Goal: Task Accomplishment & Management: Complete application form

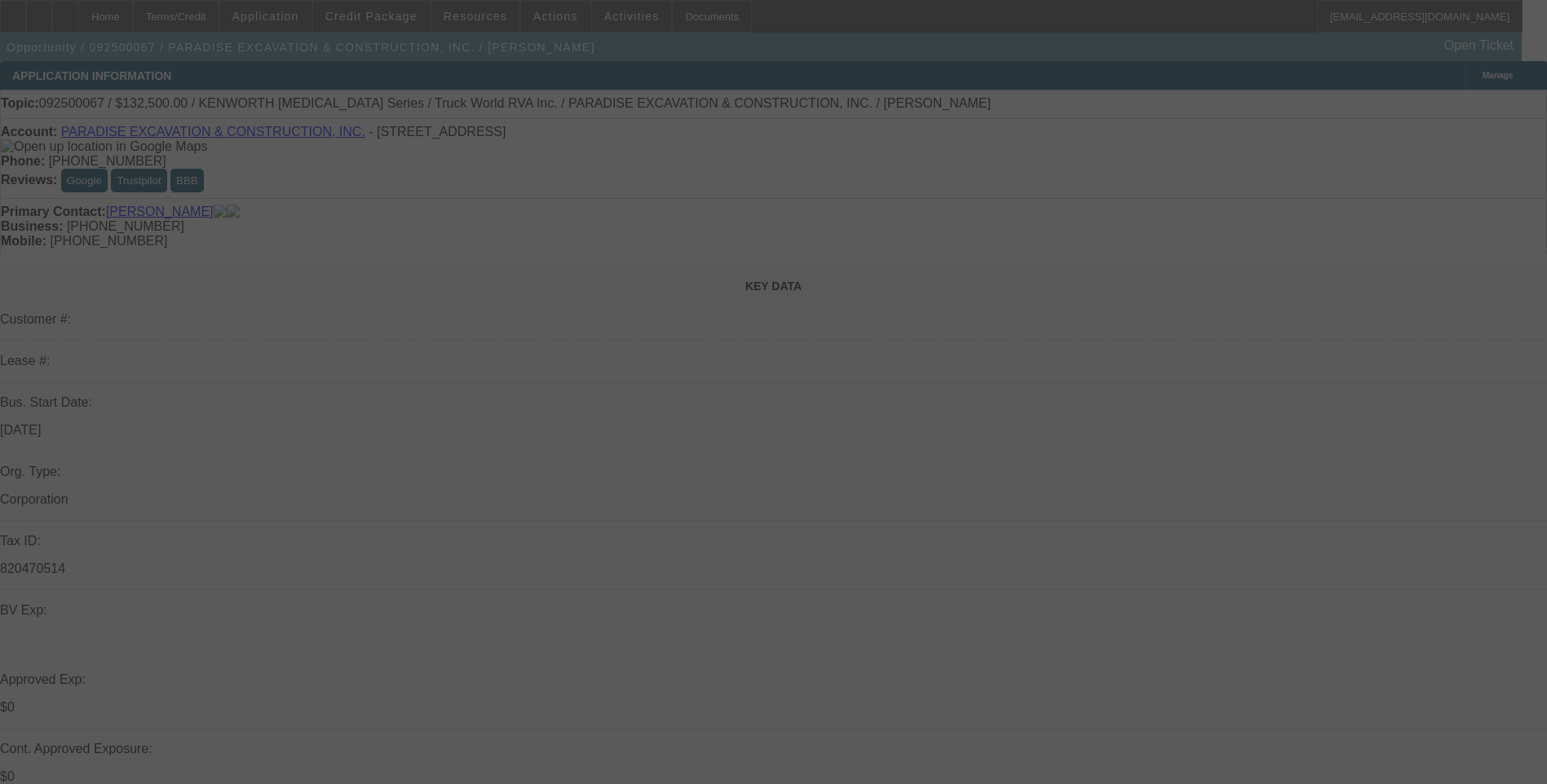
select select "0"
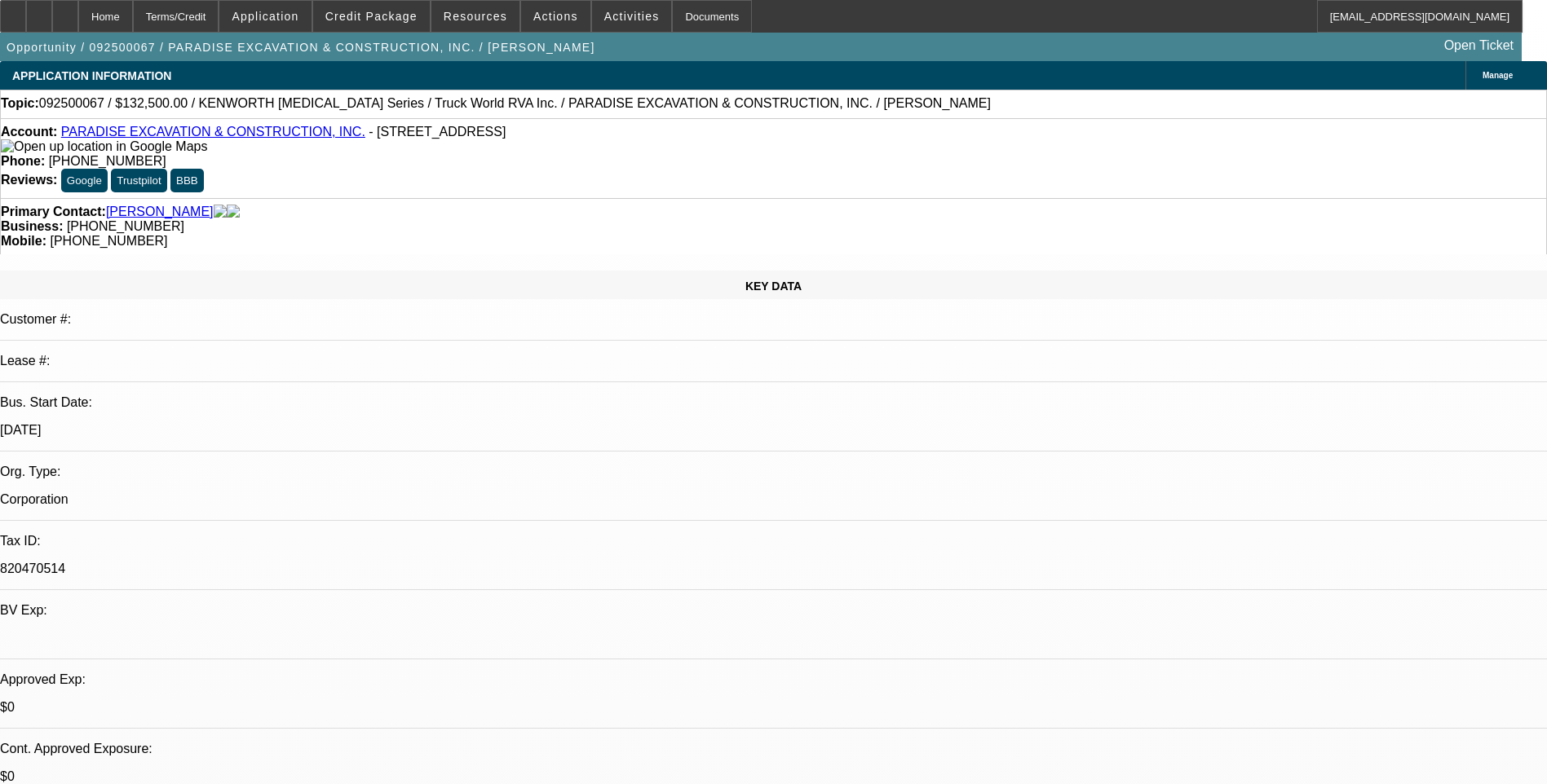
select select "1"
select select "6"
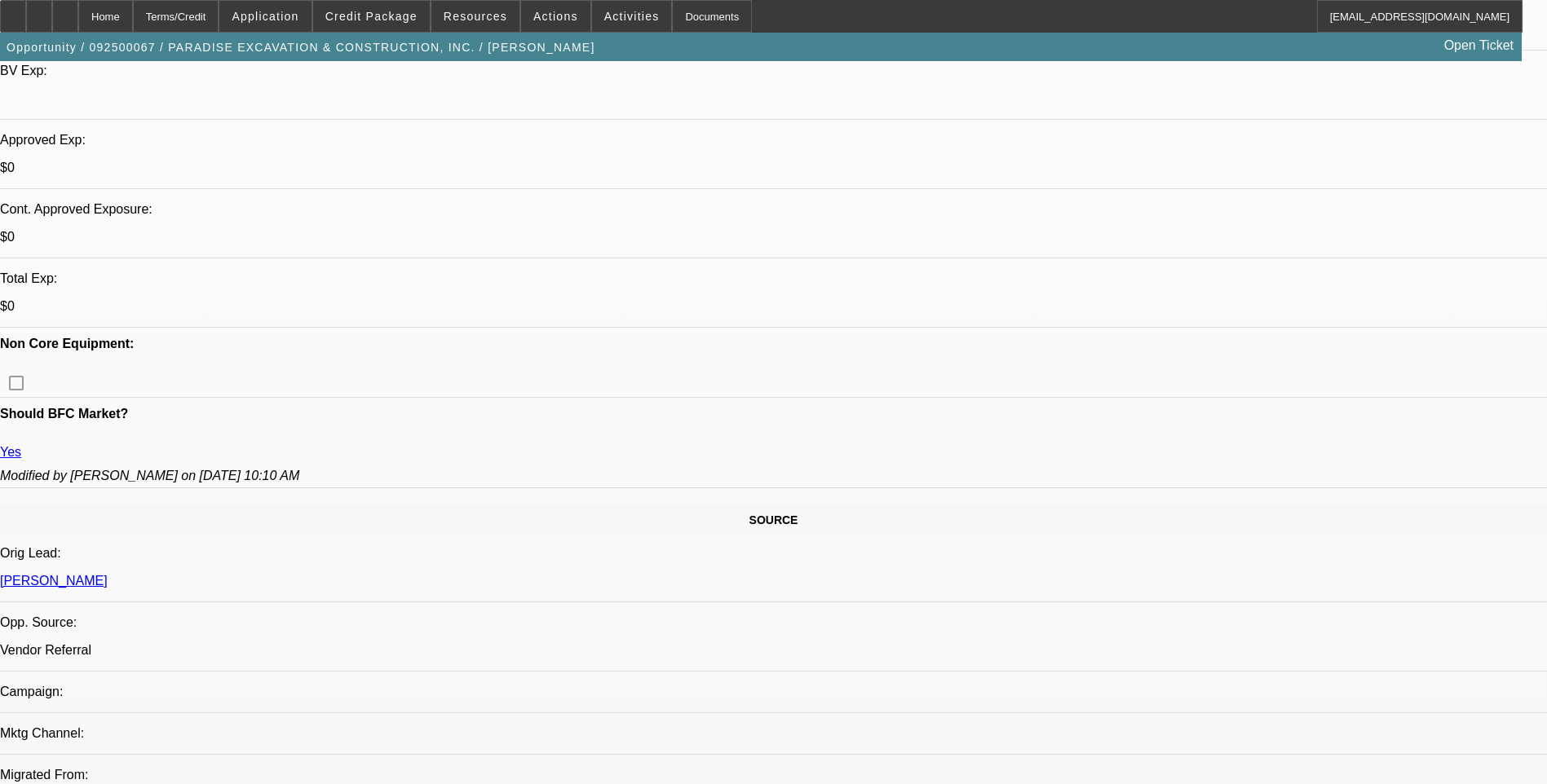
scroll to position [489, 0]
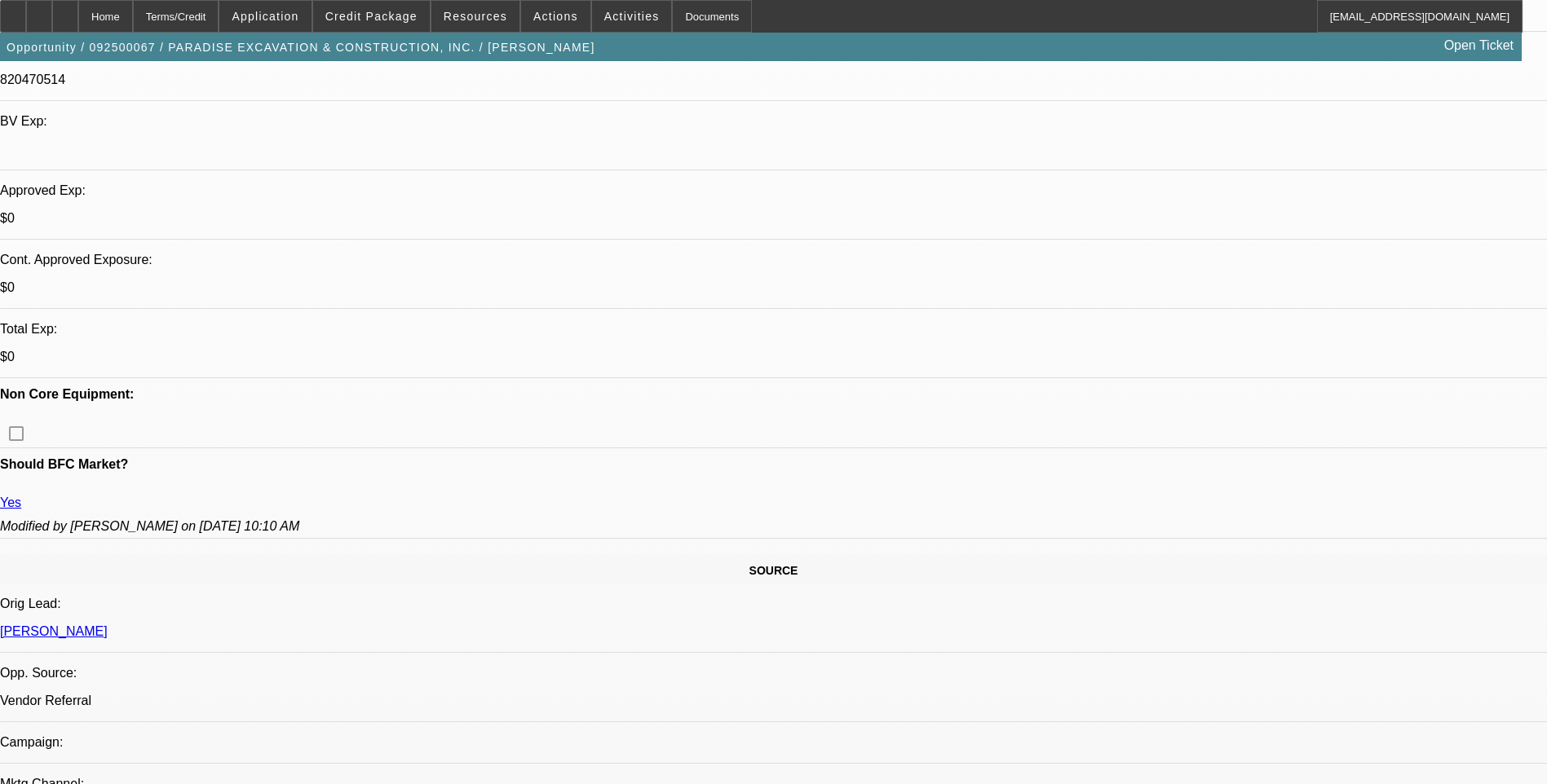
click at [386, 22] on span "Credit Package" at bounding box center [371, 16] width 93 height 13
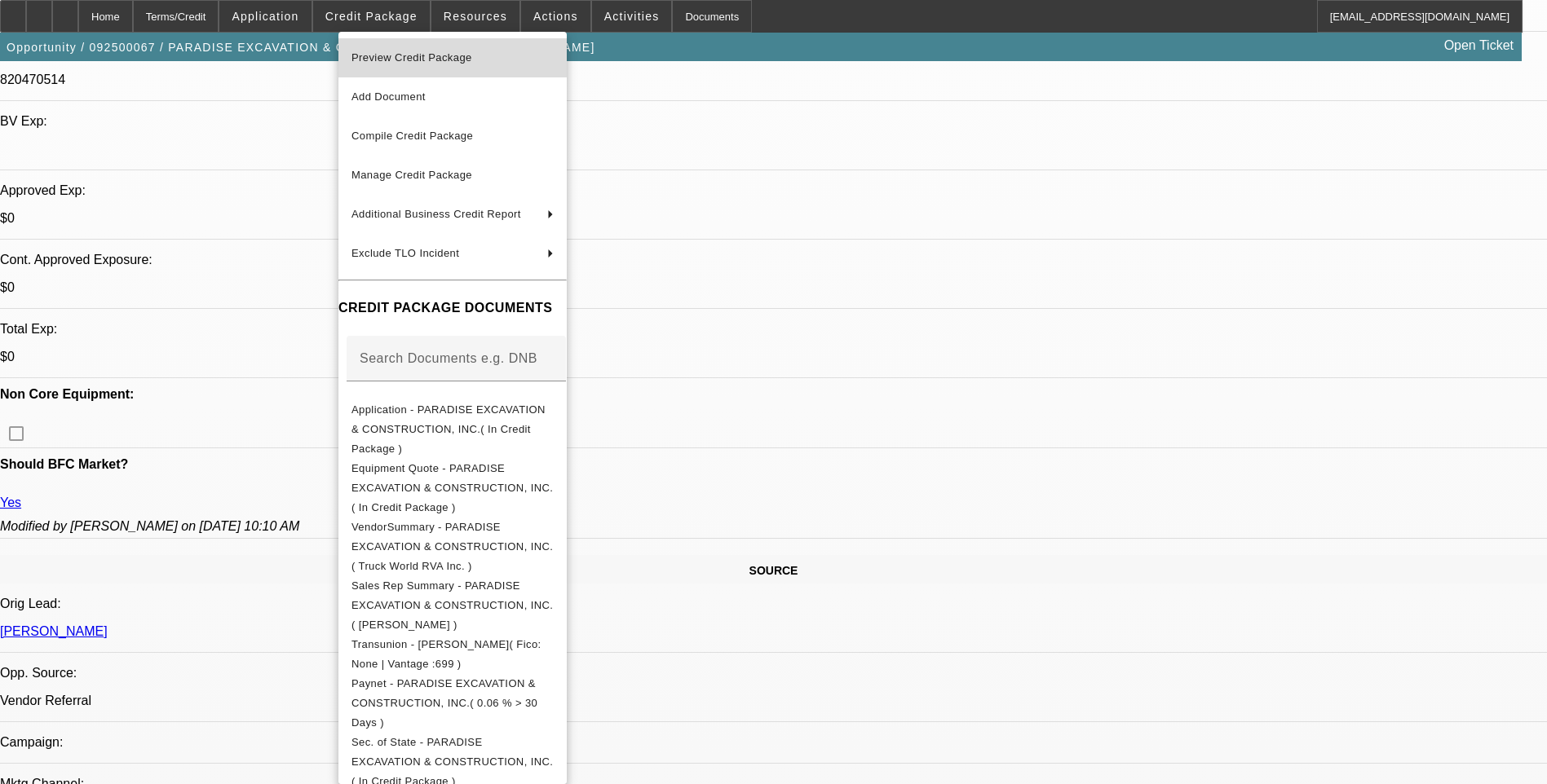
click at [435, 62] on span "Preview Credit Package" at bounding box center [411, 57] width 120 height 13
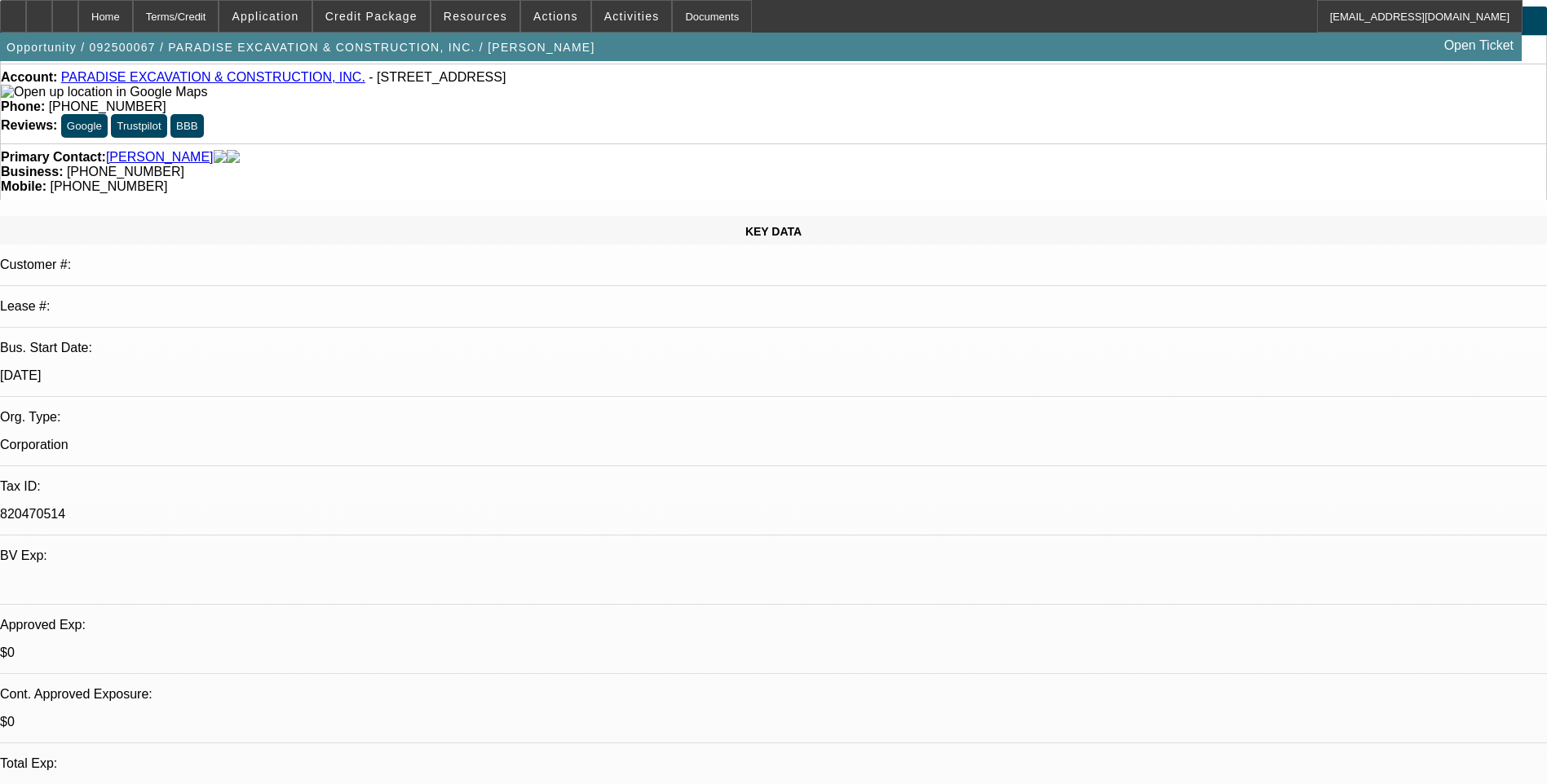
scroll to position [163, 0]
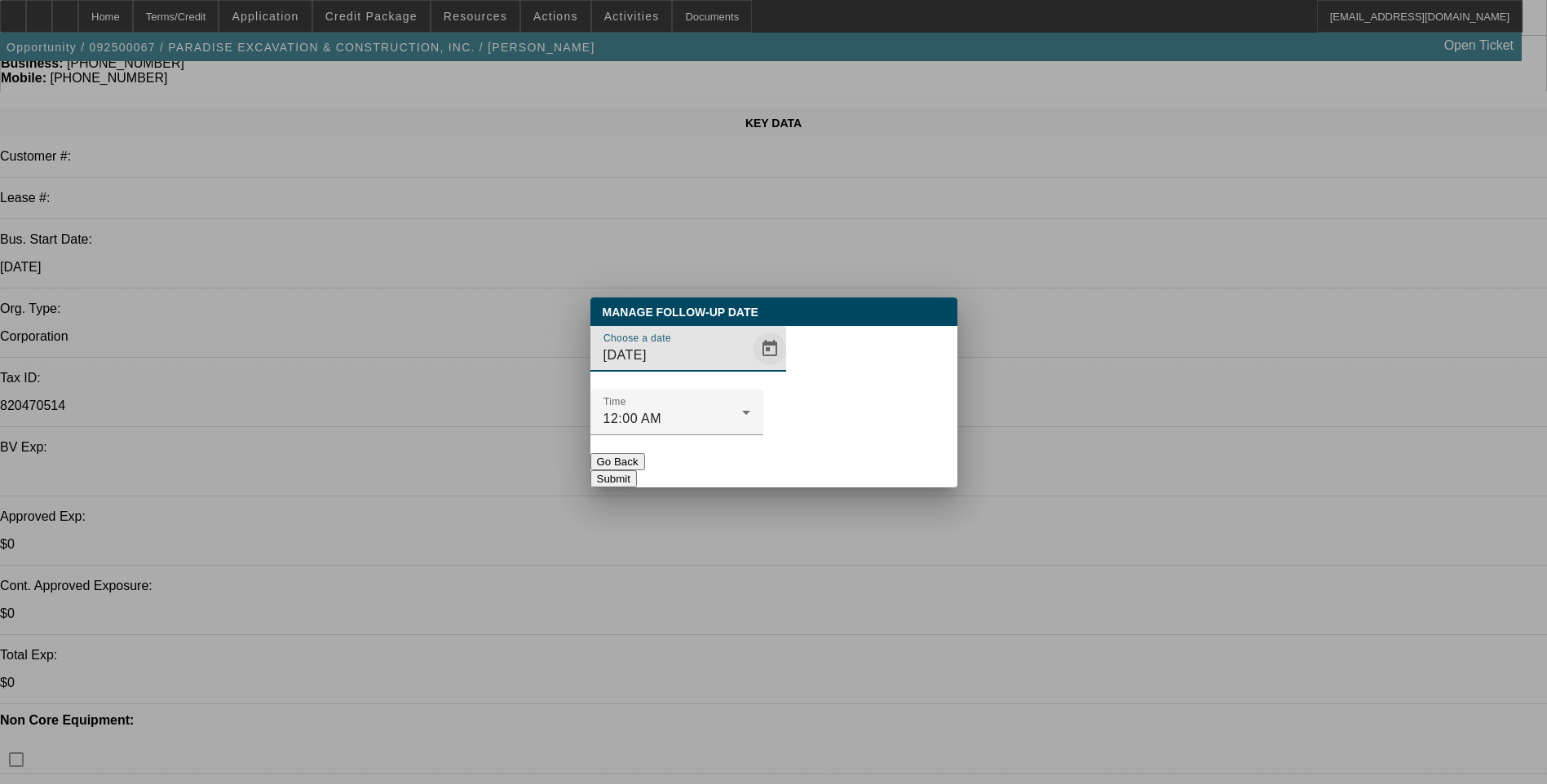
click at [750, 368] on span "Open calendar" at bounding box center [770, 349] width 40 height 40
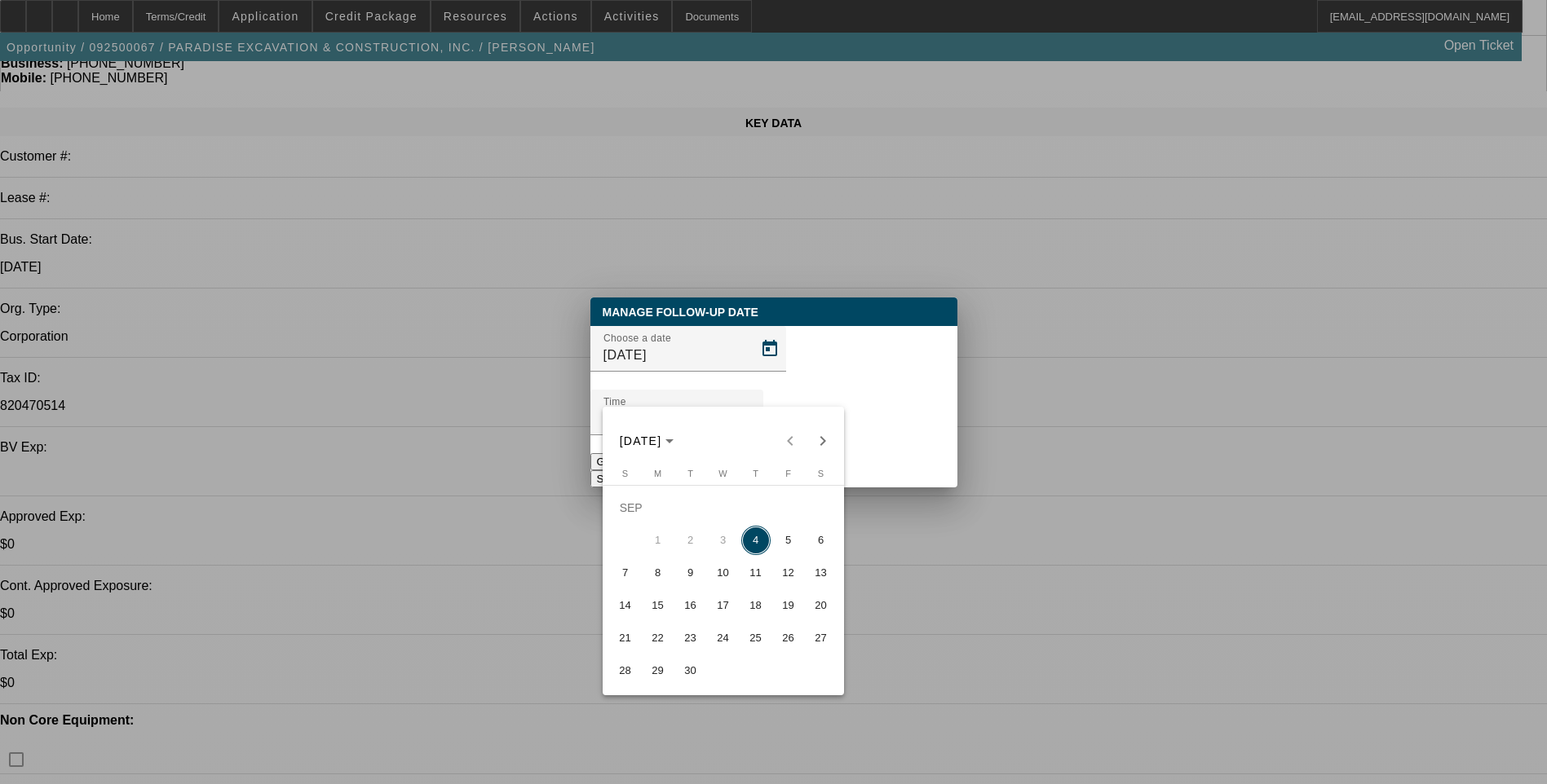
drag, startPoint x: 792, startPoint y: 548, endPoint x: 808, endPoint y: 536, distance: 20.0
click at [793, 548] on span "5" at bounding box center [789, 541] width 30 height 30
type input "9/5/2025"
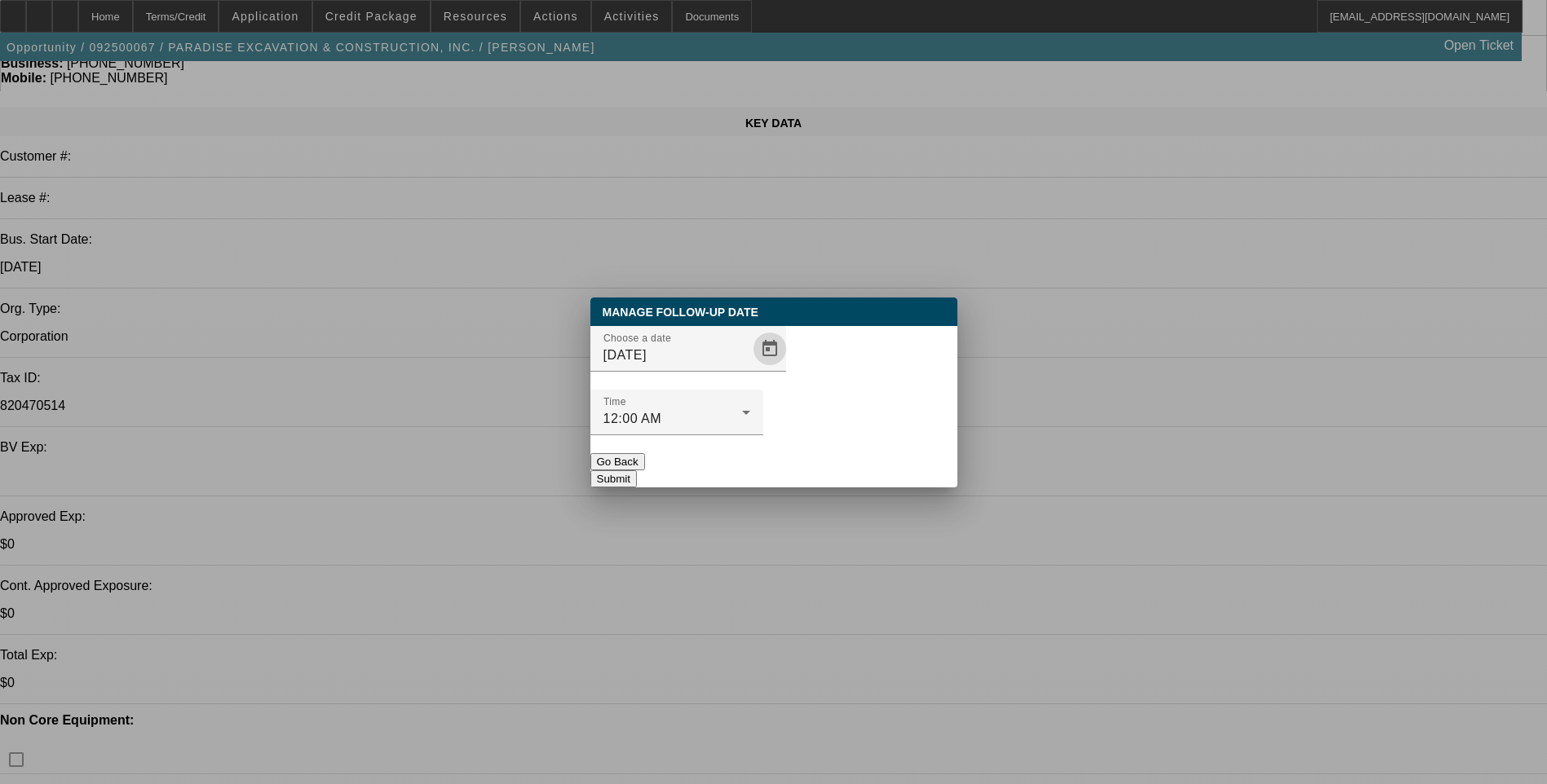
click at [637, 471] on button "Submit" at bounding box center [614, 479] width 47 height 17
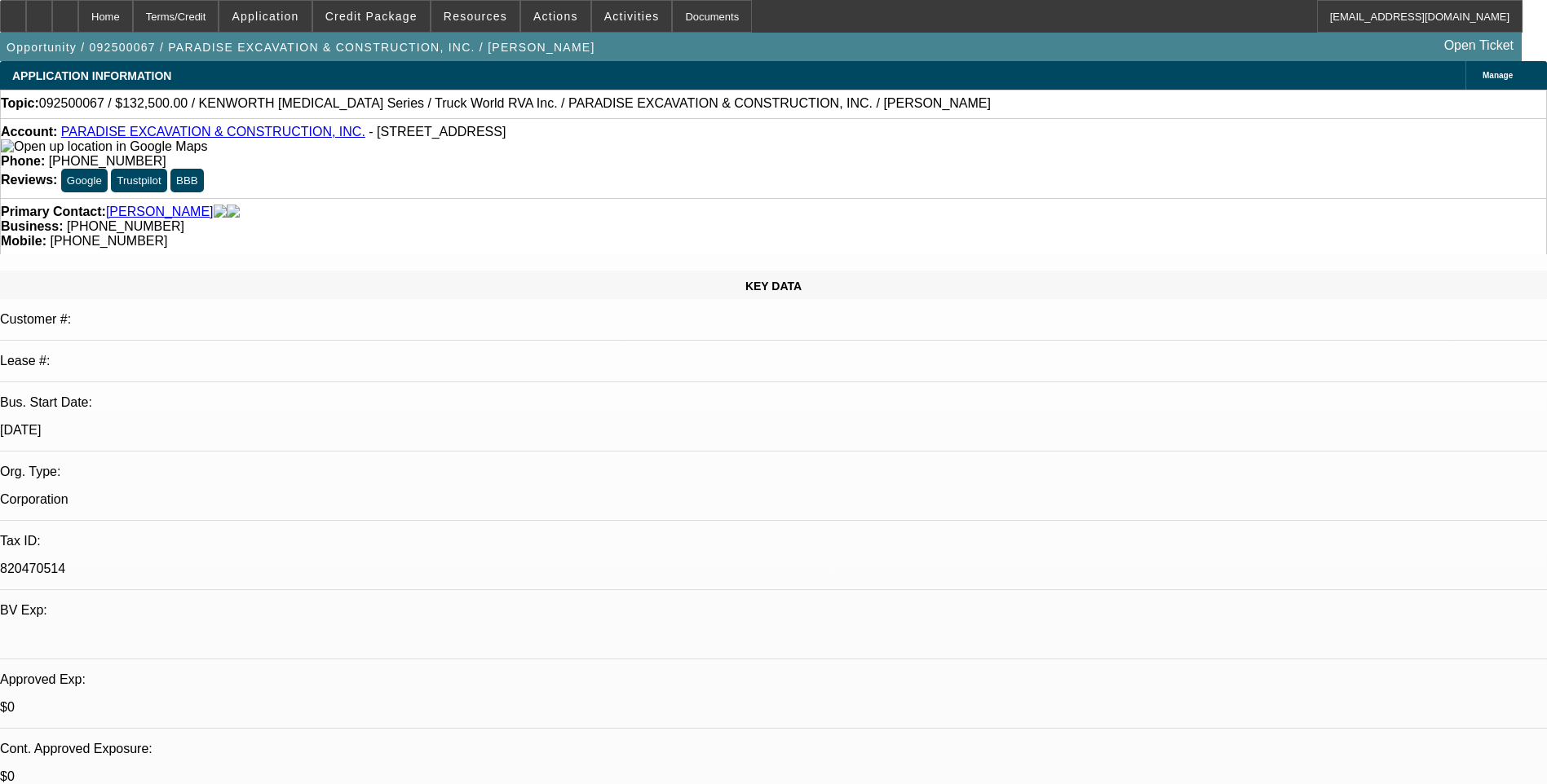
scroll to position [163, 0]
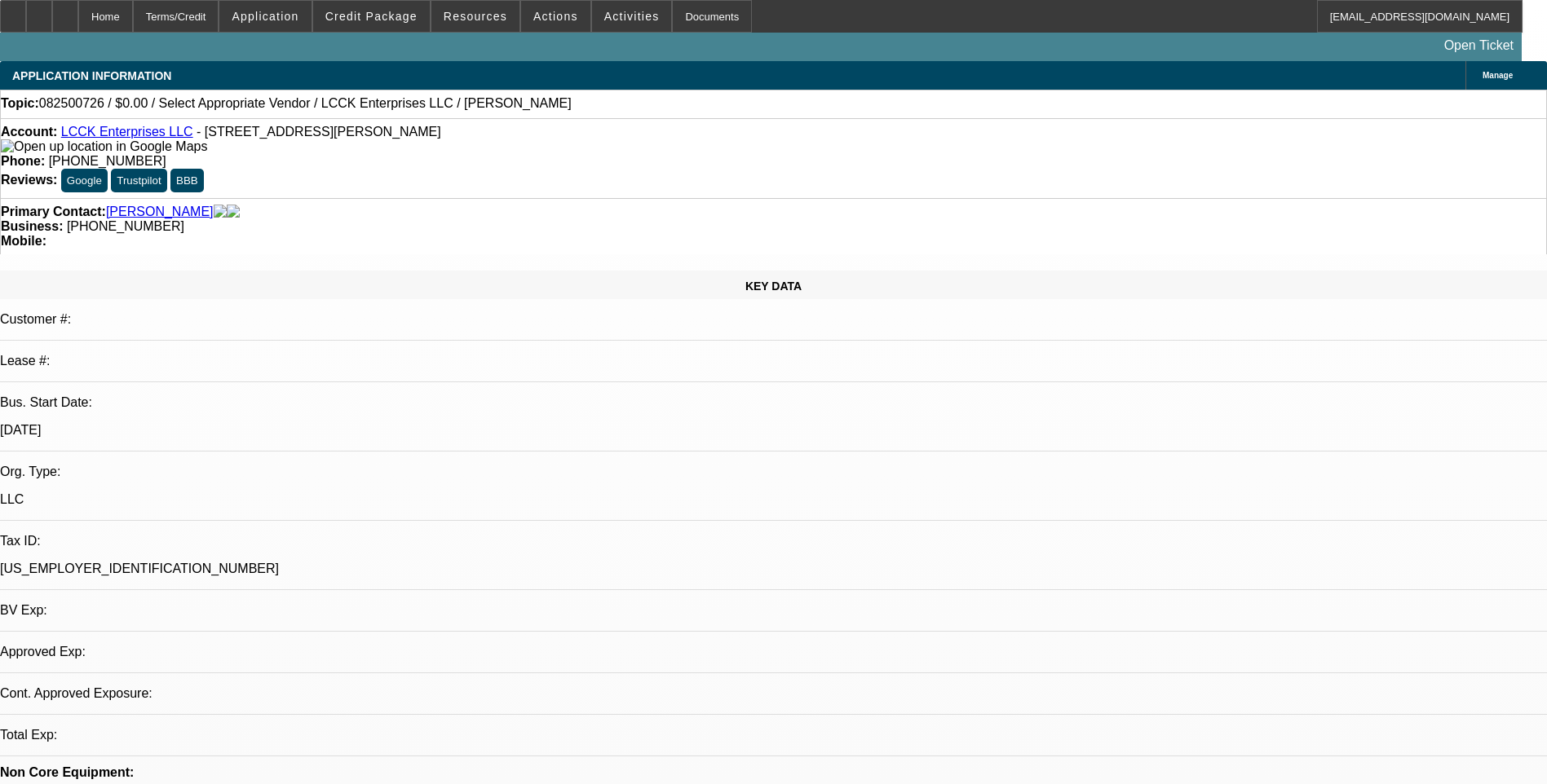
select select "0"
select select "2"
select select "0.1"
select select "1"
select select "2"
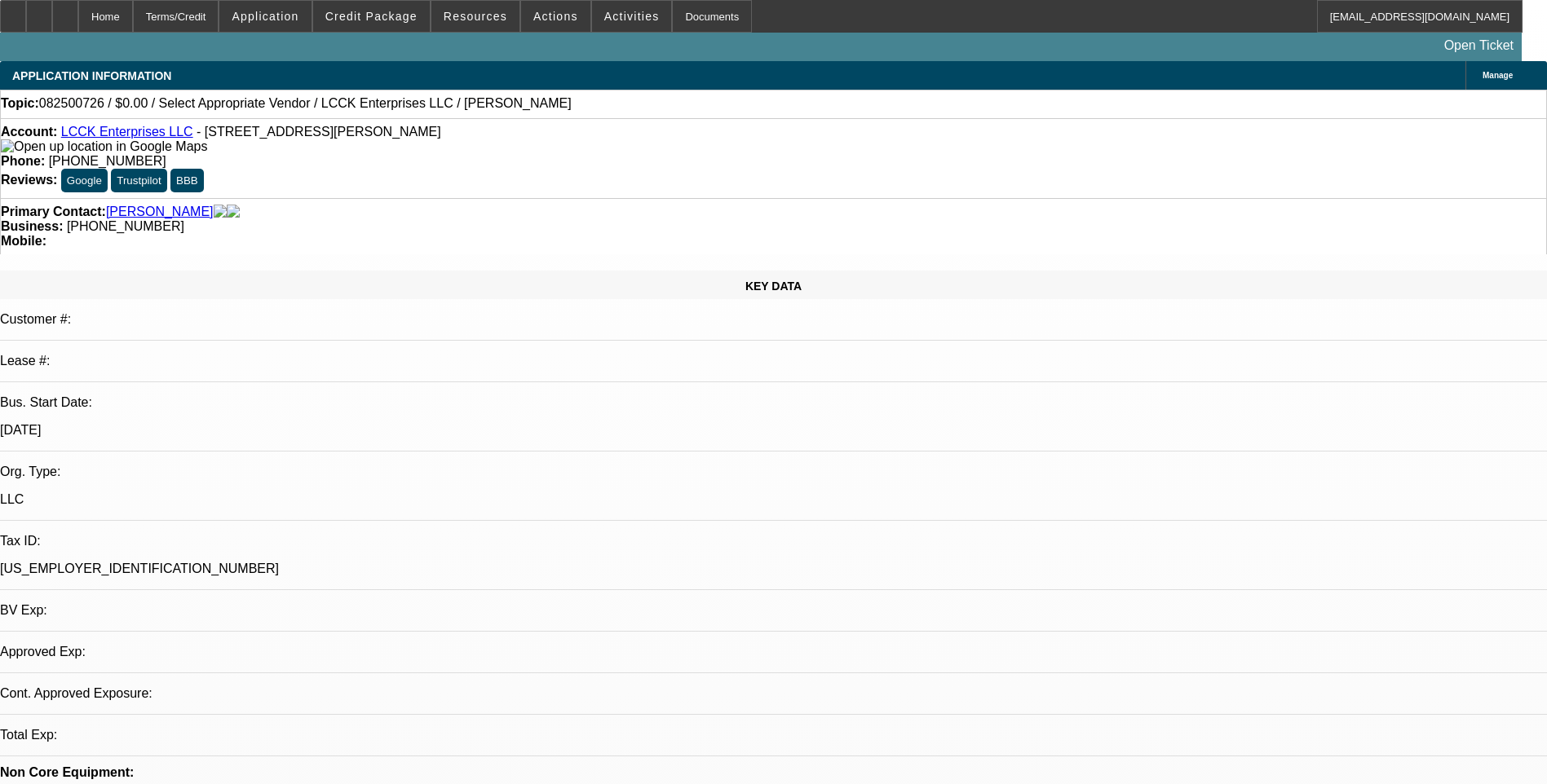
select select "4"
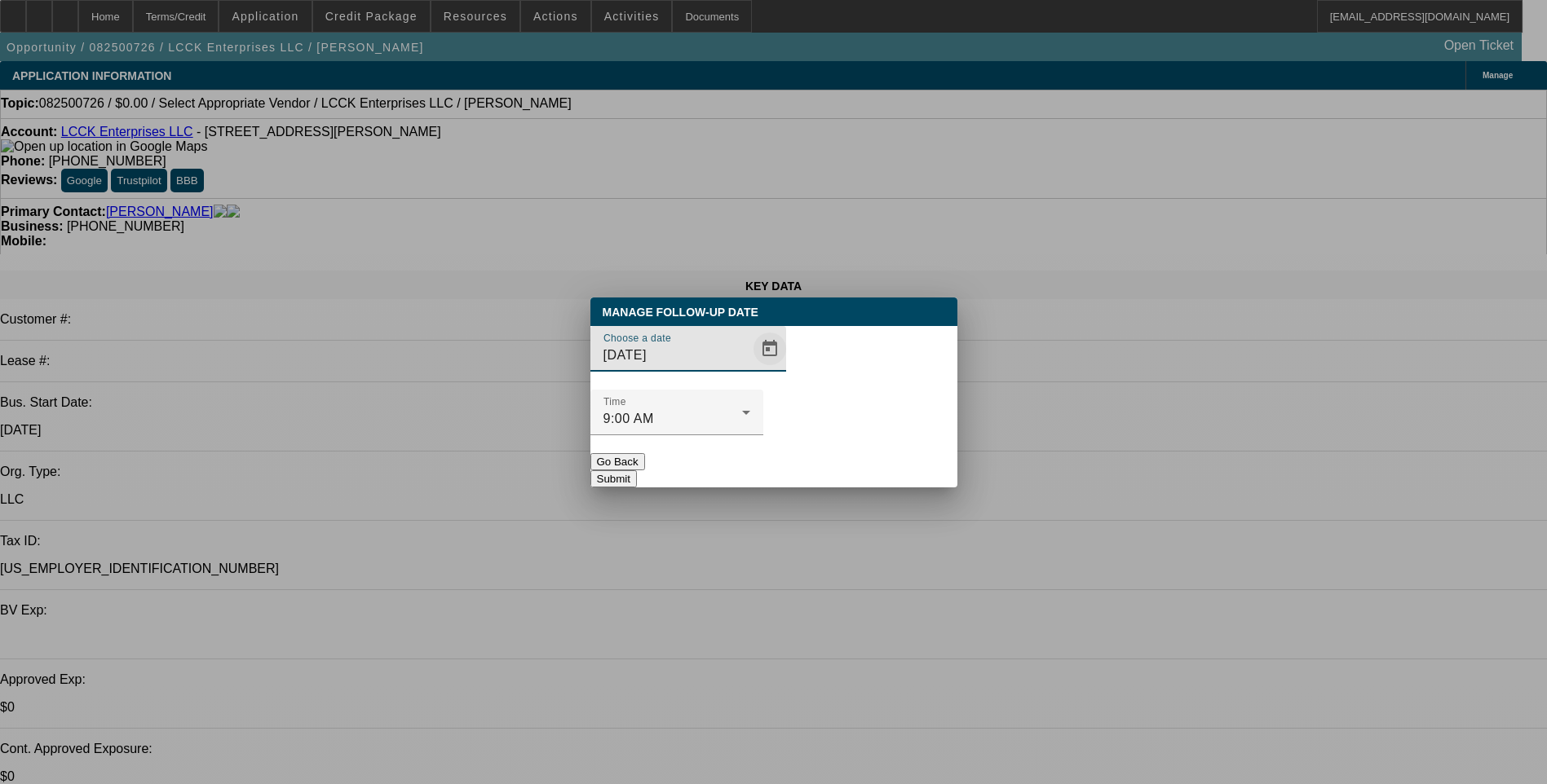
click at [750, 368] on span "Open calendar" at bounding box center [770, 349] width 40 height 40
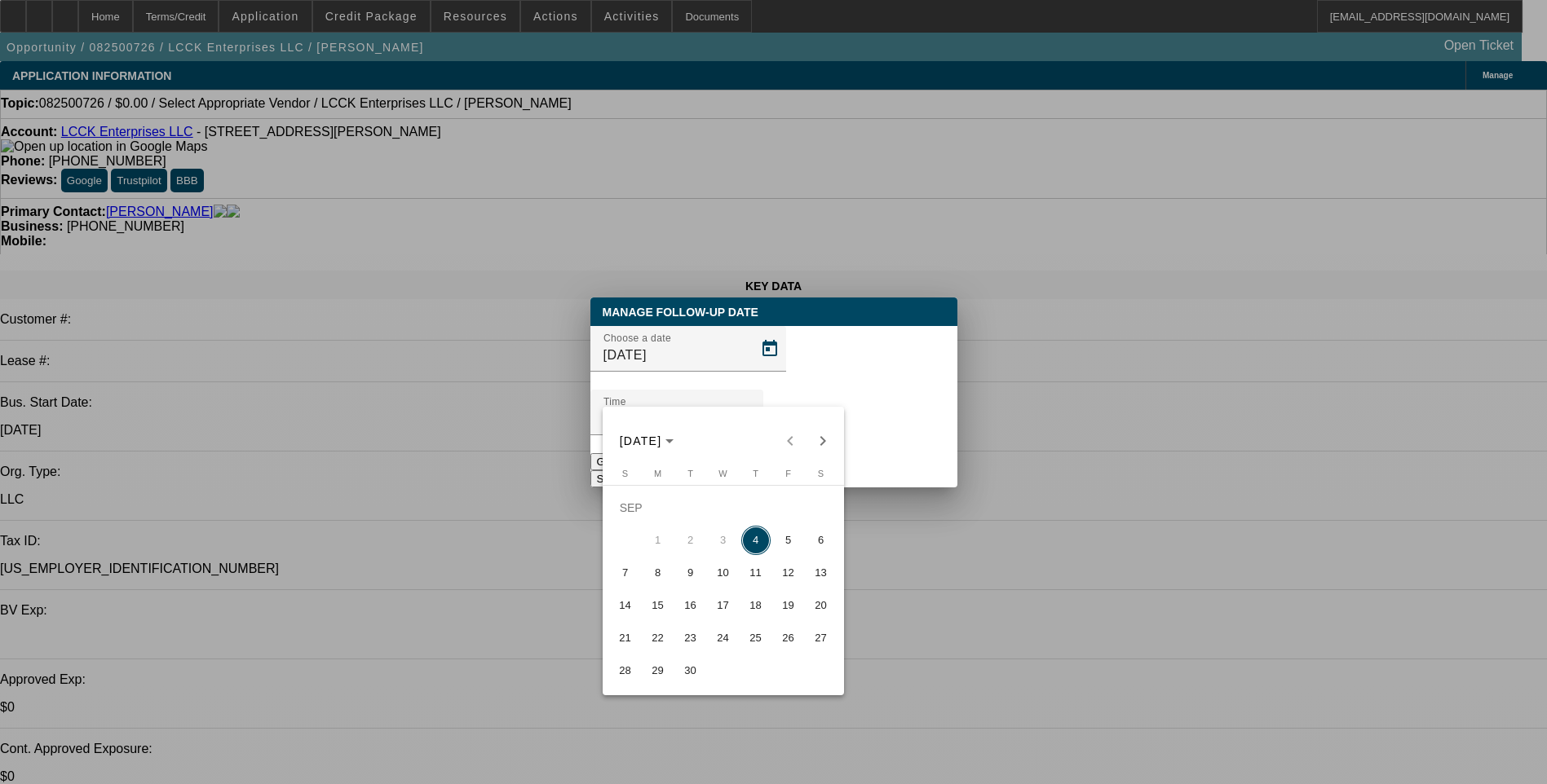
click at [667, 586] on span "8" at bounding box center [658, 573] width 30 height 30
type input "9/8/2025"
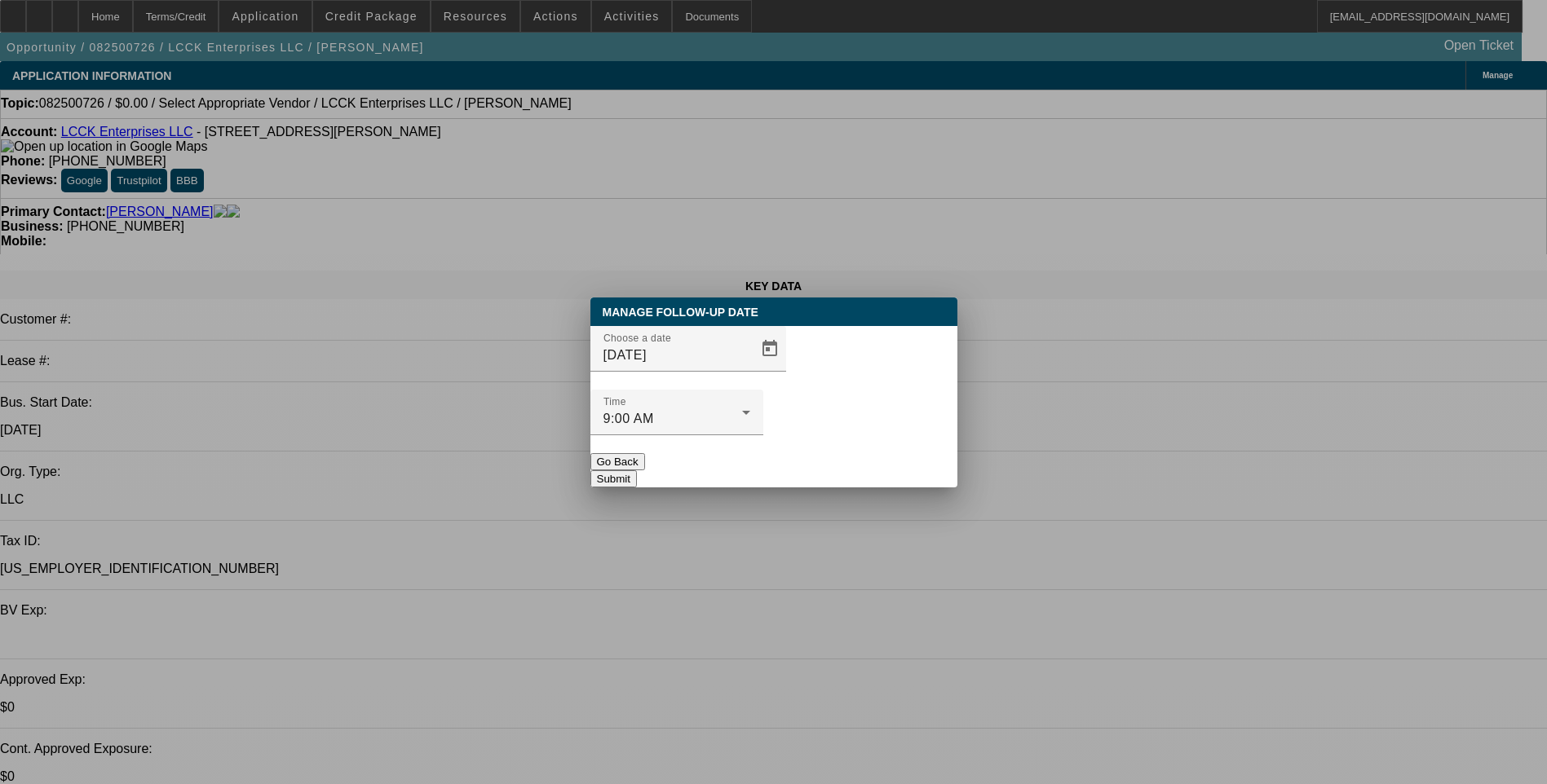
click at [637, 471] on button "Submit" at bounding box center [614, 479] width 47 height 17
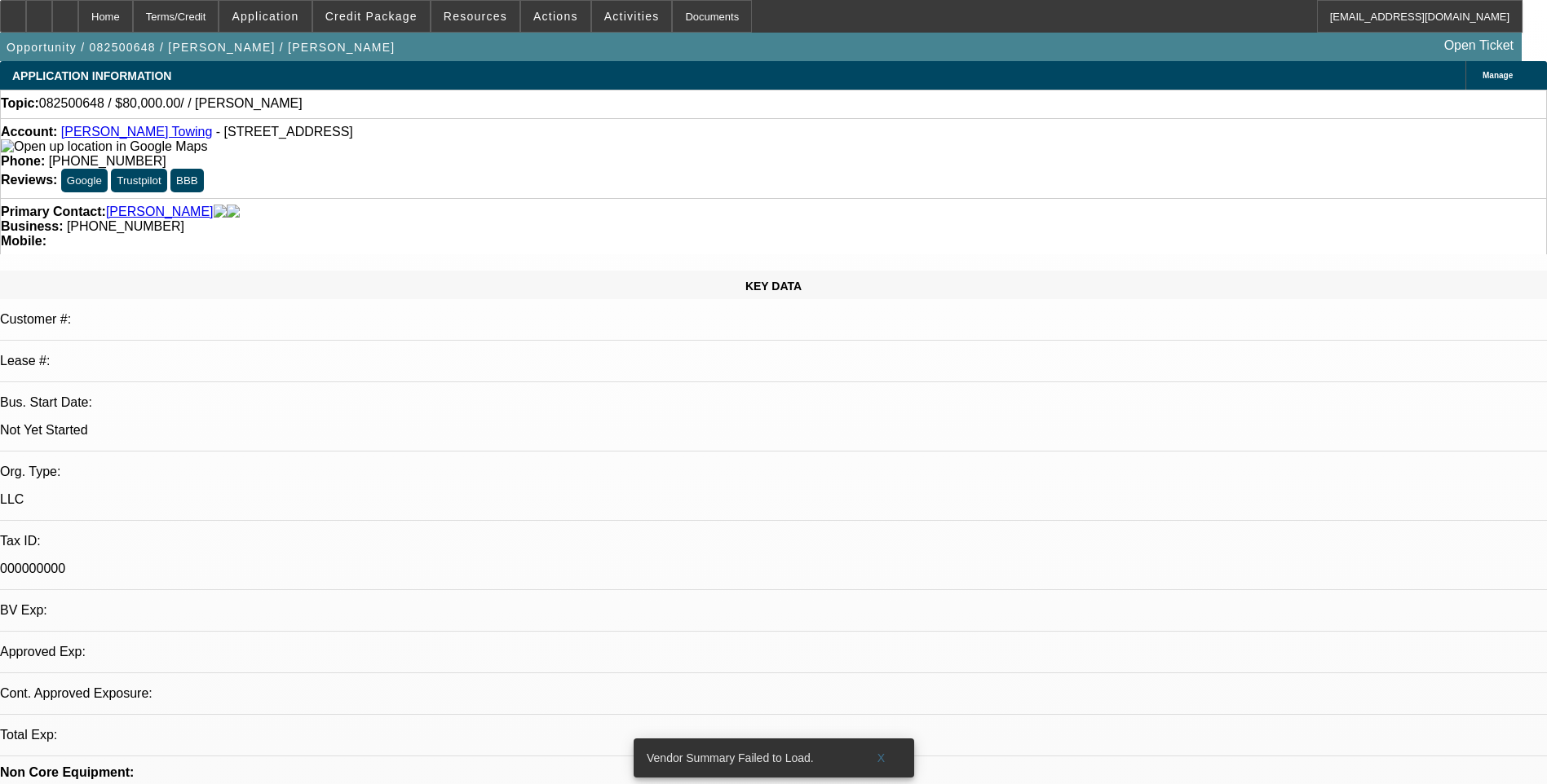
select select "0"
select select "2"
select select "0.1"
select select "1"
select select "2"
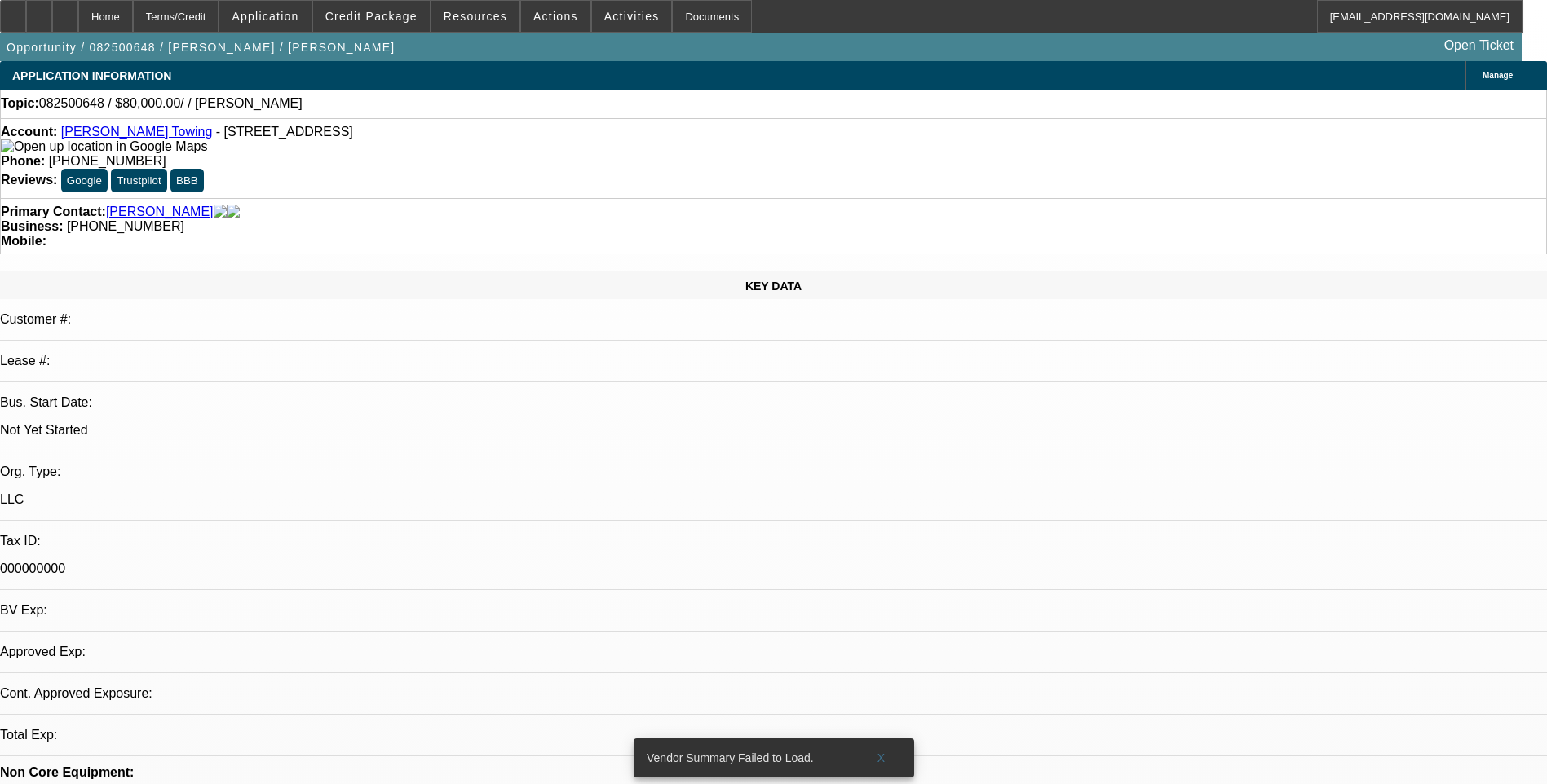
select select "4"
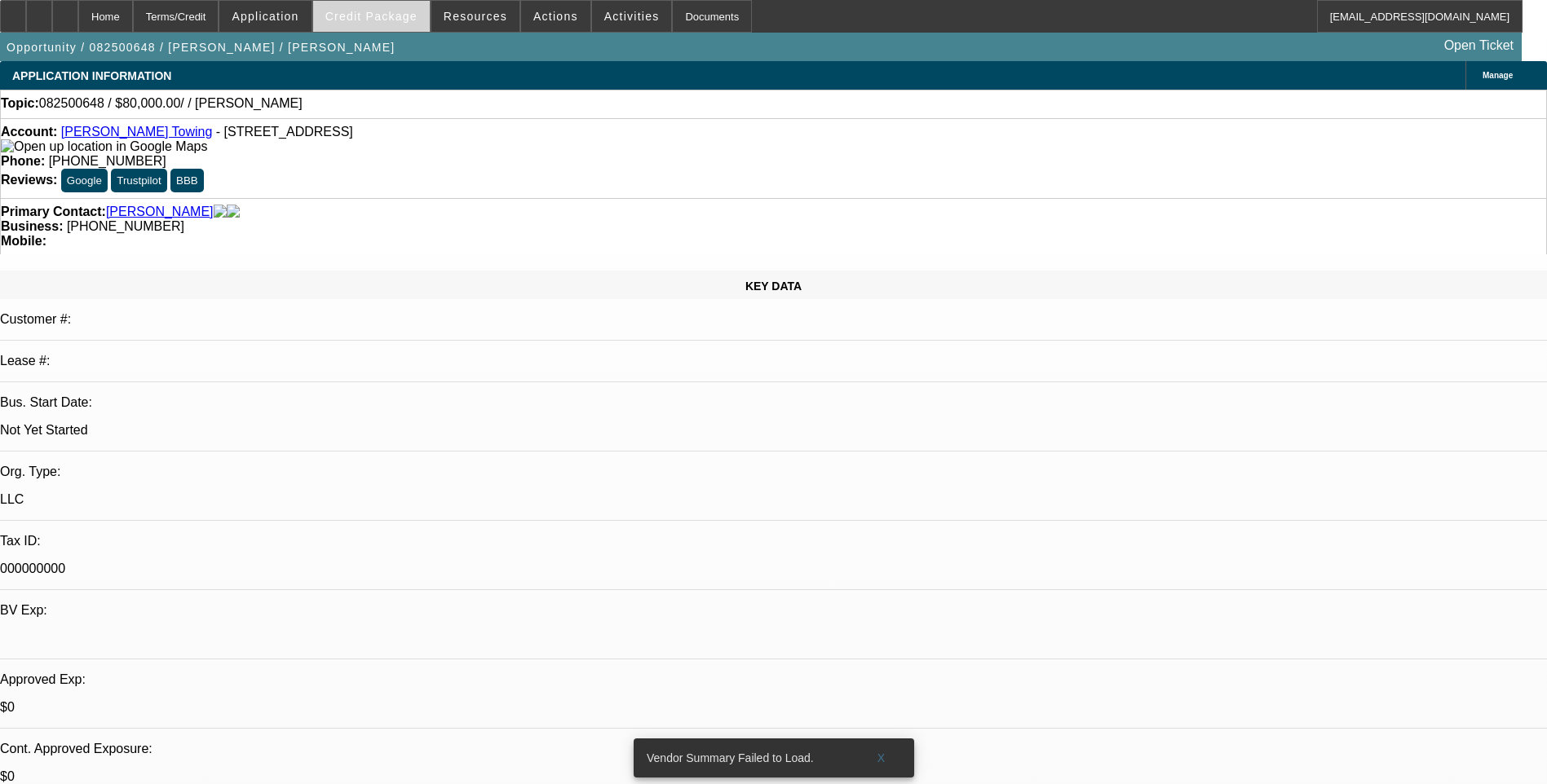
click at [402, 18] on span "Credit Package" at bounding box center [371, 16] width 93 height 13
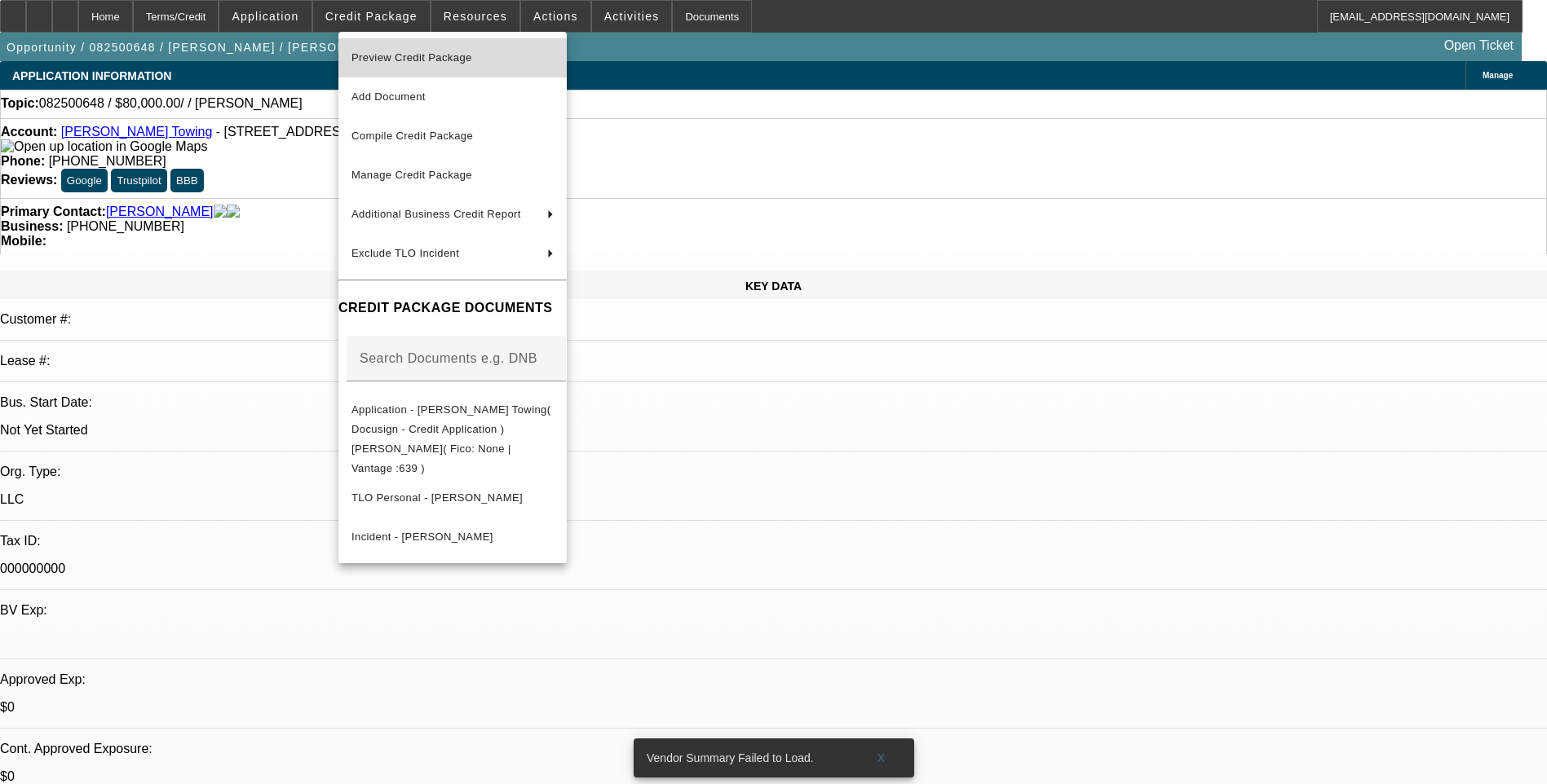
click at [424, 63] on span "Preview Credit Package" at bounding box center [411, 57] width 120 height 13
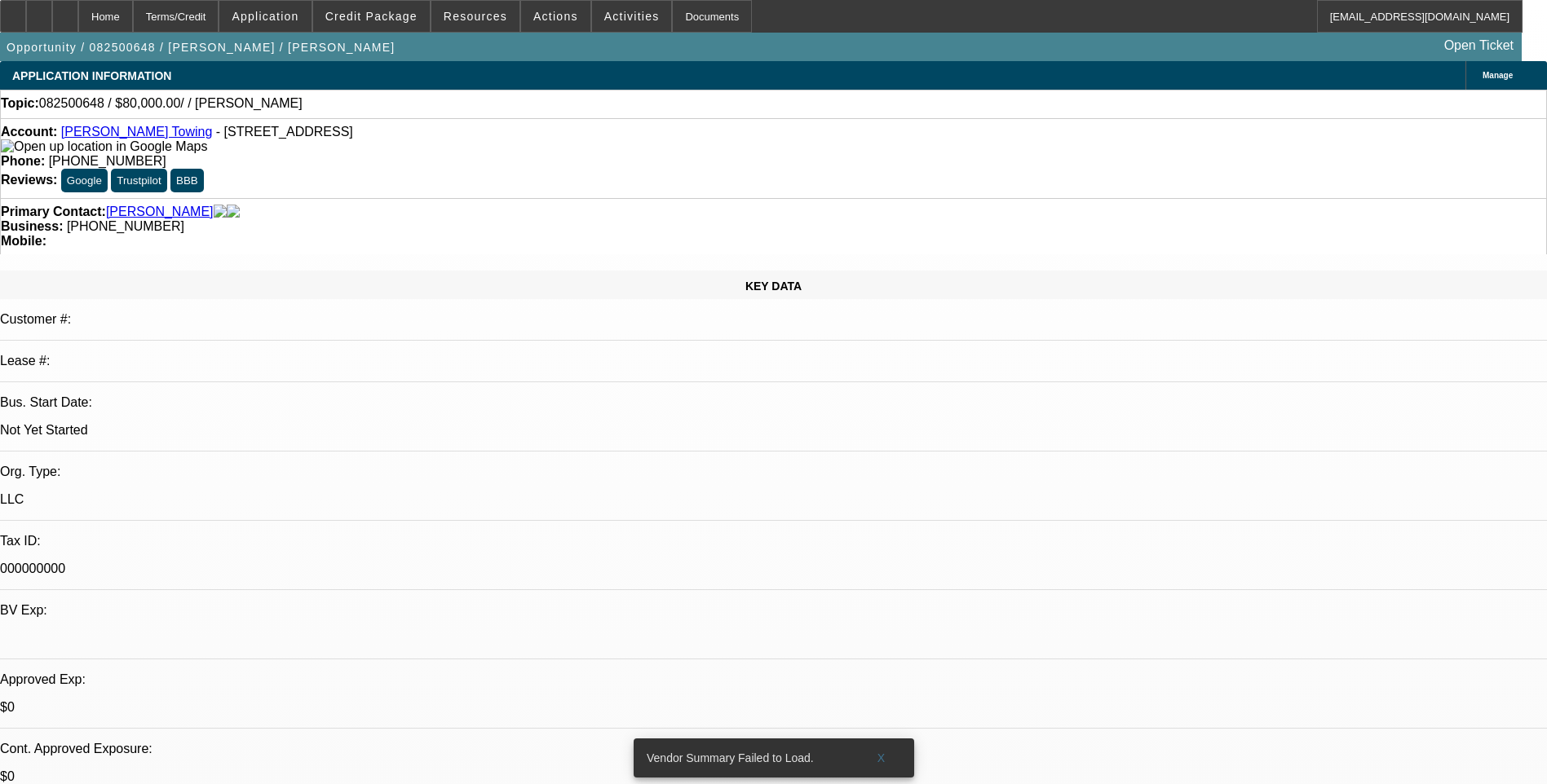
click at [125, 137] on link "Rodgers Towing" at bounding box center [137, 131] width 152 height 13
click at [289, 13] on span "Application" at bounding box center [265, 16] width 66 height 13
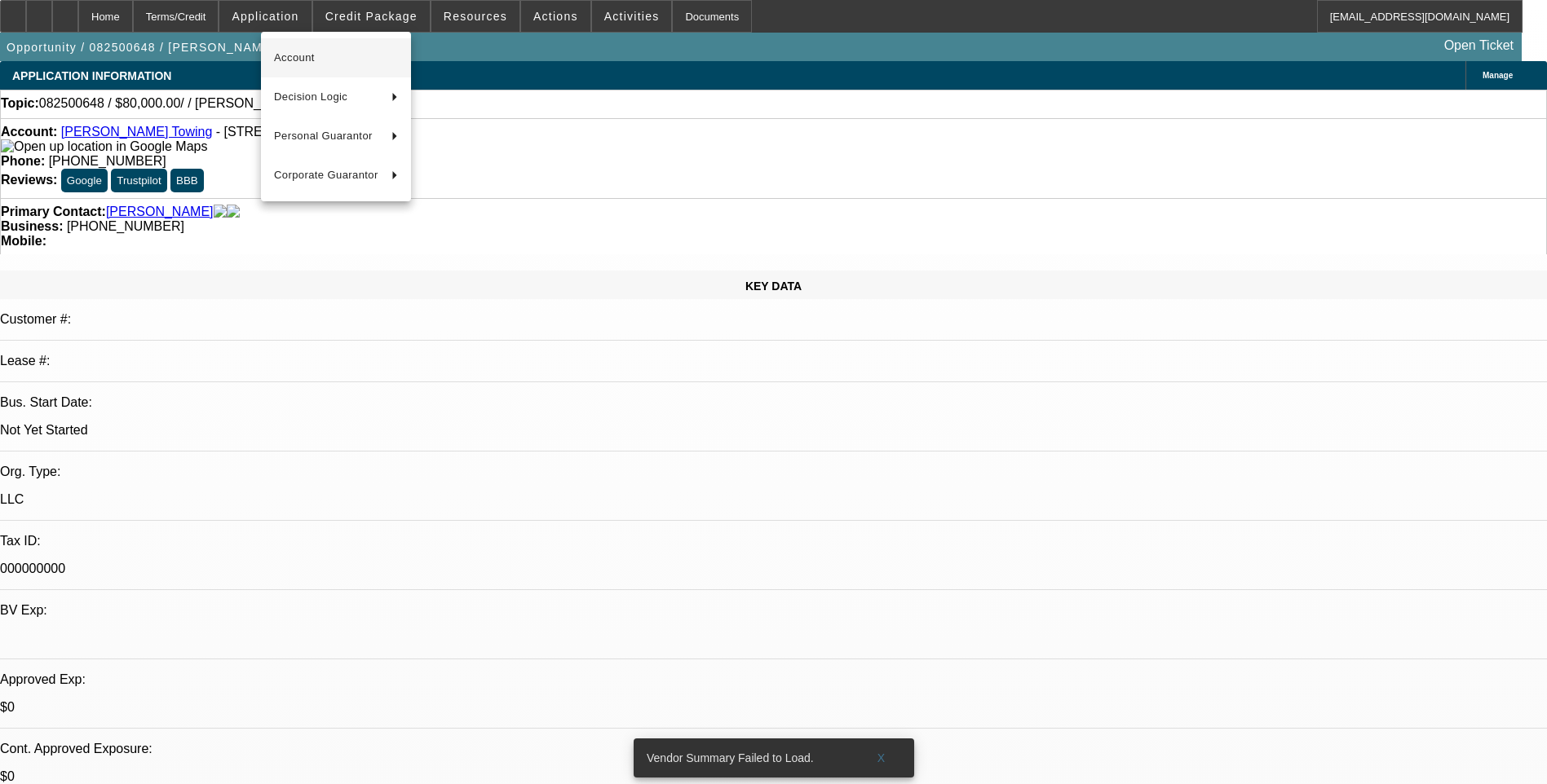
click at [319, 58] on span "Account" at bounding box center [336, 58] width 124 height 20
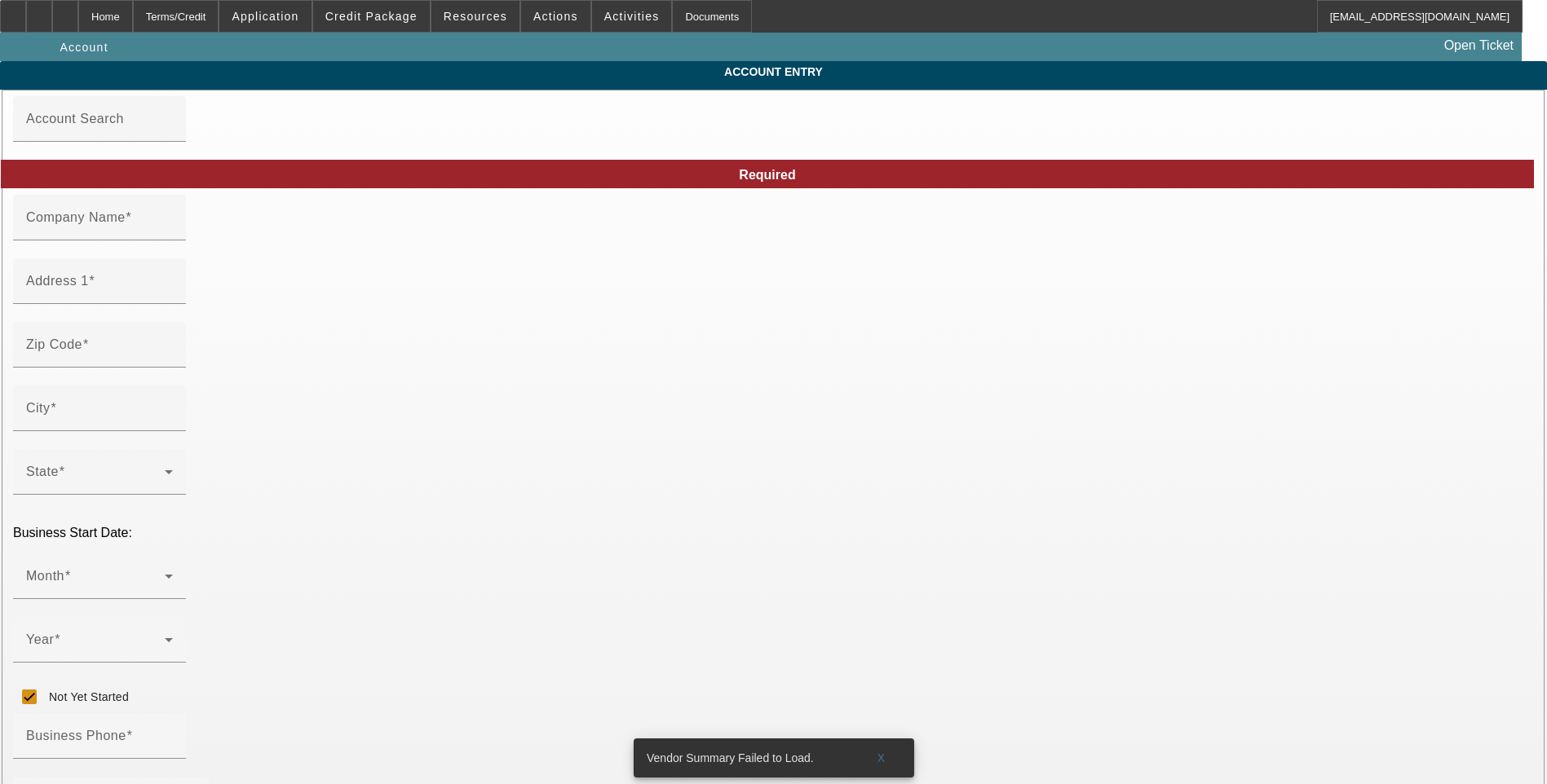
type input "Rodgers Towing"
type input "412 Skylark Dr"
type input "40391"
type input "Winchester"
checkbox input "true"
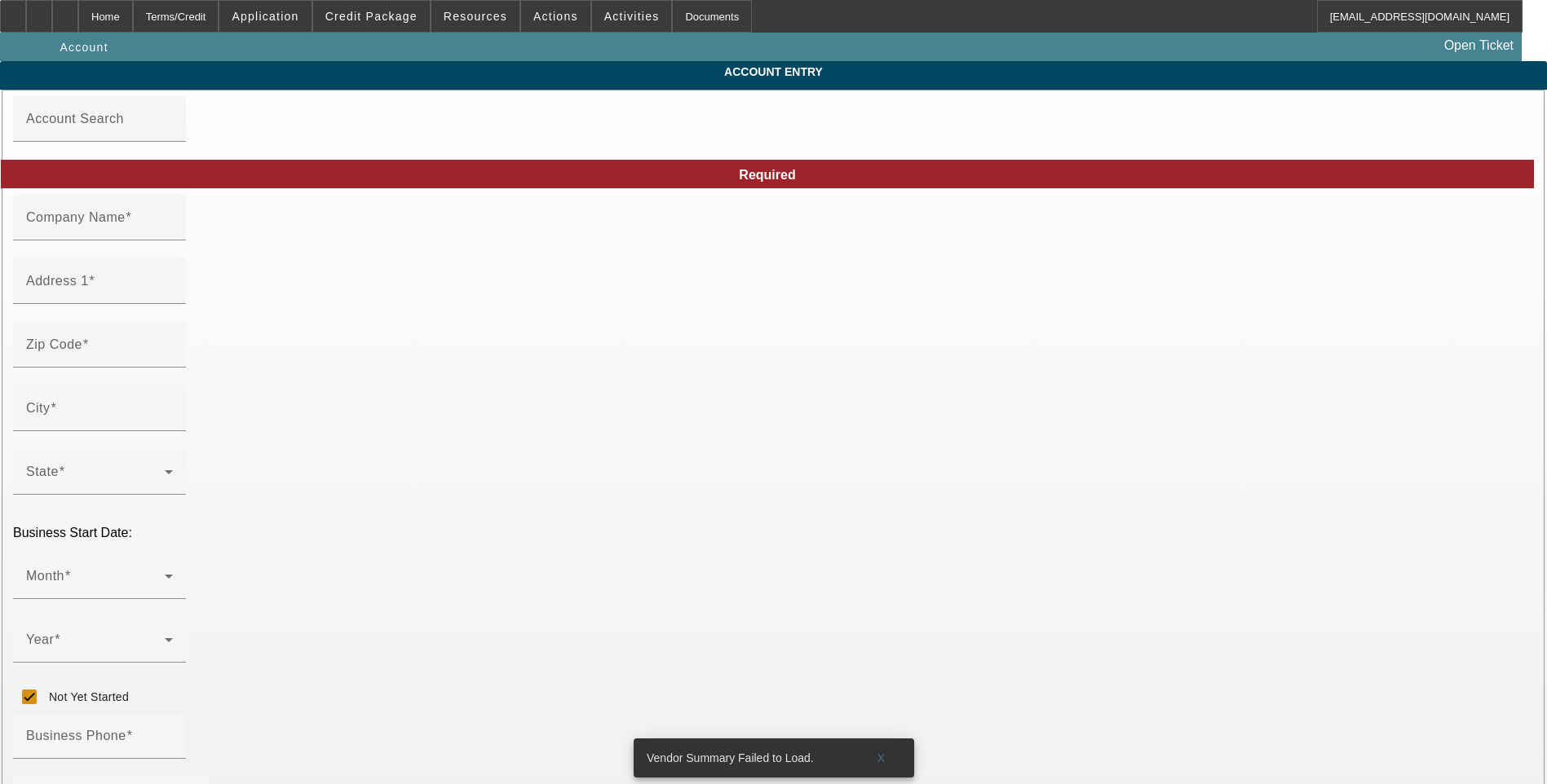
type input "(859) 595-3339"
type input "libertyjunkyarddog@yahoo.com"
type input "000000000"
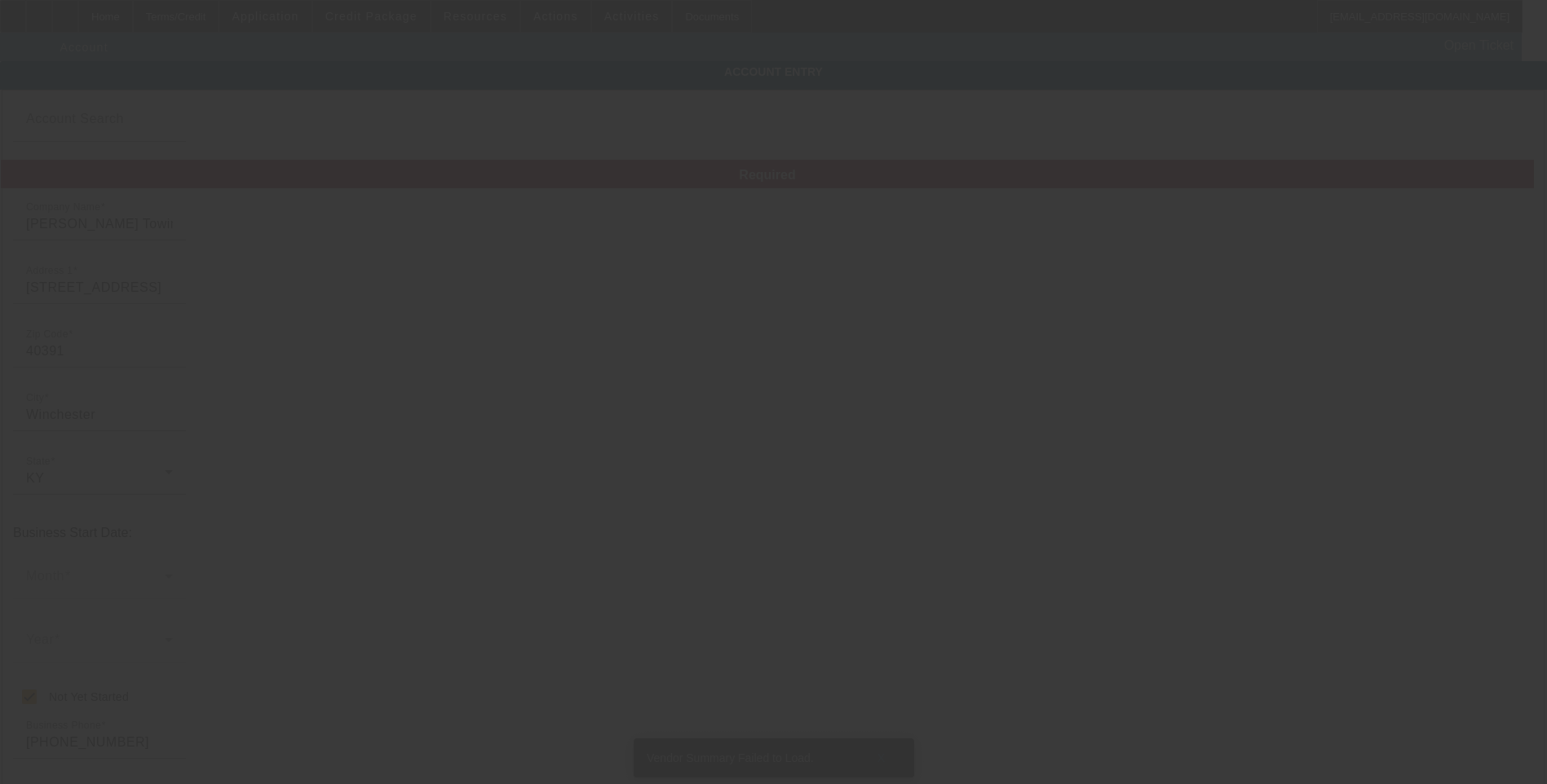
type input "8/24/2025"
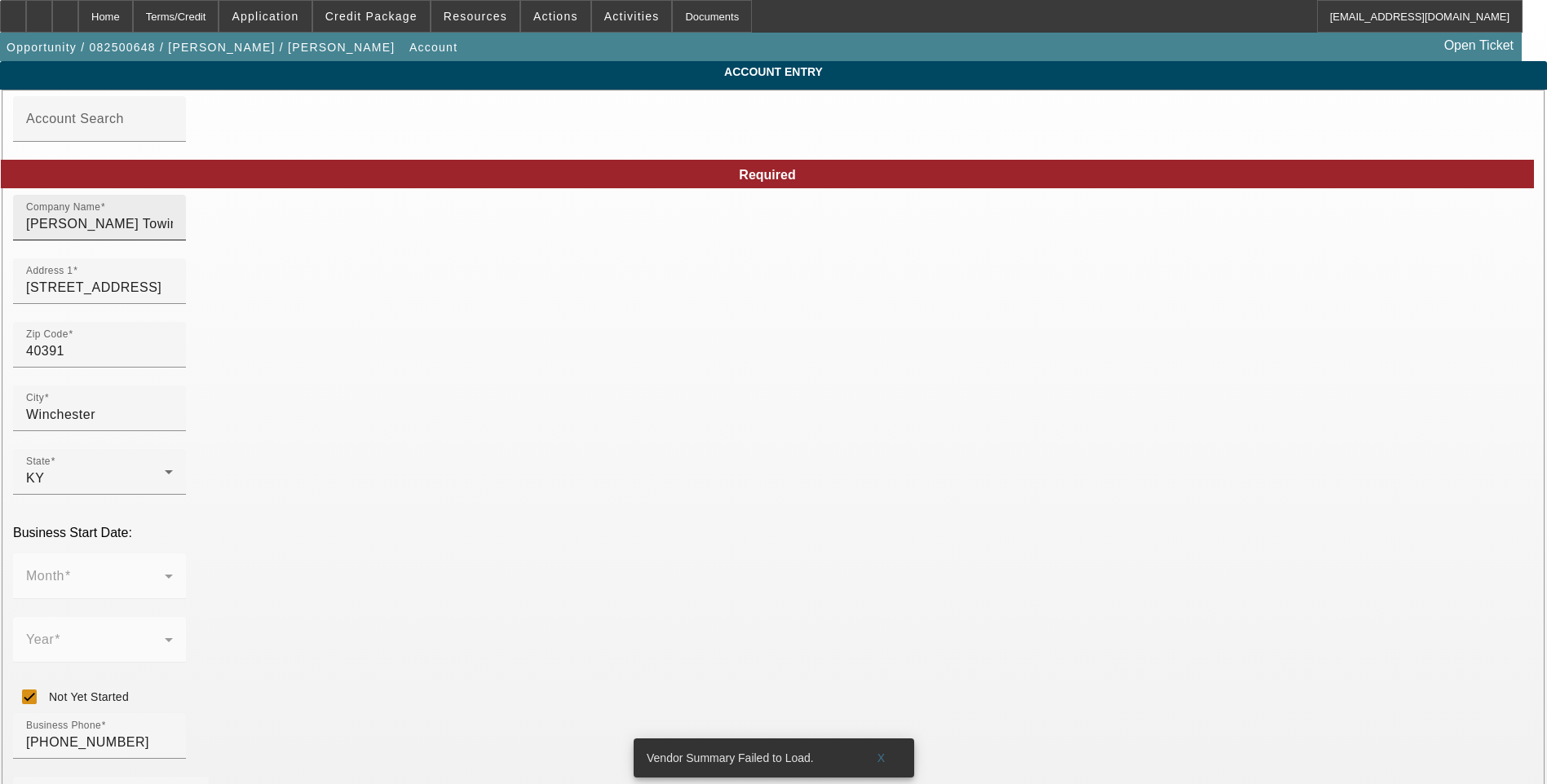
click at [172, 233] on input "Rodgers Towing" at bounding box center [99, 225] width 146 height 20
drag, startPoint x: 399, startPoint y: 239, endPoint x: 376, endPoint y: 239, distance: 23.0
click at [172, 234] on input "Company Name" at bounding box center [99, 225] width 146 height 20
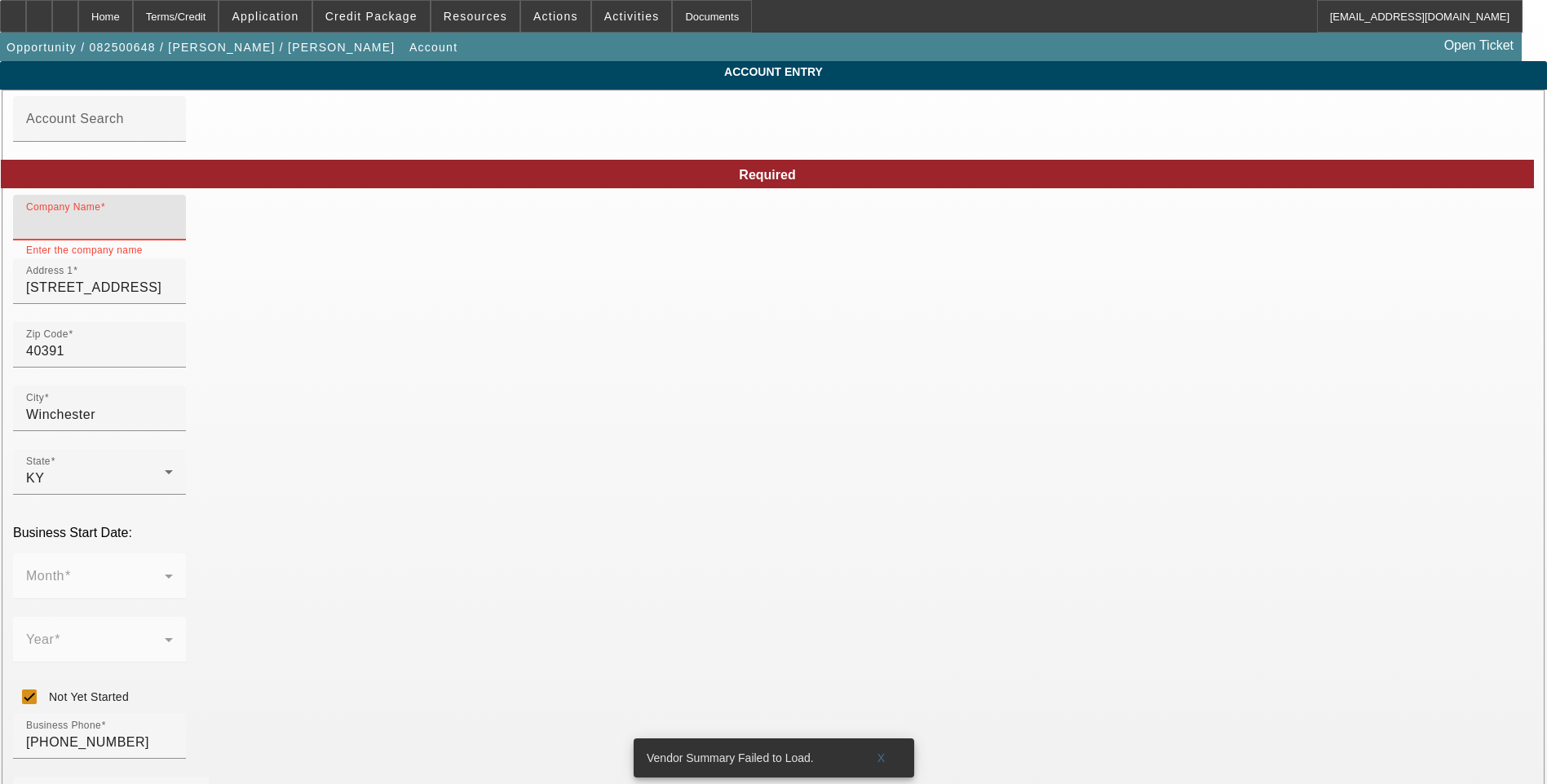
paste input "RODGERS TOWING & RECOVERY LLC"
type input "RODGERS TOWING & RECOVERY LLC"
drag, startPoint x: 217, startPoint y: 312, endPoint x: 229, endPoint y: 314, distance: 12.2
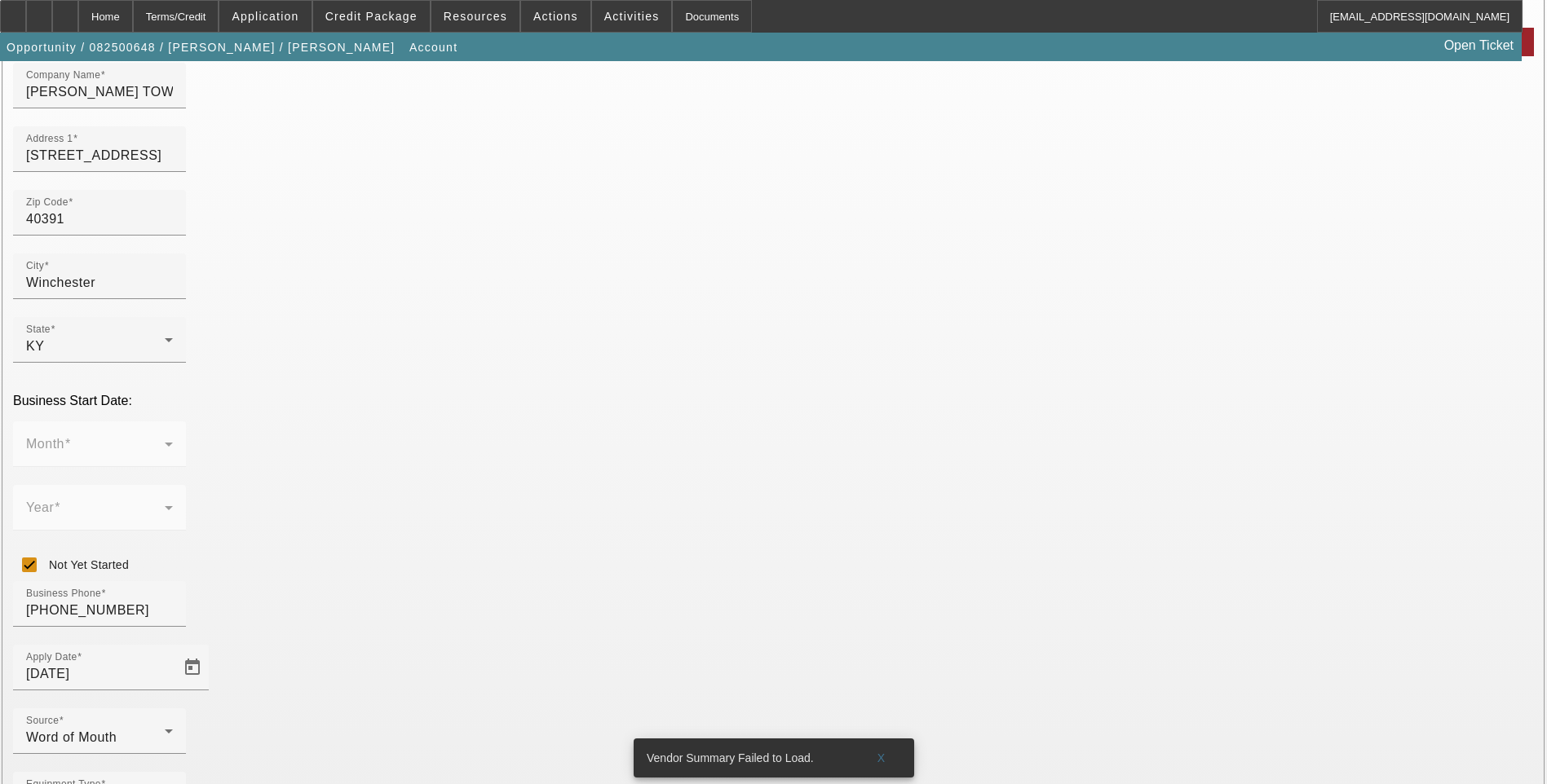
scroll to position [177, 0]
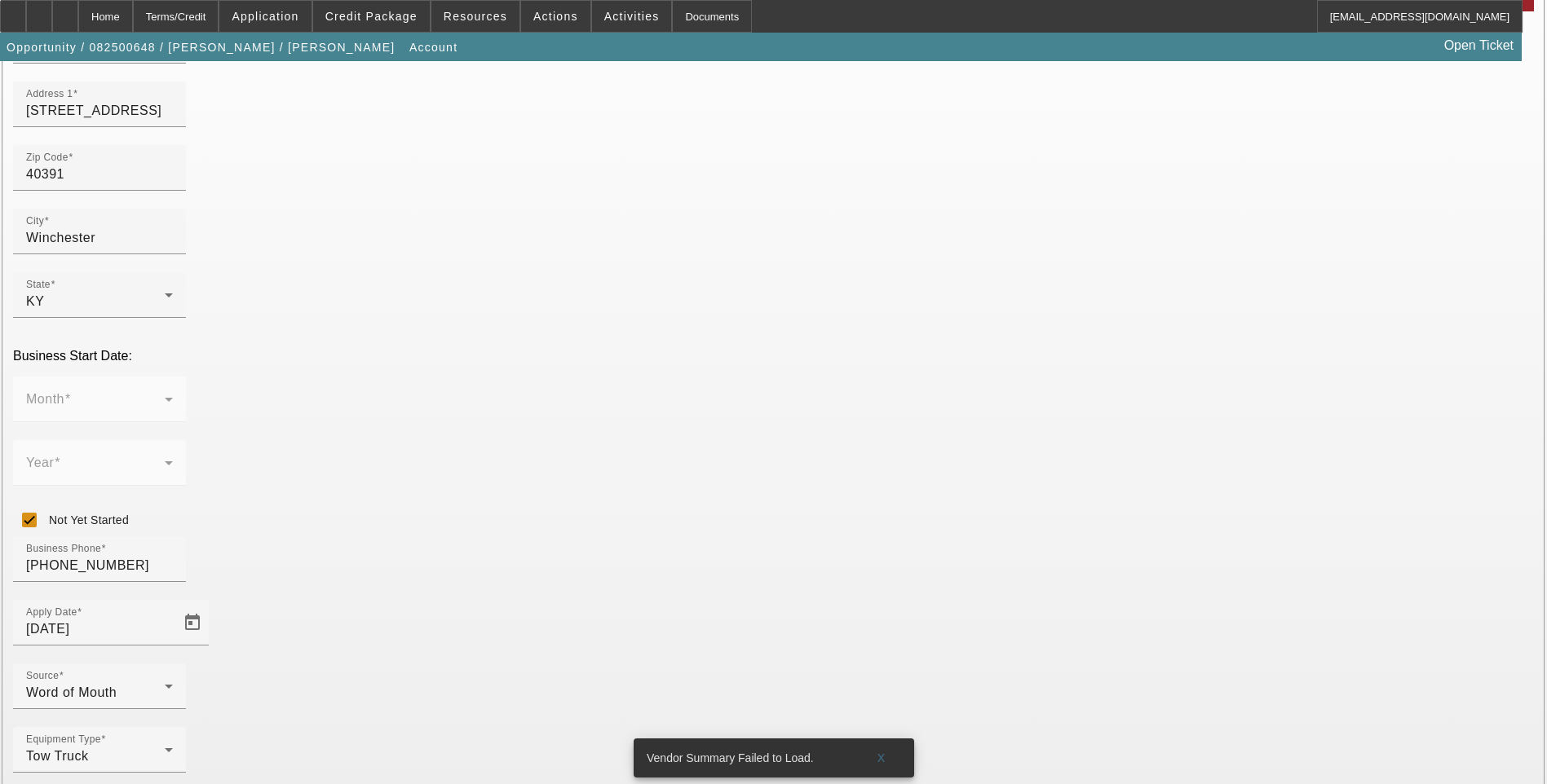
click at [186, 376] on mat-form-field "Month" at bounding box center [100, 408] width 172 height 64
click at [46, 504] on input "Not Yet Started" at bounding box center [30, 520] width 32 height 32
checkbox input "false"
click at [172, 376] on div "Month" at bounding box center [99, 399] width 146 height 46
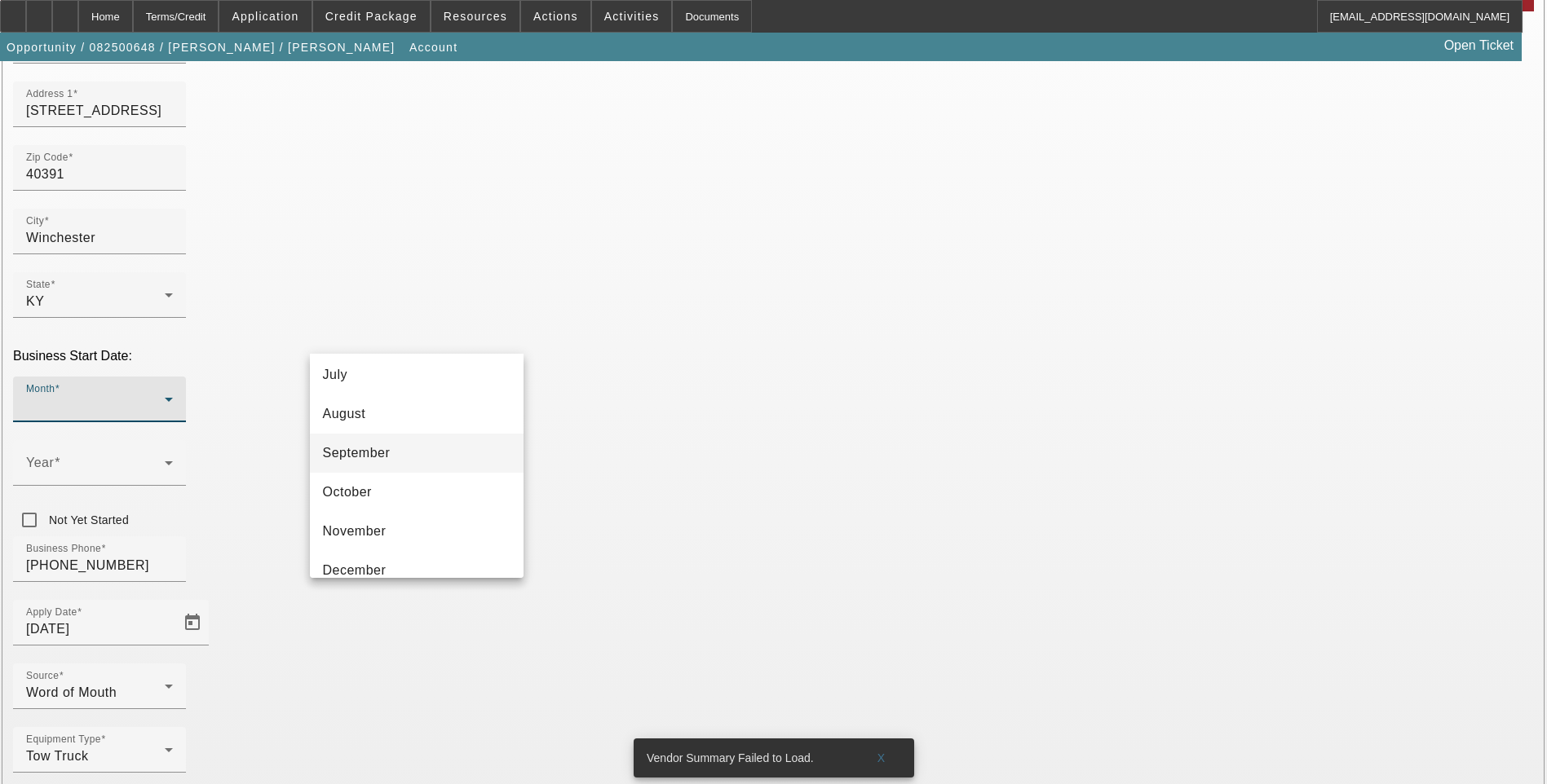
scroll to position [297, 0]
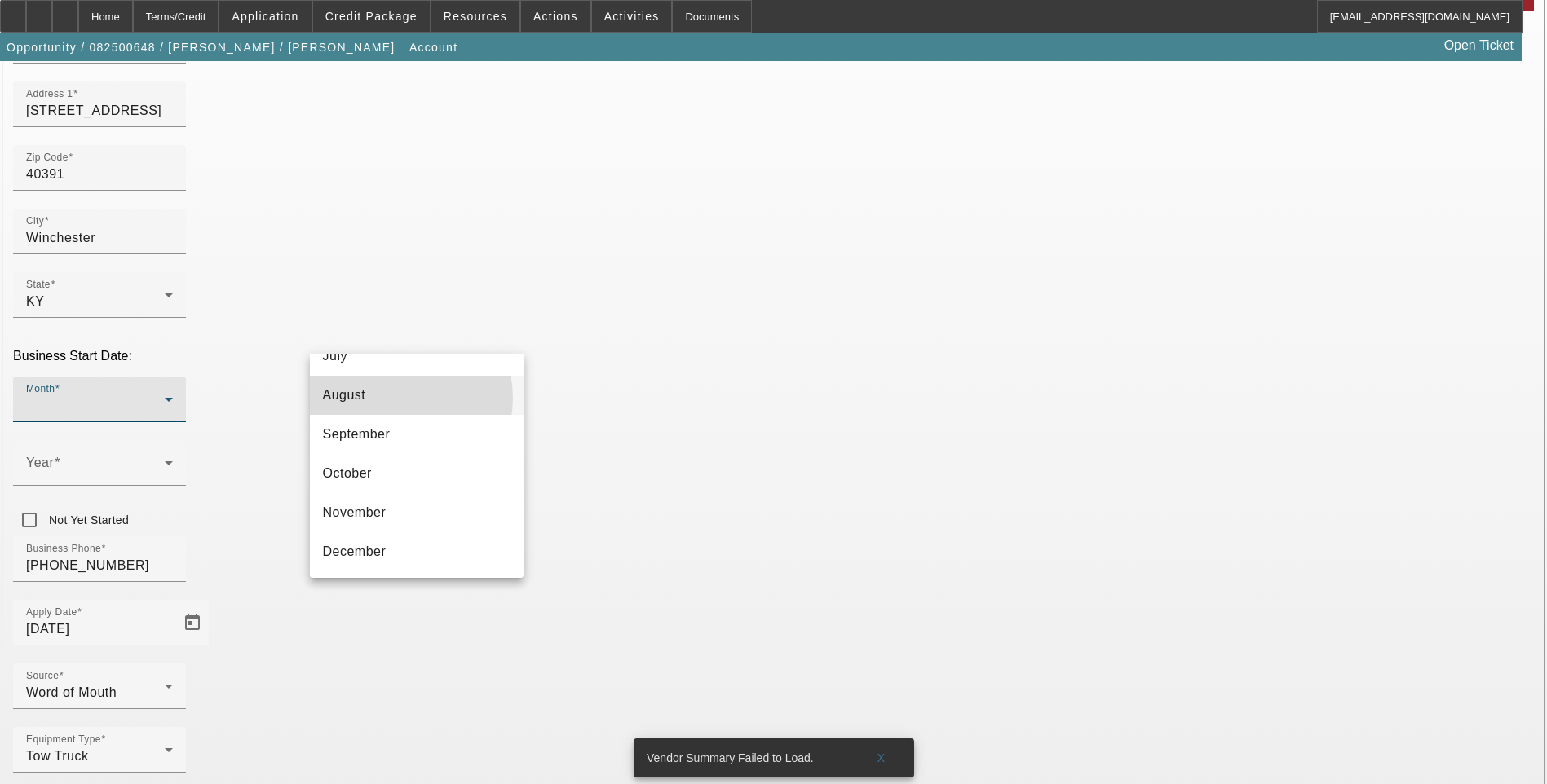
click at [401, 398] on mat-option "August" at bounding box center [417, 396] width 214 height 40
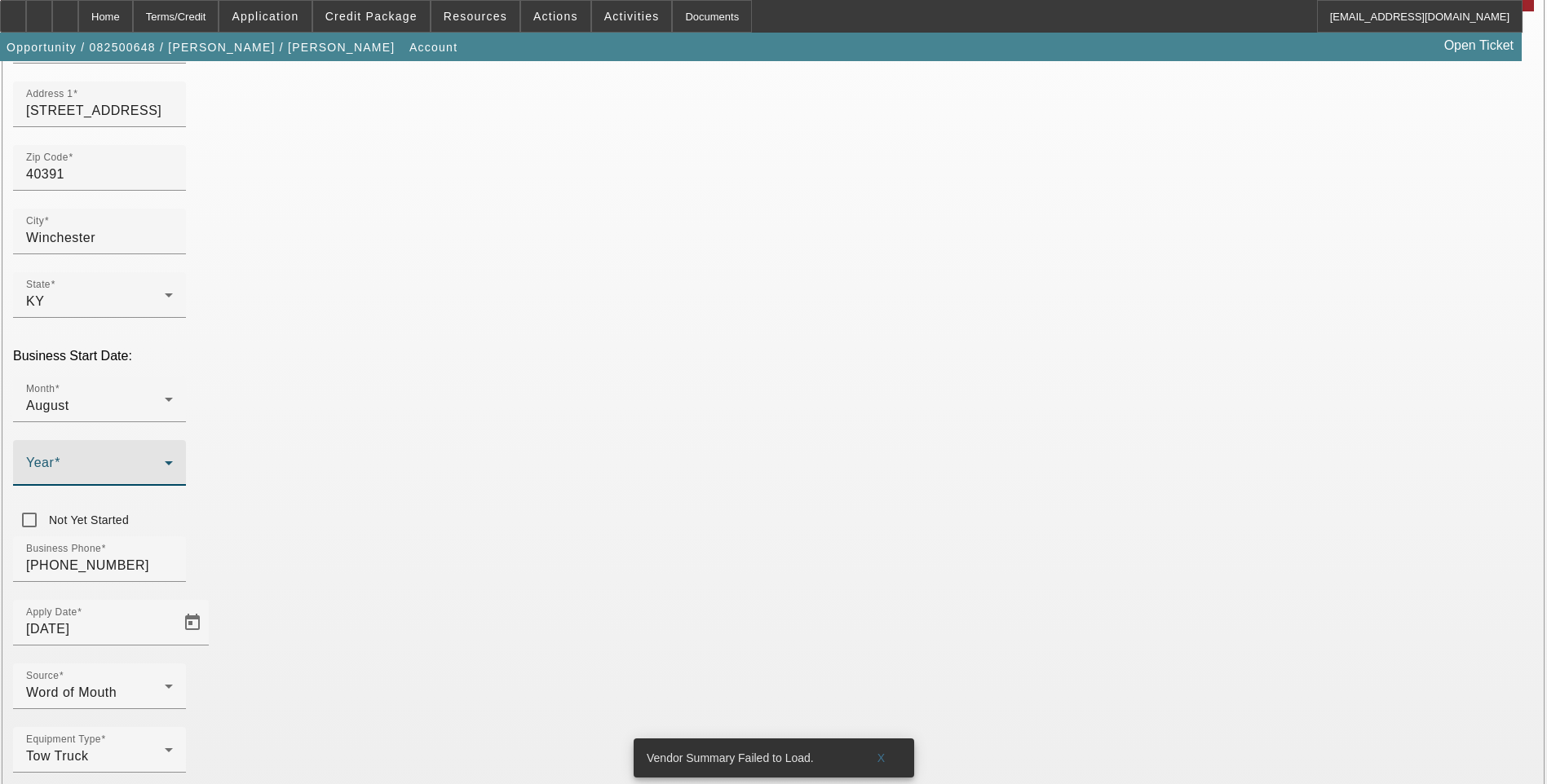
click at [164, 460] on span at bounding box center [95, 470] width 138 height 20
click at [590, 488] on mat-option "2025" at bounding box center [595, 498] width 94 height 40
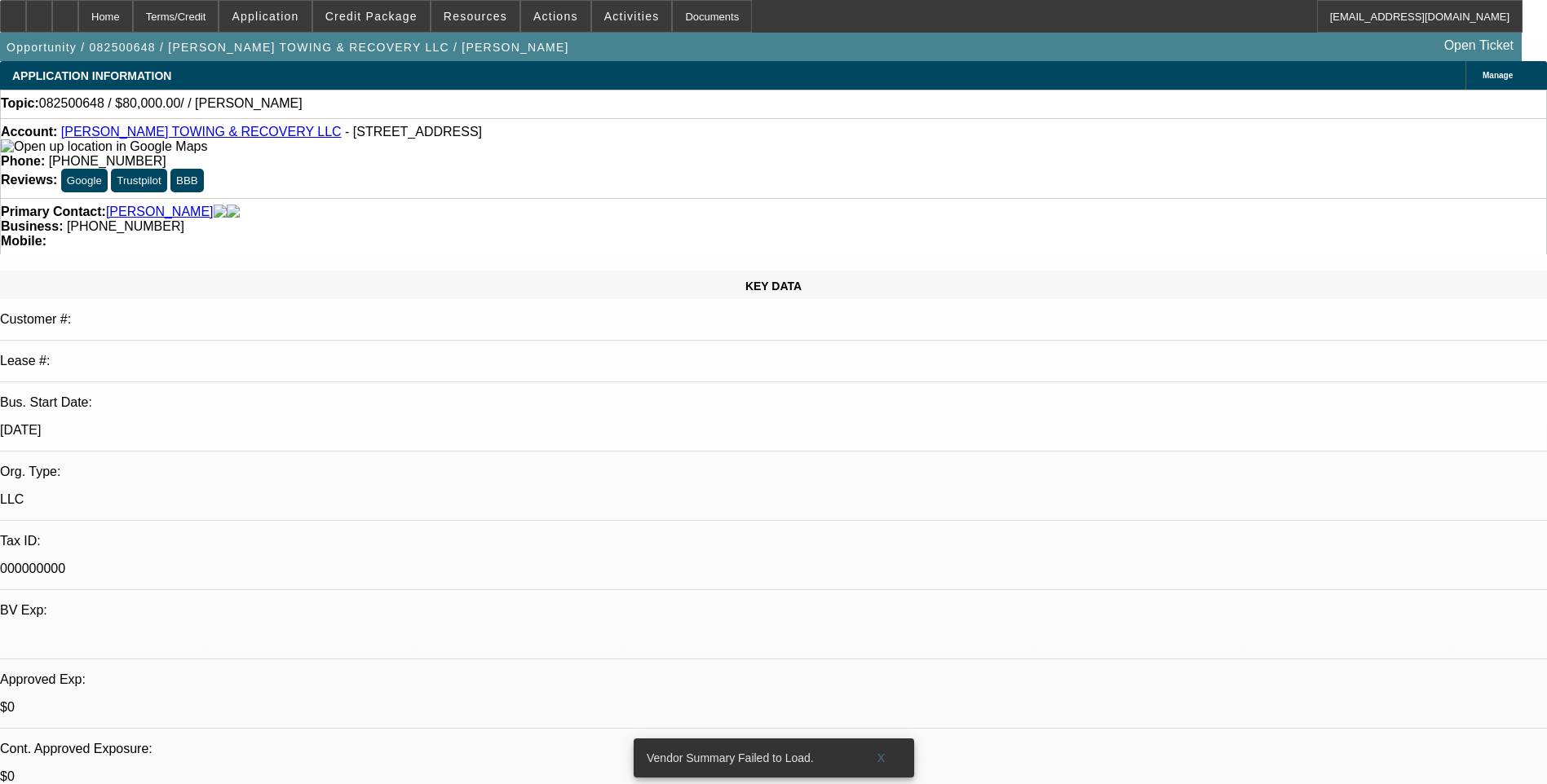
select select "0"
select select "2"
select select "0.1"
select select "4"
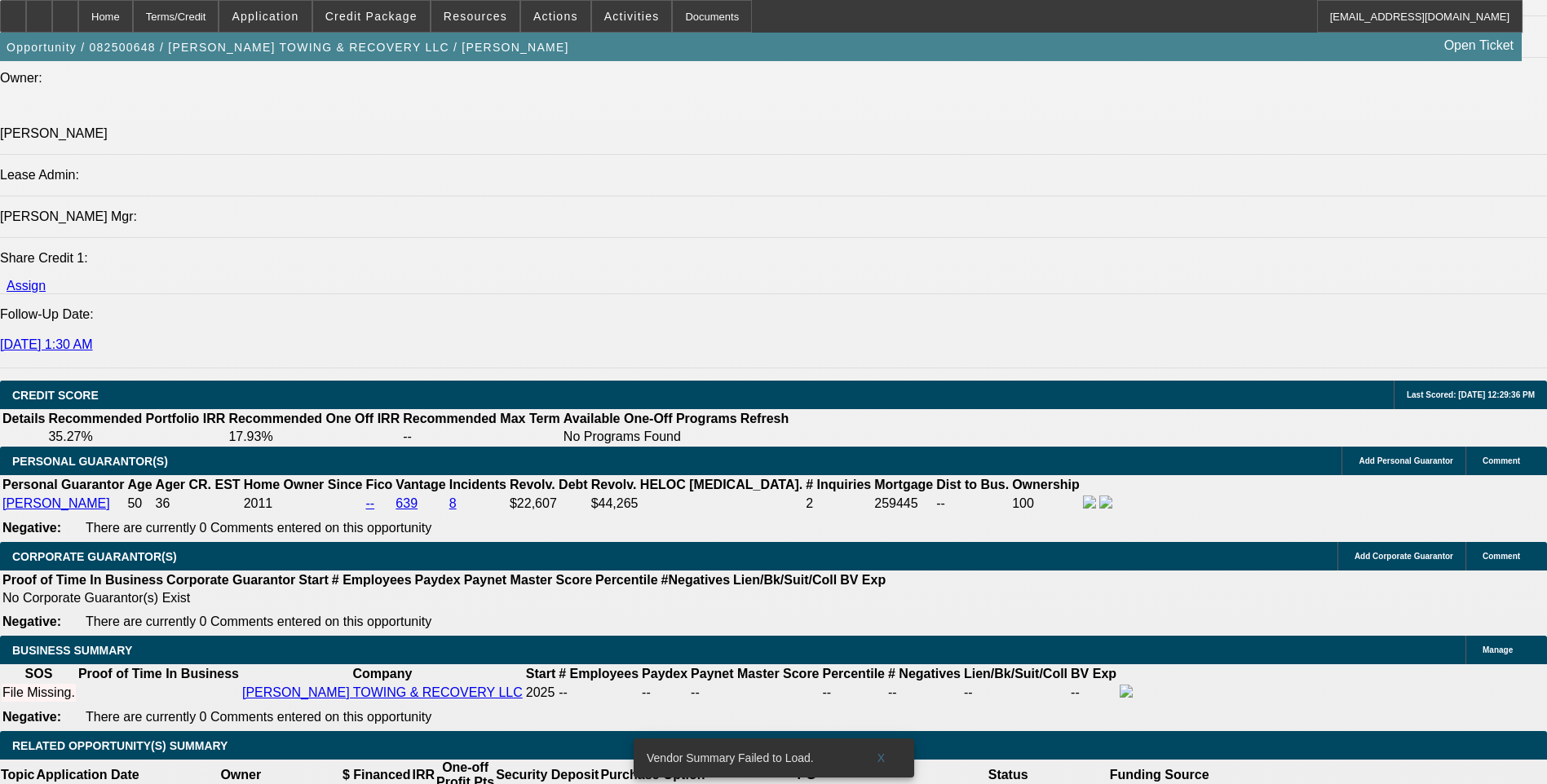
scroll to position [1957, 0]
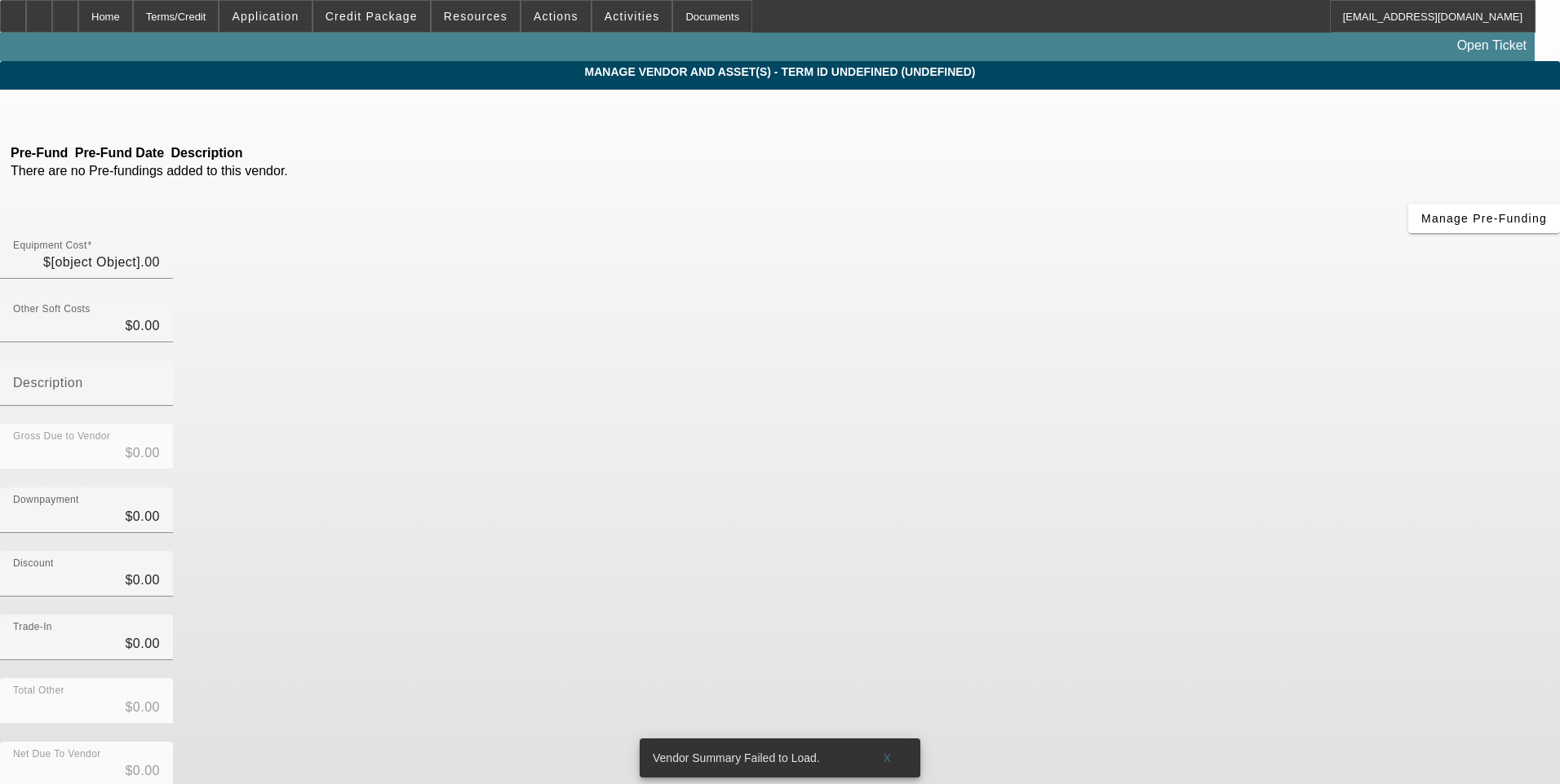
type input "$80,000.00"
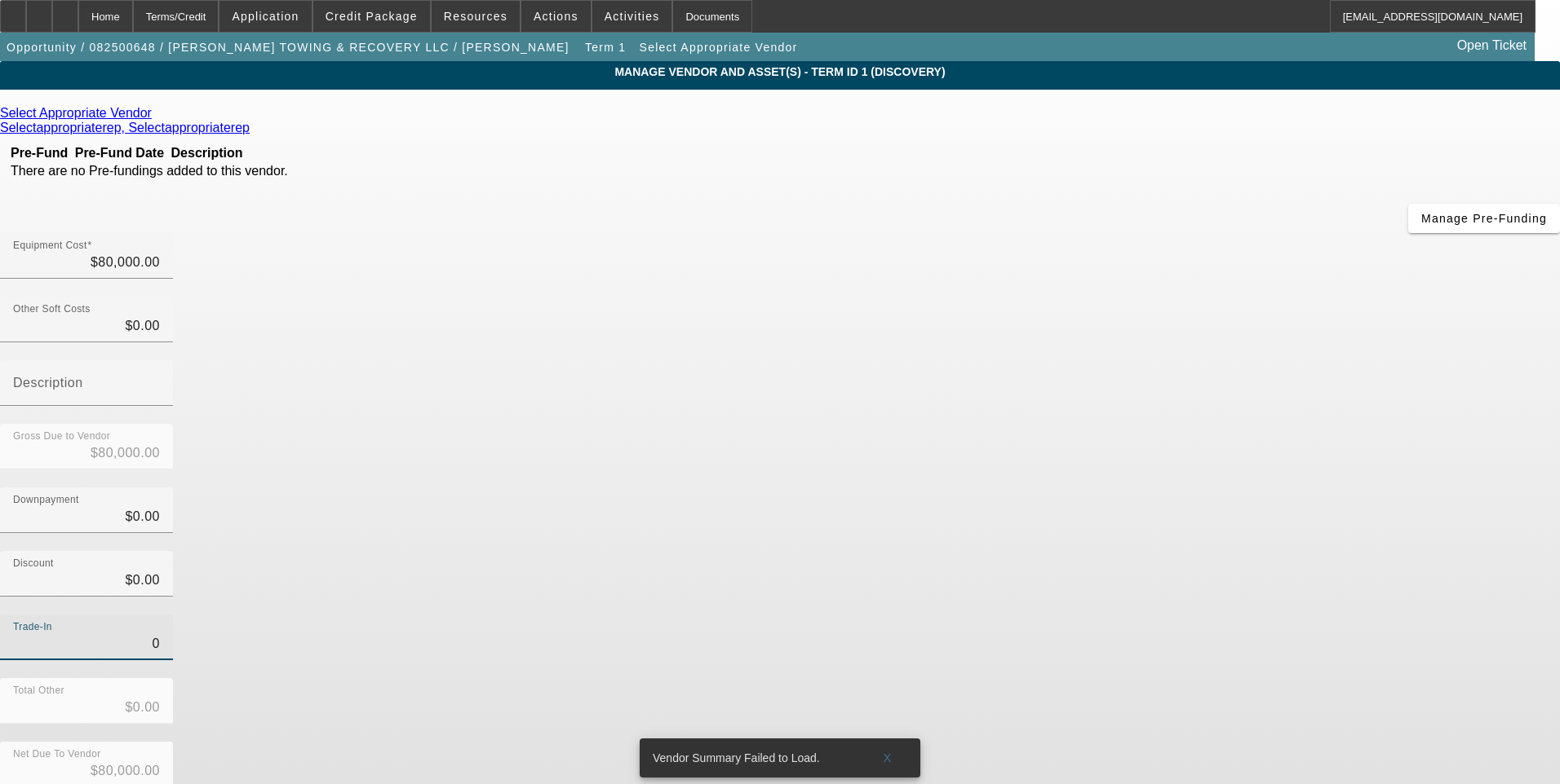
click at [160, 634] on input "0" at bounding box center [86, 644] width 146 height 20
type input "$0.00"
drag, startPoint x: 1117, startPoint y: 473, endPoint x: 1122, endPoint y: 524, distance: 51.2
click at [1116, 615] on div "Trade-In $0.00" at bounding box center [780, 647] width 1560 height 64
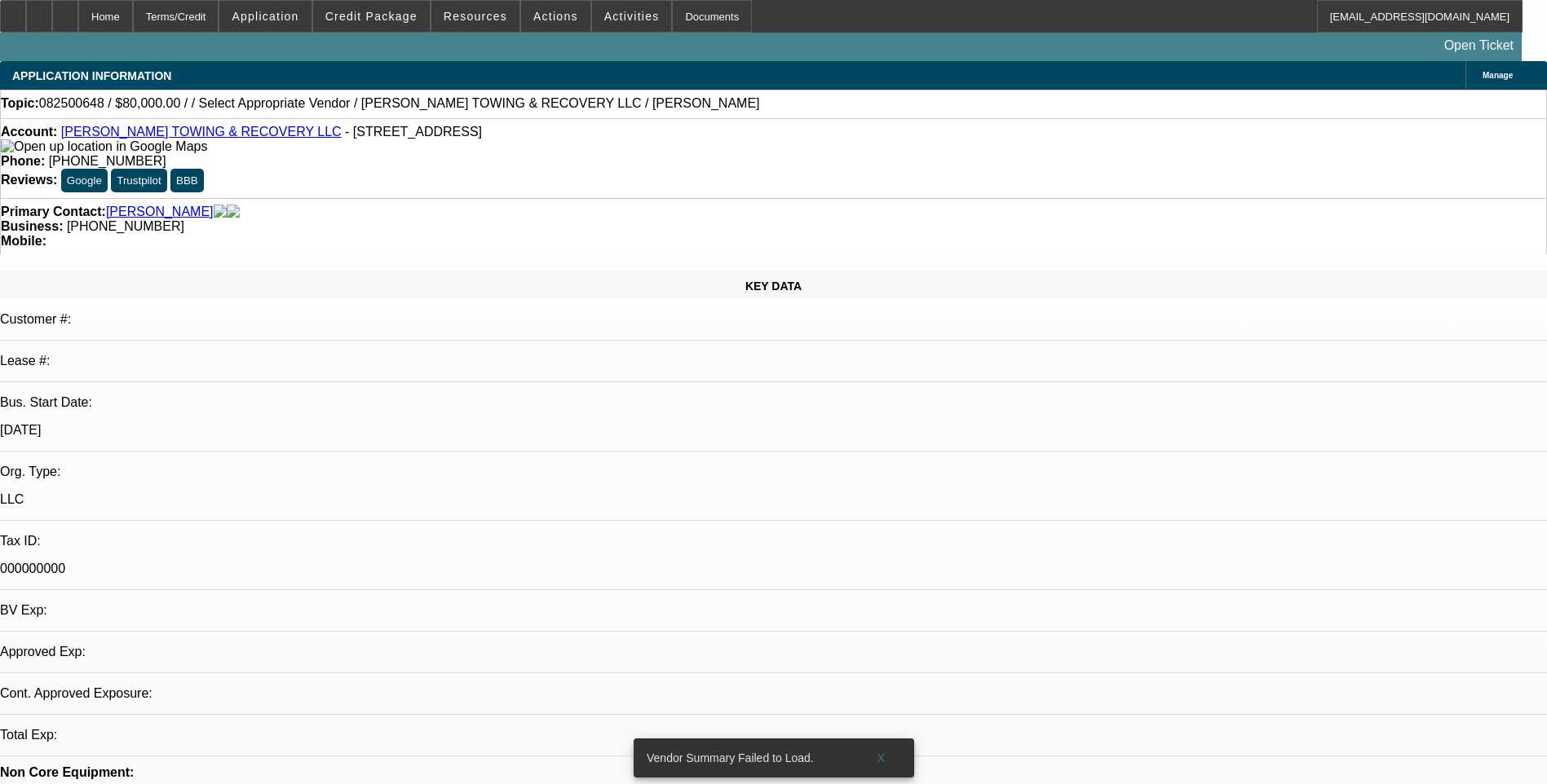
select select "0"
select select "2"
select select "0.1"
select select "4"
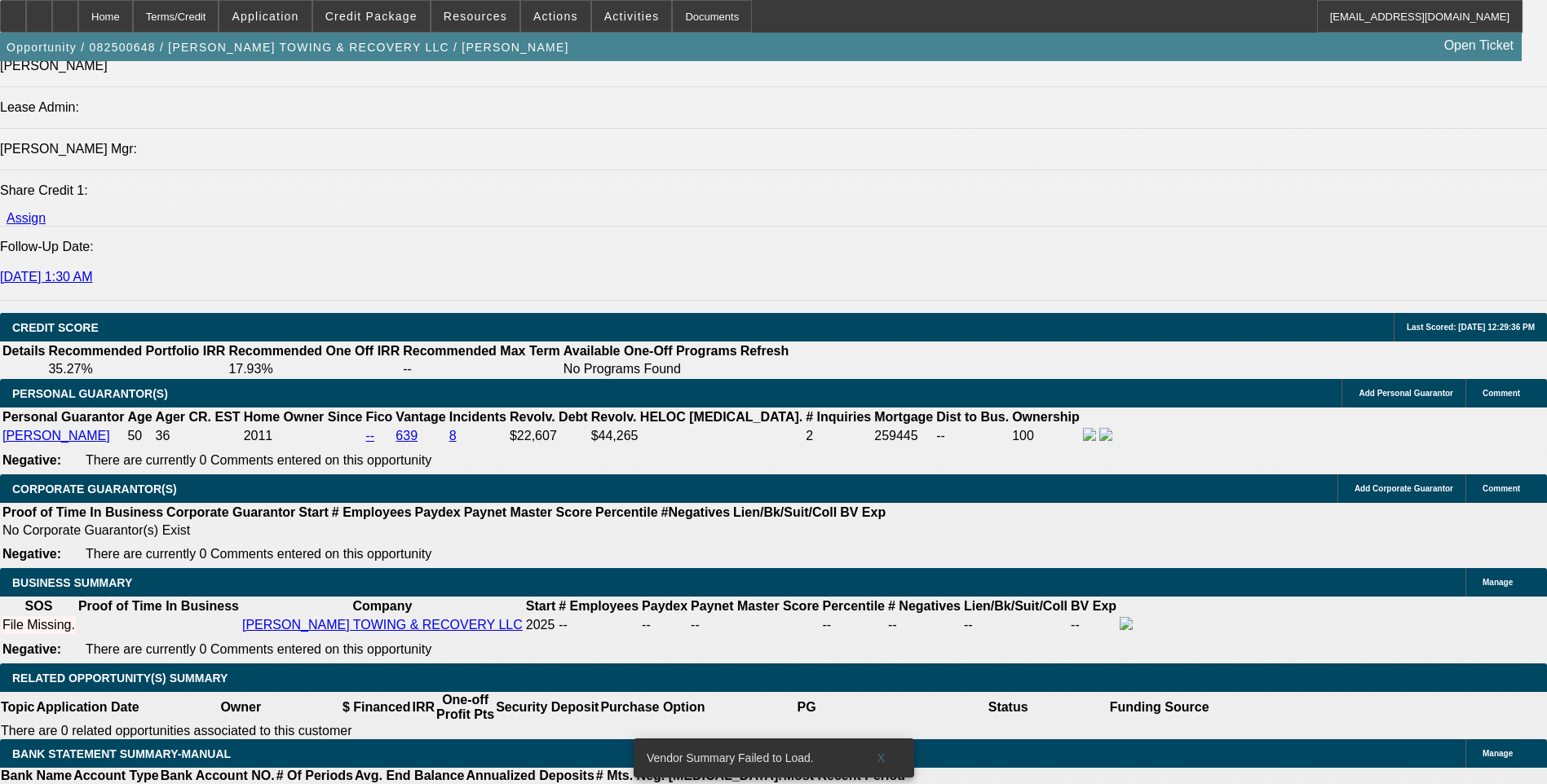
scroll to position [2039, 0]
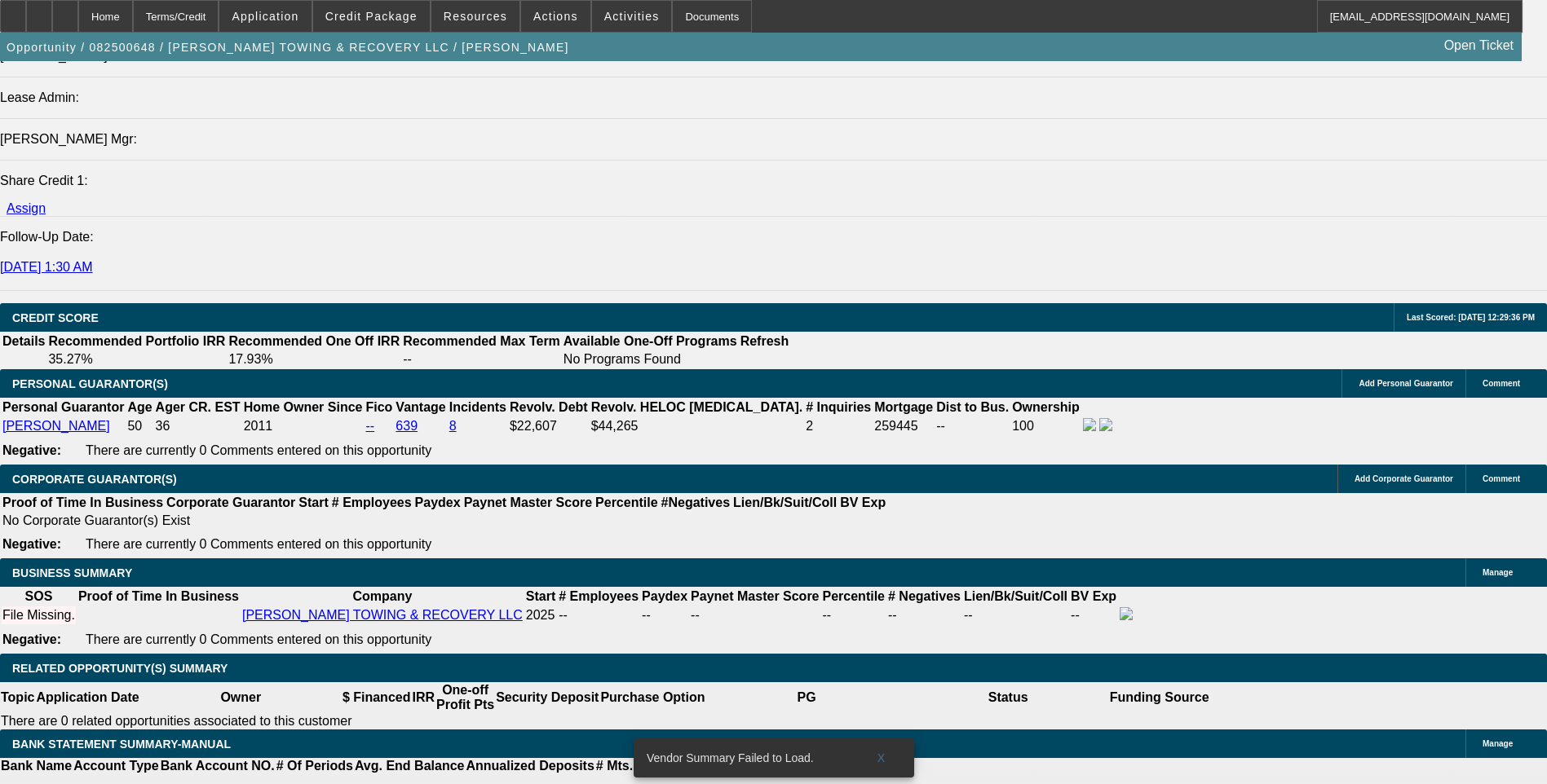
select select "0.15"
type input "$12,000.00"
type input "UNKNOWN"
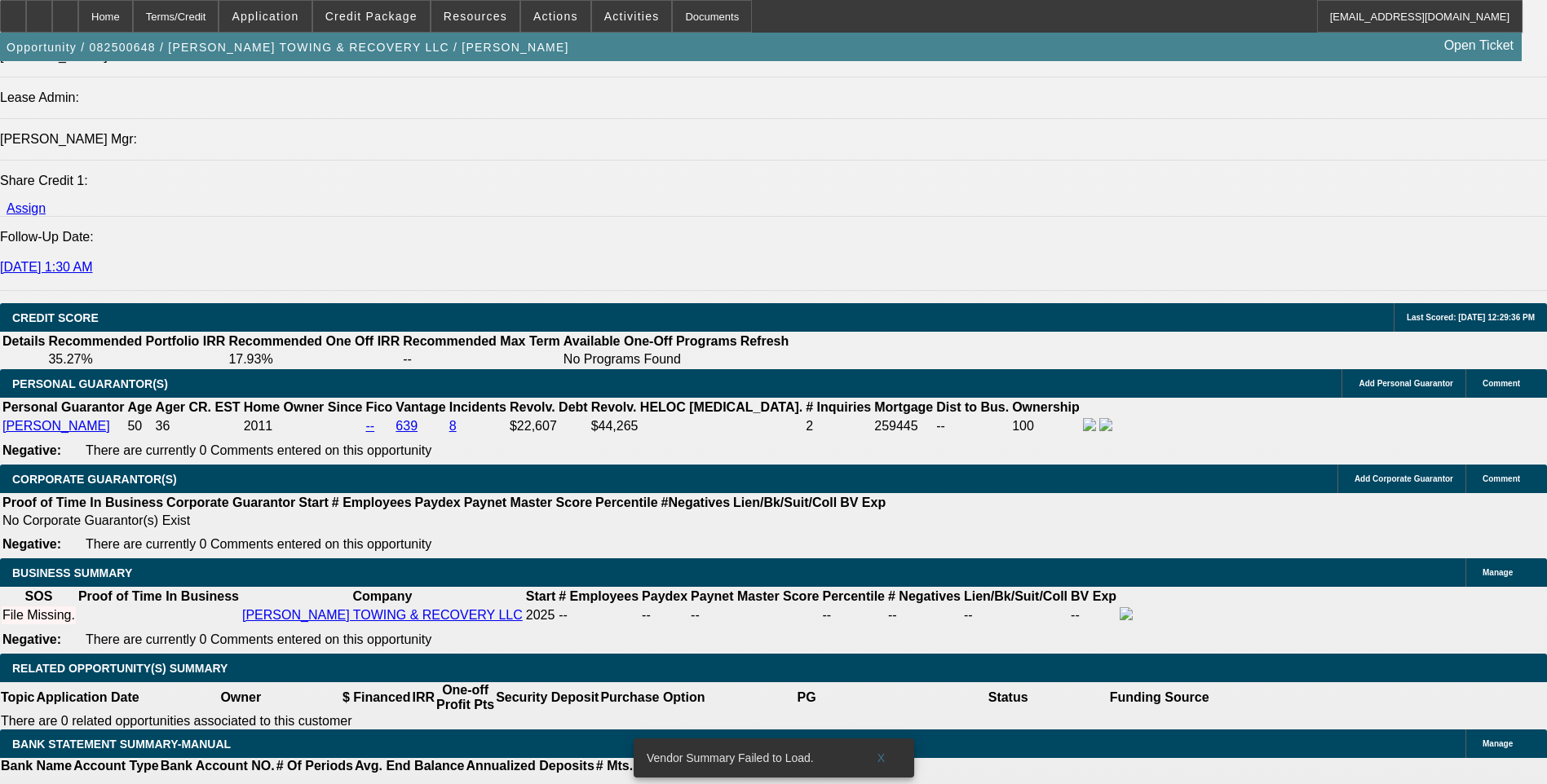
type input "48"
type input "18"
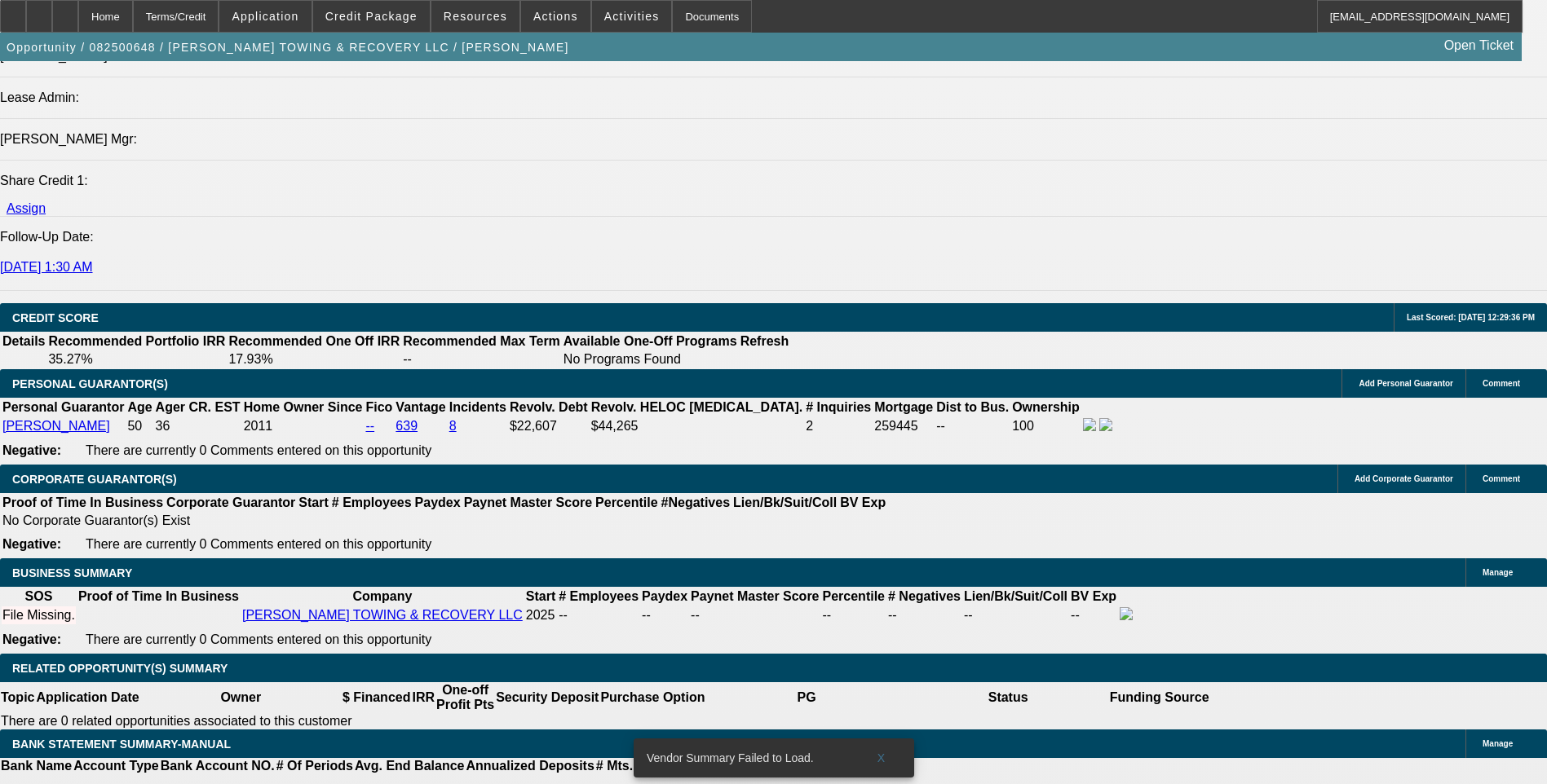
type input "$2,891.56"
type input "$1,445.78"
type input "$3,995.00"
type input "$1,997.50"
type input "18.5"
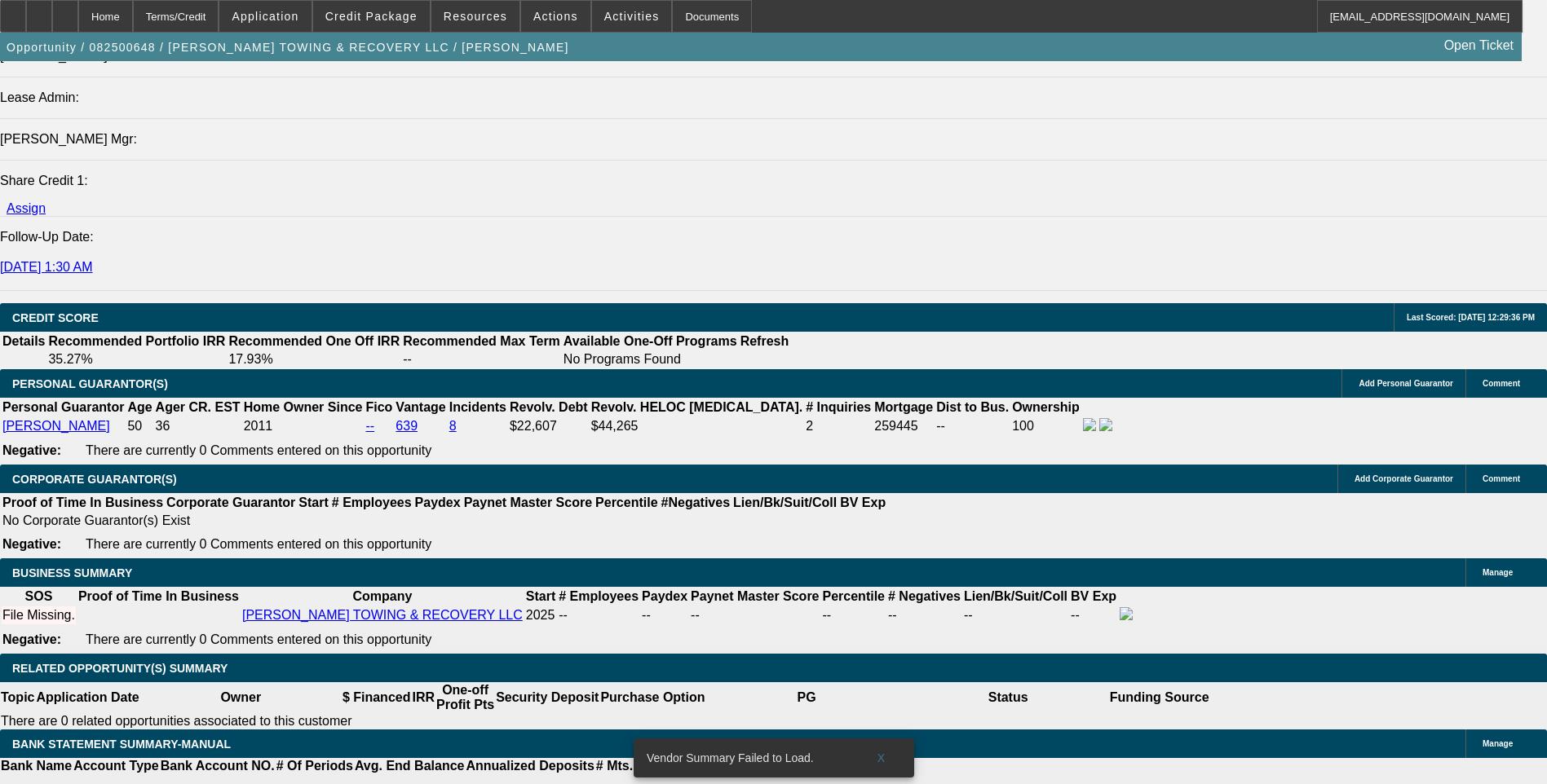
type input "$4,030.62"
type input "$2,015.31"
type input "18.5"
type input "2015."
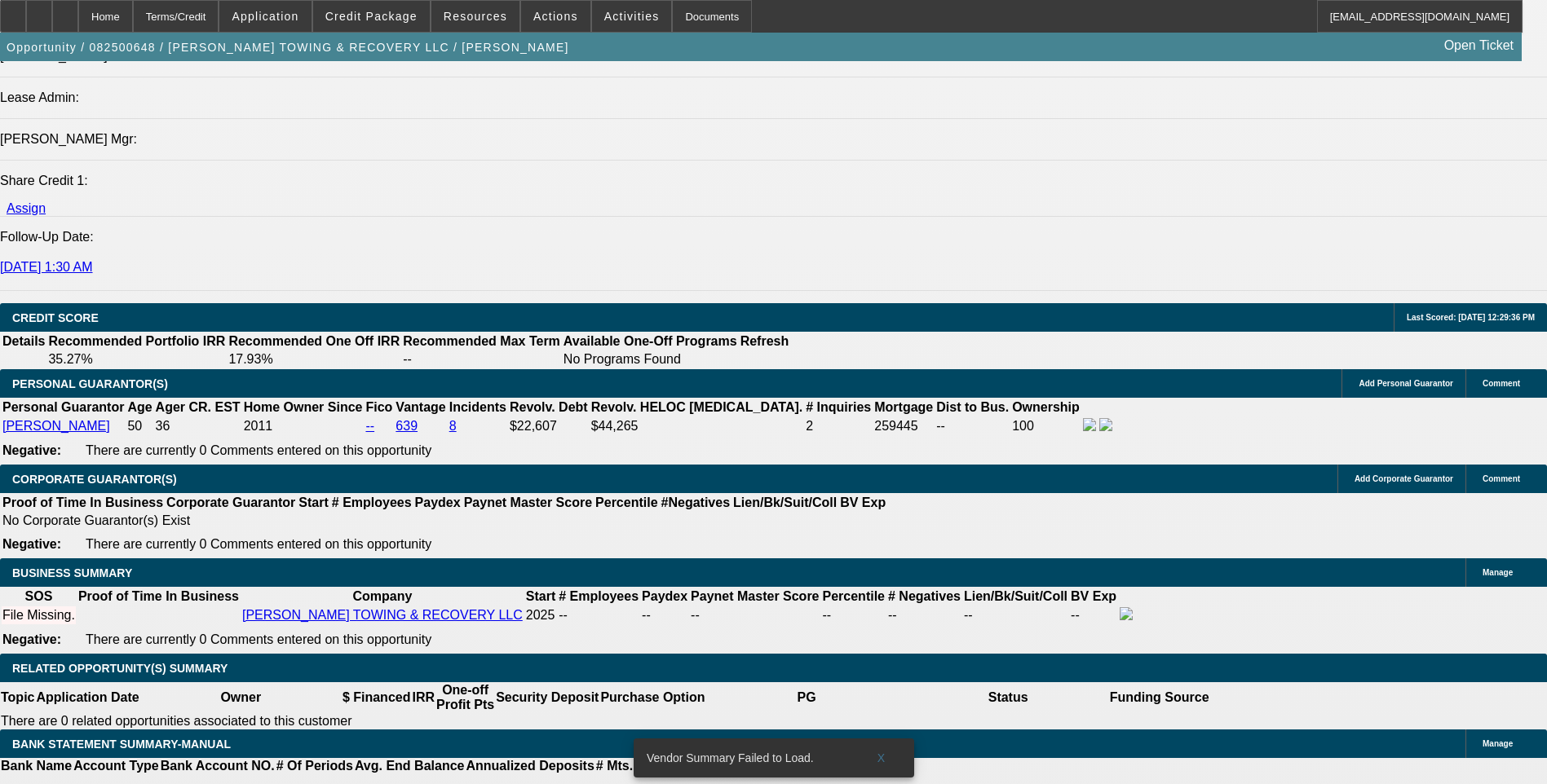
type input "$4,030.00"
type input "$2,015.00"
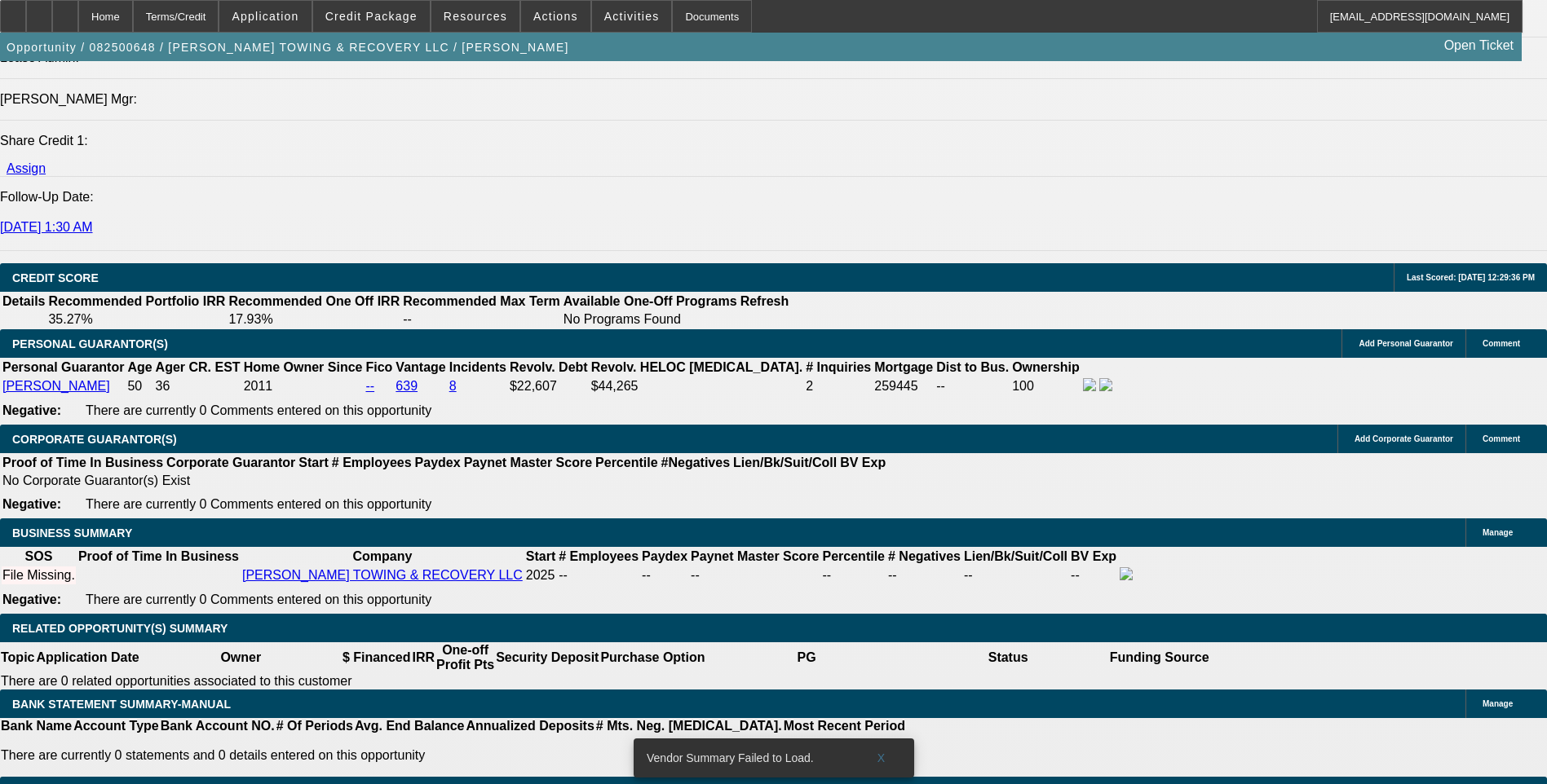
scroll to position [1957, 0]
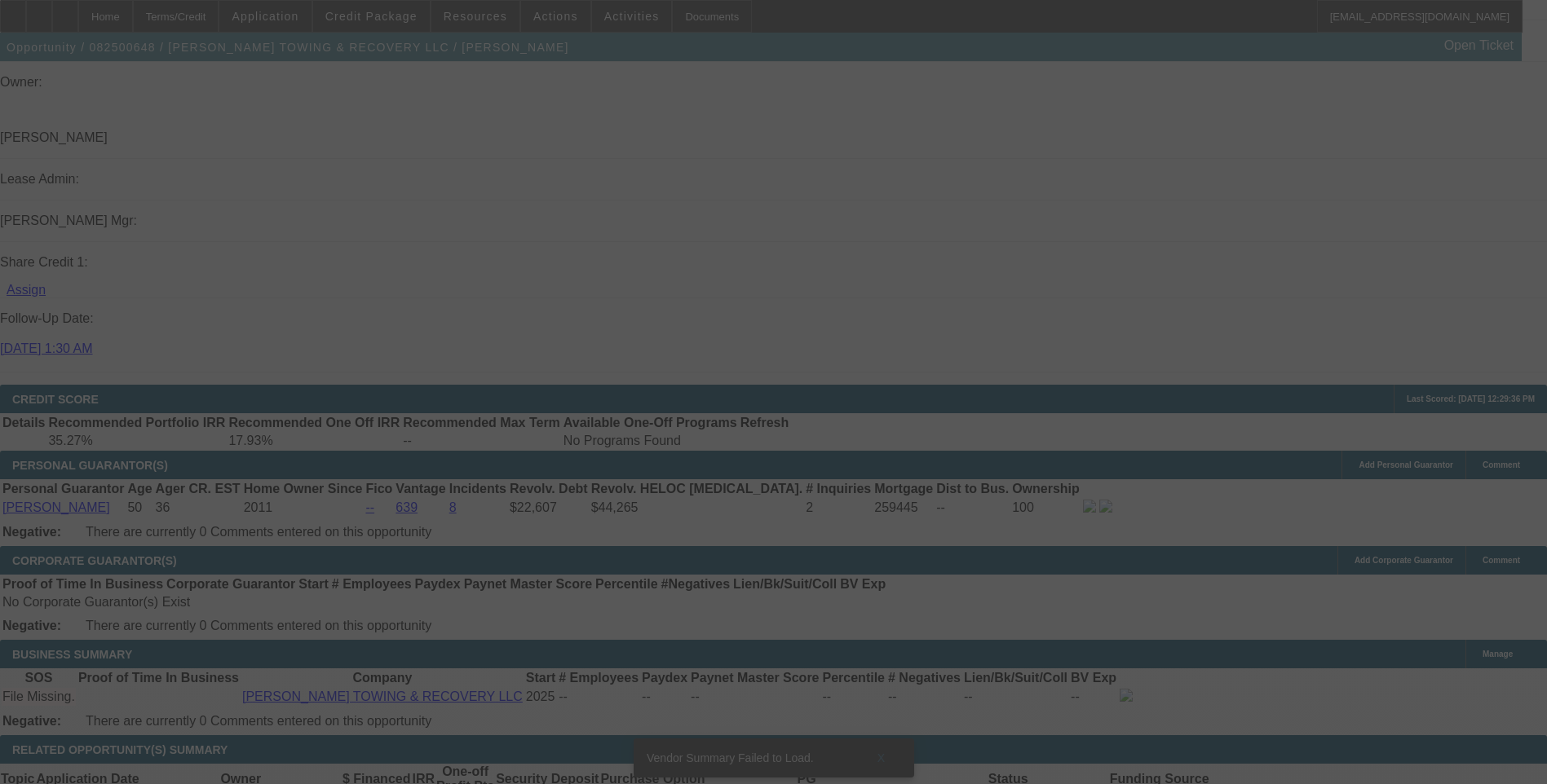
select select "0.15"
select select "2"
select select "0.1"
select select "4"
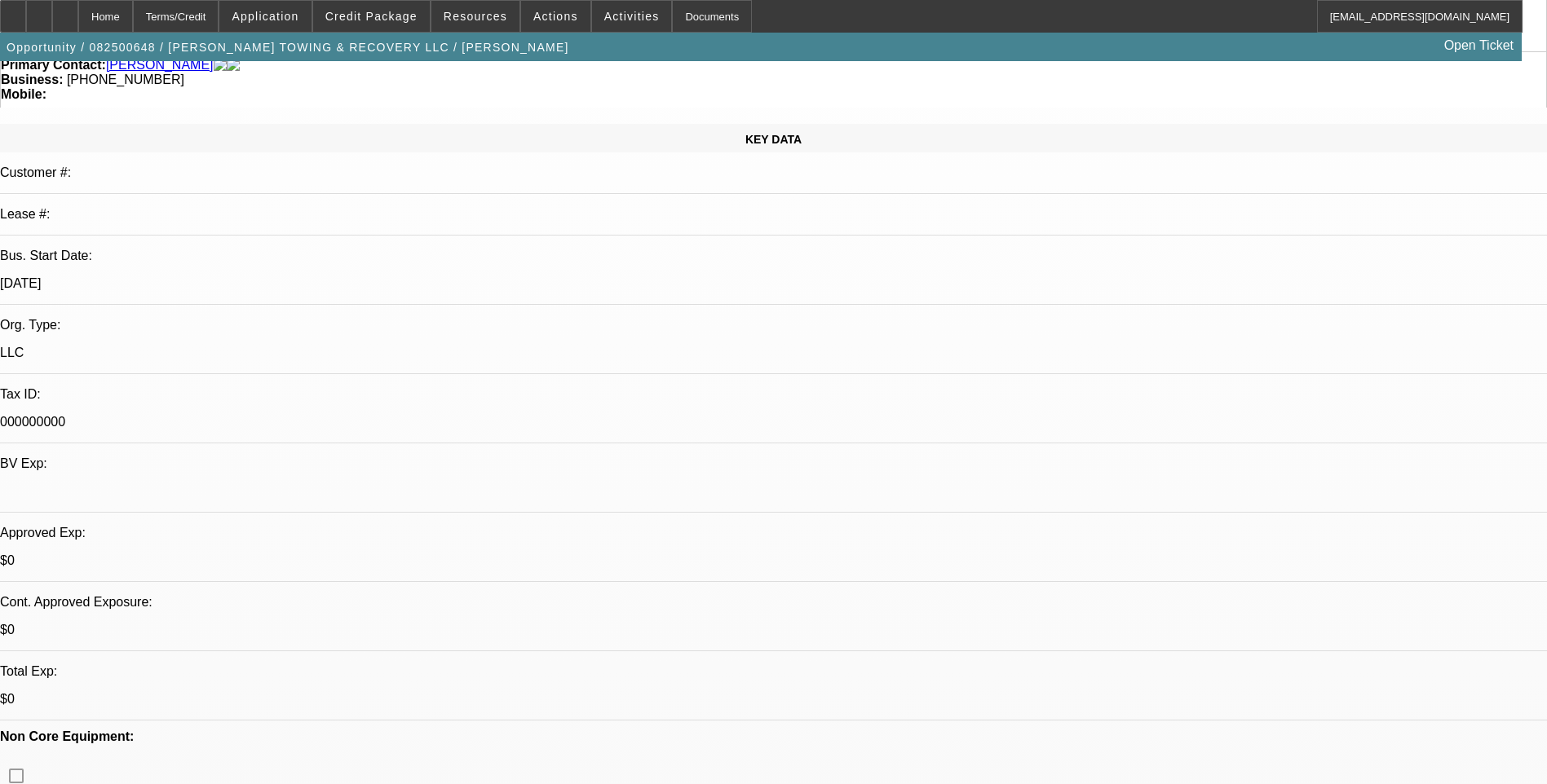
scroll to position [0, 0]
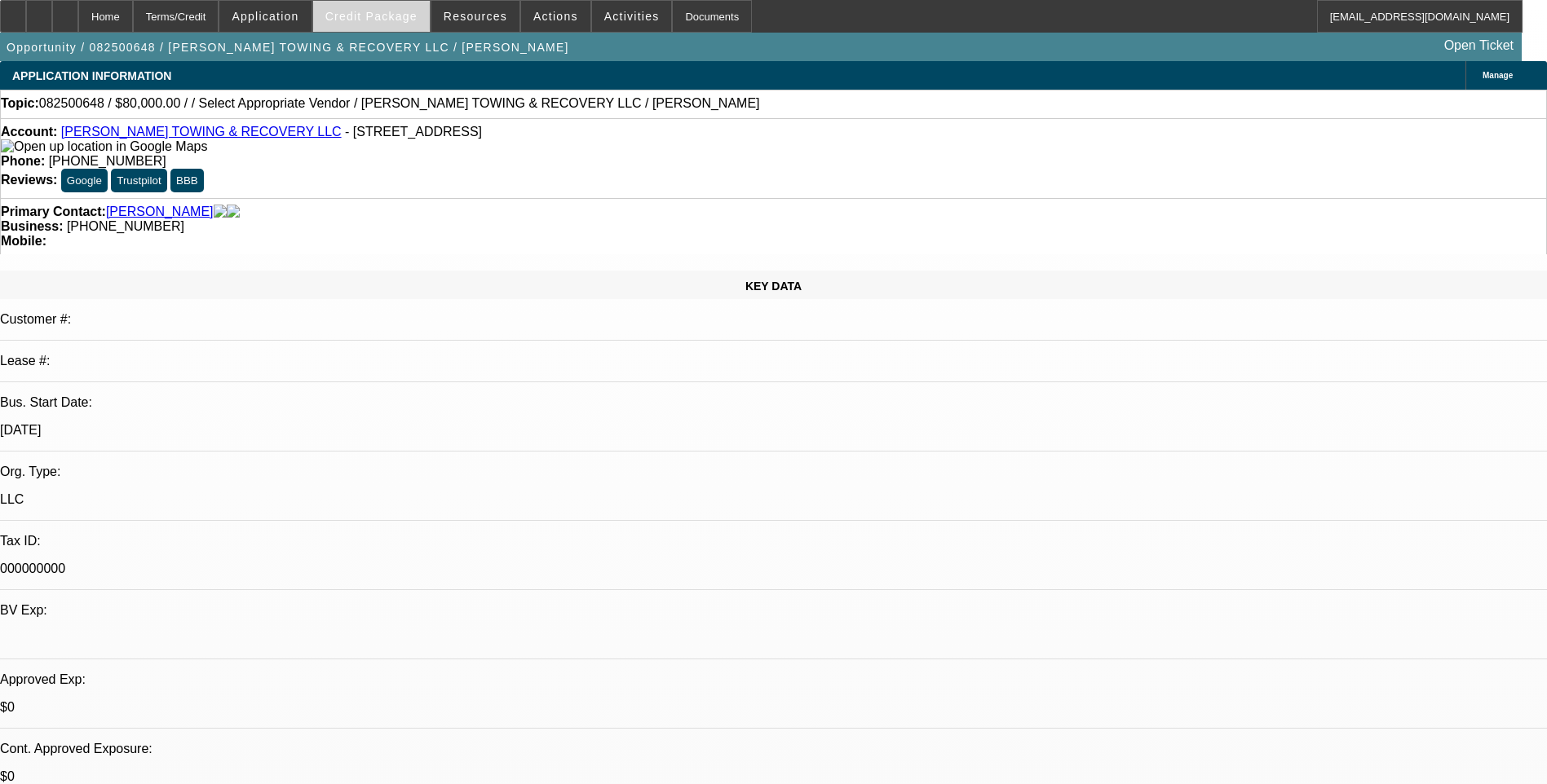
click at [389, 22] on span "Credit Package" at bounding box center [371, 16] width 93 height 13
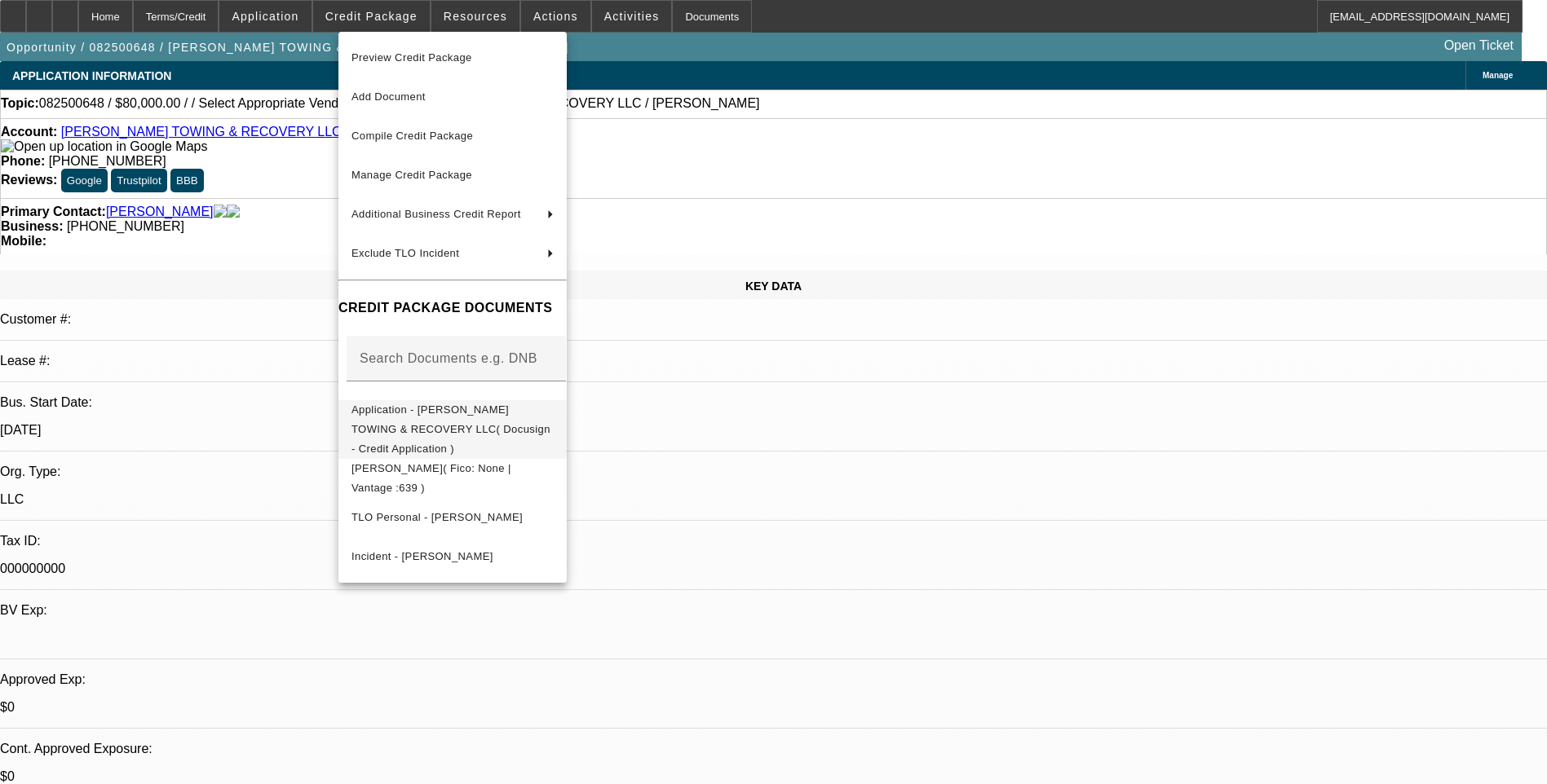
click at [482, 421] on span "Application - RODGERS TOWING & RECOVERY LLC( Docusign - Credit Application )" at bounding box center [452, 429] width 202 height 58
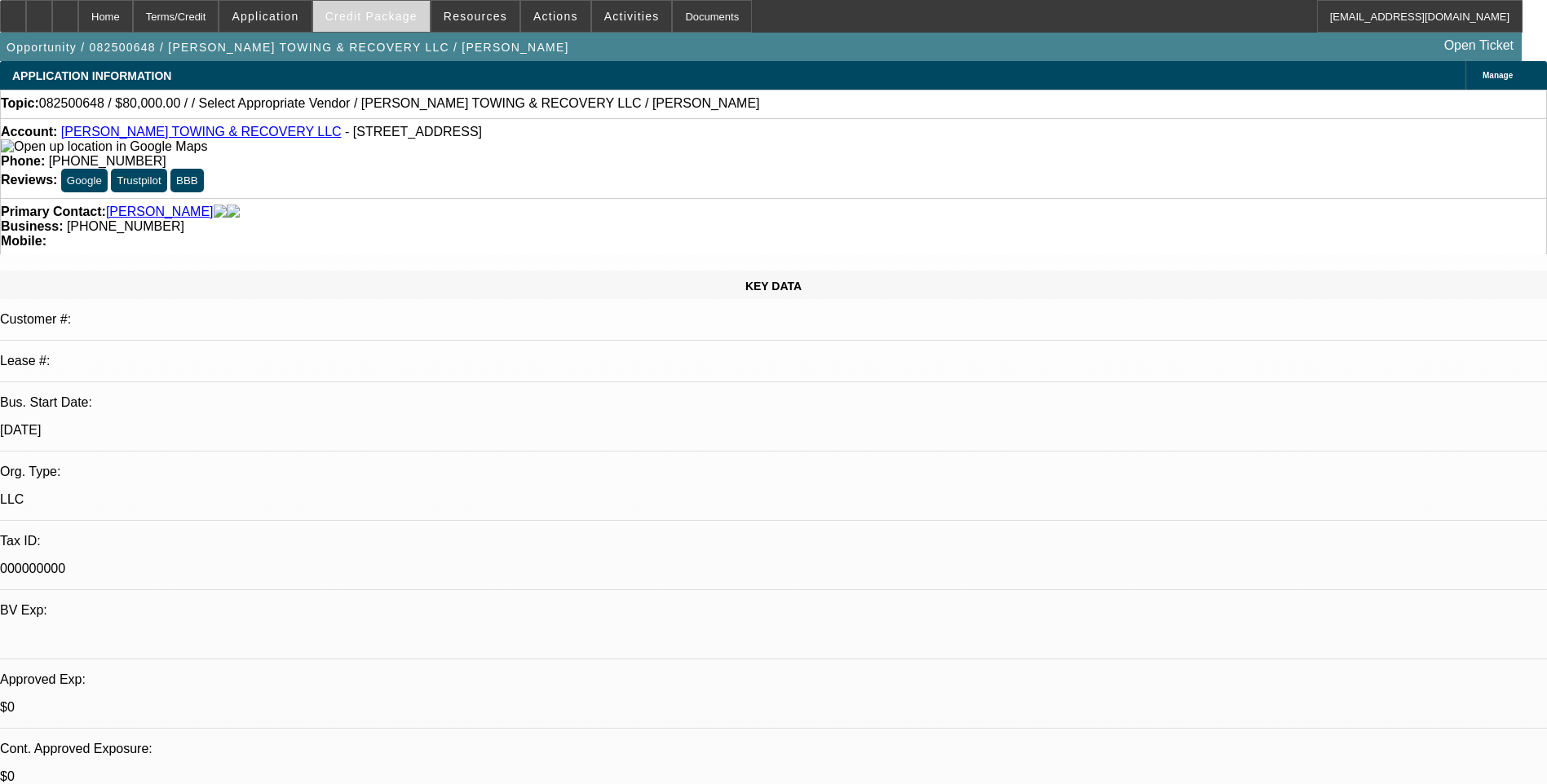
click at [388, 13] on span "Credit Package" at bounding box center [371, 16] width 93 height 13
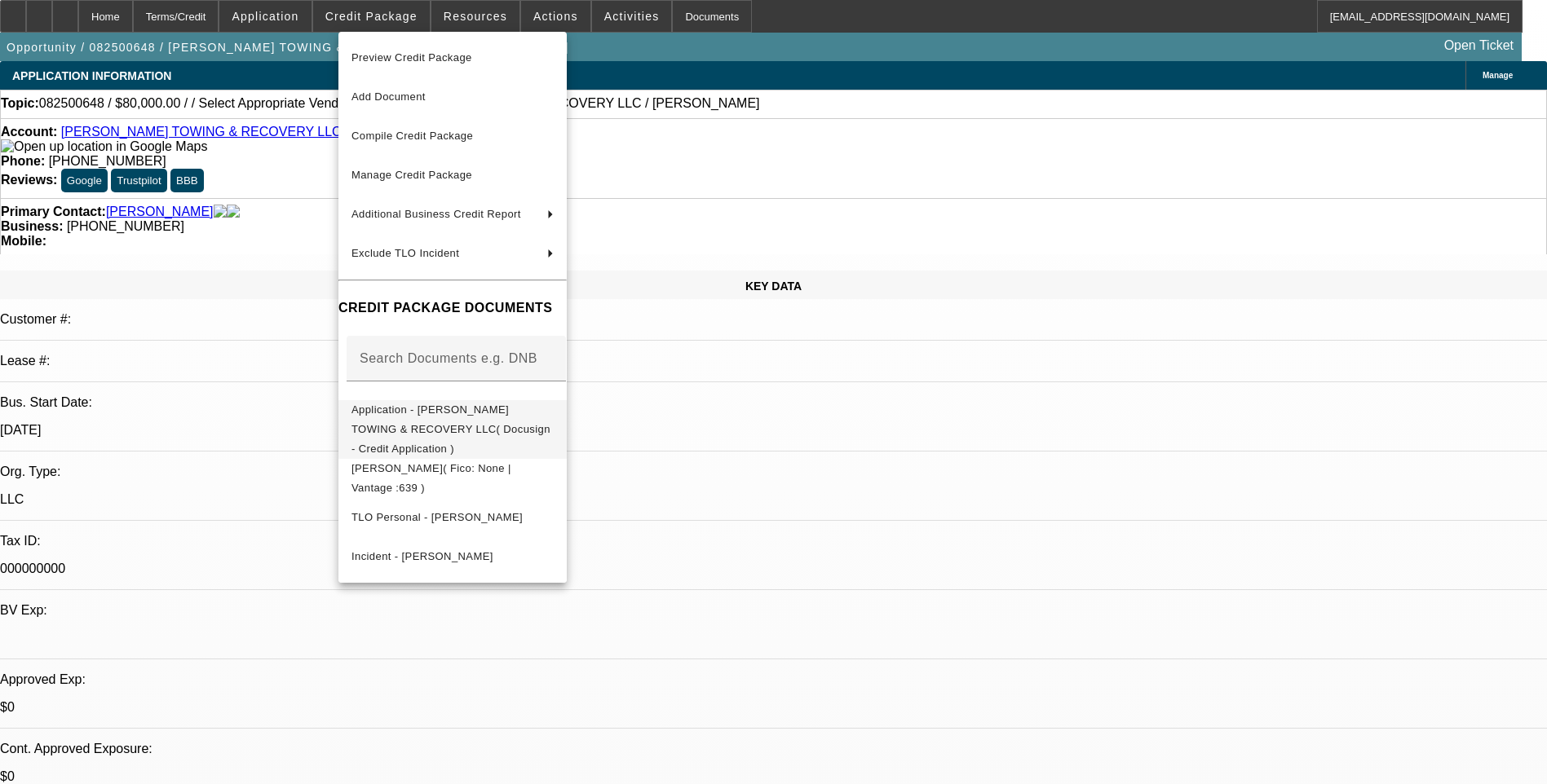
click at [516, 414] on span "Application - RODGERS TOWING & RECOVERY LLC( Docusign - Credit Application )" at bounding box center [451, 428] width 199 height 51
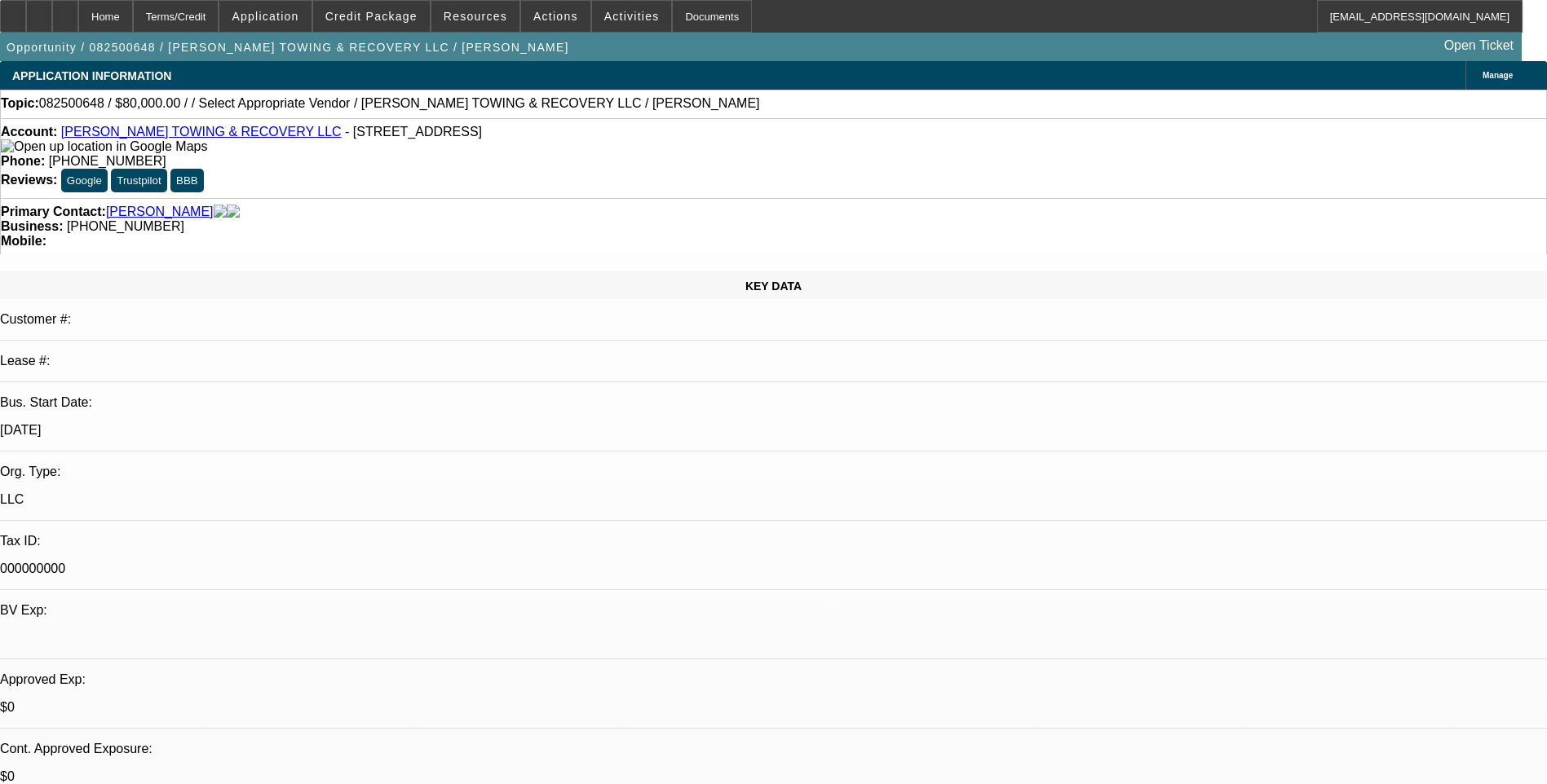
click at [66, 11] on icon at bounding box center [66, 11] width 0 height 0
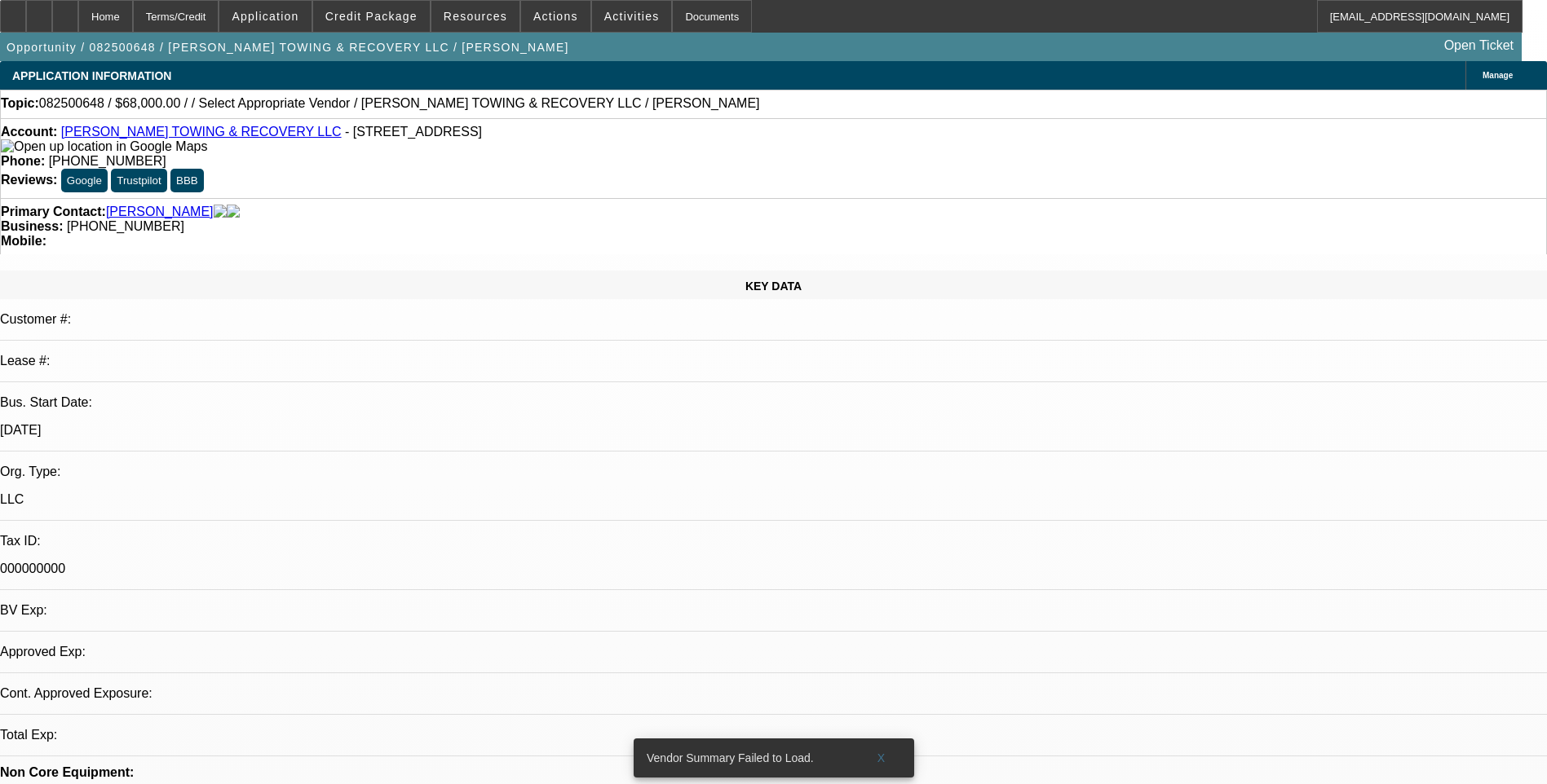
select select "0.15"
select select "2"
select select "0.1"
select select "1"
select select "2"
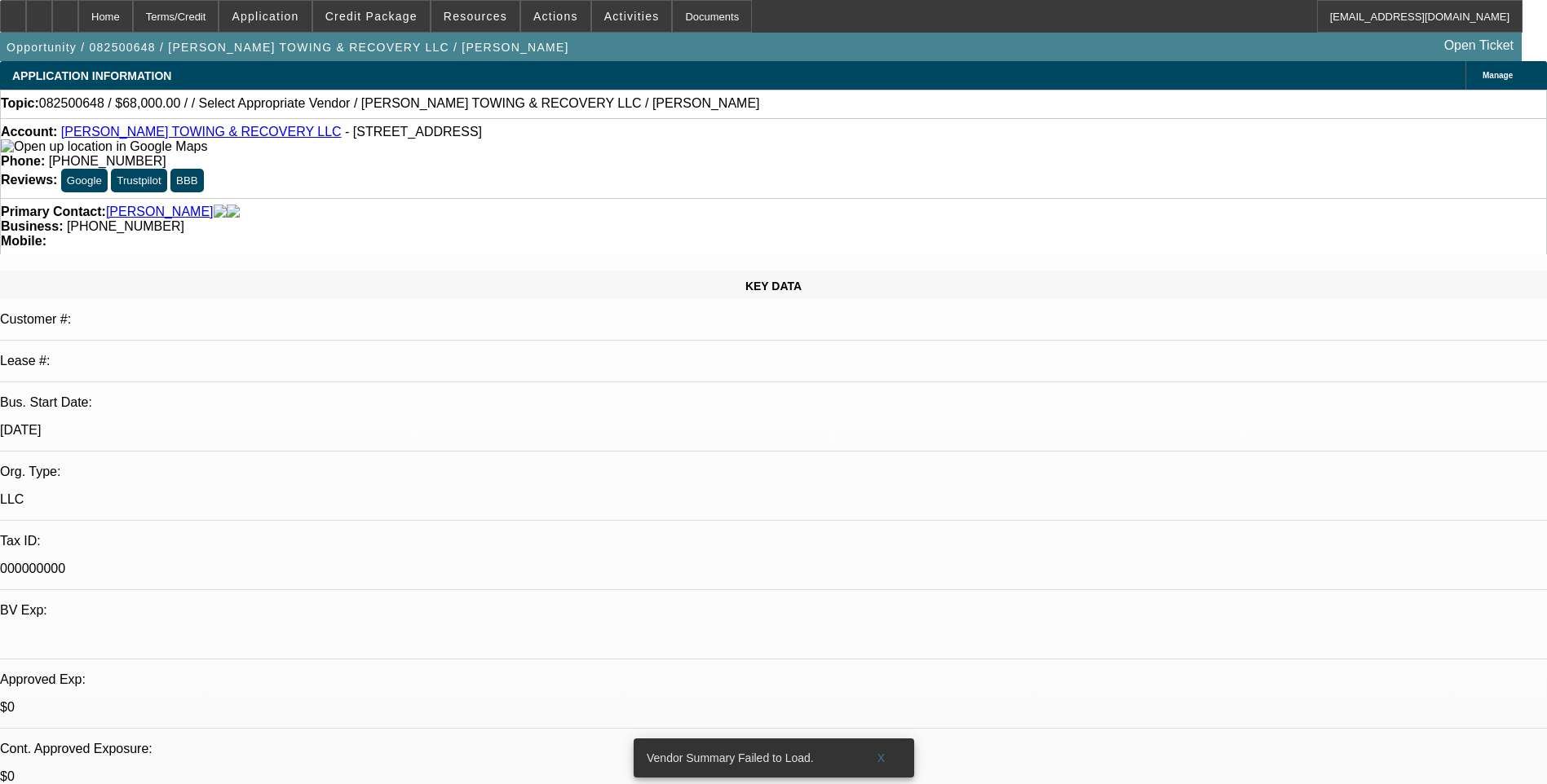
select select "4"
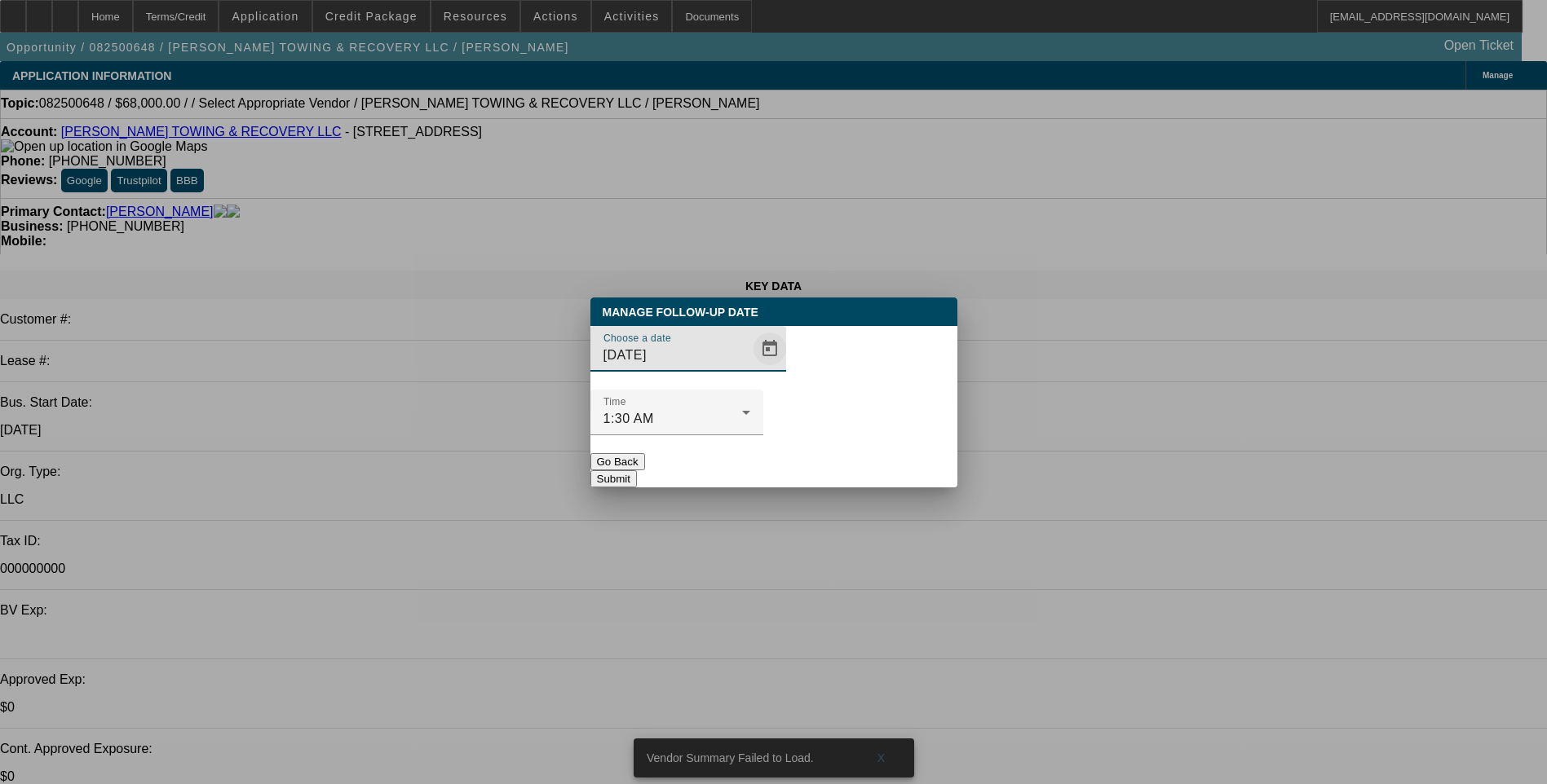
click at [750, 368] on span "Open calendar" at bounding box center [770, 349] width 40 height 40
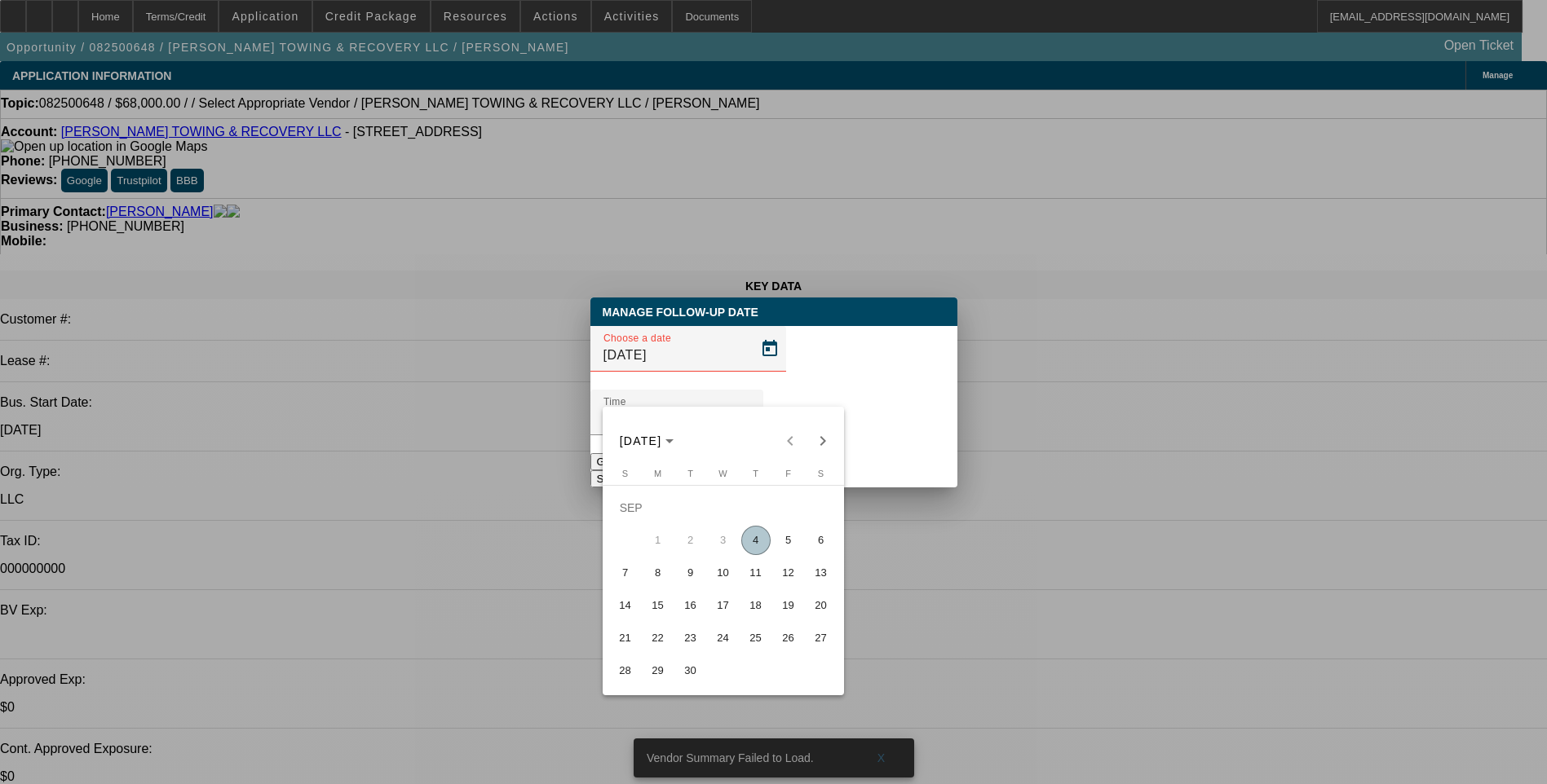
click at [658, 583] on span "8" at bounding box center [658, 573] width 30 height 30
type input "9/8/2025"
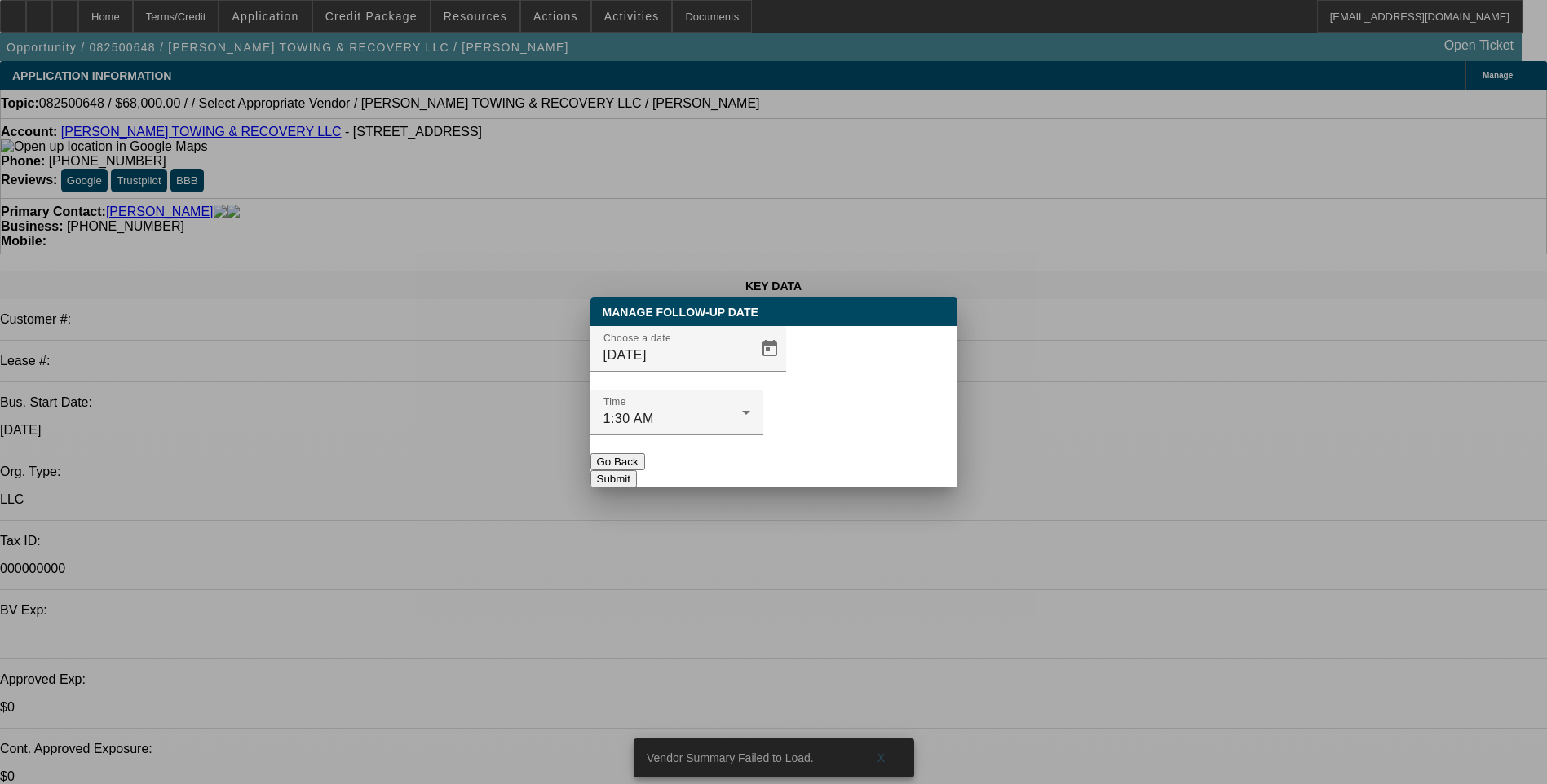
click at [637, 471] on button "Submit" at bounding box center [614, 479] width 47 height 17
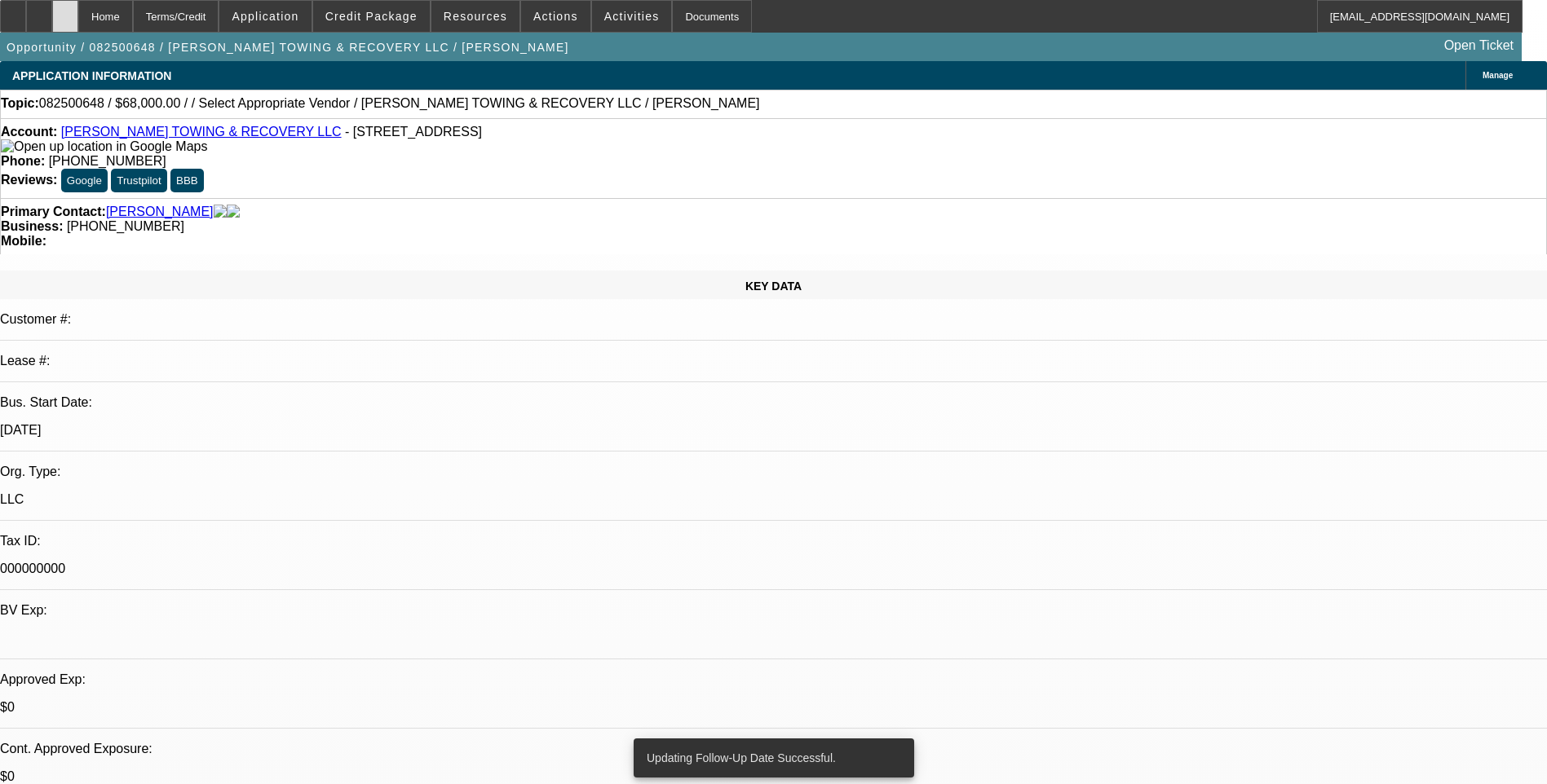
click at [78, 22] on div at bounding box center [65, 16] width 26 height 32
select select "0.15"
select select "2"
select select "0.1"
select select "1"
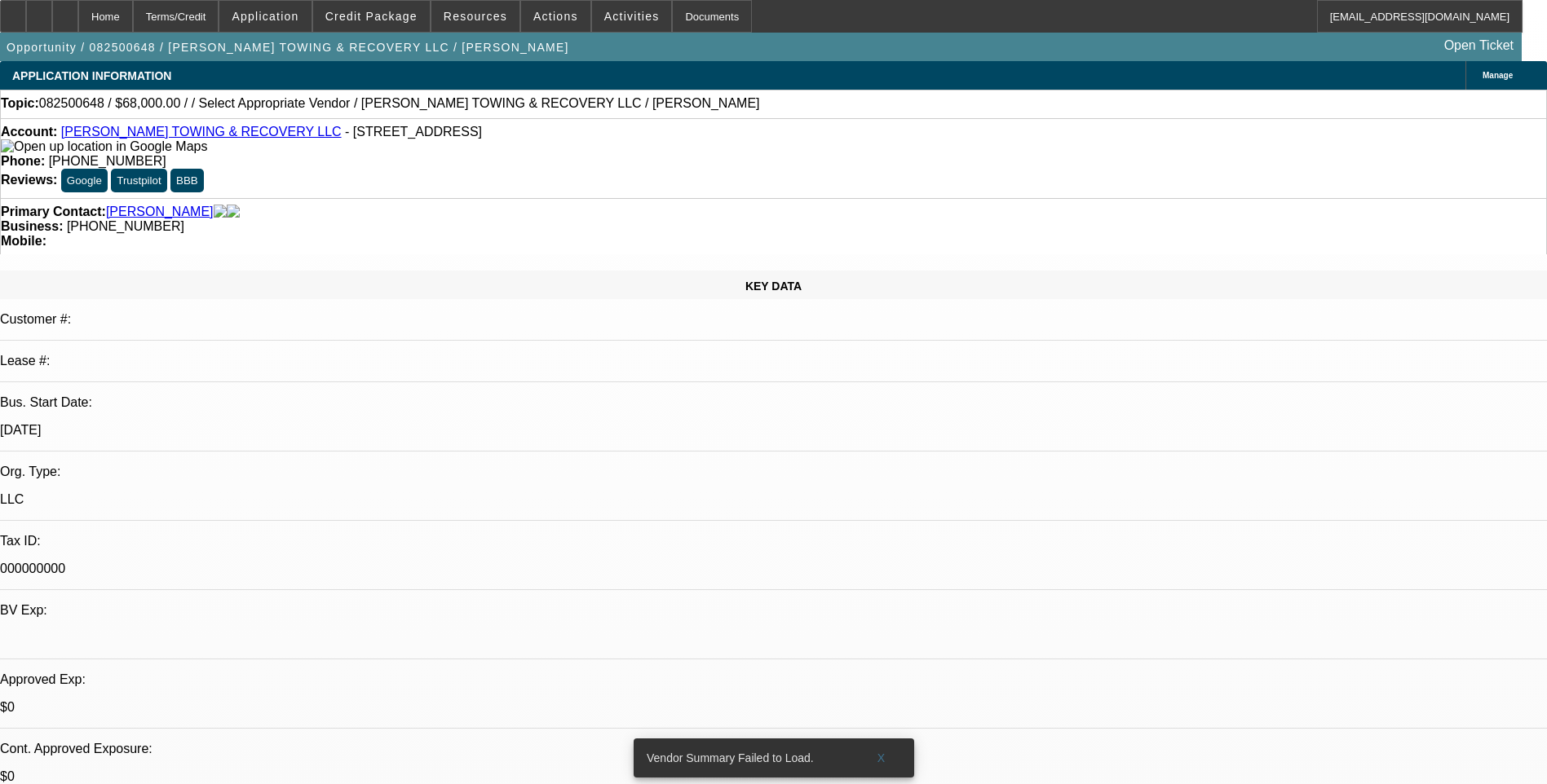
select select "2"
select select "4"
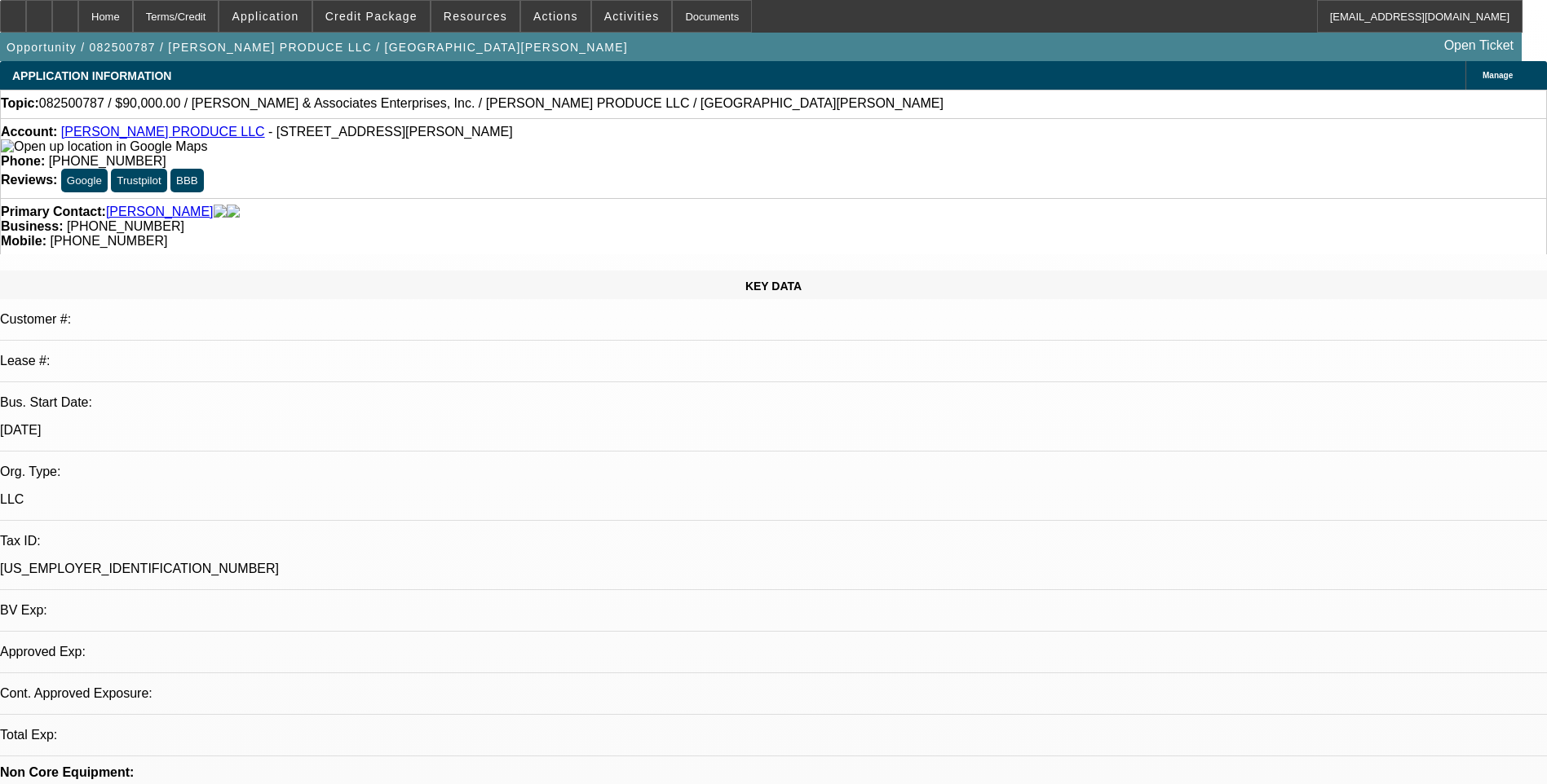
select select "0"
select select "2"
select select "0.1"
select select "1"
select select "2"
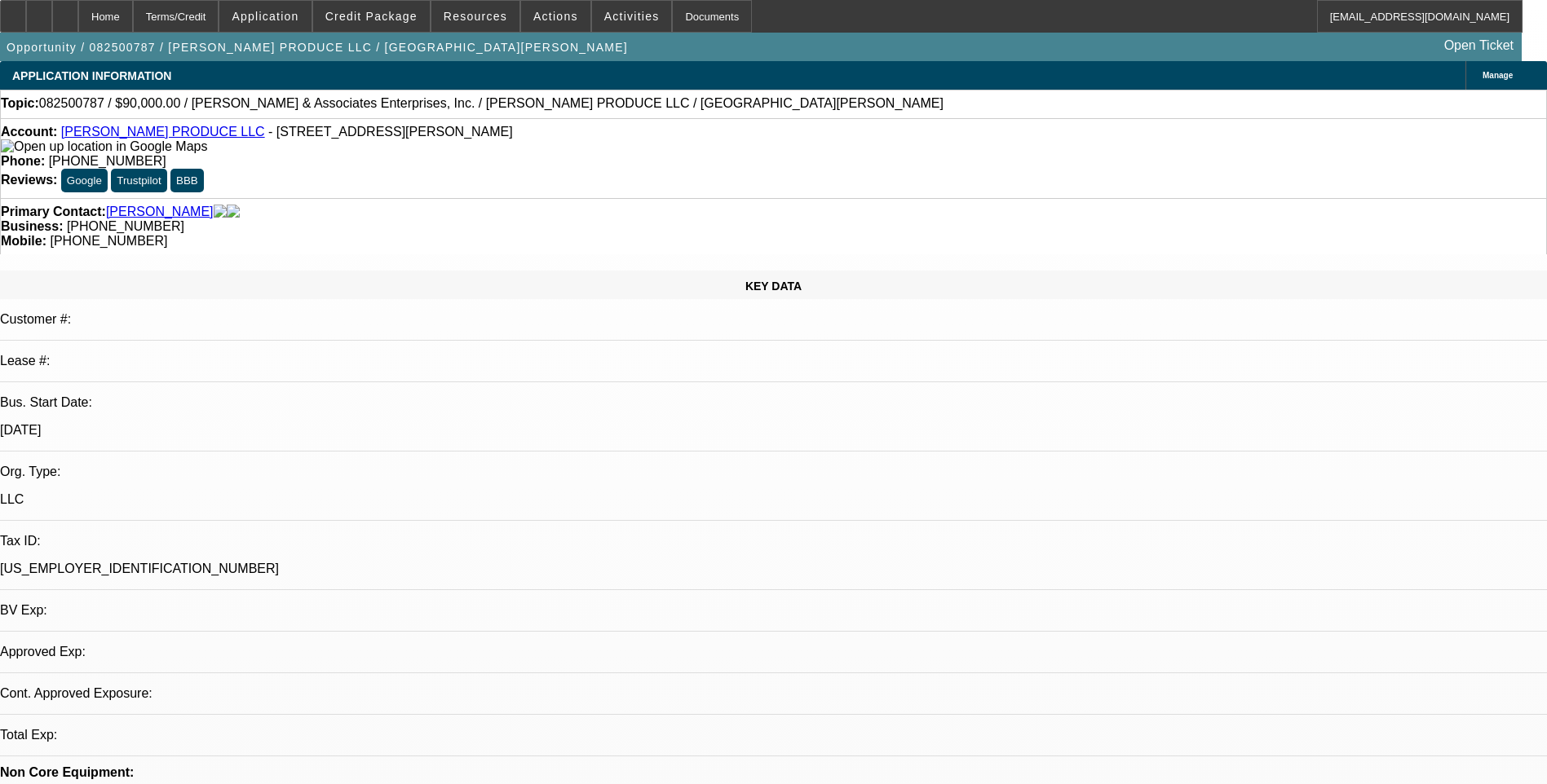
select select "4"
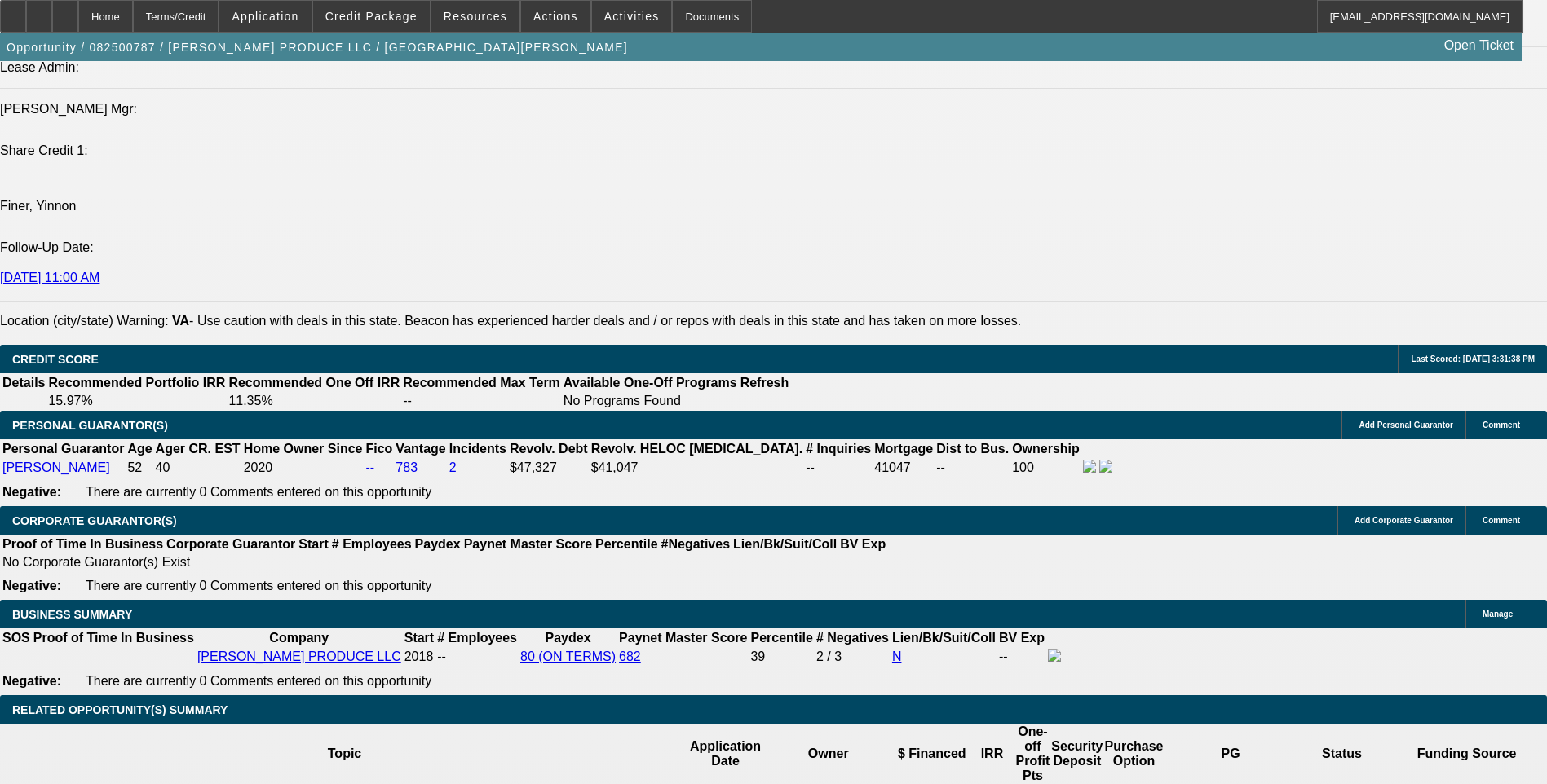
scroll to position [2365, 0]
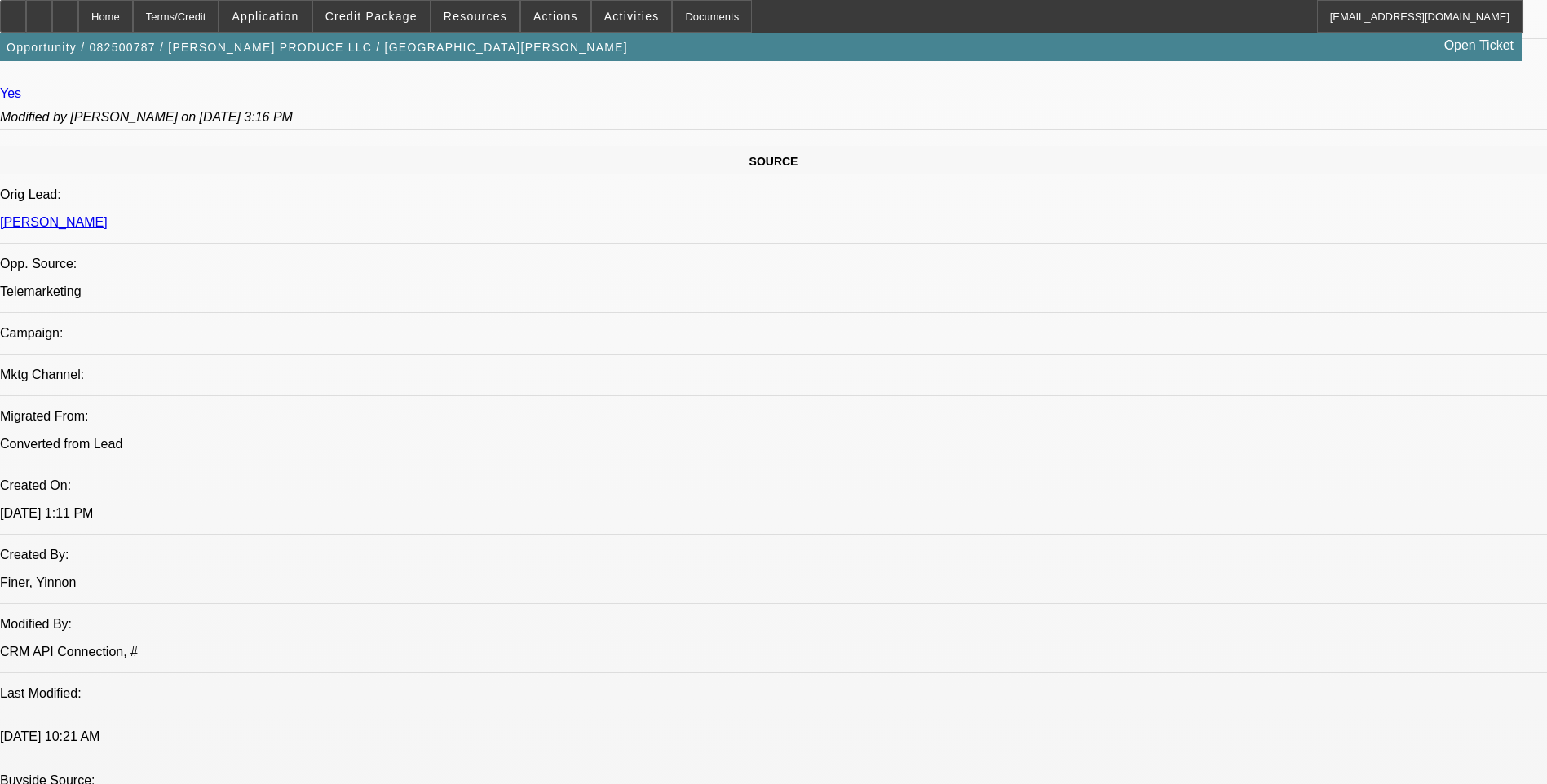
scroll to position [897, 0]
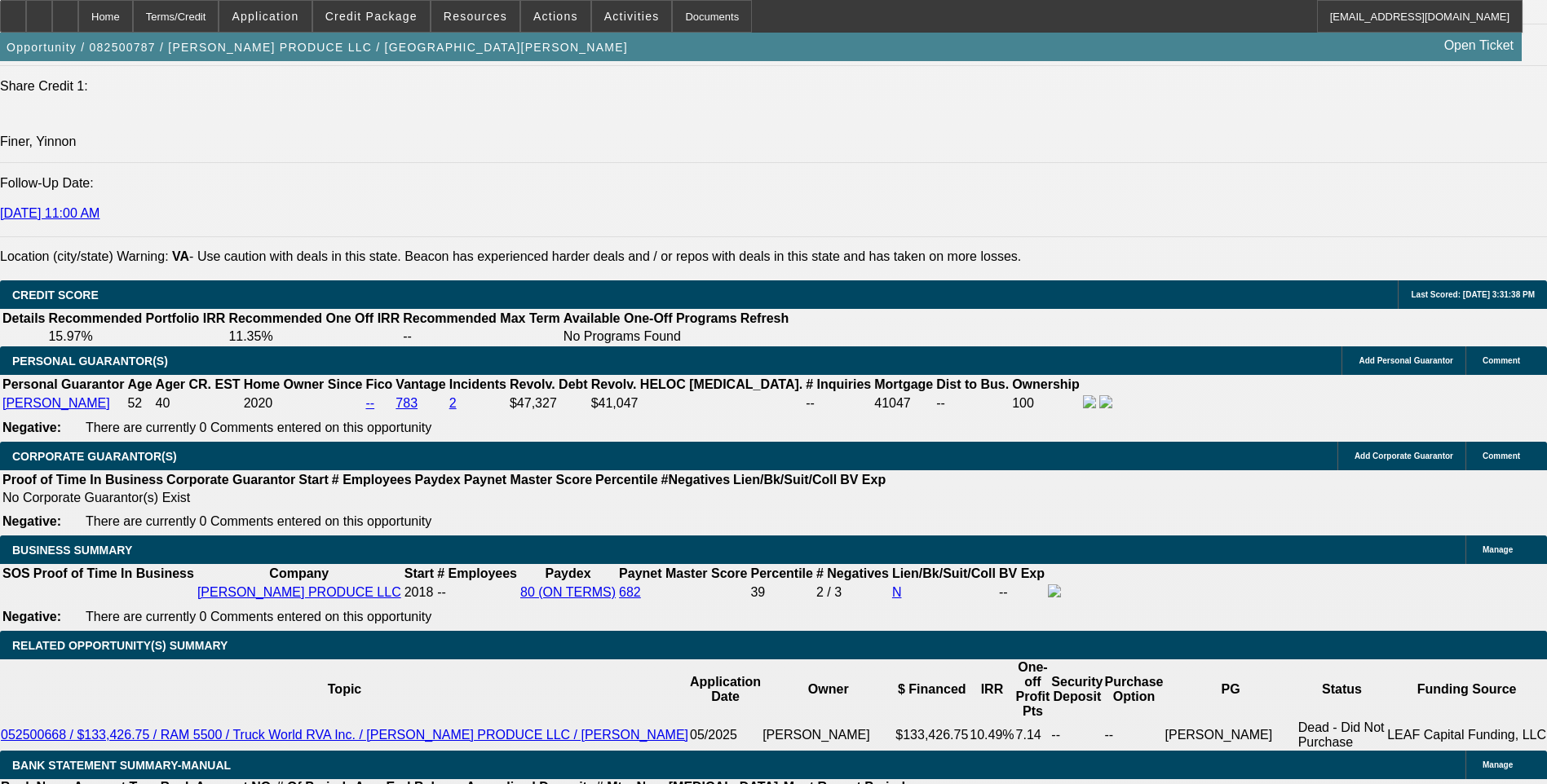
scroll to position [2202, 0]
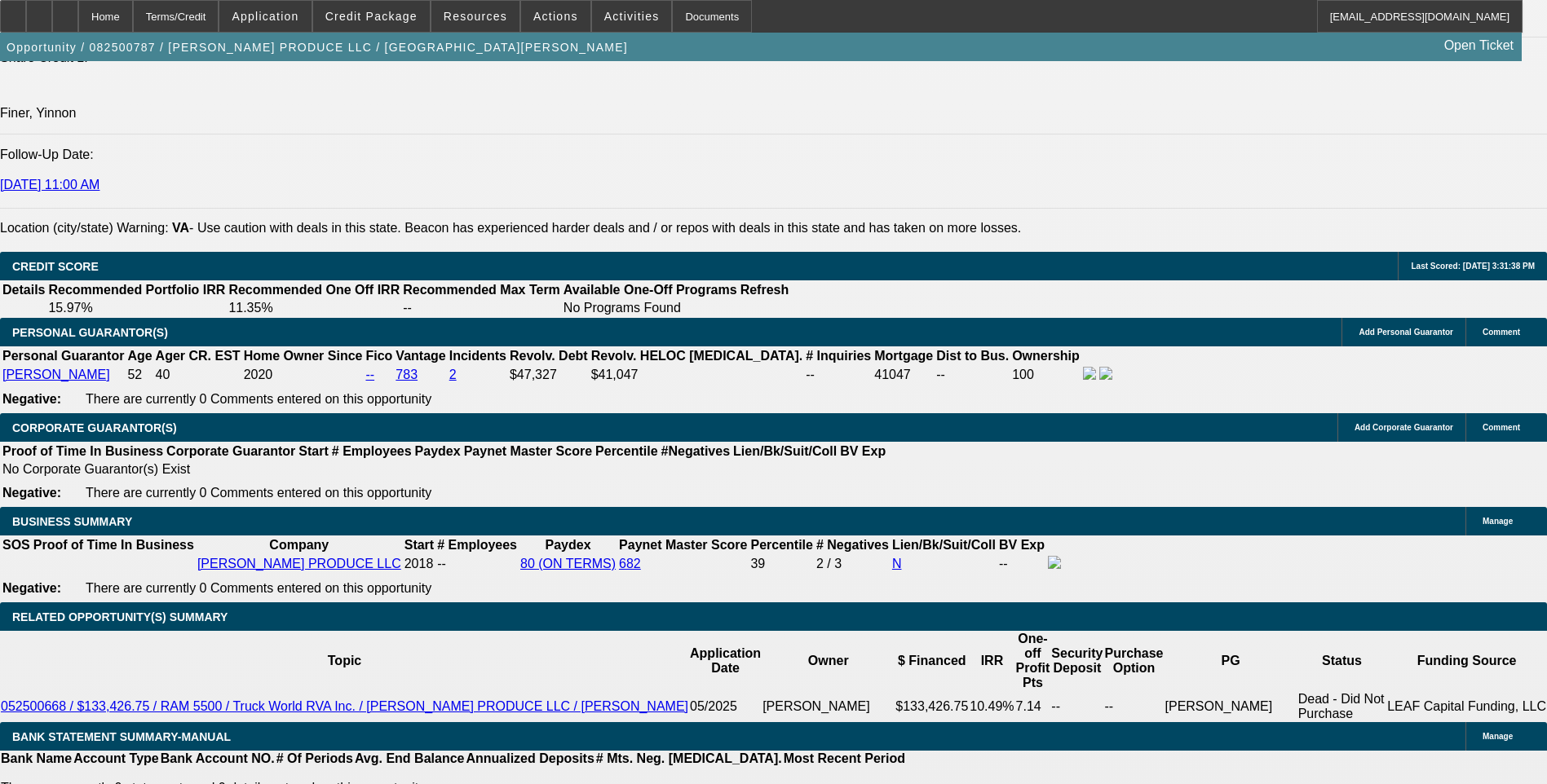
type input "$0.00"
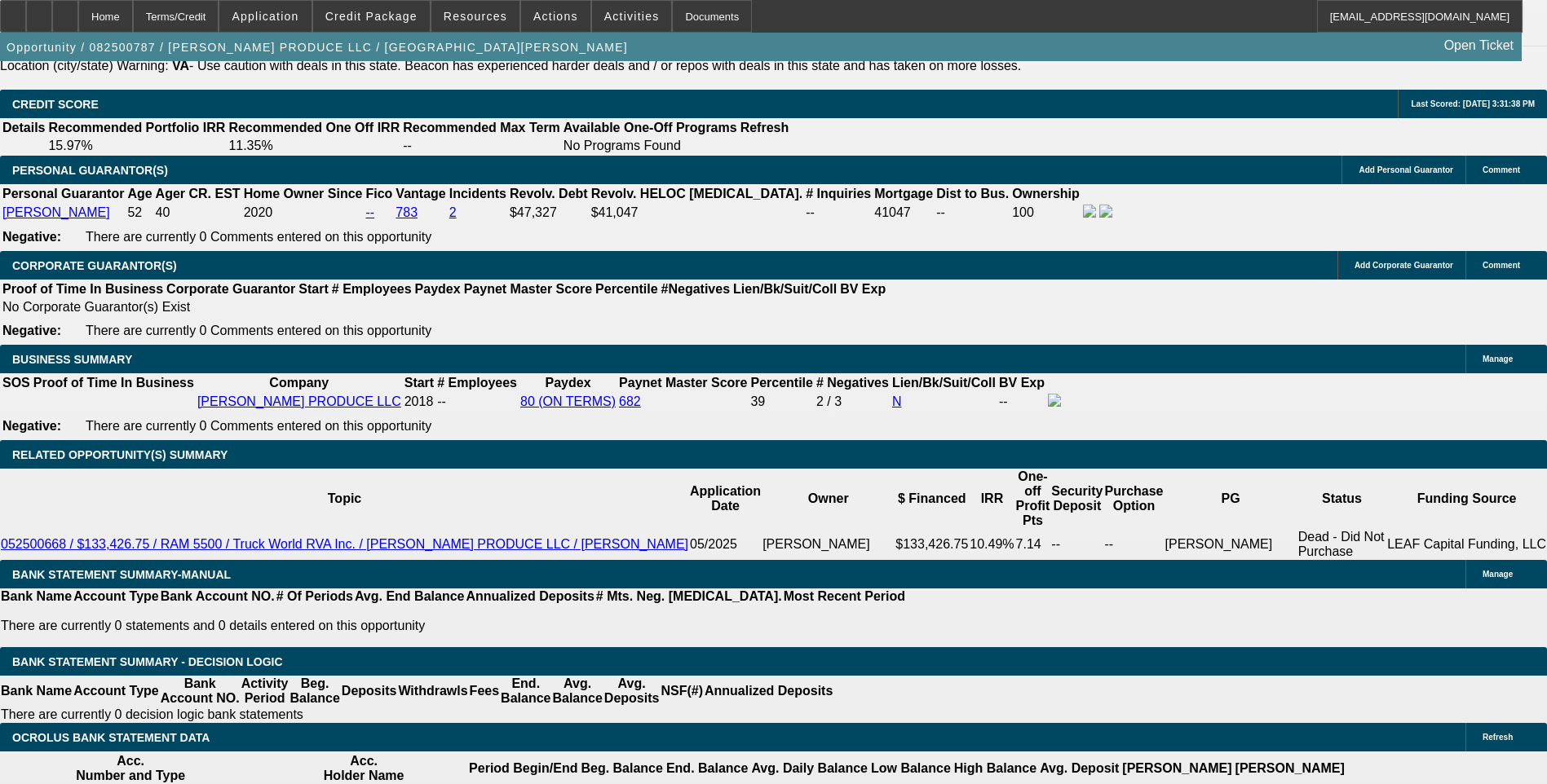
scroll to position [2365, 0]
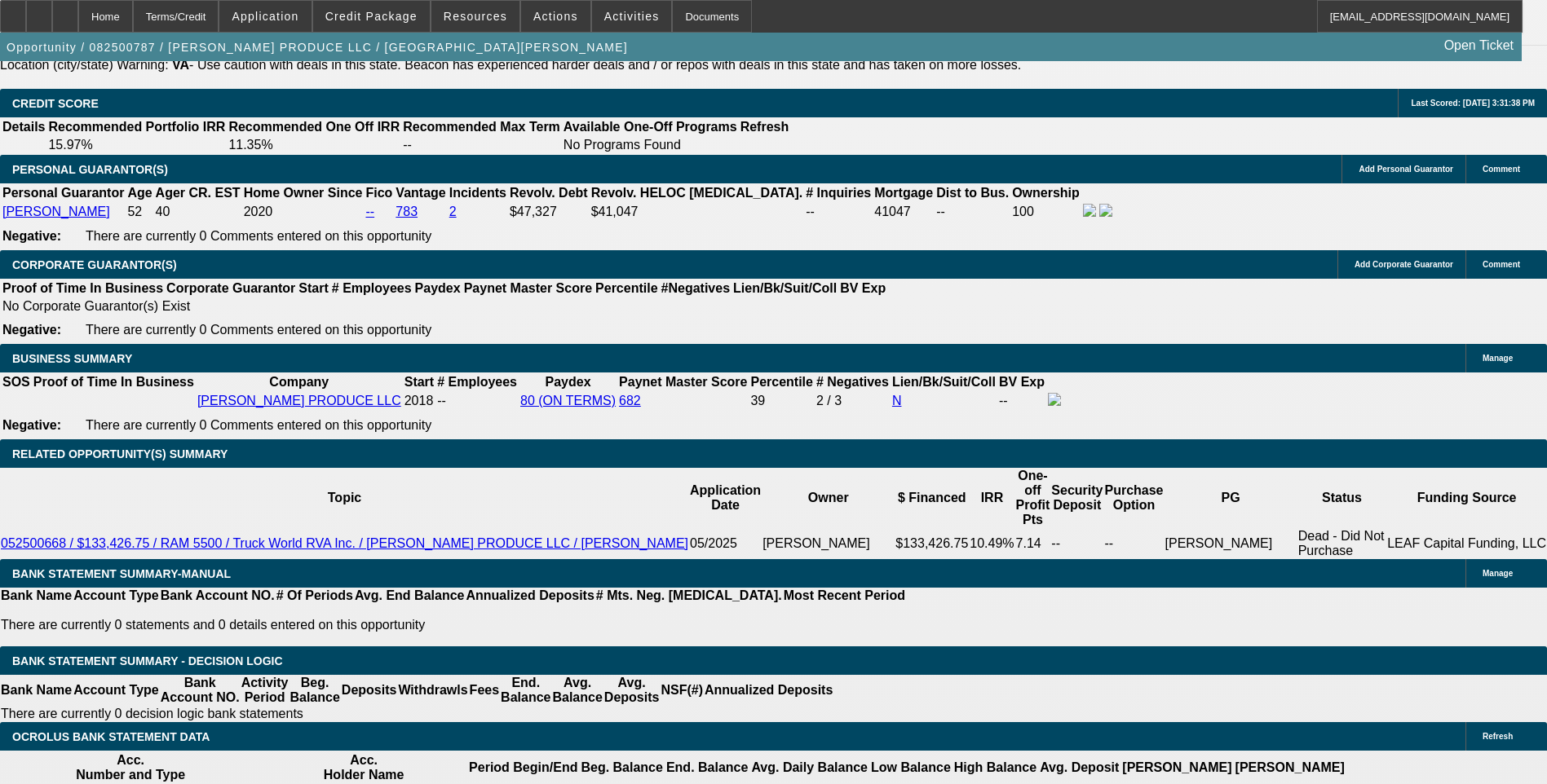
type input "48"
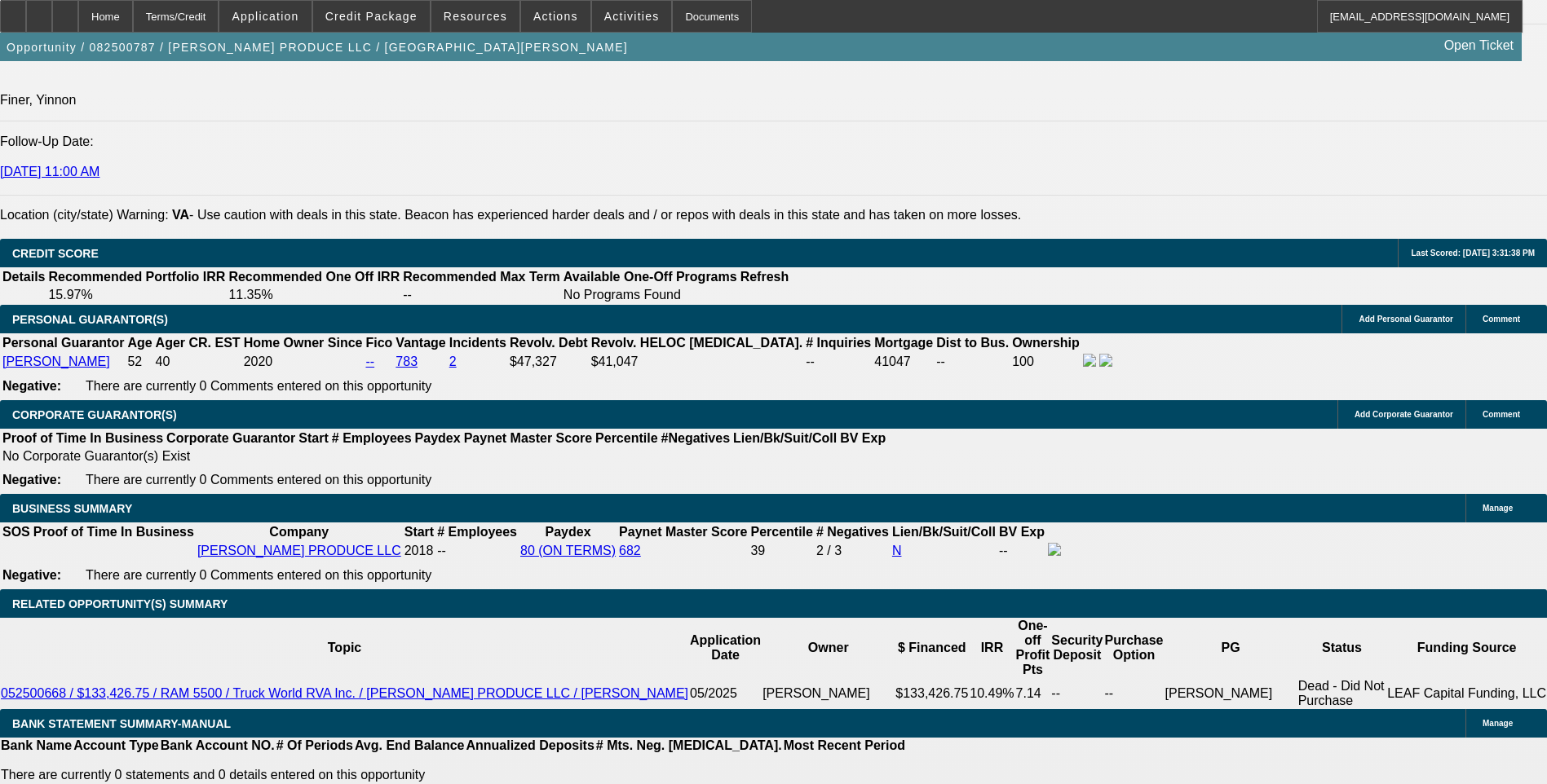
scroll to position [2202, 0]
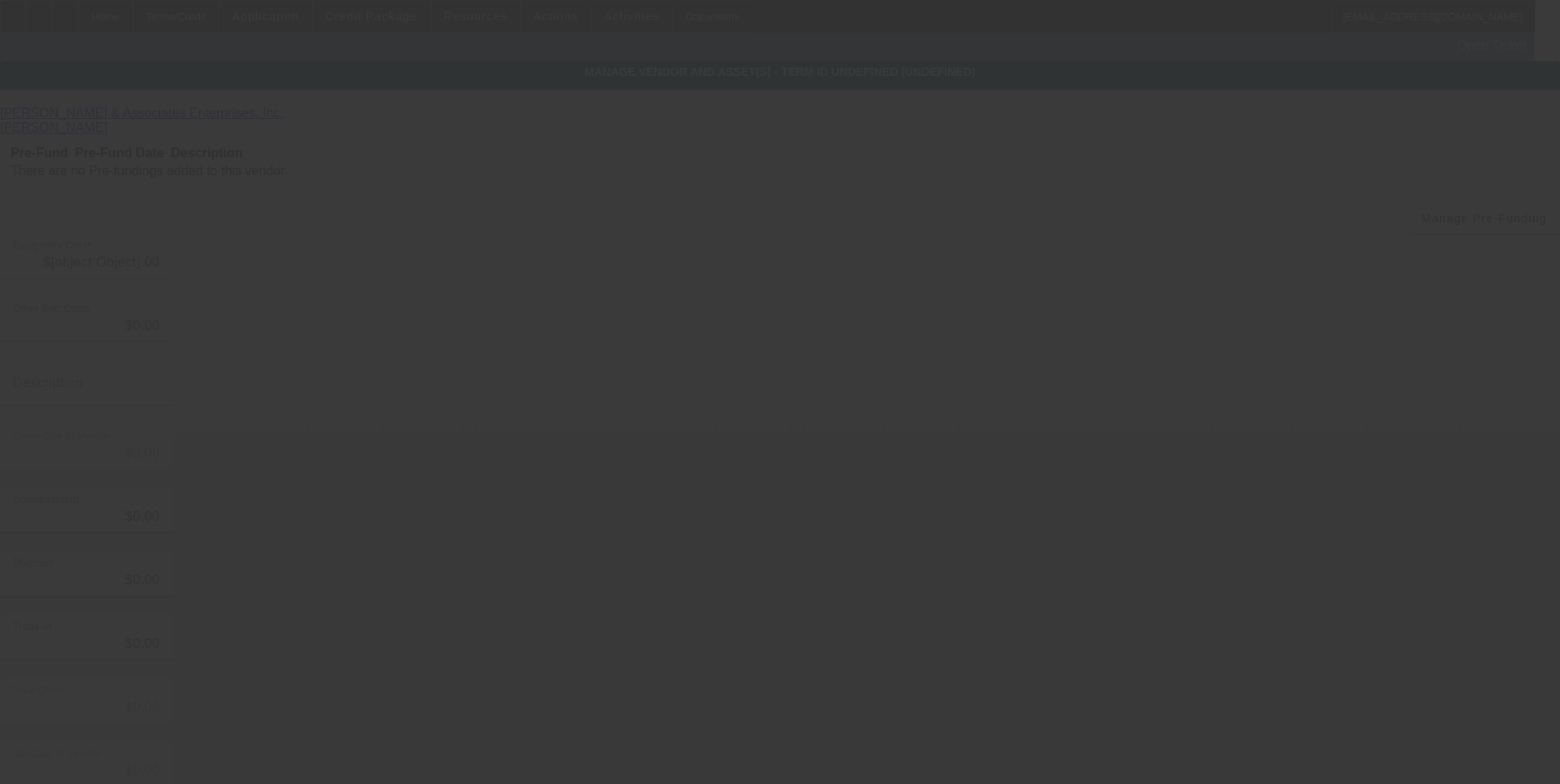
type input "$90,000.00"
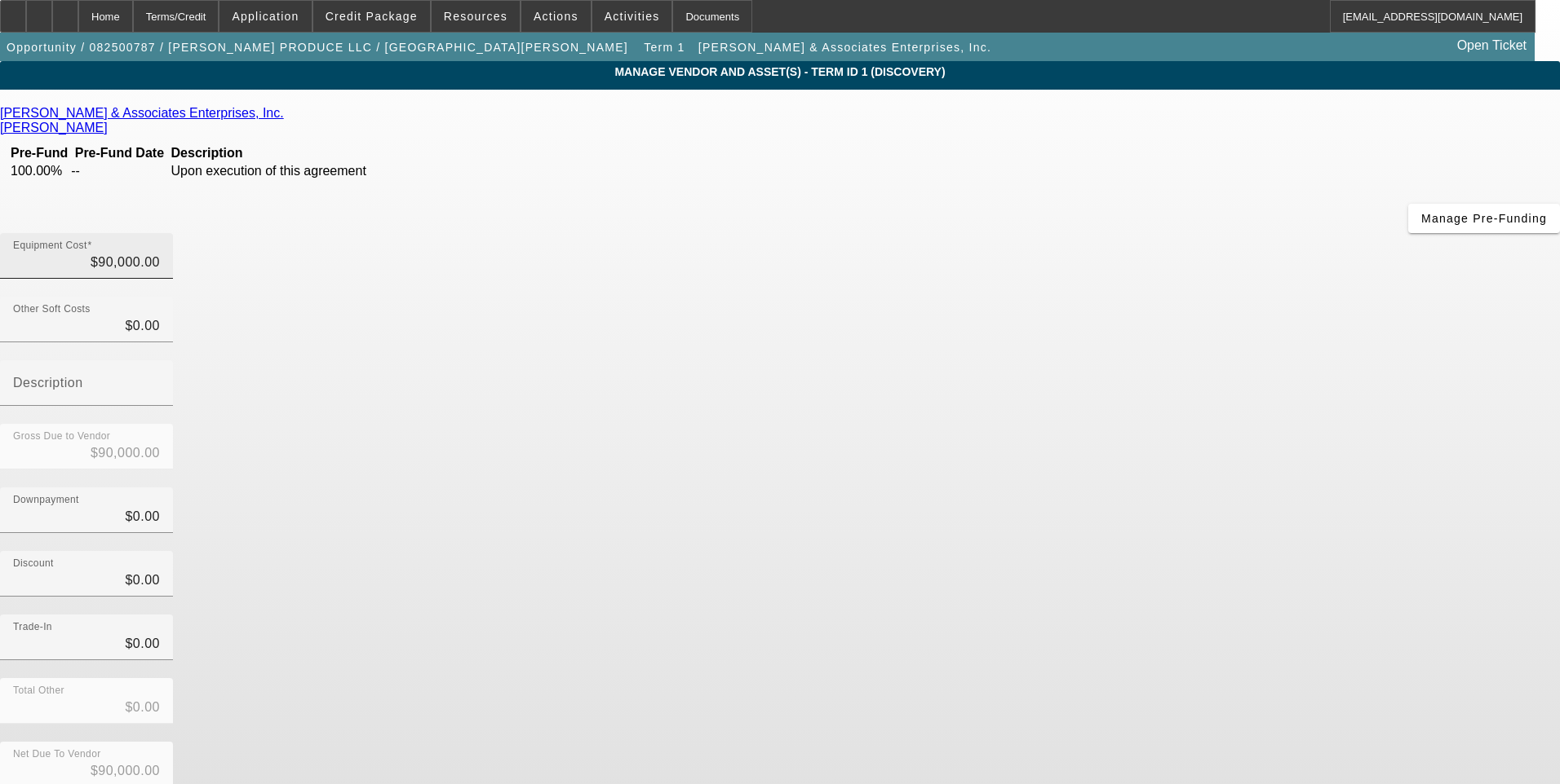
type input "90000"
click at [160, 252] on input "90000" at bounding box center [86, 262] width 146 height 20
type input "$0.00"
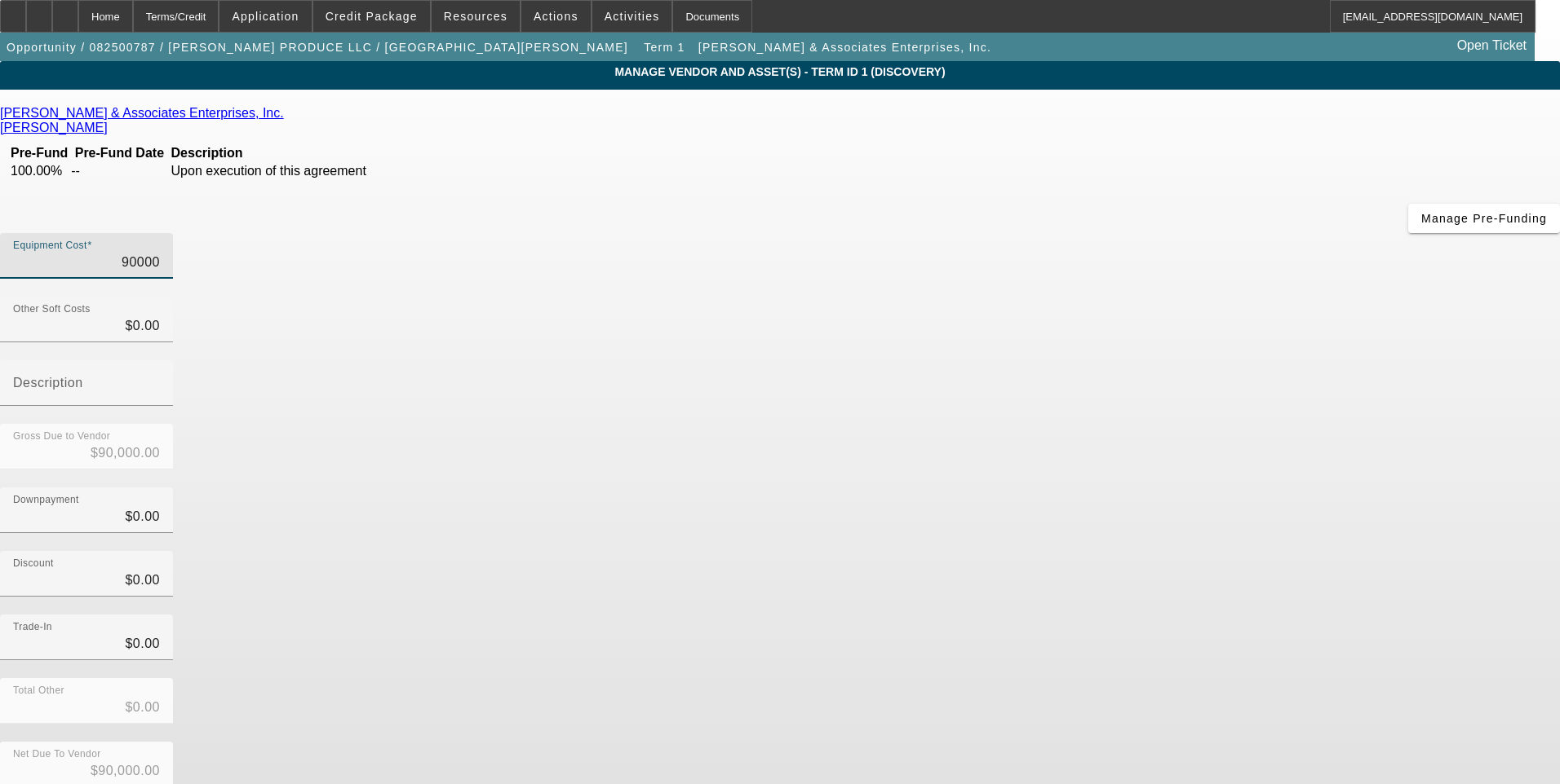
type input "$0.00"
type input "7"
type input "$7.00"
type input "79"
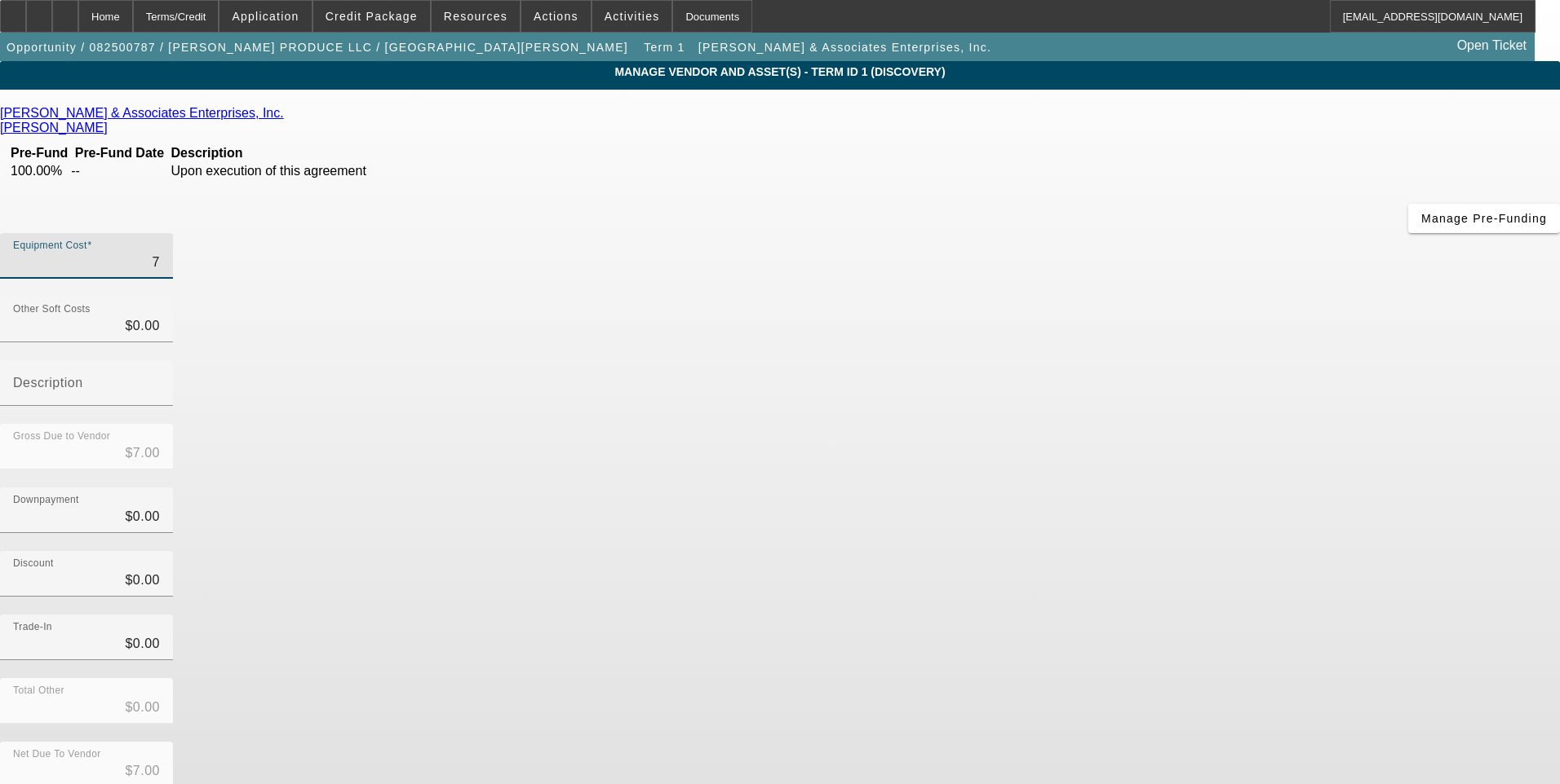
type input "$79.00"
type input "799"
type input "$799.00"
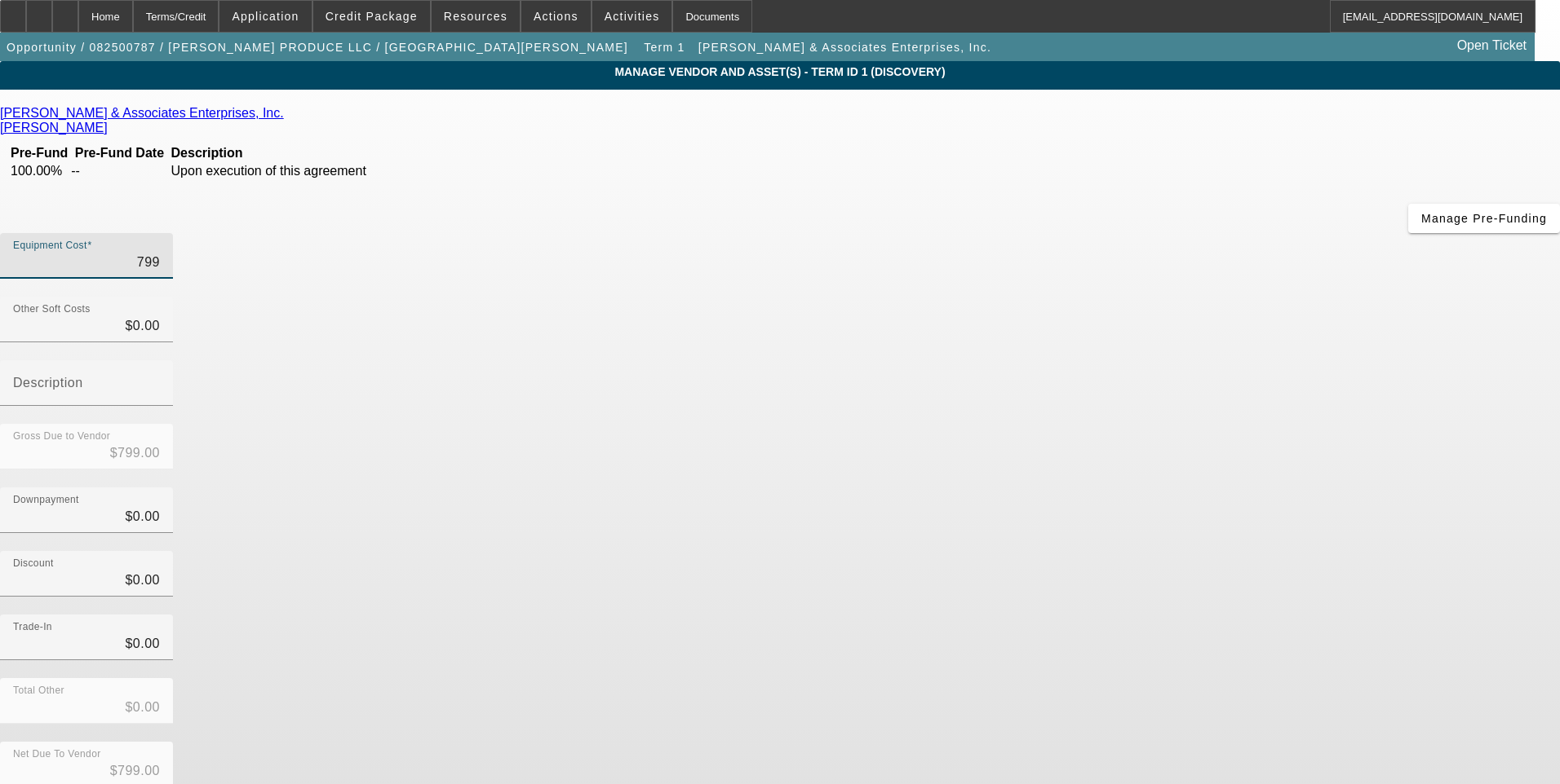
type input "7999"
type input "$7,999.00"
type input "79995"
type input "$79,995.00"
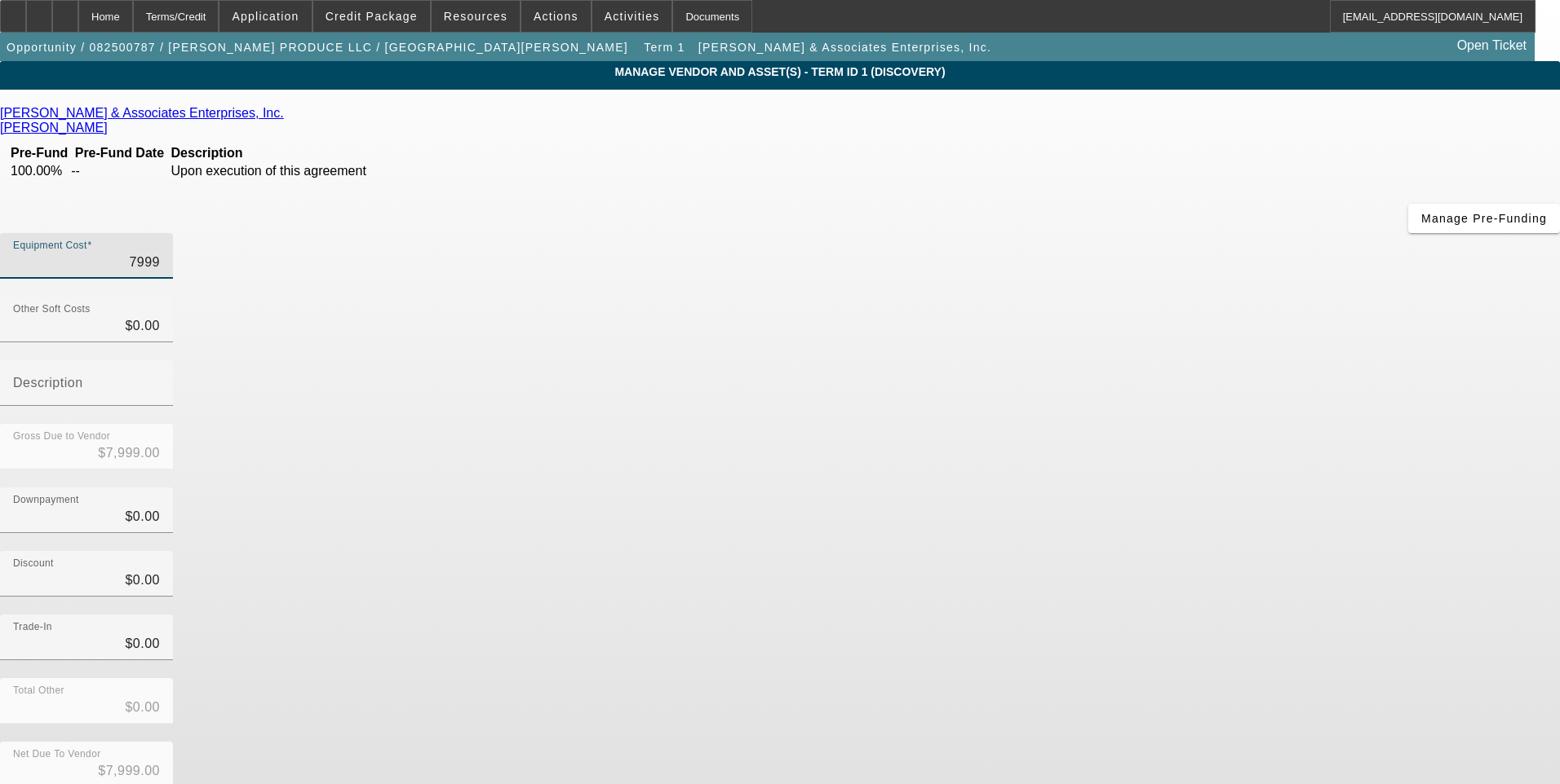
type input "$79,995.00"
click at [1094, 488] on div "Downpayment $0.00" at bounding box center [780, 519] width 1560 height 64
click at [160, 615] on div "Trade-In $0.00" at bounding box center [86, 638] width 146 height 46
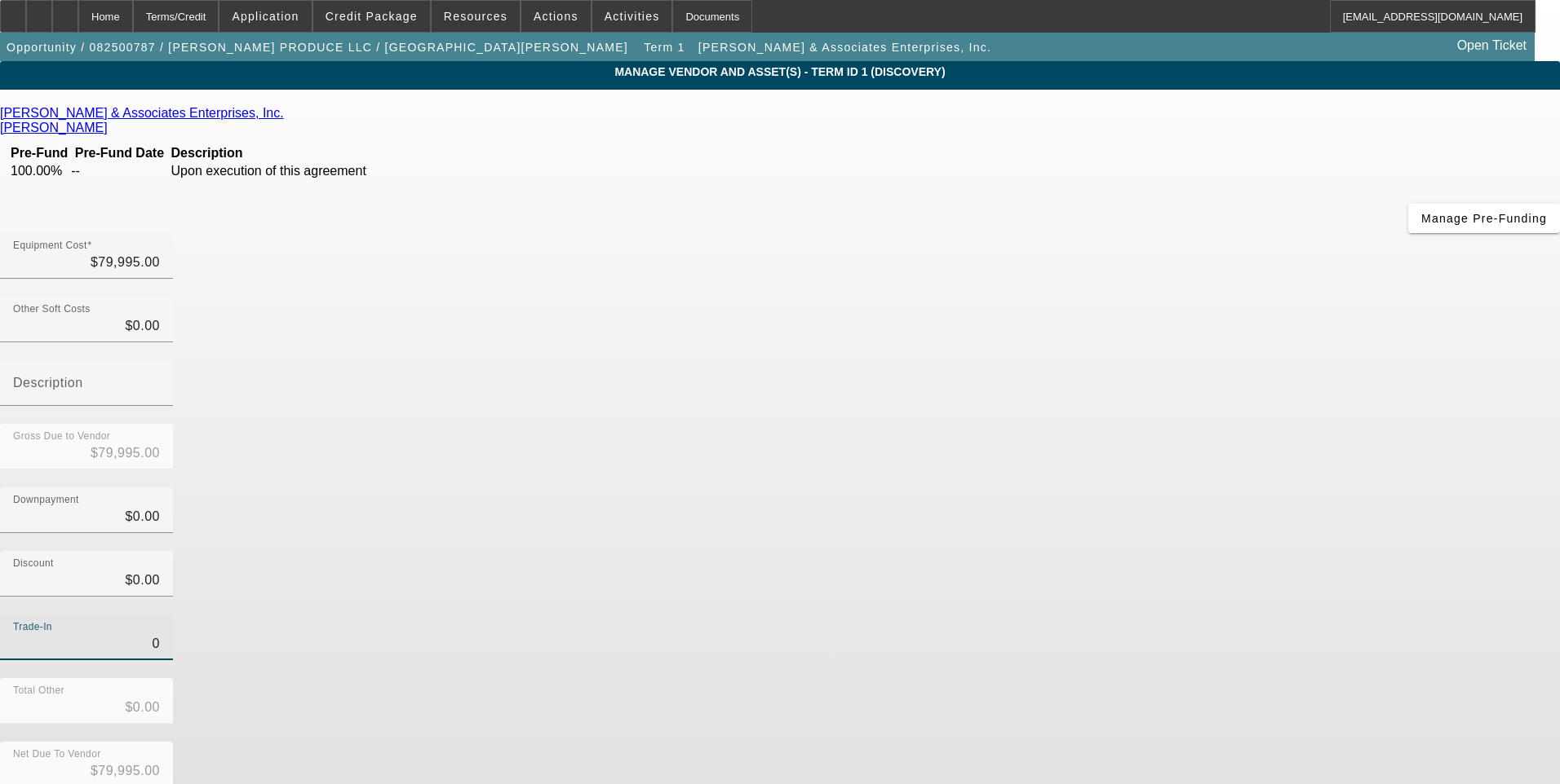
type input "$0.00"
click at [1150, 615] on div "Trade-In $0.00" at bounding box center [780, 647] width 1560 height 64
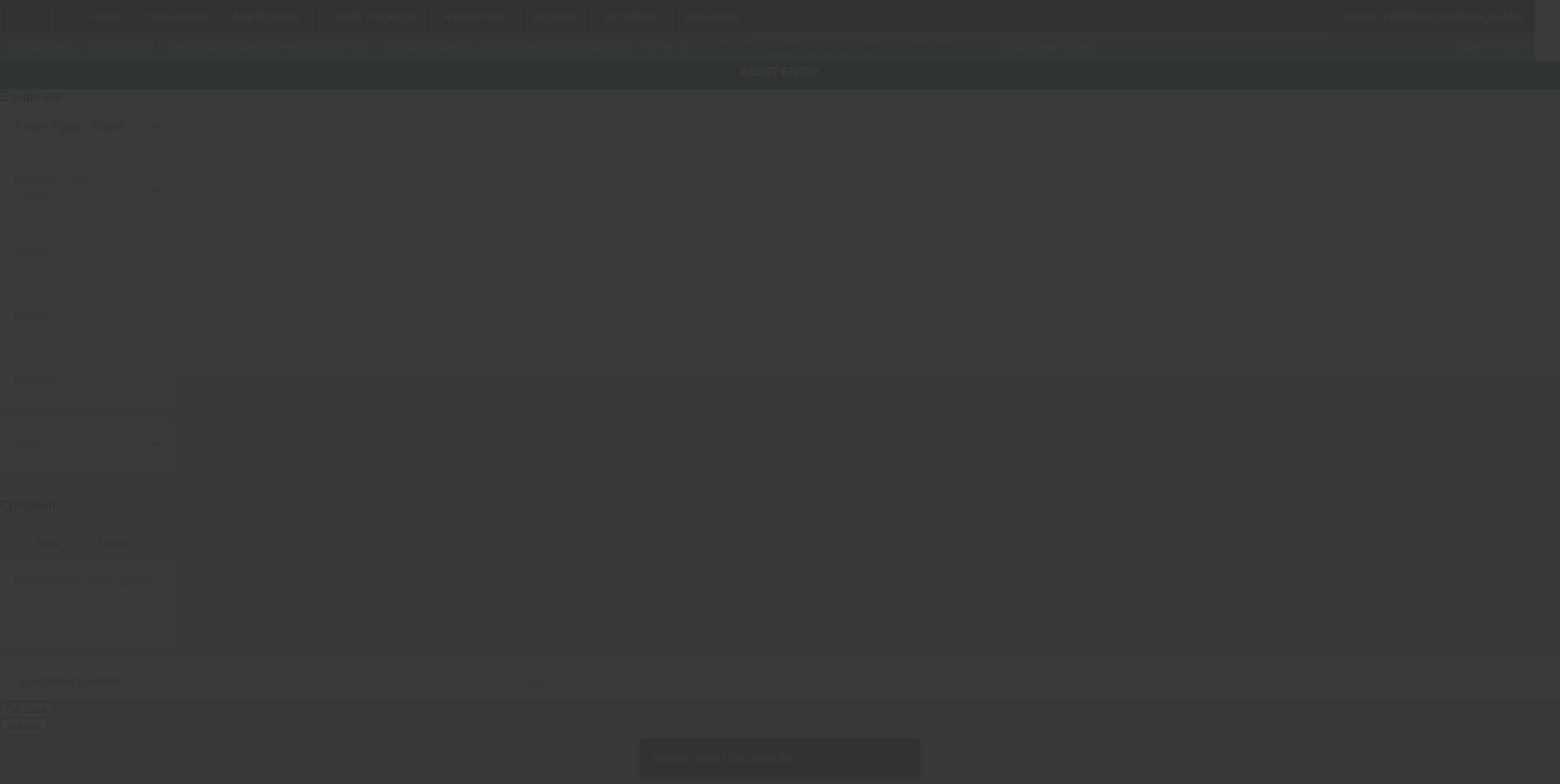
type input "5324 Williamson Rd"
type input "Roanoke"
type input "24012"
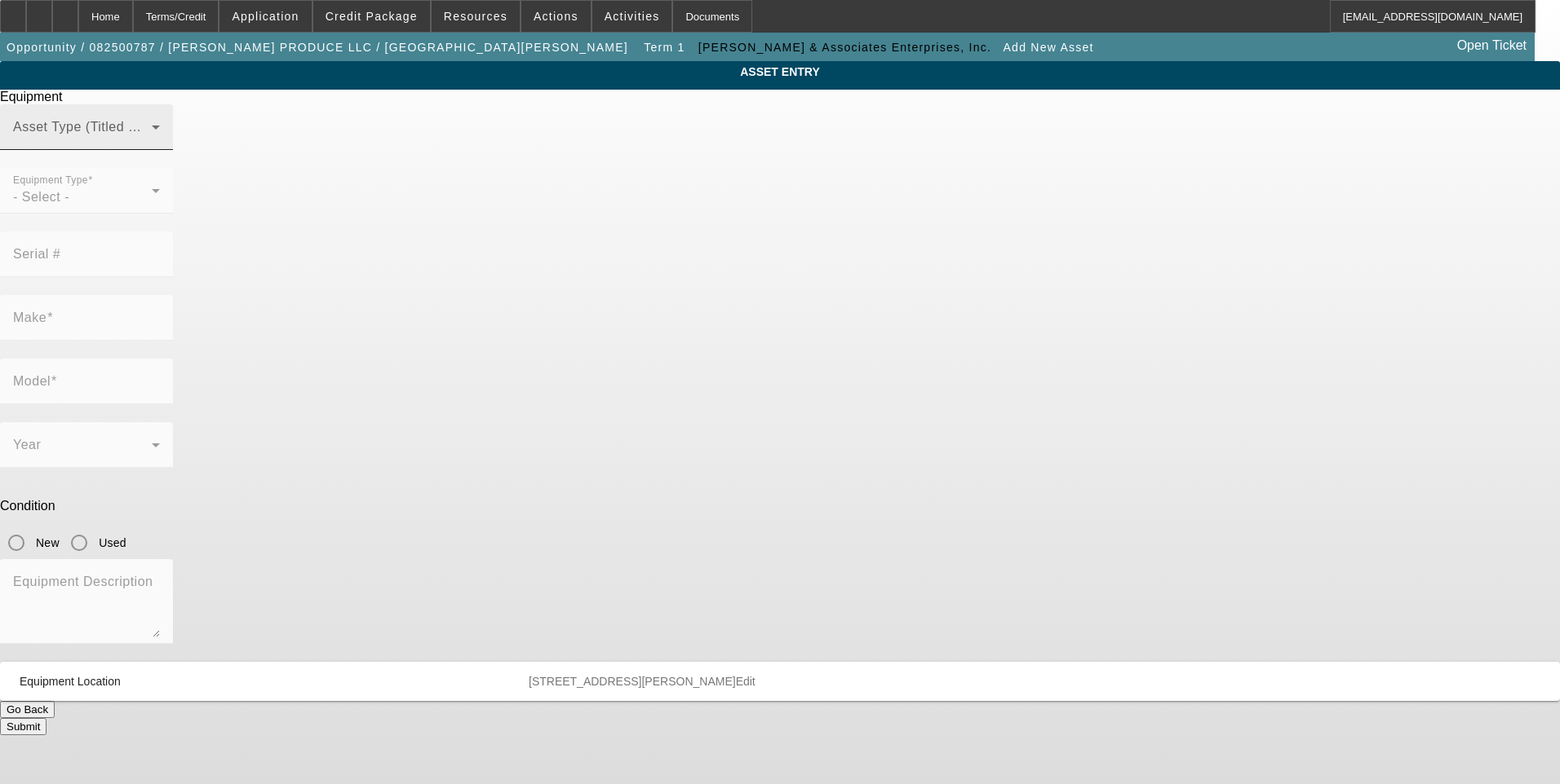
click at [160, 150] on div "Asset Type (Titled or Non-Titled)" at bounding box center [86, 127] width 146 height 46
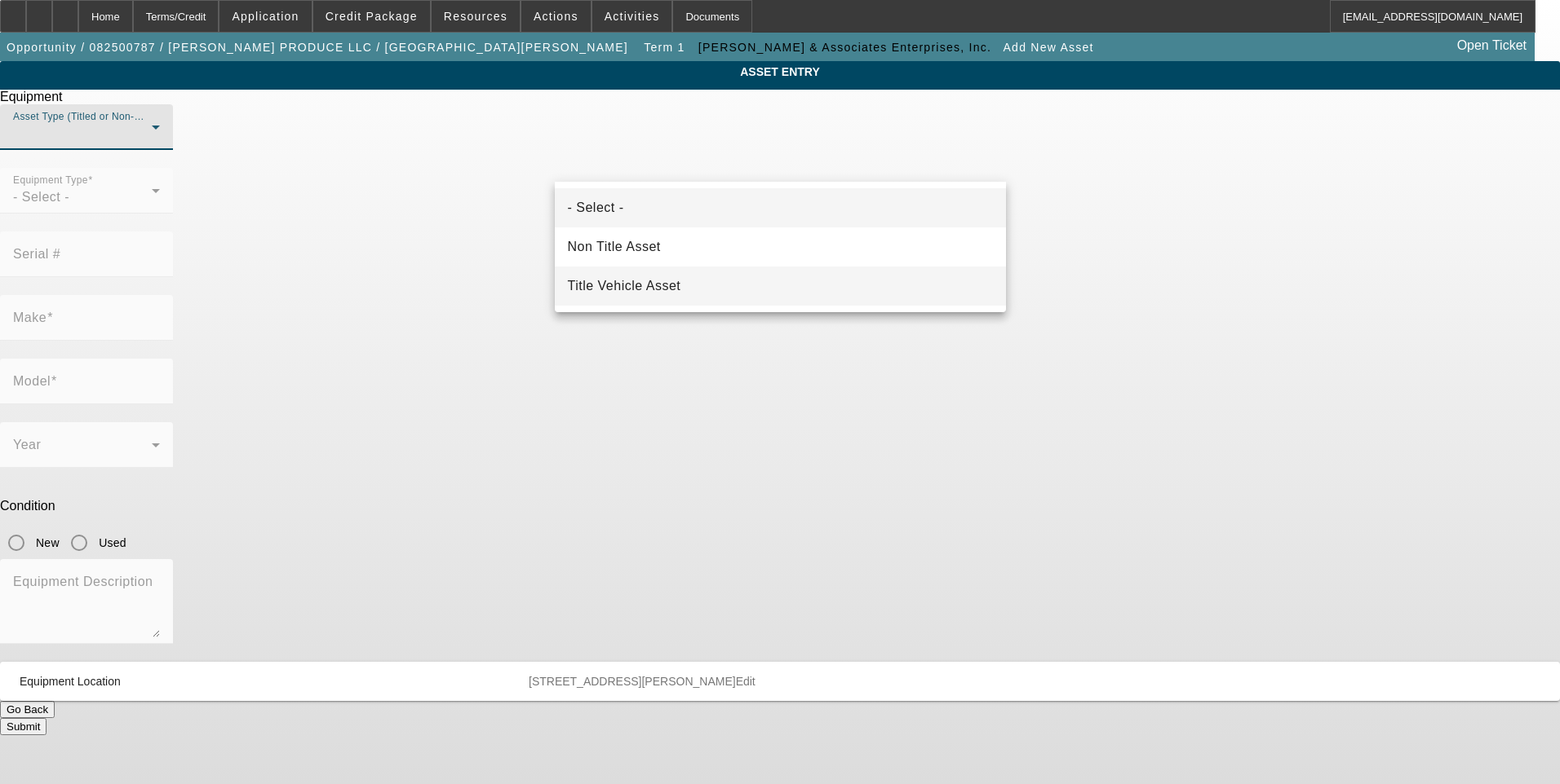
click at [705, 286] on mat-option "Title Vehicle Asset" at bounding box center [780, 286] width 451 height 40
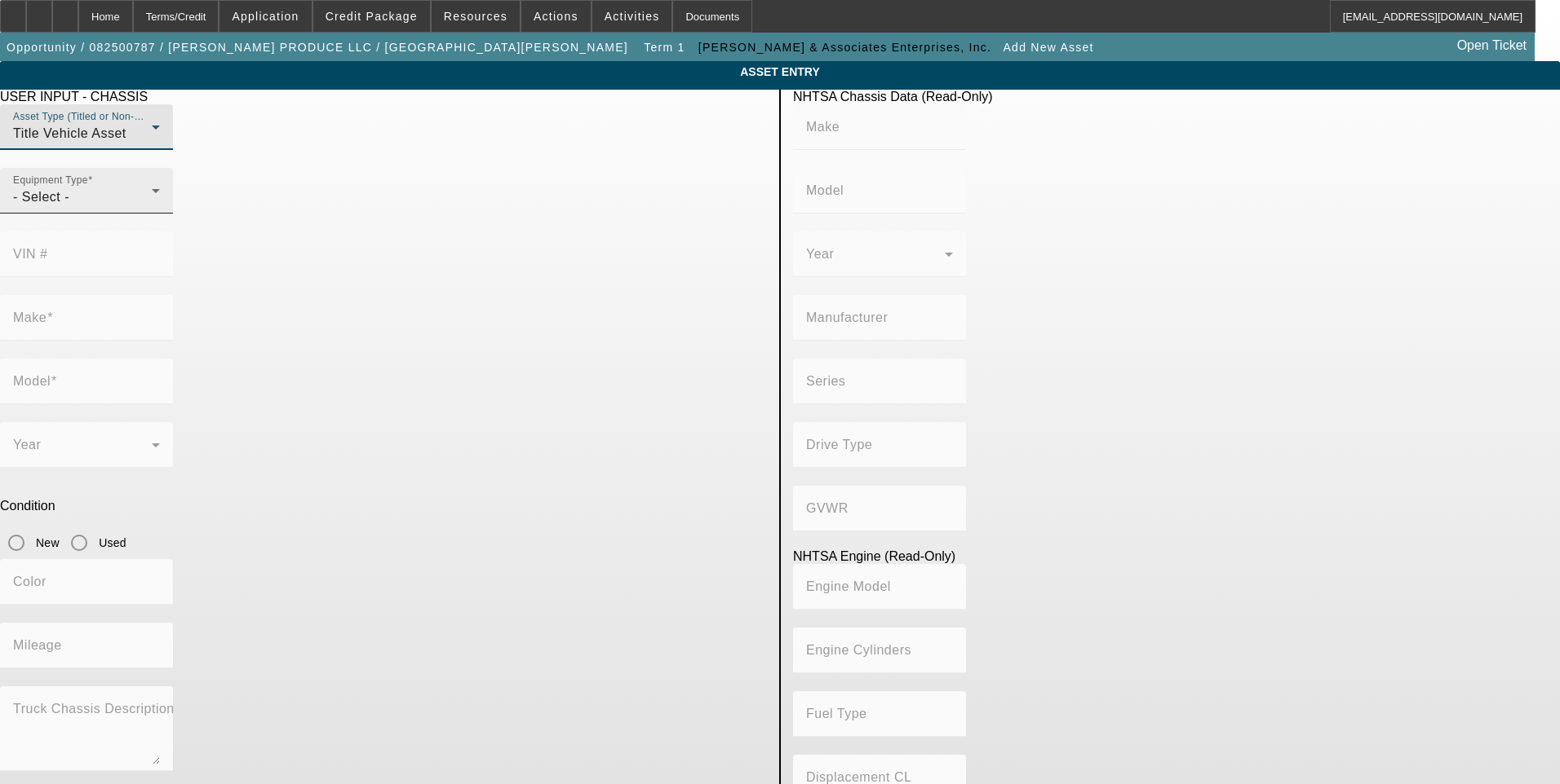
click at [152, 207] on div "- Select -" at bounding box center [83, 198] width 138 height 20
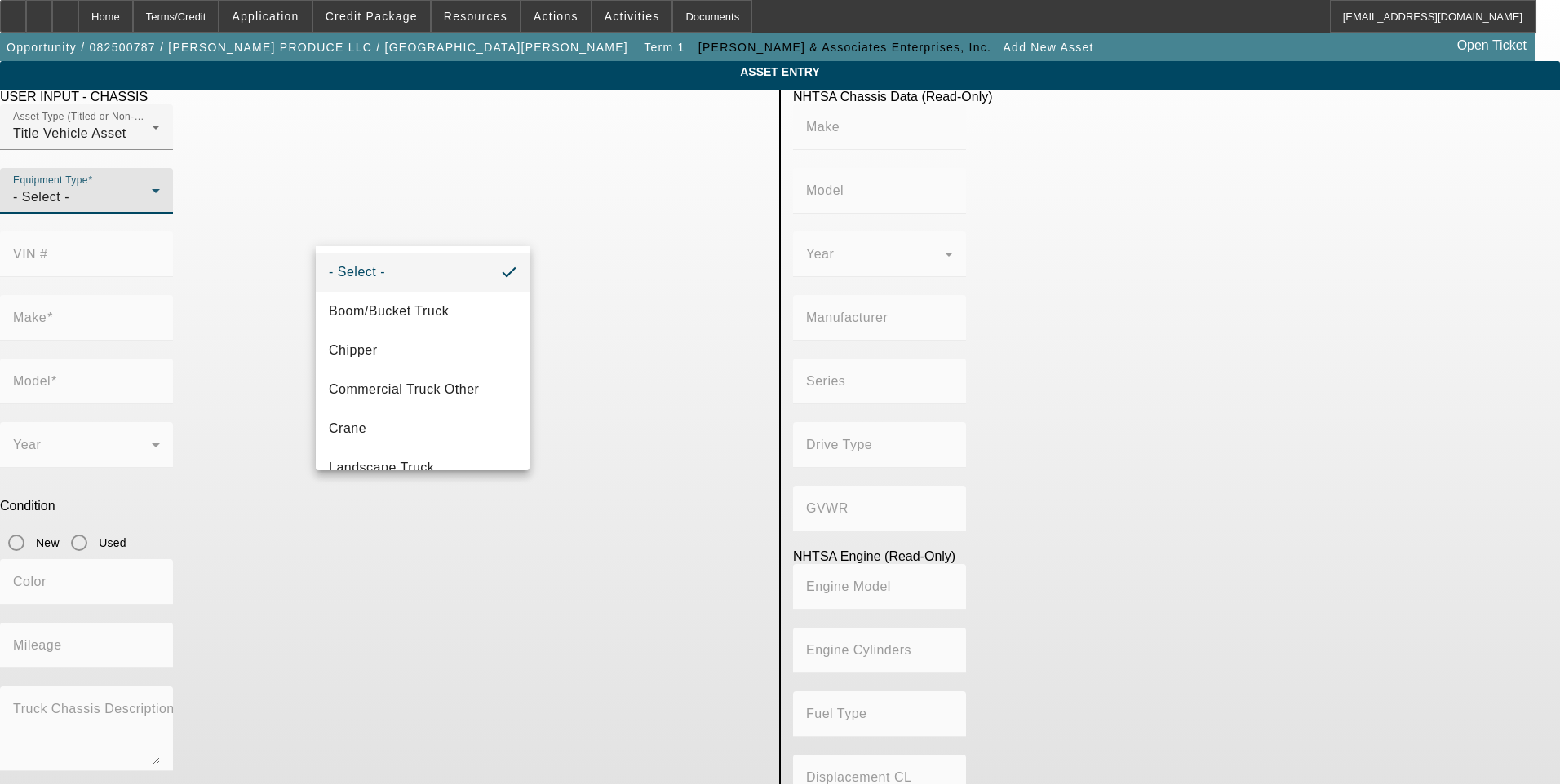
click at [166, 299] on div at bounding box center [780, 392] width 1560 height 784
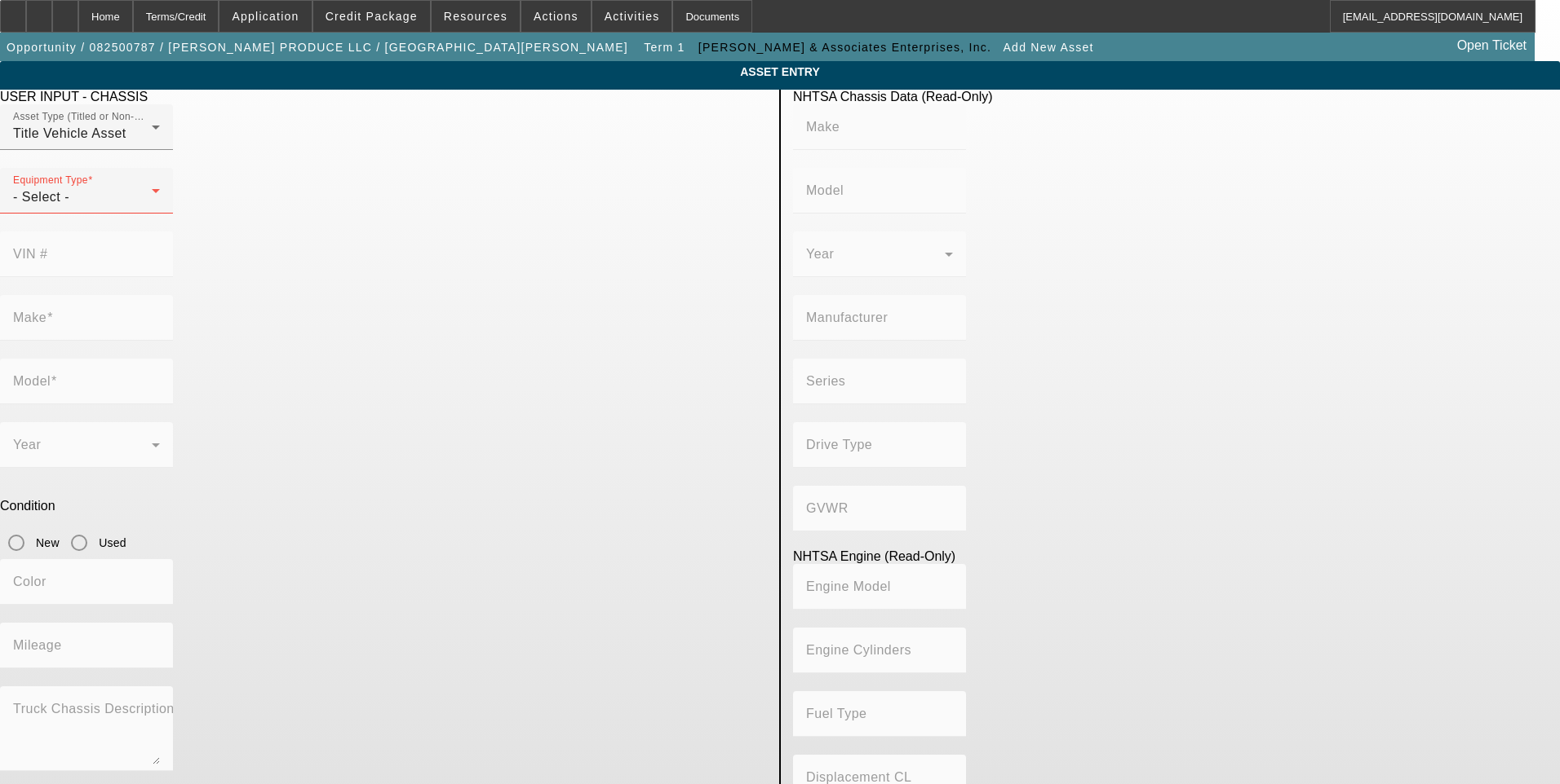
drag, startPoint x: 263, startPoint y: 408, endPoint x: 259, endPoint y: 391, distance: 17.5
click at [261, 400] on app-asset-collateral-manage "ASSET ENTRY USER INPUT - CHASSIS Asset Type (Titled or Non-Titled) Title Vehicl…" at bounding box center [780, 513] width 1560 height 904
click at [133, 17] on div "Home" at bounding box center [105, 16] width 55 height 32
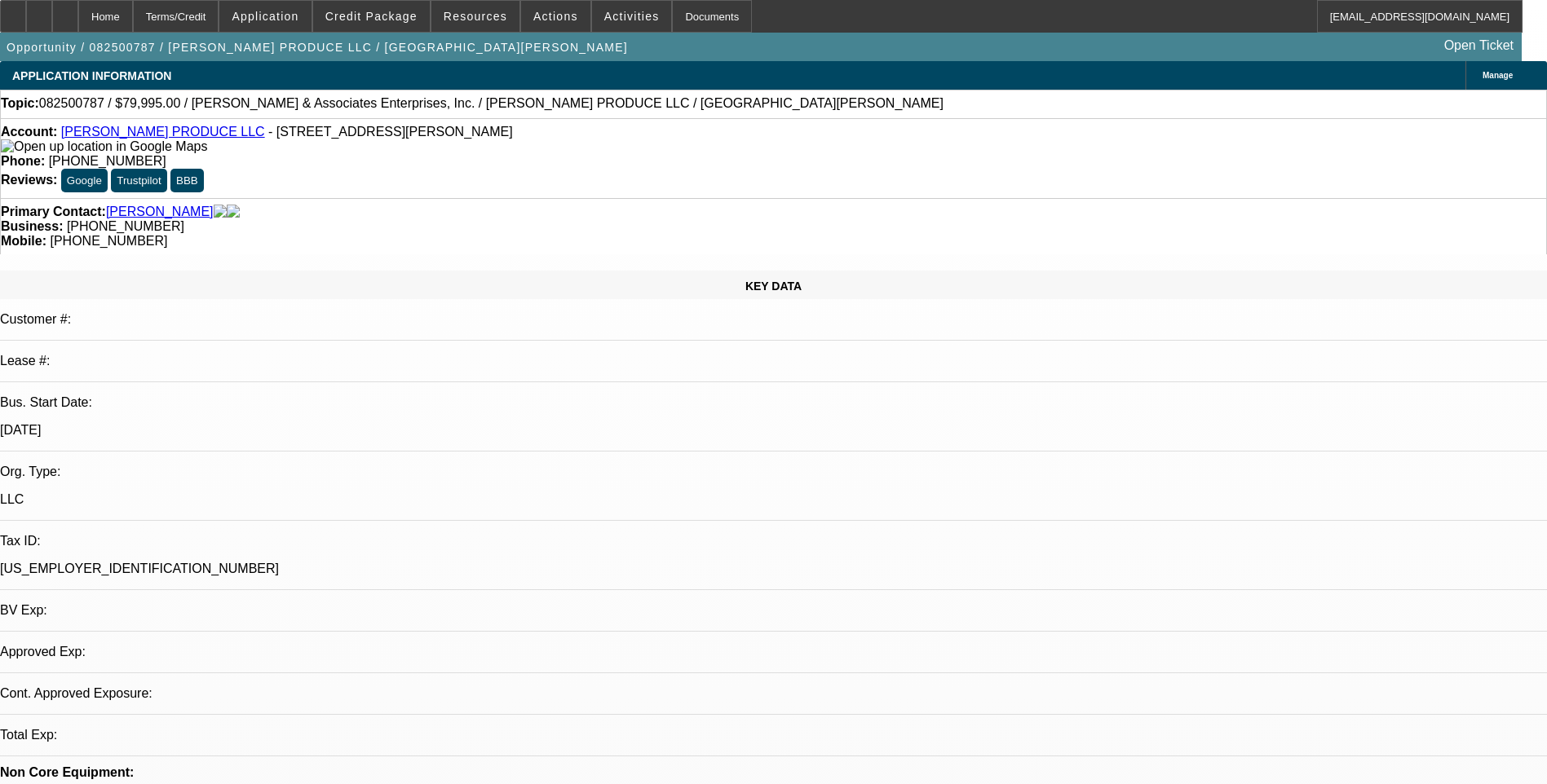
select select "0"
select select "2"
select select "0.1"
select select "4"
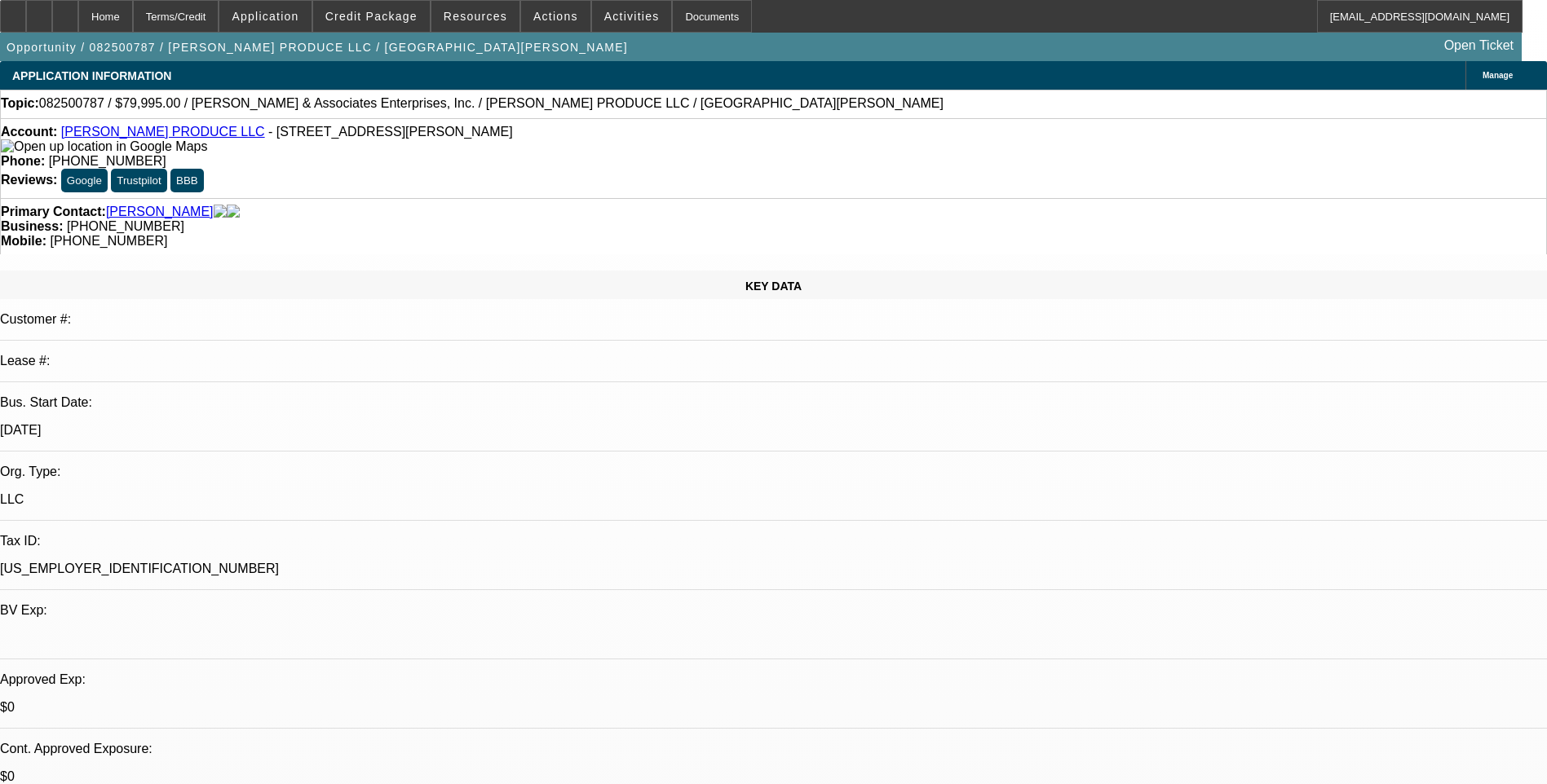
drag, startPoint x: 74, startPoint y: 137, endPoint x: 387, endPoint y: 143, distance: 313.1
click at [387, 143] on div "Account: REYNA PRODUCE LLC - 5324 Williamson Rd, Roanoke, VA 24012" at bounding box center [774, 139] width 1546 height 30
click at [82, 154] on div "Account: REYNA PRODUCE LLC - 5324 Williamson Rd, Roanoke, VA 24012" at bounding box center [774, 139] width 1546 height 30
drag, startPoint x: 74, startPoint y: 136, endPoint x: 185, endPoint y: 138, distance: 111.0
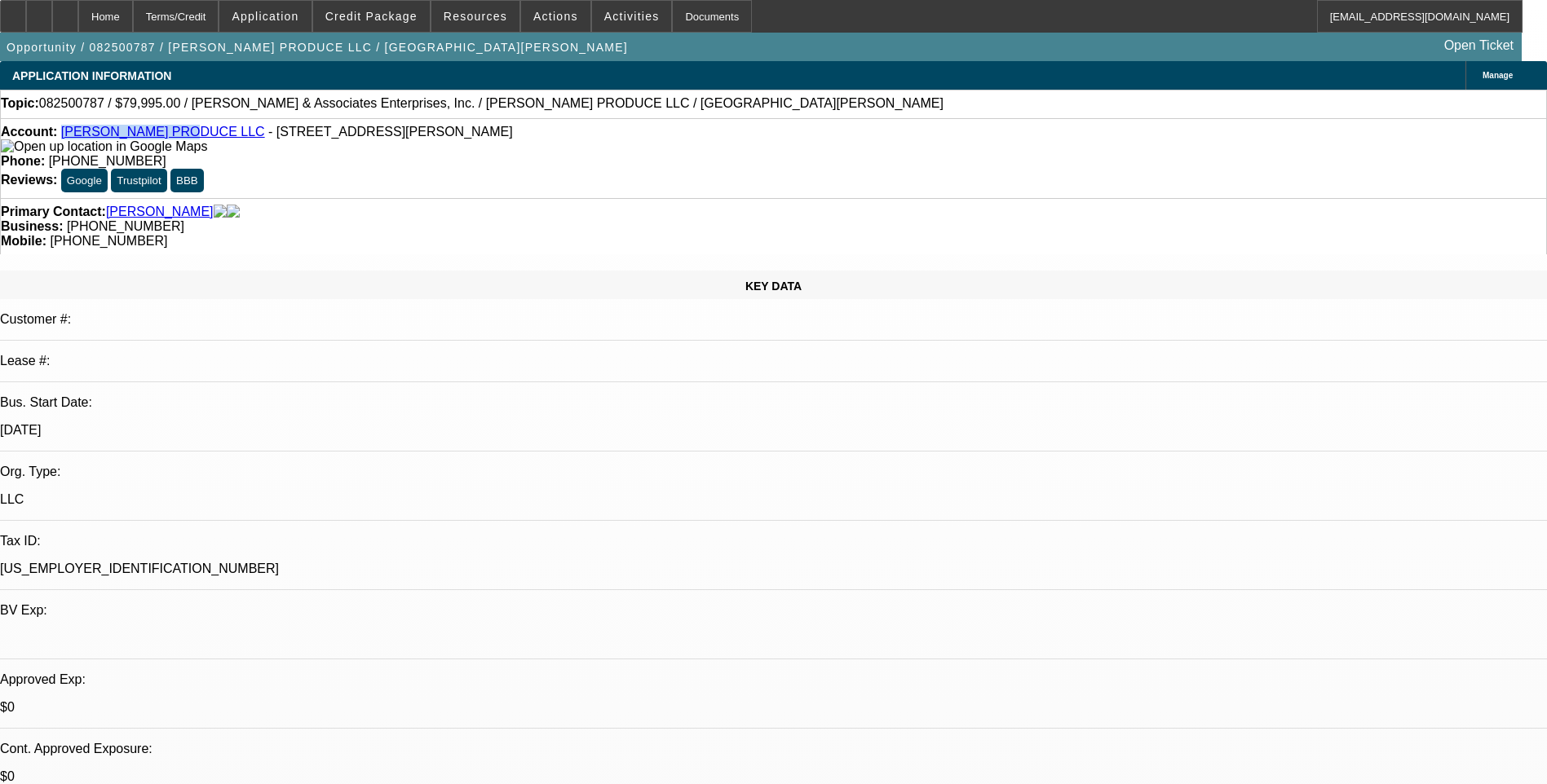
click at [185, 138] on div "Account: REYNA PRODUCE LLC - 5324 Williamson Rd, Roanoke, VA 24012" at bounding box center [774, 139] width 1546 height 30
drag, startPoint x: 185, startPoint y: 138, endPoint x: 165, endPoint y: 134, distance: 20.4
copy link "REYNA PRODUCE LLC"
click at [269, 133] on span "- 5324 Williamson Rd, Roanoke, VA 24012" at bounding box center [391, 131] width 244 height 13
drag, startPoint x: 199, startPoint y: 136, endPoint x: 392, endPoint y: 136, distance: 193.0
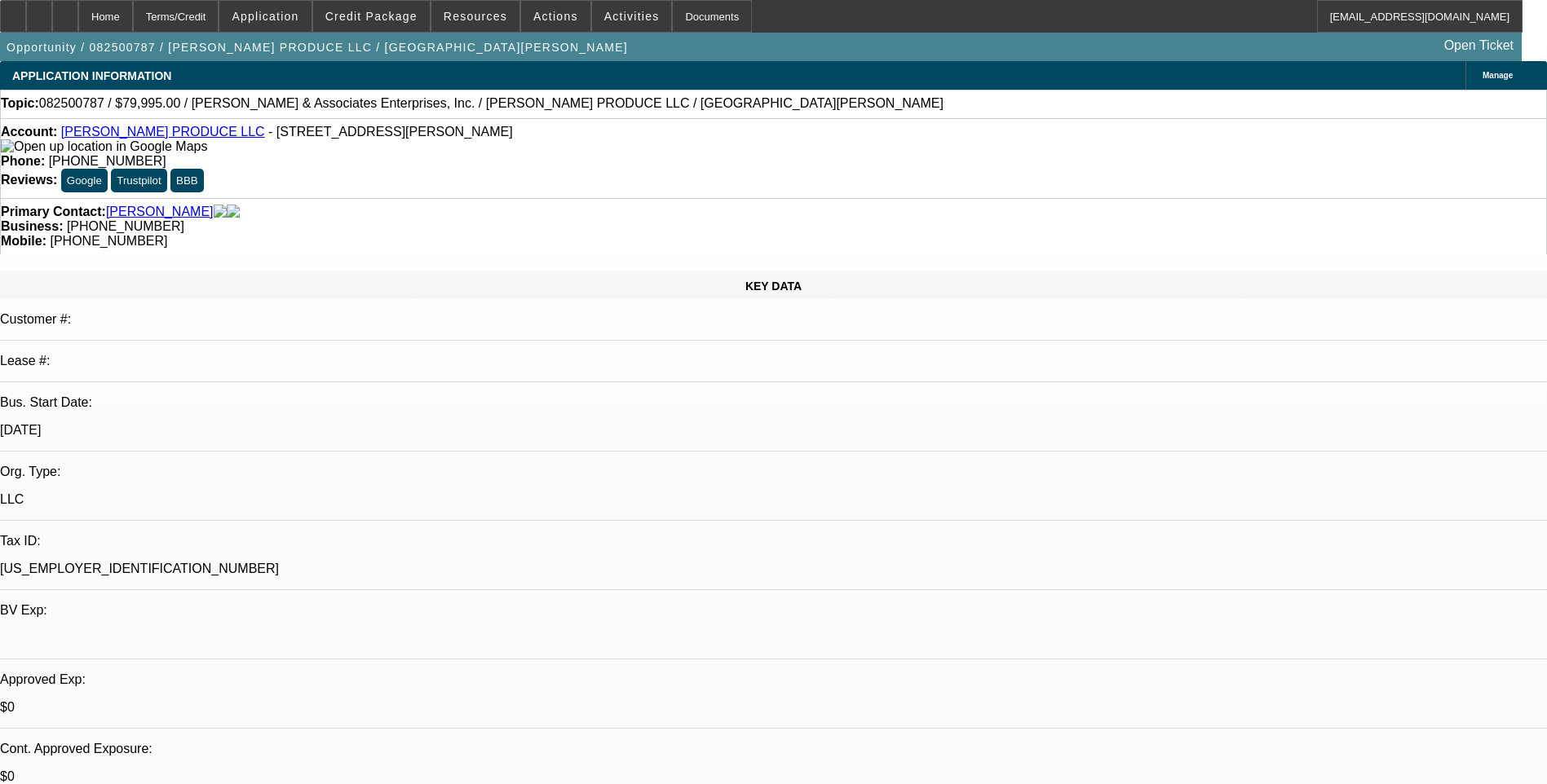
click at [392, 136] on span "- 5324 Williamson Rd, Roanoke, VA 24012" at bounding box center [391, 131] width 244 height 13
drag, startPoint x: 392, startPoint y: 136, endPoint x: 380, endPoint y: 136, distance: 12.0
copy span "5324 Williamson Rd, Roanoke, VA 24012"
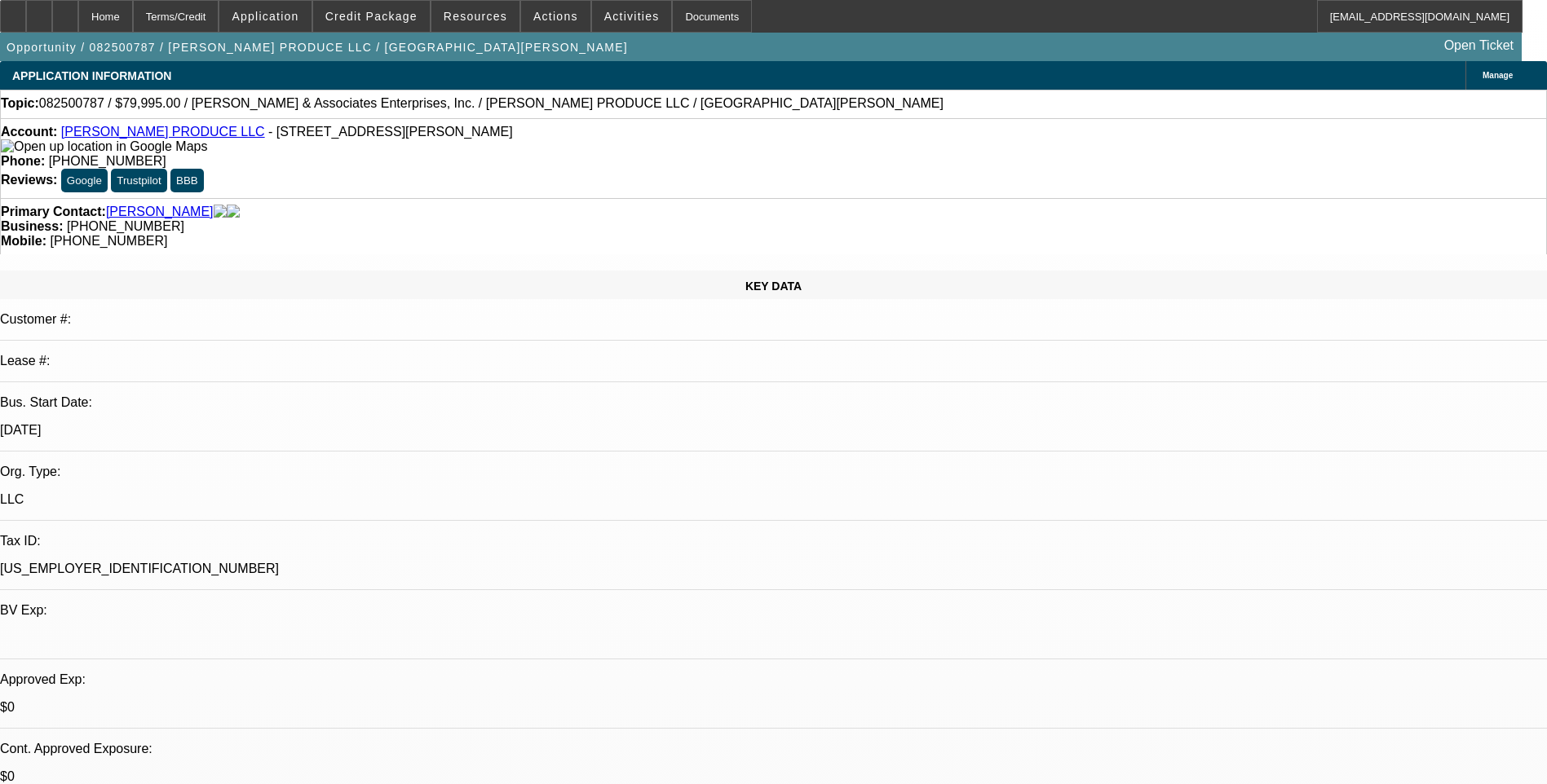
click at [375, 18] on span "Credit Package" at bounding box center [371, 16] width 93 height 13
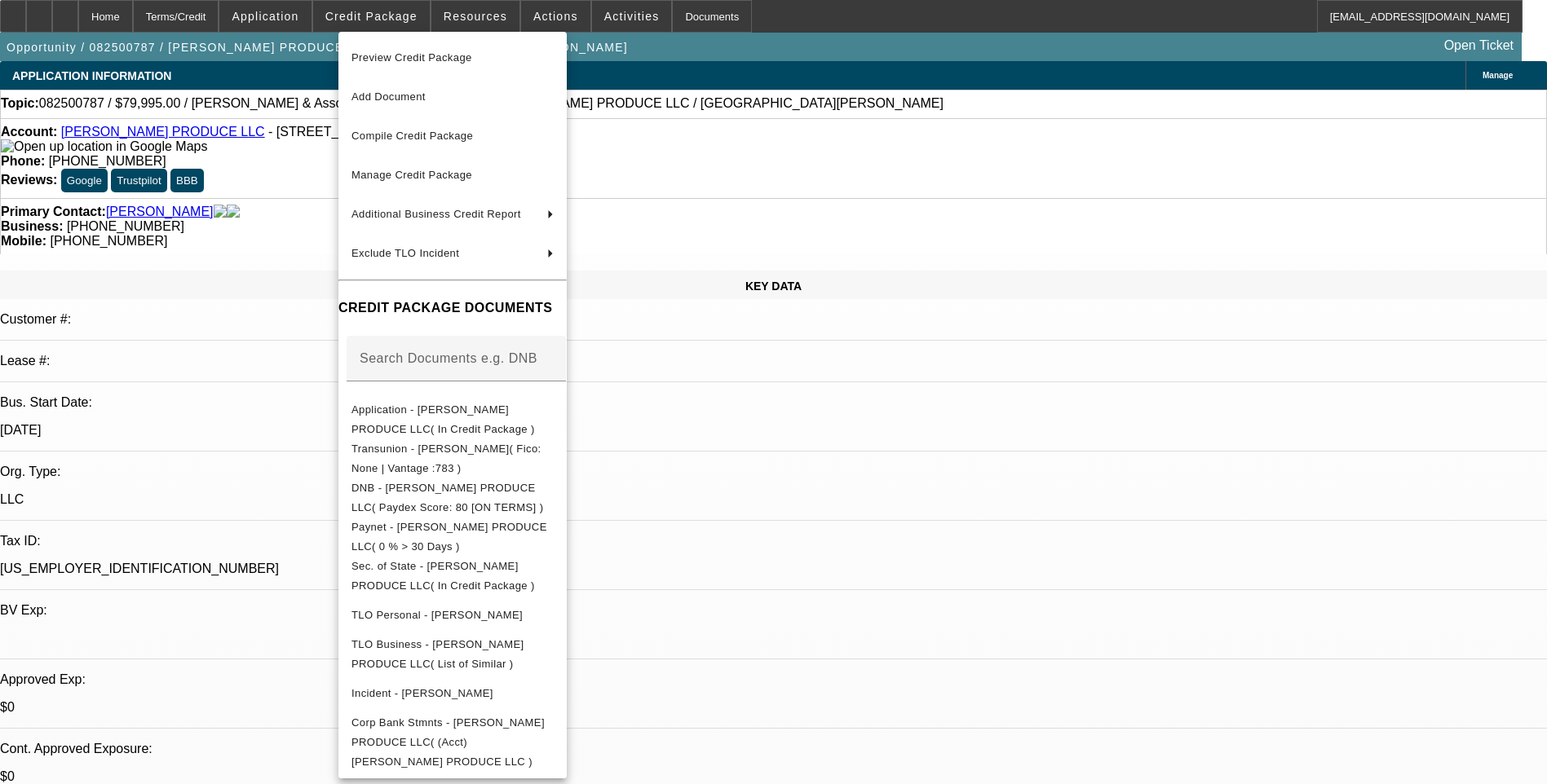
click at [994, 254] on div at bounding box center [774, 392] width 1547 height 784
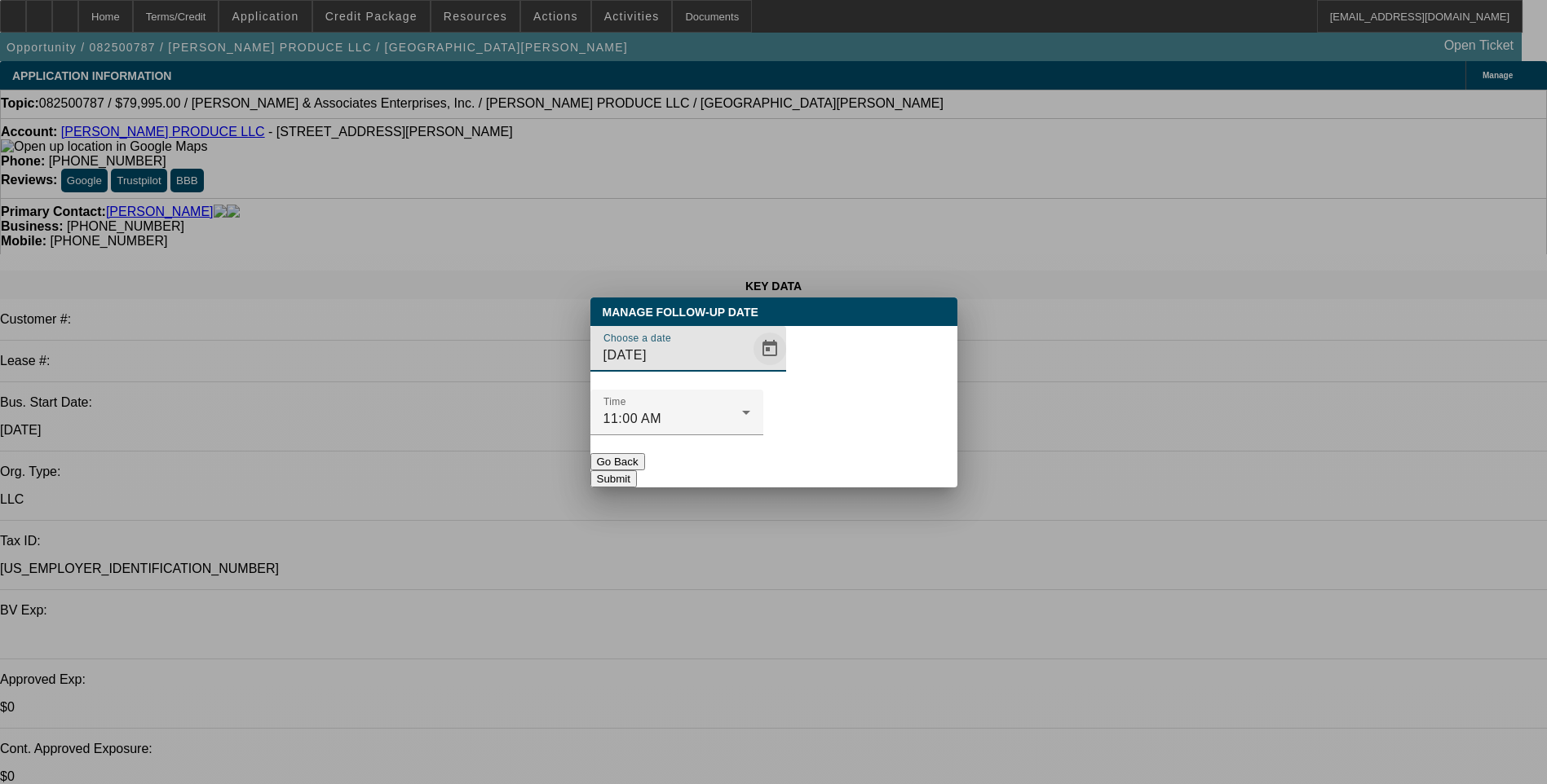
click at [750, 368] on span "Open calendar" at bounding box center [770, 349] width 40 height 40
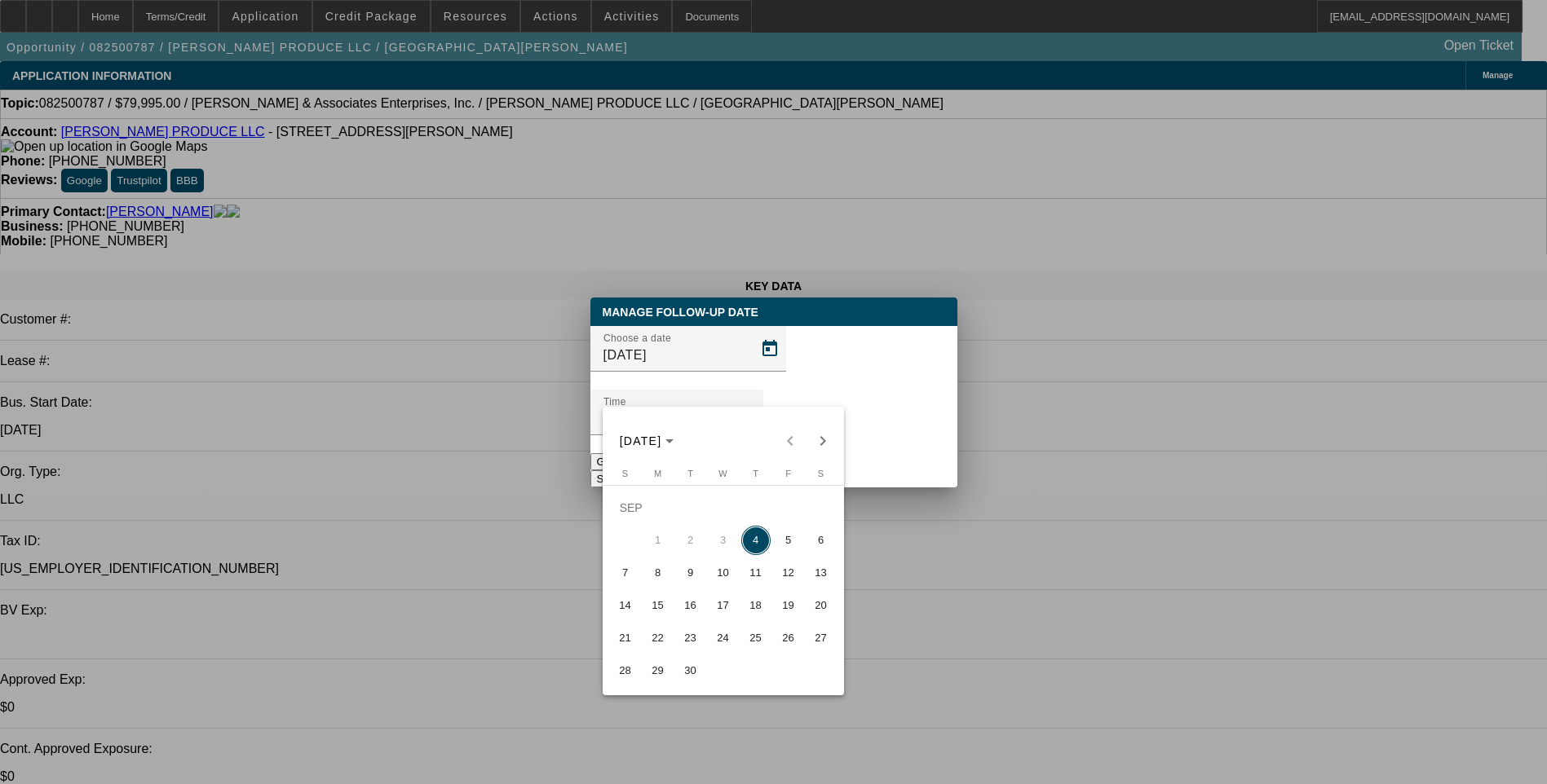
click at [792, 551] on span "5" at bounding box center [789, 541] width 30 height 30
type input "9/5/2025"
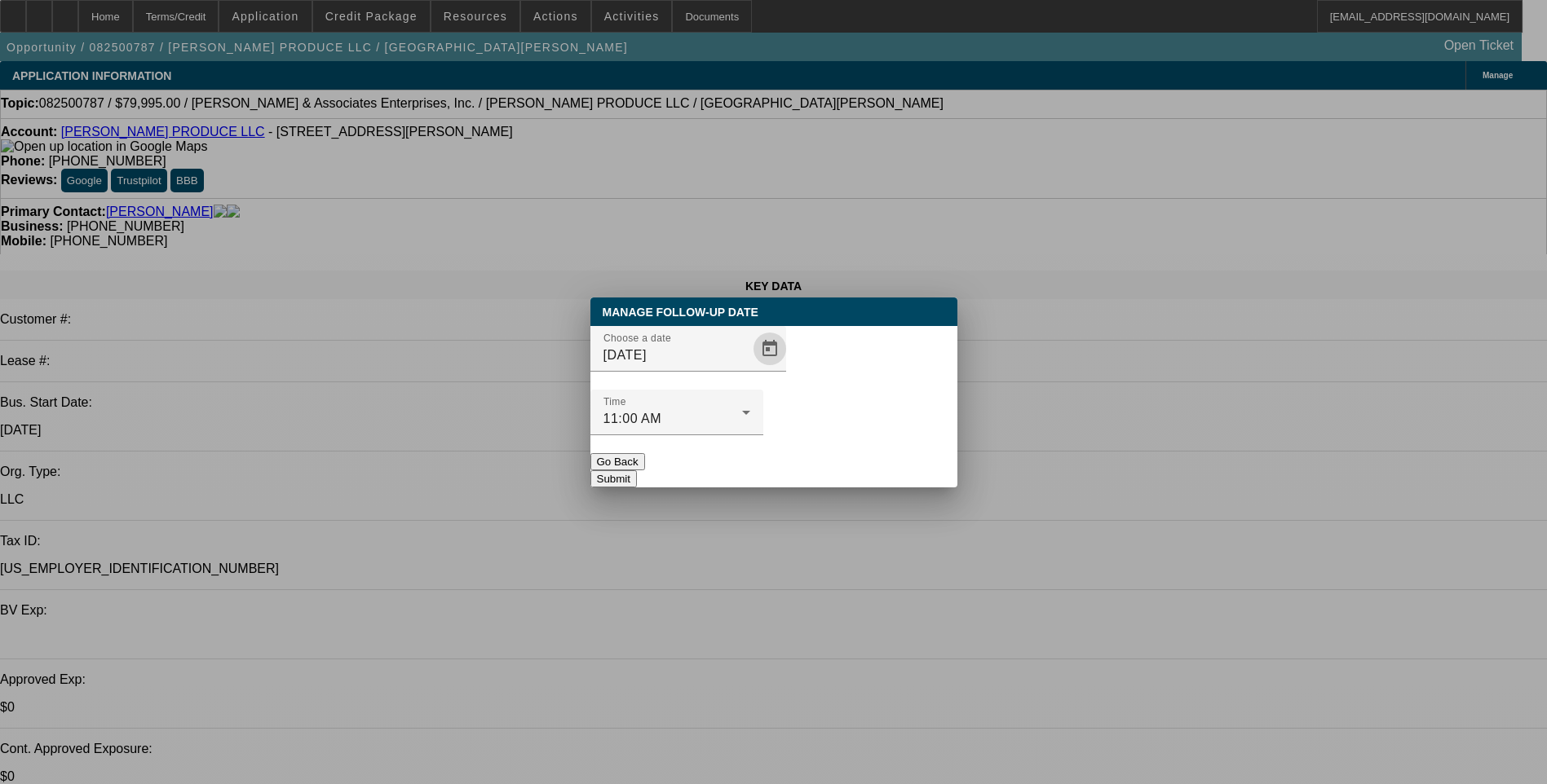
click at [637, 471] on button "Submit" at bounding box center [614, 479] width 47 height 17
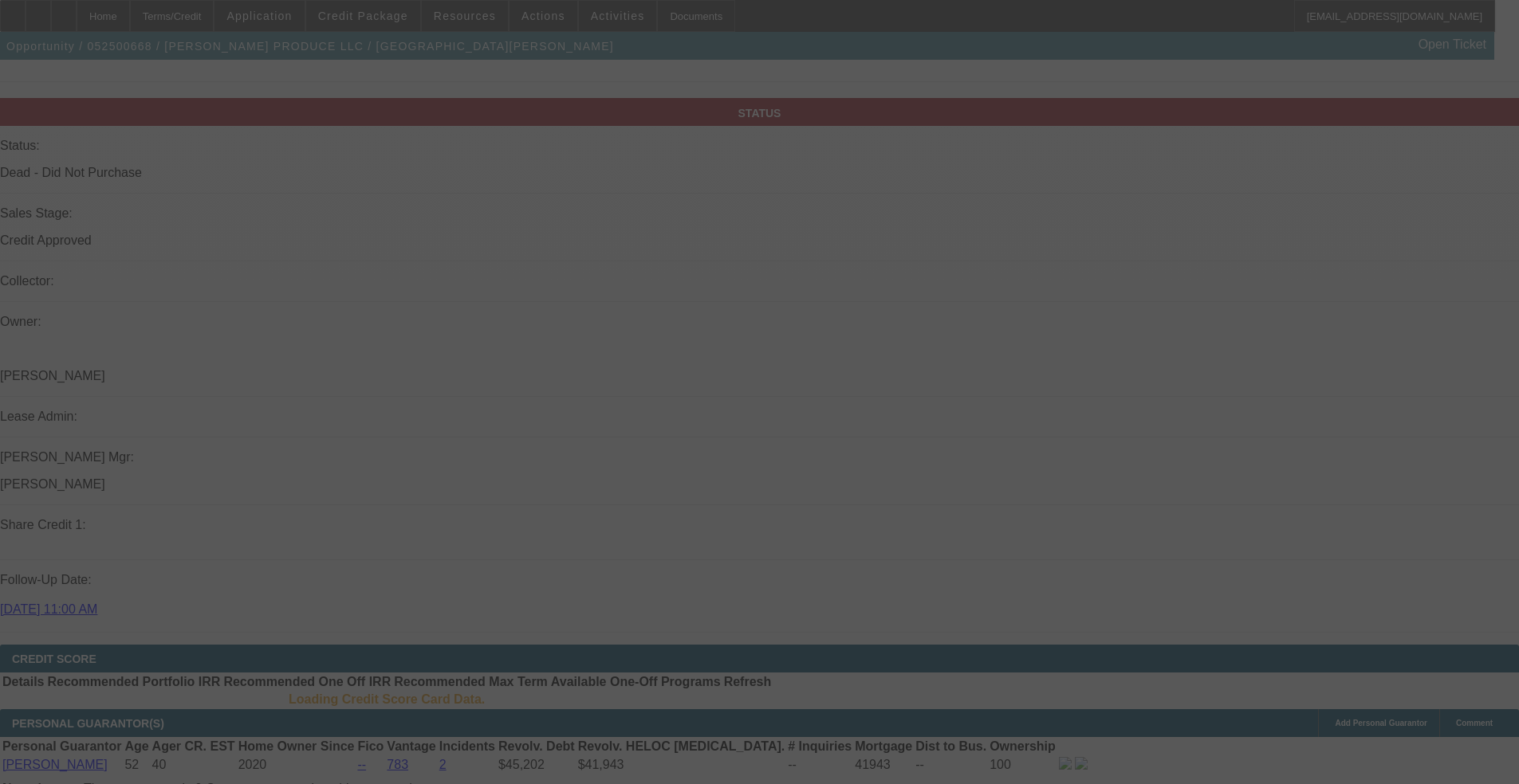
scroll to position [1674, 0]
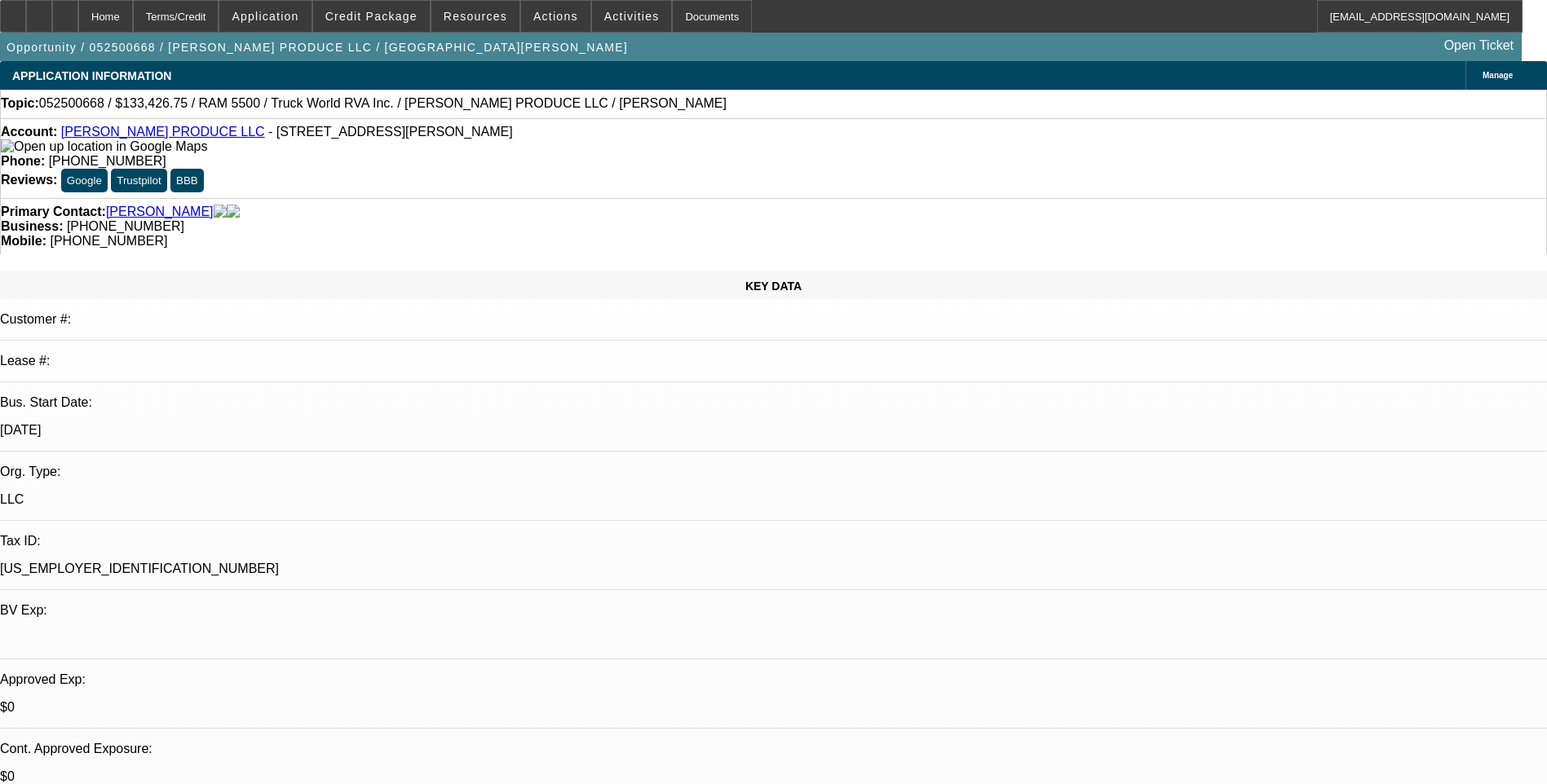
select select "0"
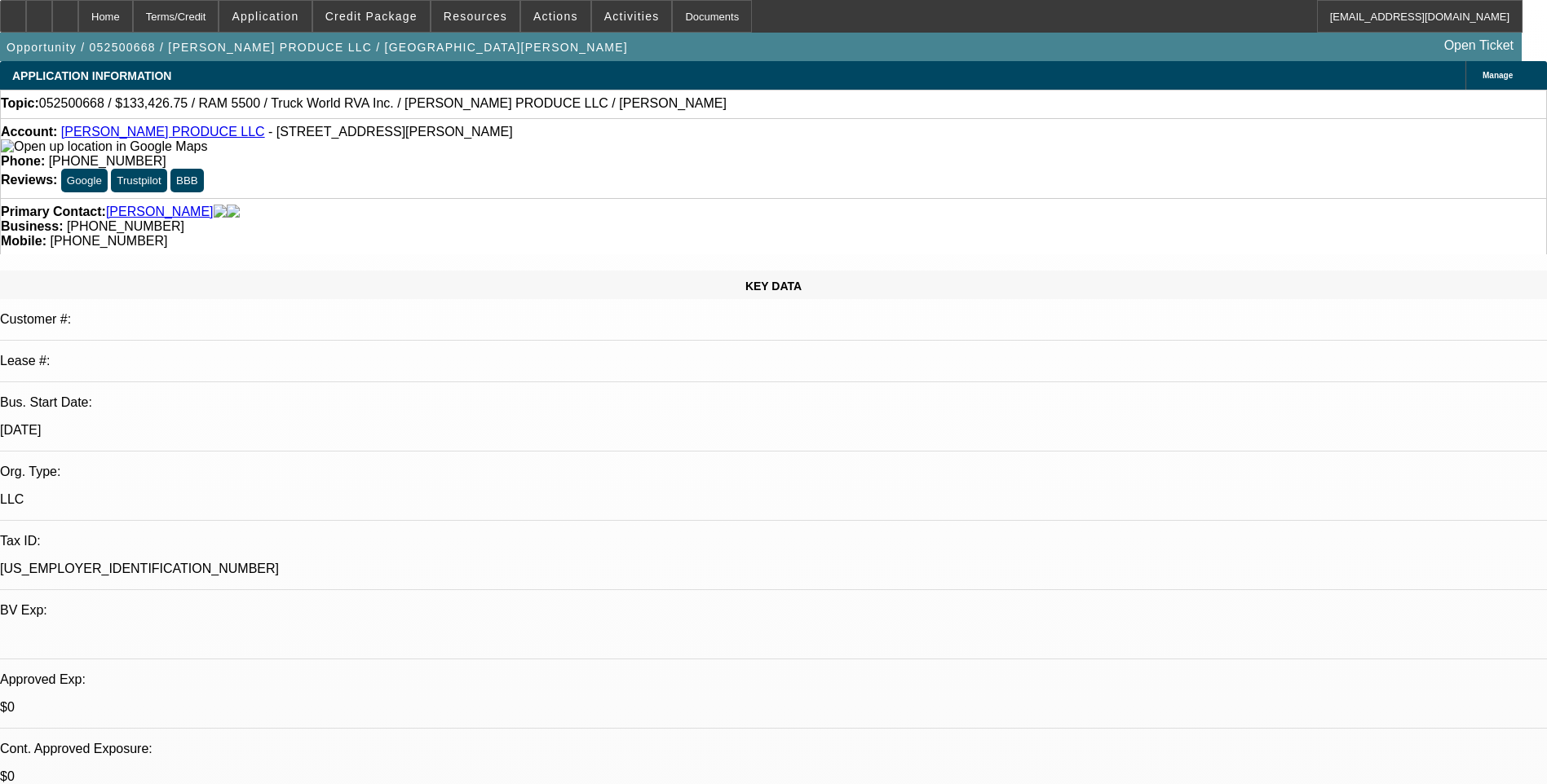
select select "0"
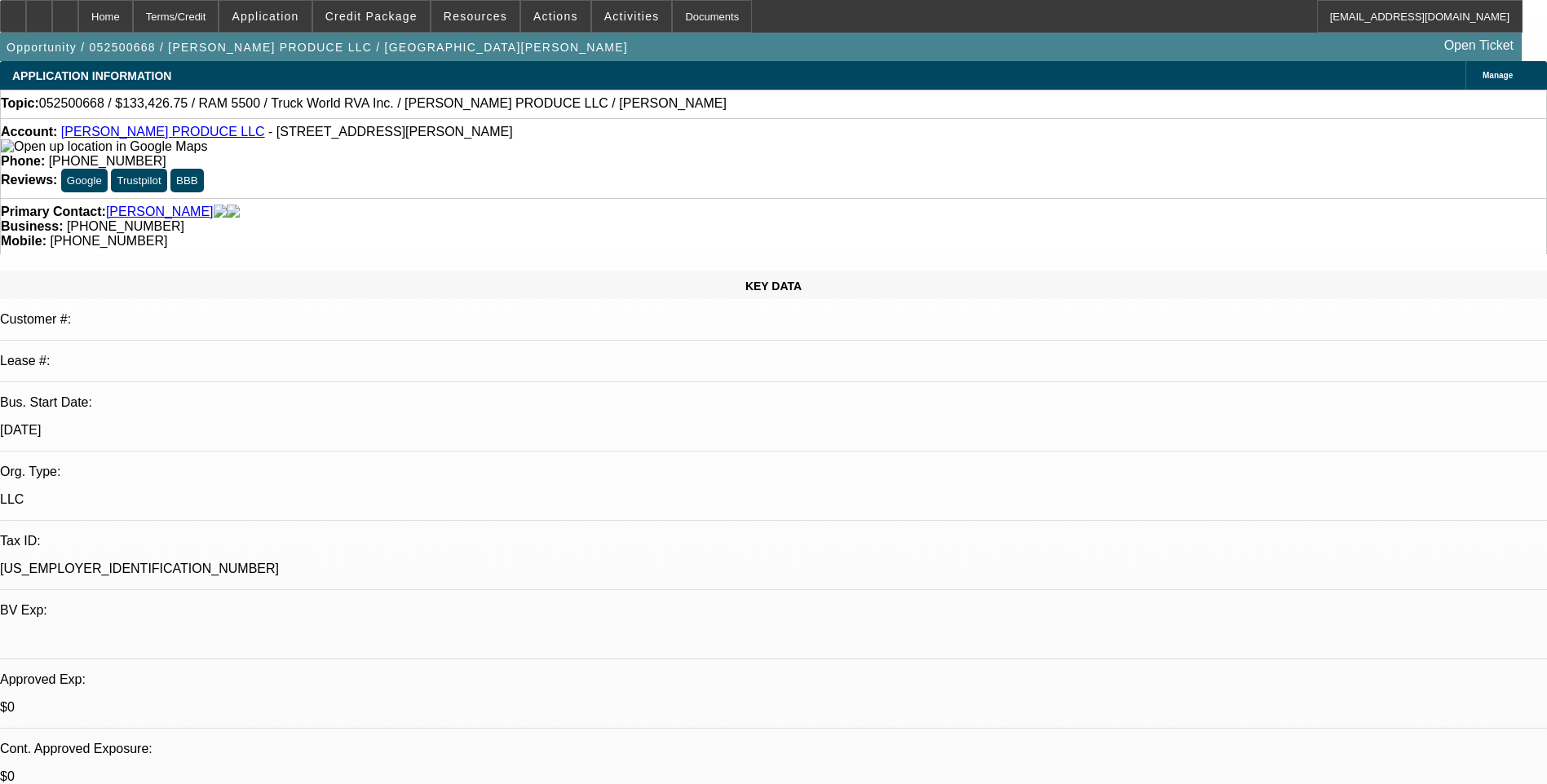
select select "0"
select select "1"
select select "6"
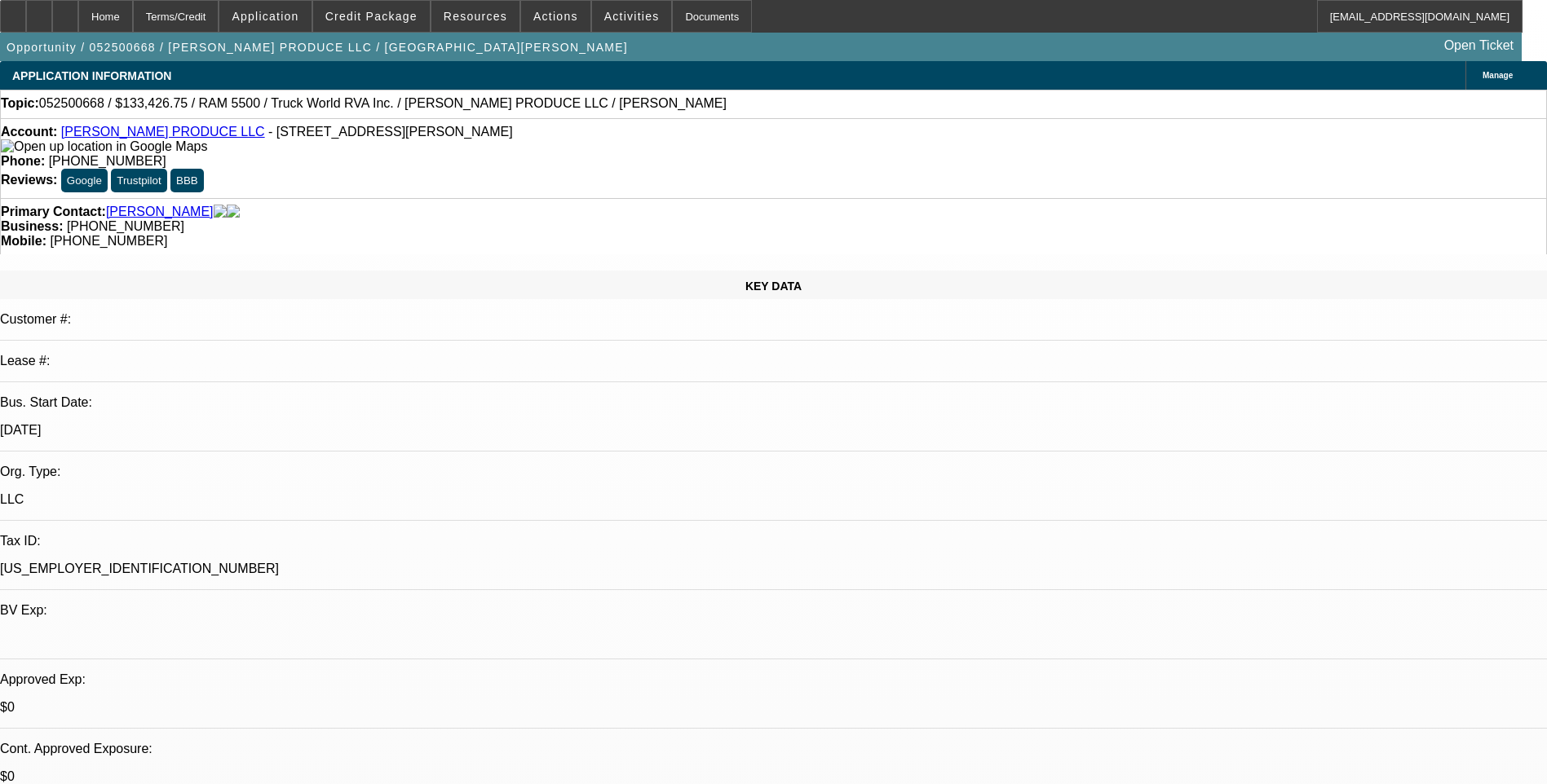
select select "1"
select select "6"
select select "1"
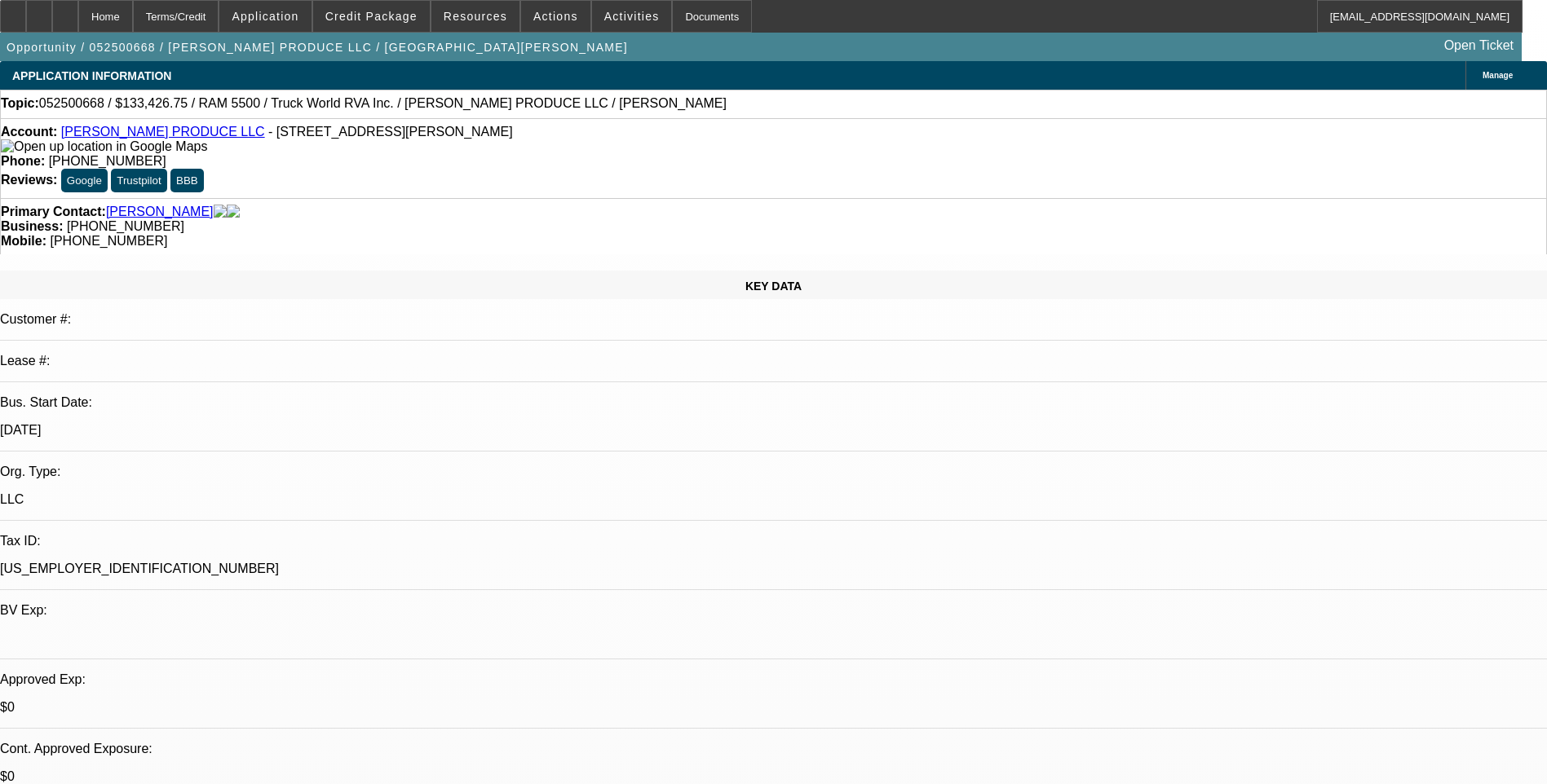
select select "6"
select select "1"
select select "6"
click at [1018, 198] on div "Primary Contact: [PERSON_NAME] Business: [PHONE_NUMBER] Mobile: [PHONE_NUMBER]" at bounding box center [774, 226] width 1547 height 57
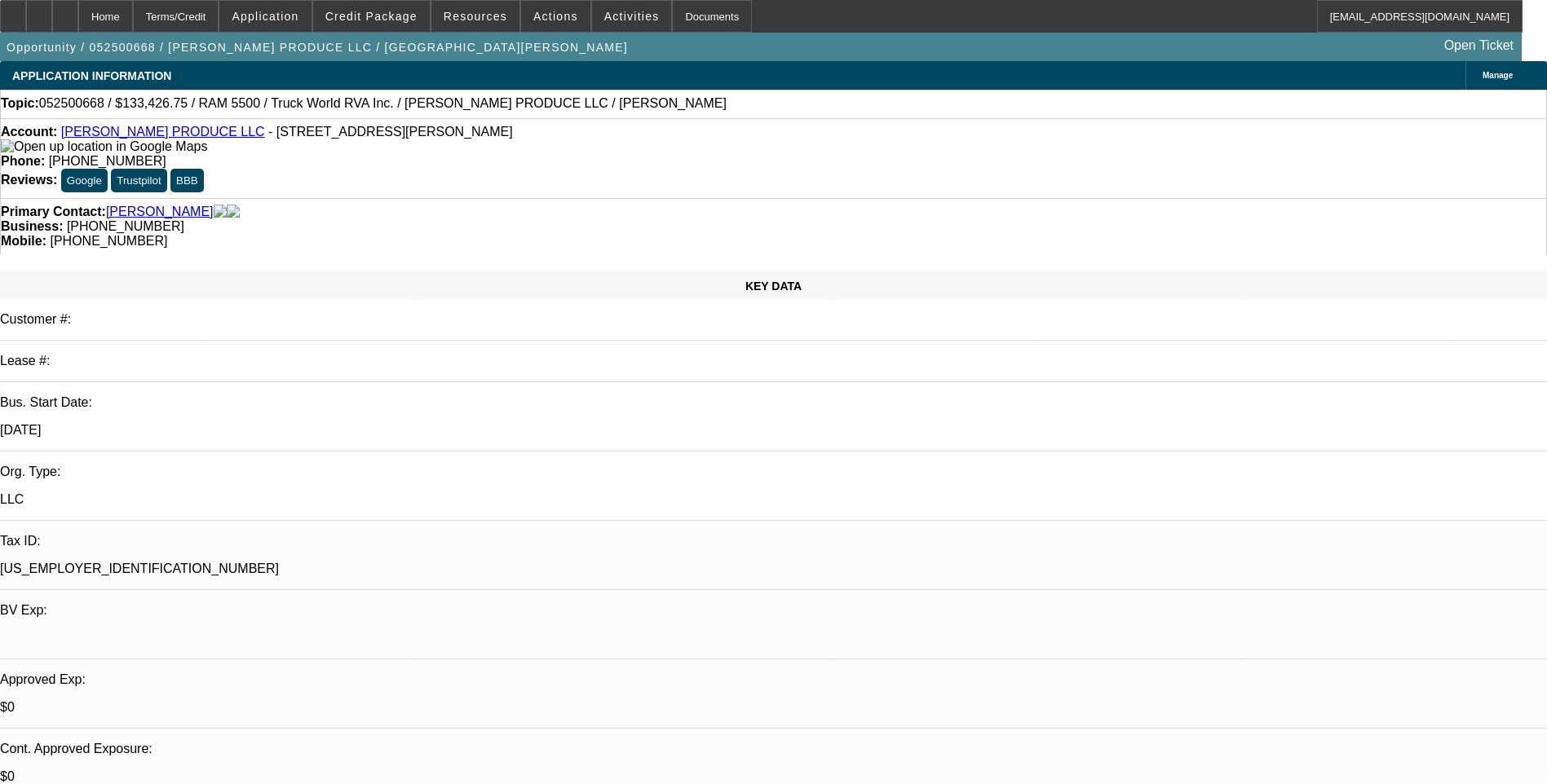
drag, startPoint x: 1019, startPoint y: 158, endPoint x: 1019, endPoint y: 137, distance: 21.0
click at [1018, 158] on div "Account: [PERSON_NAME] PRODUCE LLC - [STREET_ADDRESS][PERSON_NAME] Phone: [PHON…" at bounding box center [774, 158] width 1547 height 80
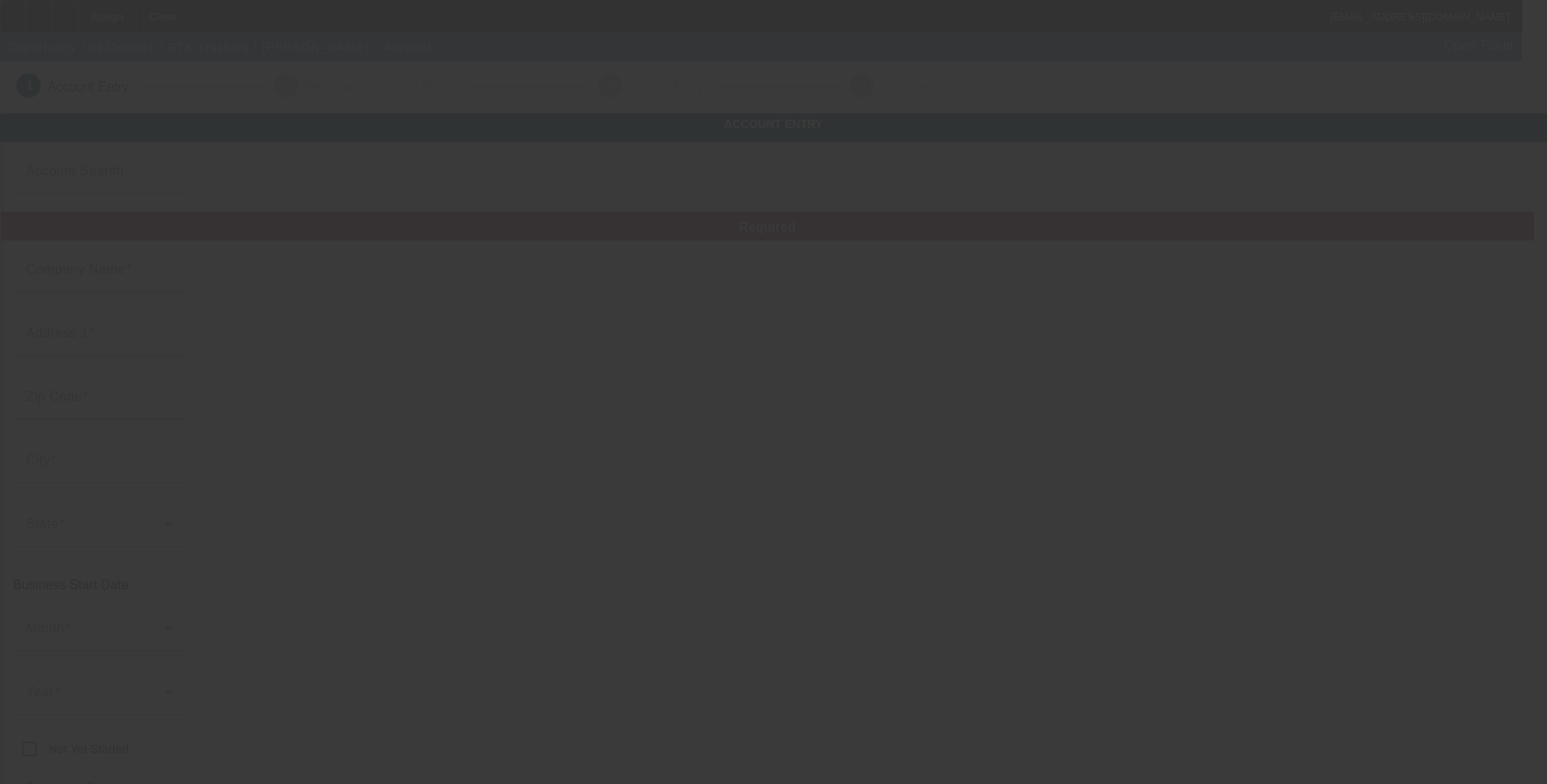
type input "RTK Trucking"
type input "430 MORNINGMIST DR"
type input "29369"
type input "[PERSON_NAME]"
type input "[PHONE_NUMBER]"
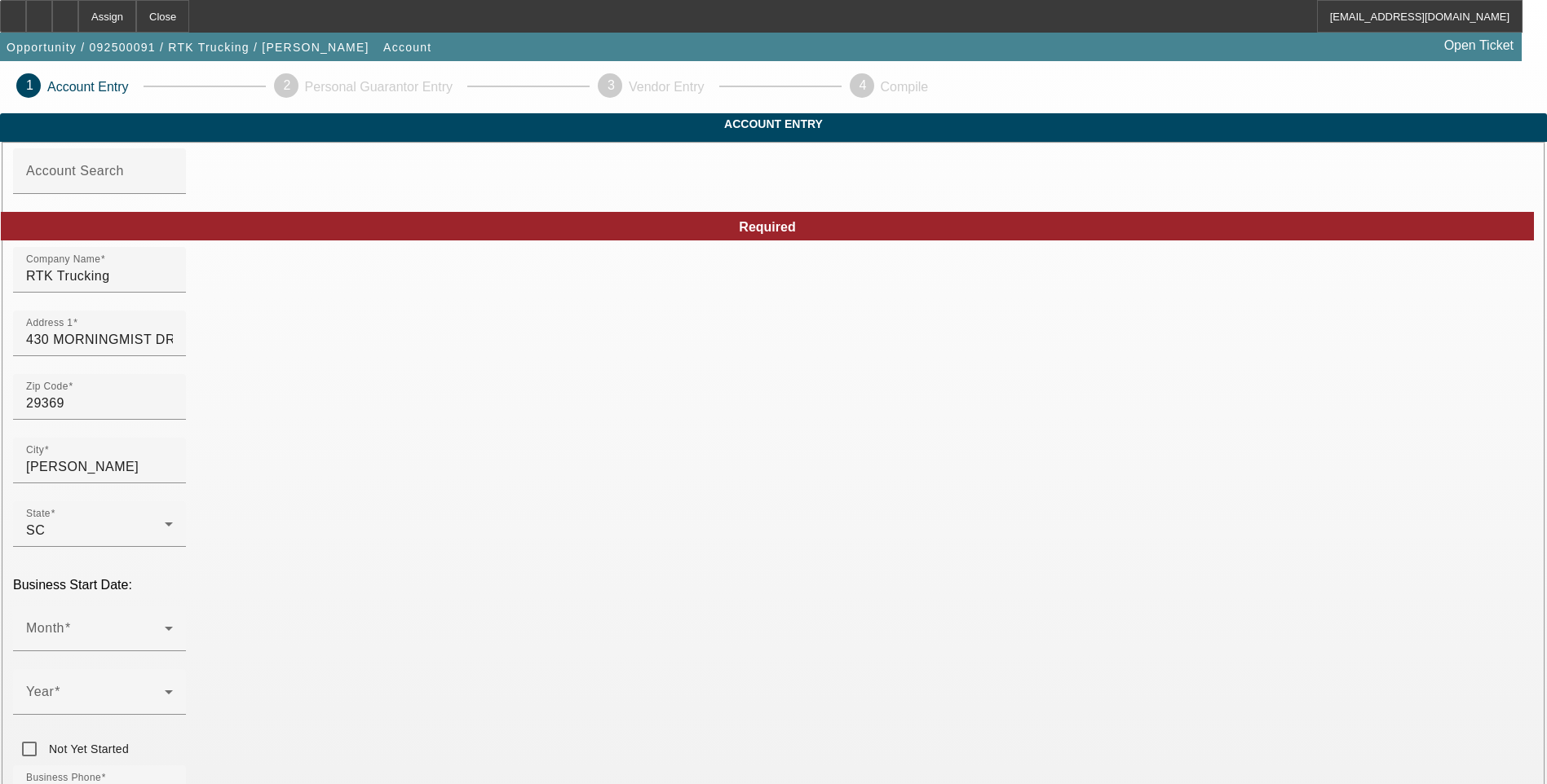
type input "RTK Trucking"
click at [172, 286] on input "RTK Trucking" at bounding box center [99, 277] width 146 height 20
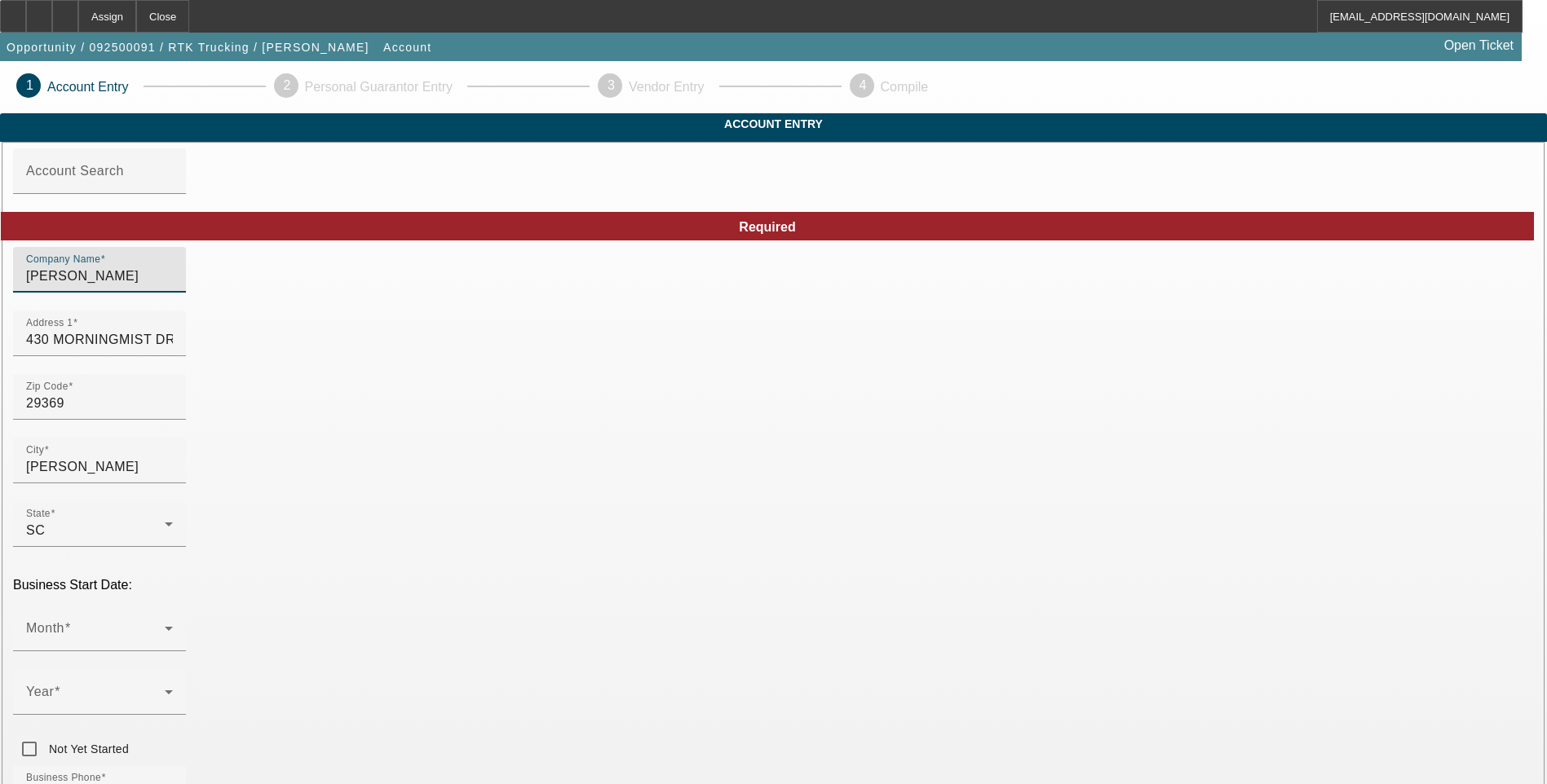
type input "[PERSON_NAME]"
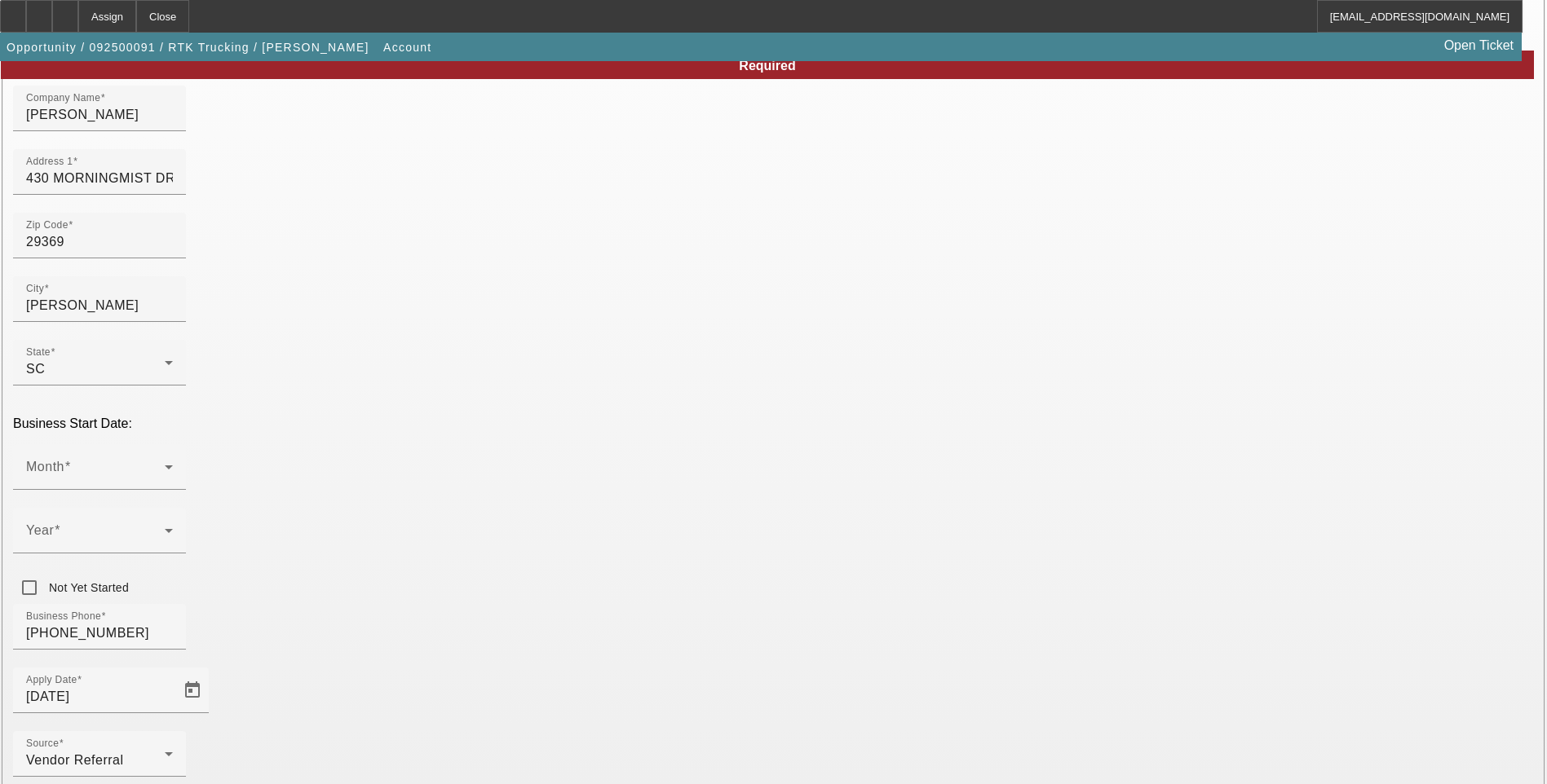
scroll to position [163, 0]
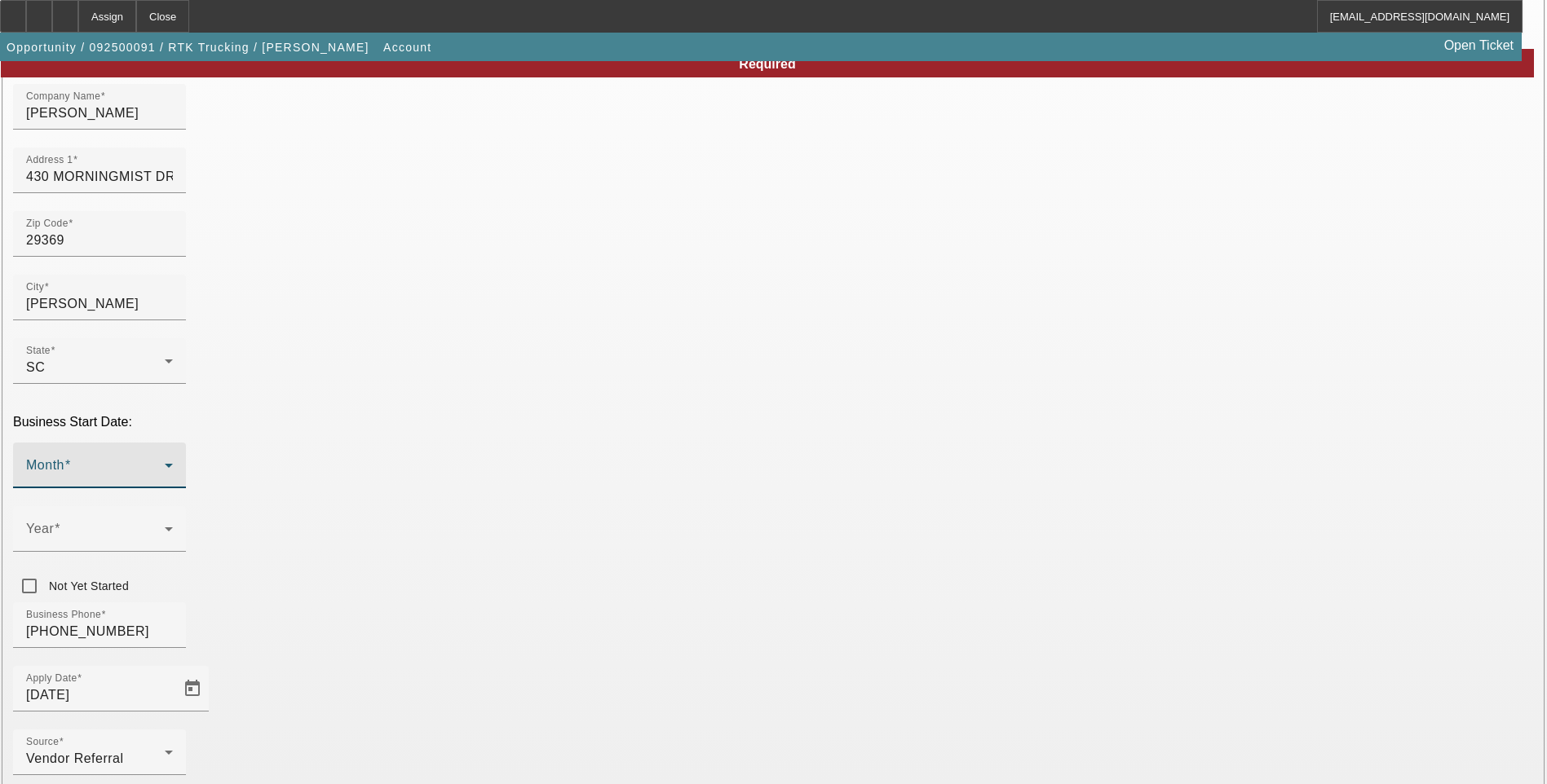
click at [164, 462] on span at bounding box center [95, 472] width 138 height 20
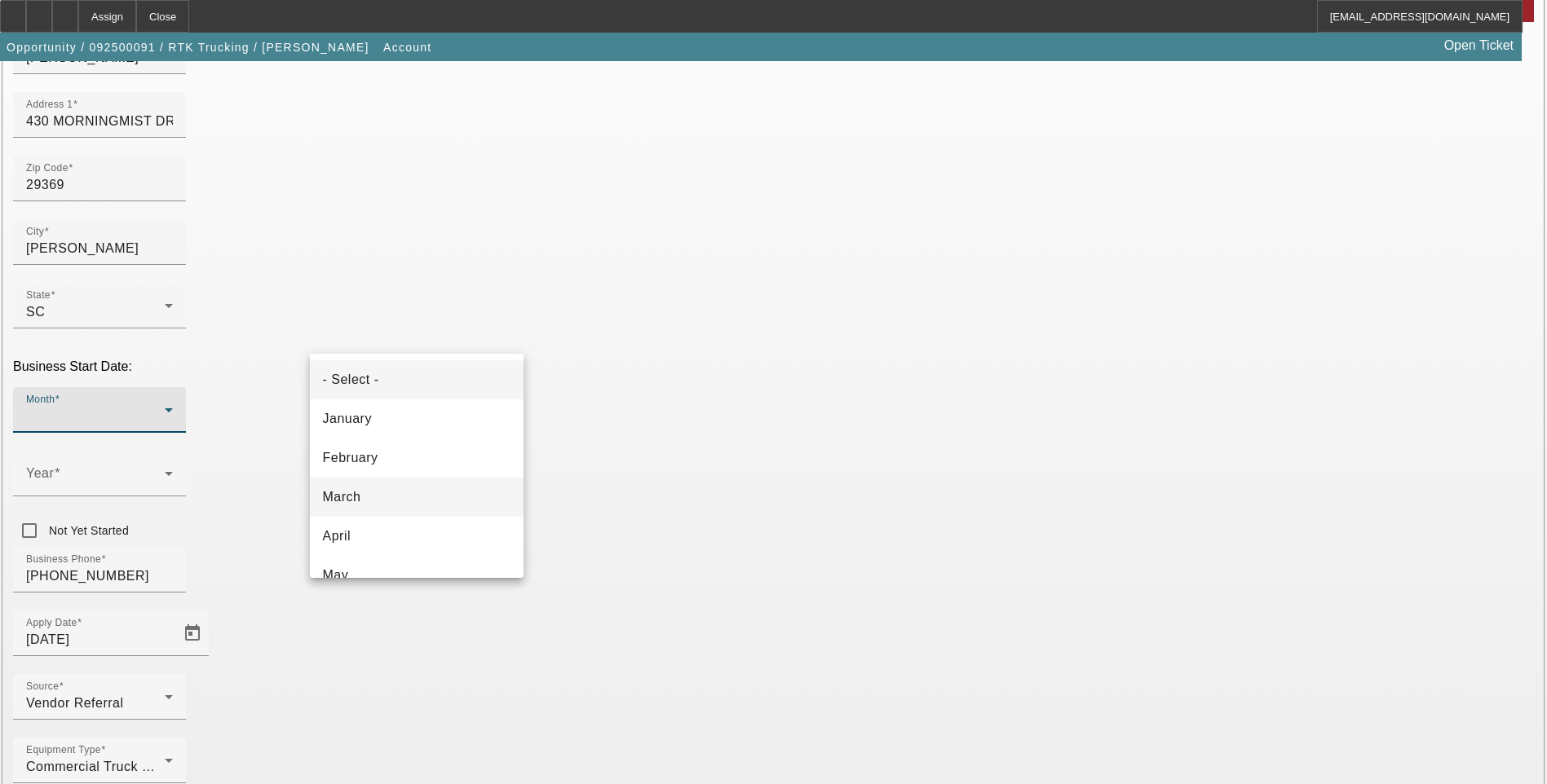
scroll to position [244, 0]
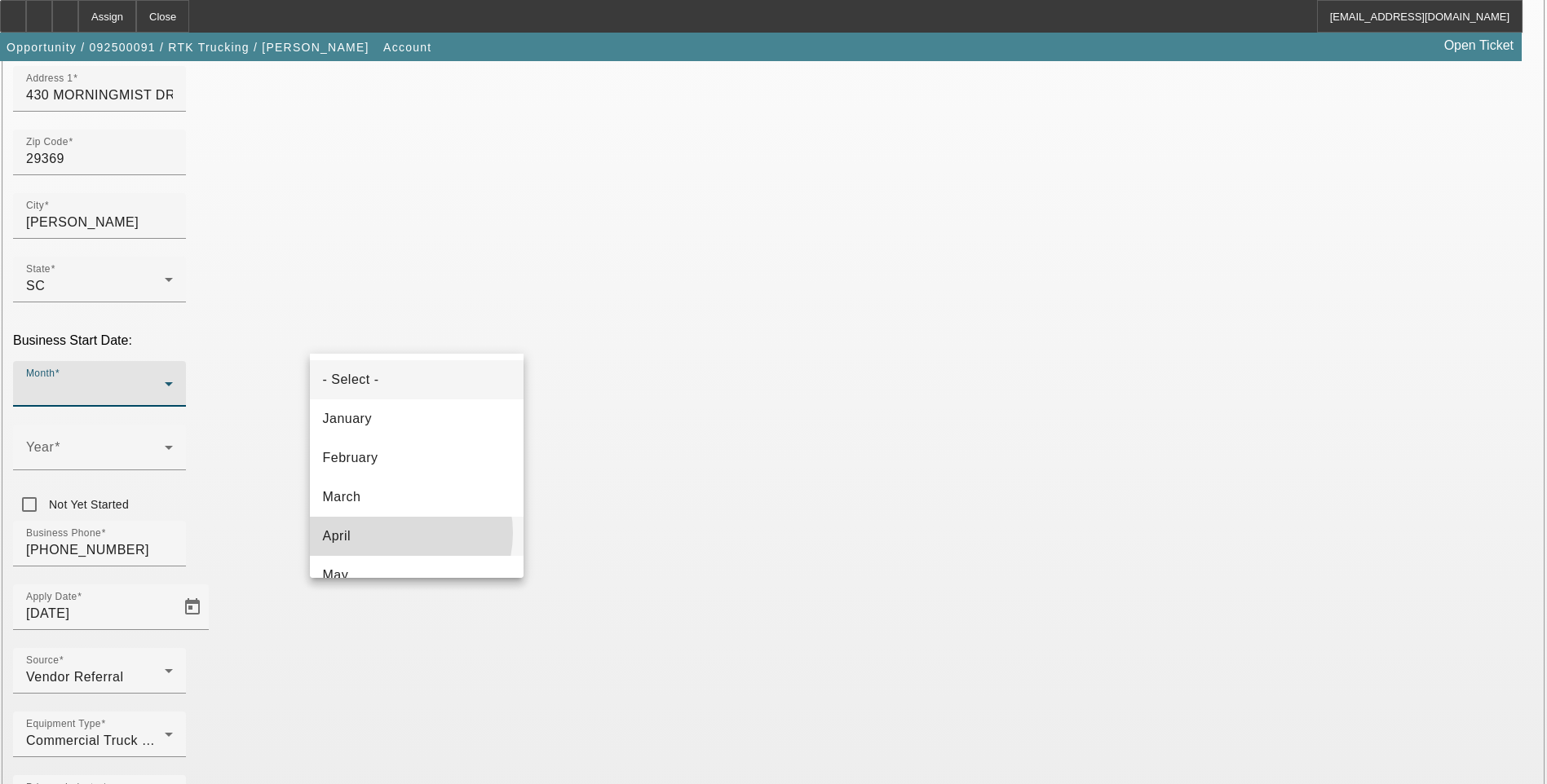
click at [393, 533] on mat-option "April" at bounding box center [417, 537] width 214 height 40
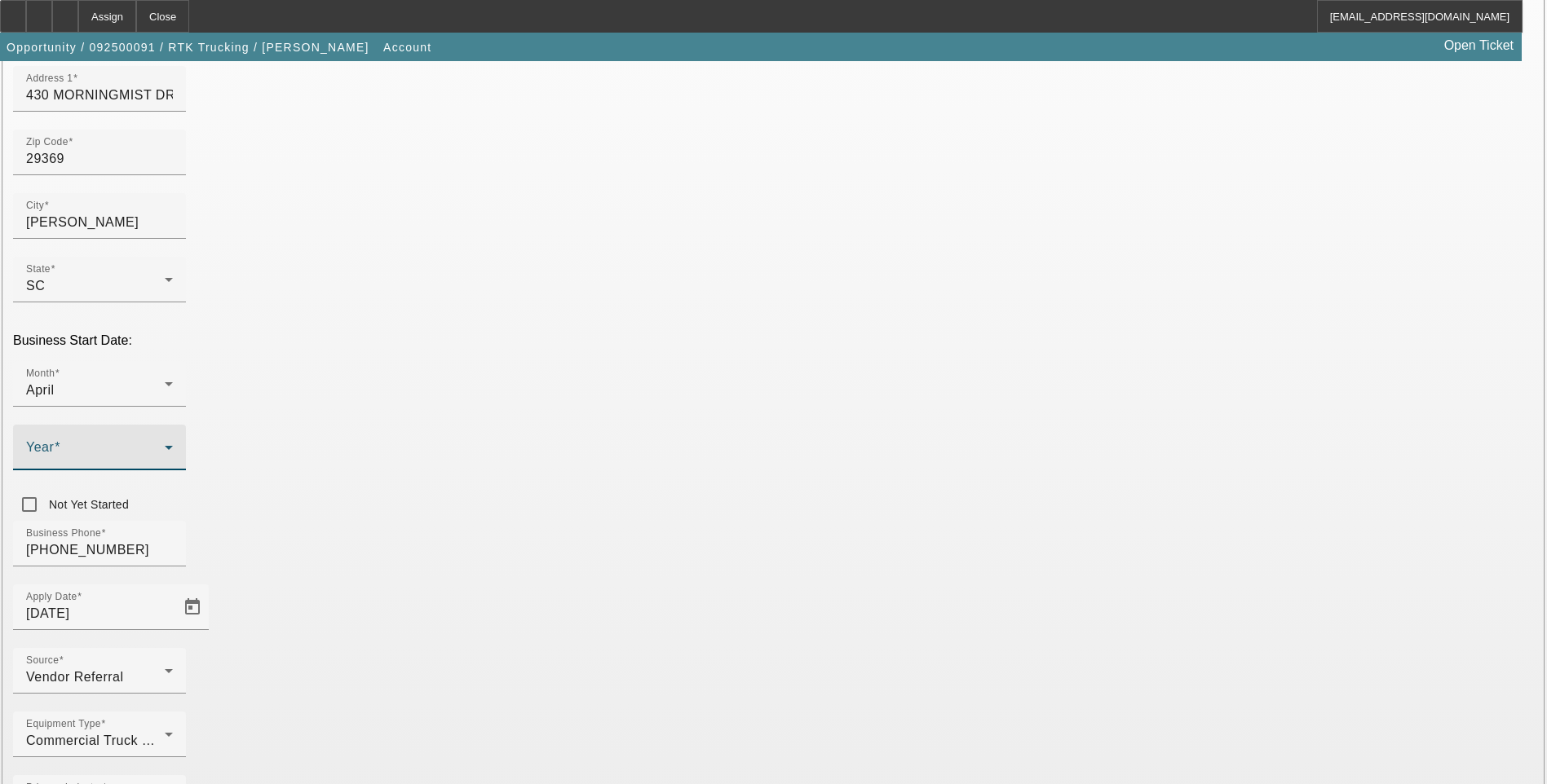
click at [164, 445] on span at bounding box center [95, 454] width 138 height 20
drag, startPoint x: 597, startPoint y: 507, endPoint x: 457, endPoint y: 464, distance: 146.5
click at [596, 507] on mat-option "2010" at bounding box center [595, 514] width 94 height 40
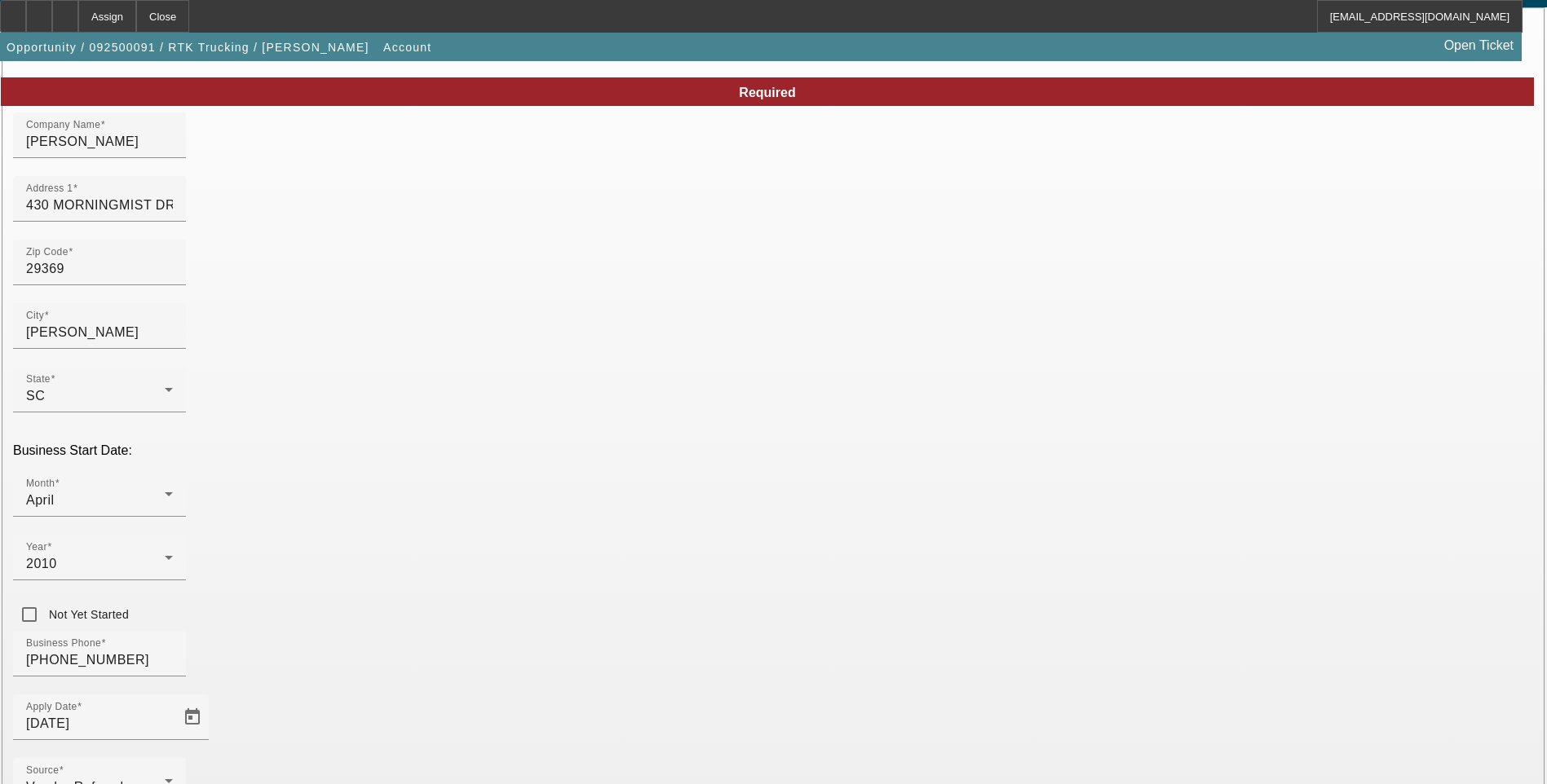
scroll to position [163, 0]
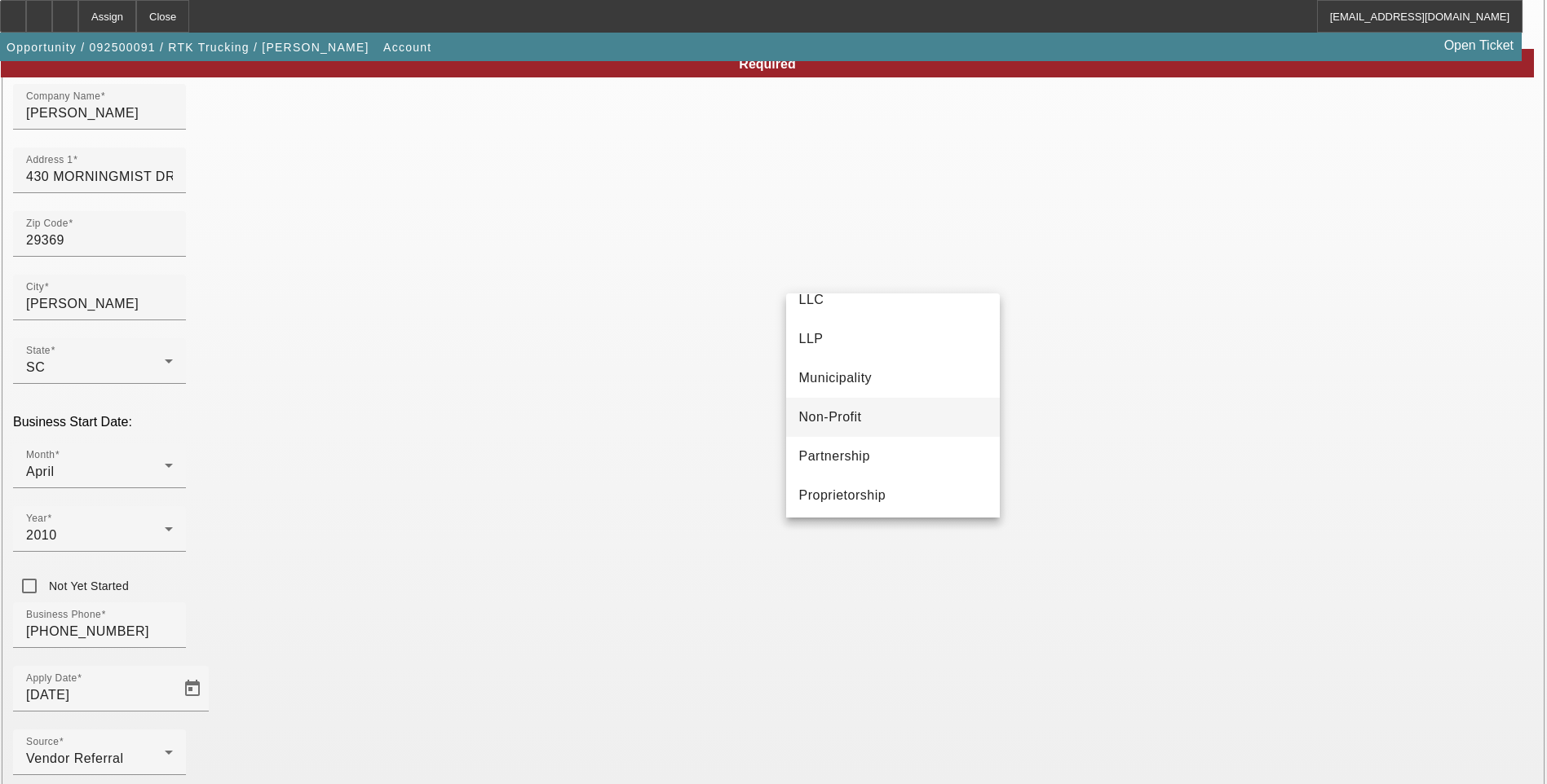
scroll to position [101, 0]
click at [900, 500] on mat-option "Proprietorship" at bounding box center [893, 492] width 214 height 40
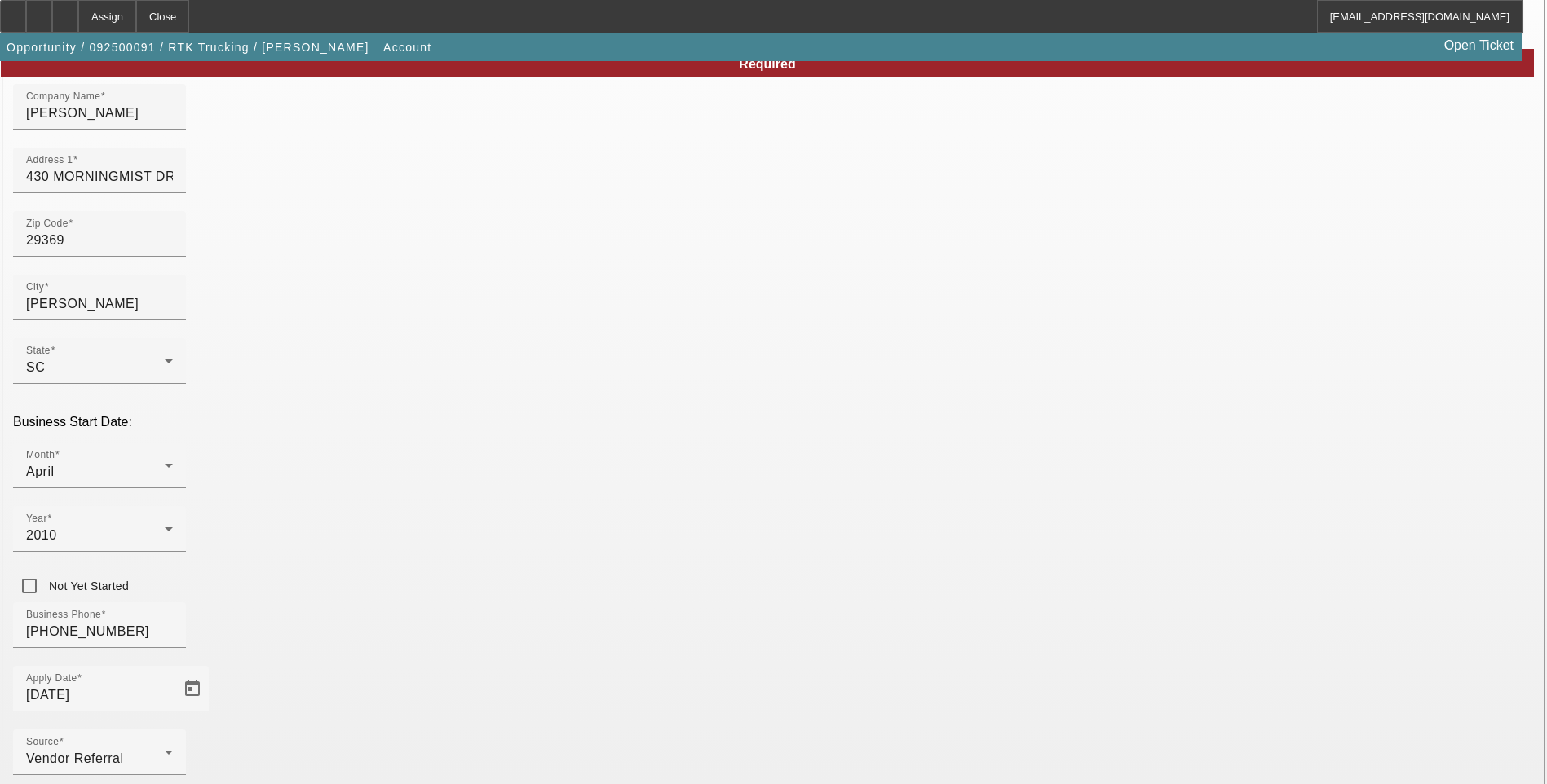
type input "8"
type input "800555269"
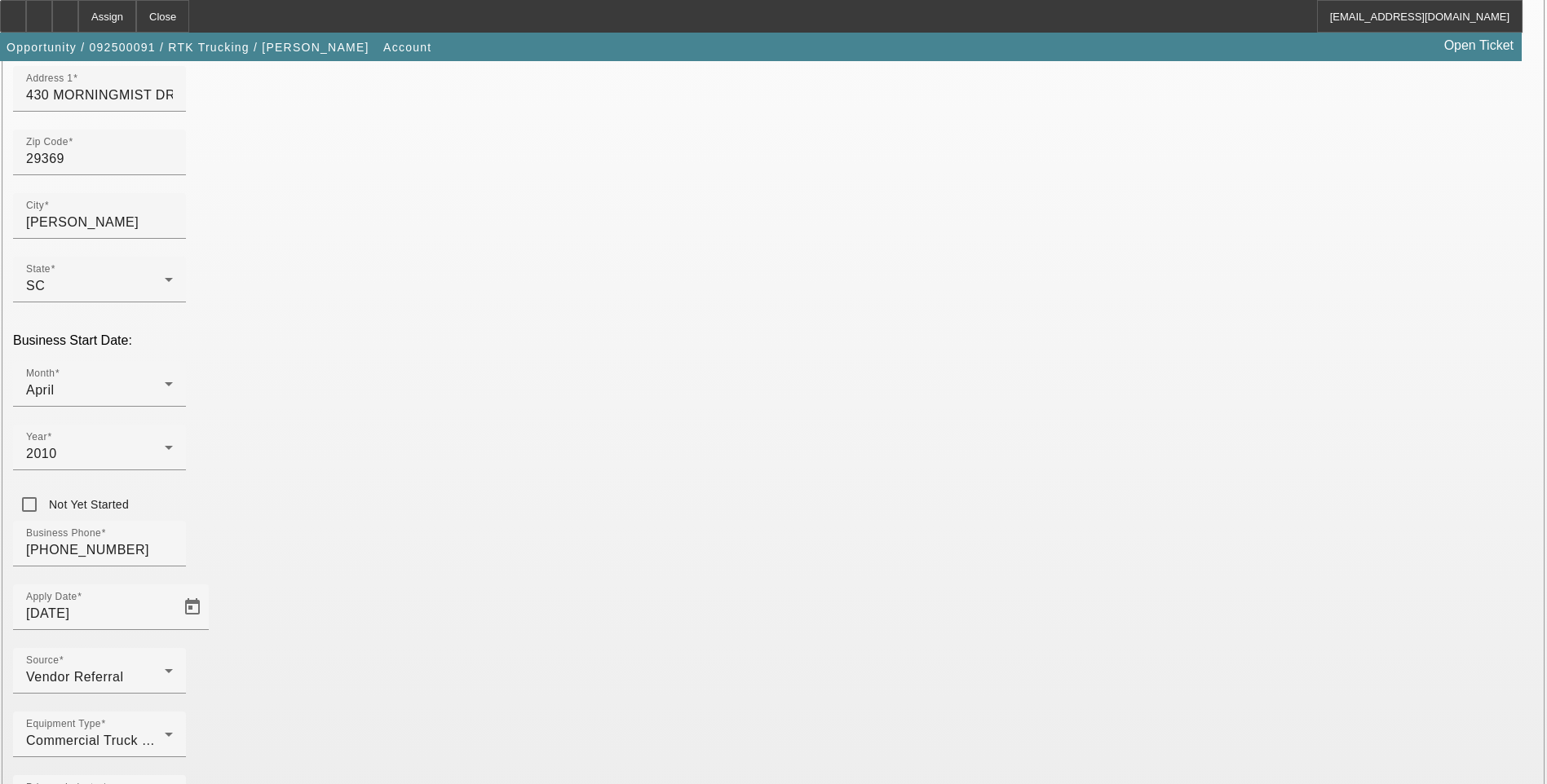
type input "H"
type input "Diesel Engine Repair"
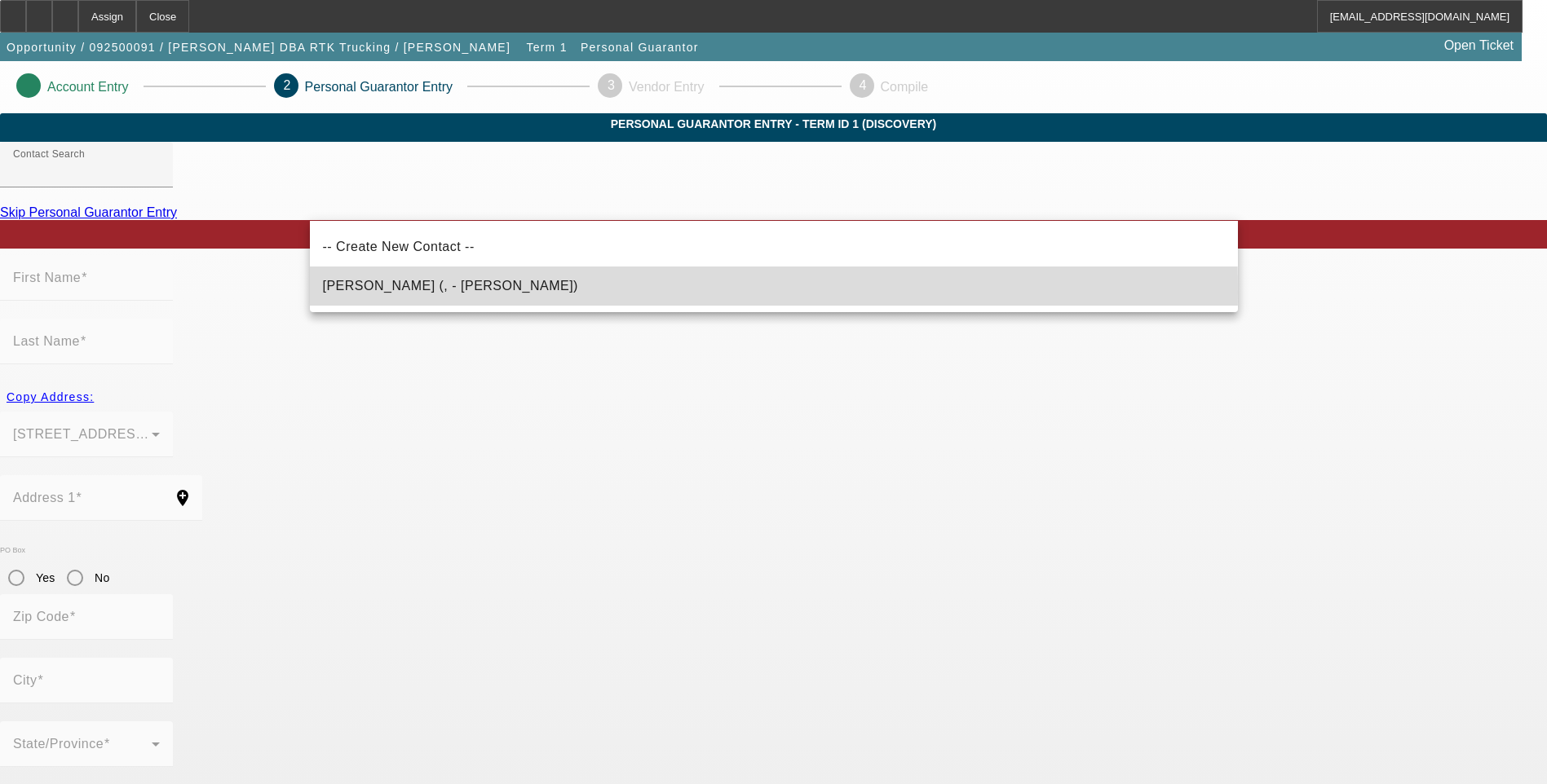
click at [382, 293] on span "[PERSON_NAME] (, - [PERSON_NAME])" at bounding box center [451, 286] width 255 height 20
type input "[PERSON_NAME] (, - [PERSON_NAME])"
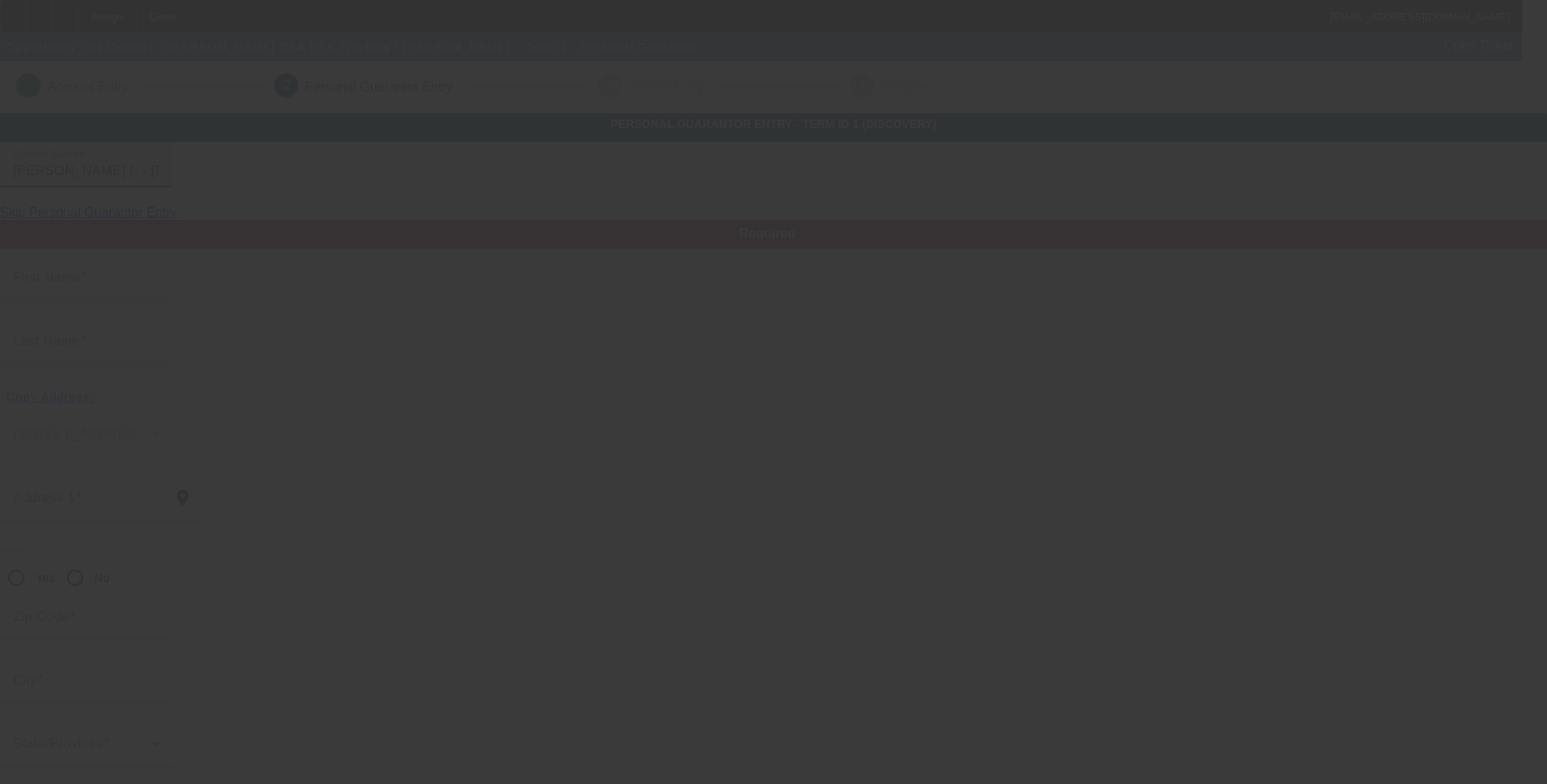
type input "[PERSON_NAME]"
radio input "true"
type input "[PHONE_NUMBER]"
type input "[EMAIL_ADDRESS][DOMAIN_NAME]"
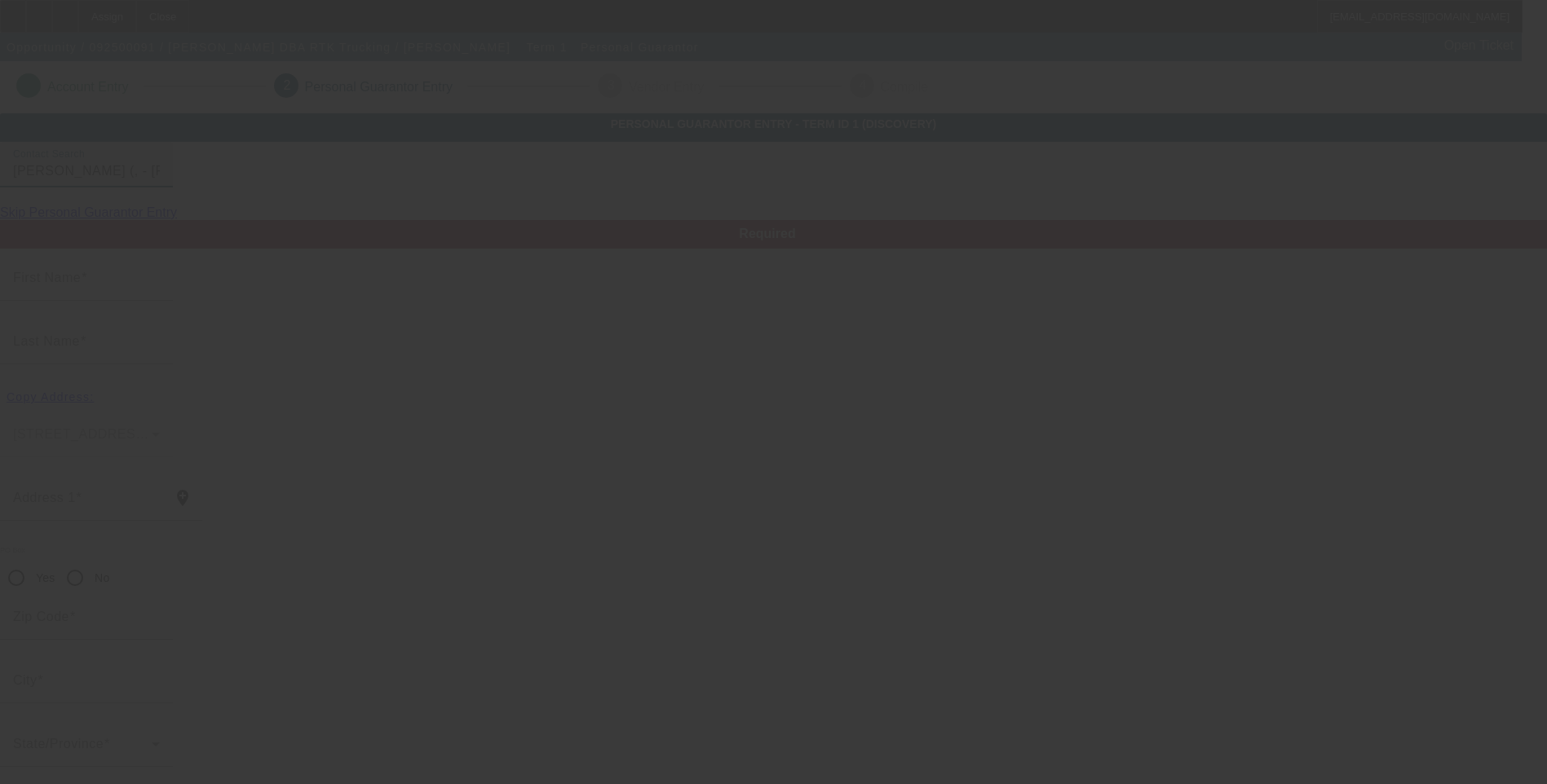
type input "[PHONE_NUMBER]"
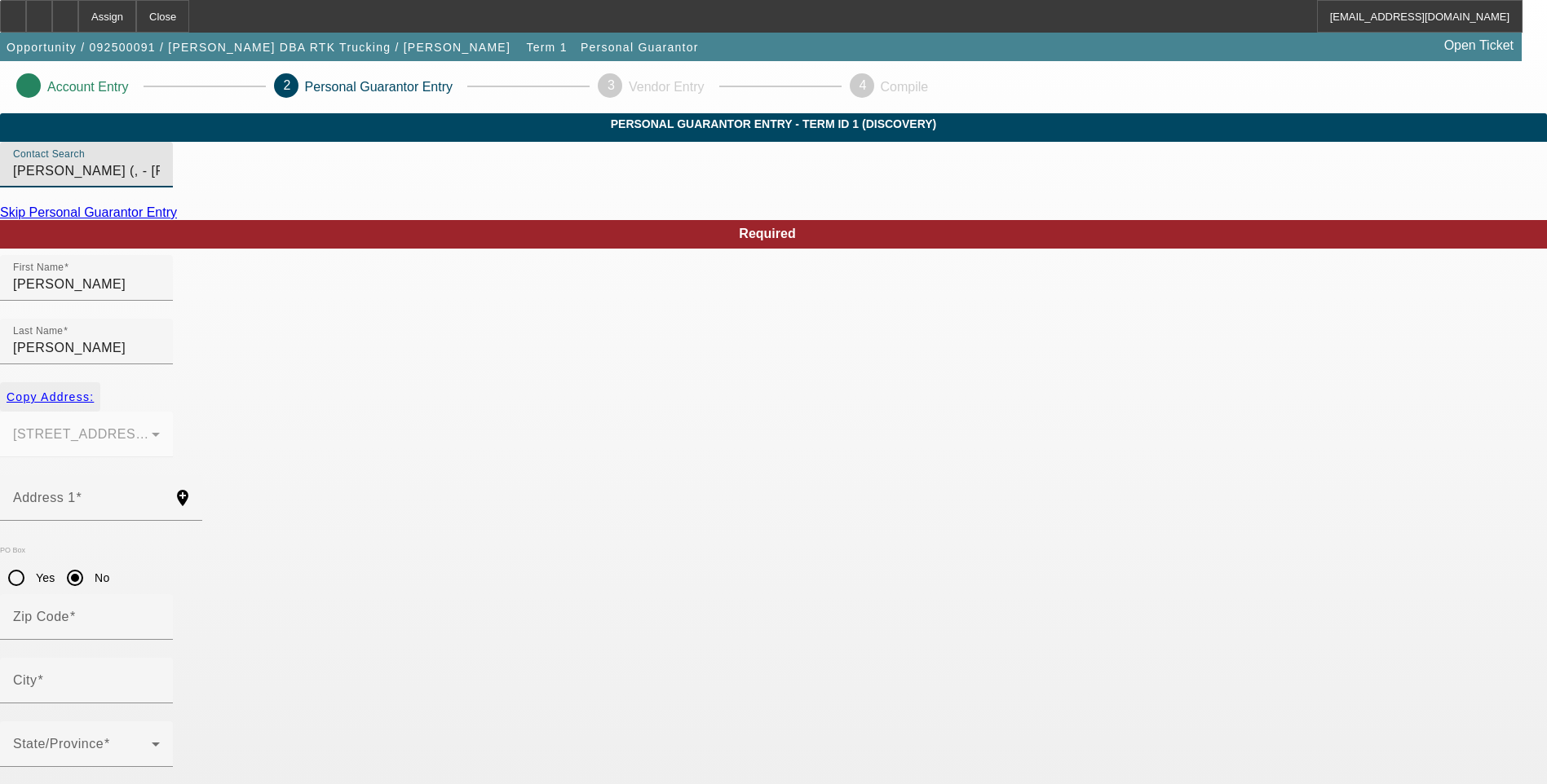
click at [93, 391] on span "Copy Address:" at bounding box center [49, 397] width 87 height 13
type input "430 MORNINGMIST DR"
radio input "false"
type input "29369"
type input "[PERSON_NAME]"
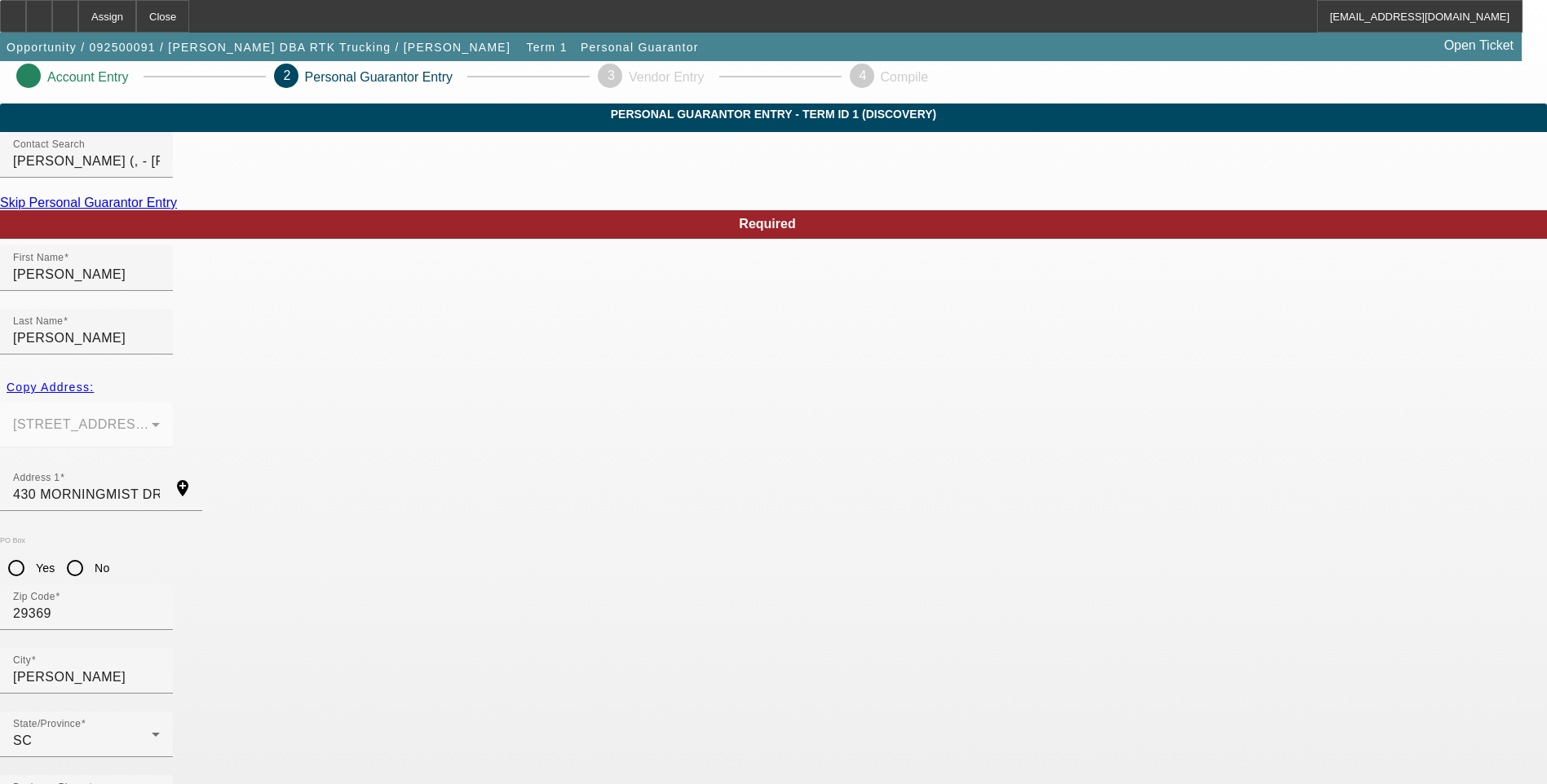
scroll to position [13, 0]
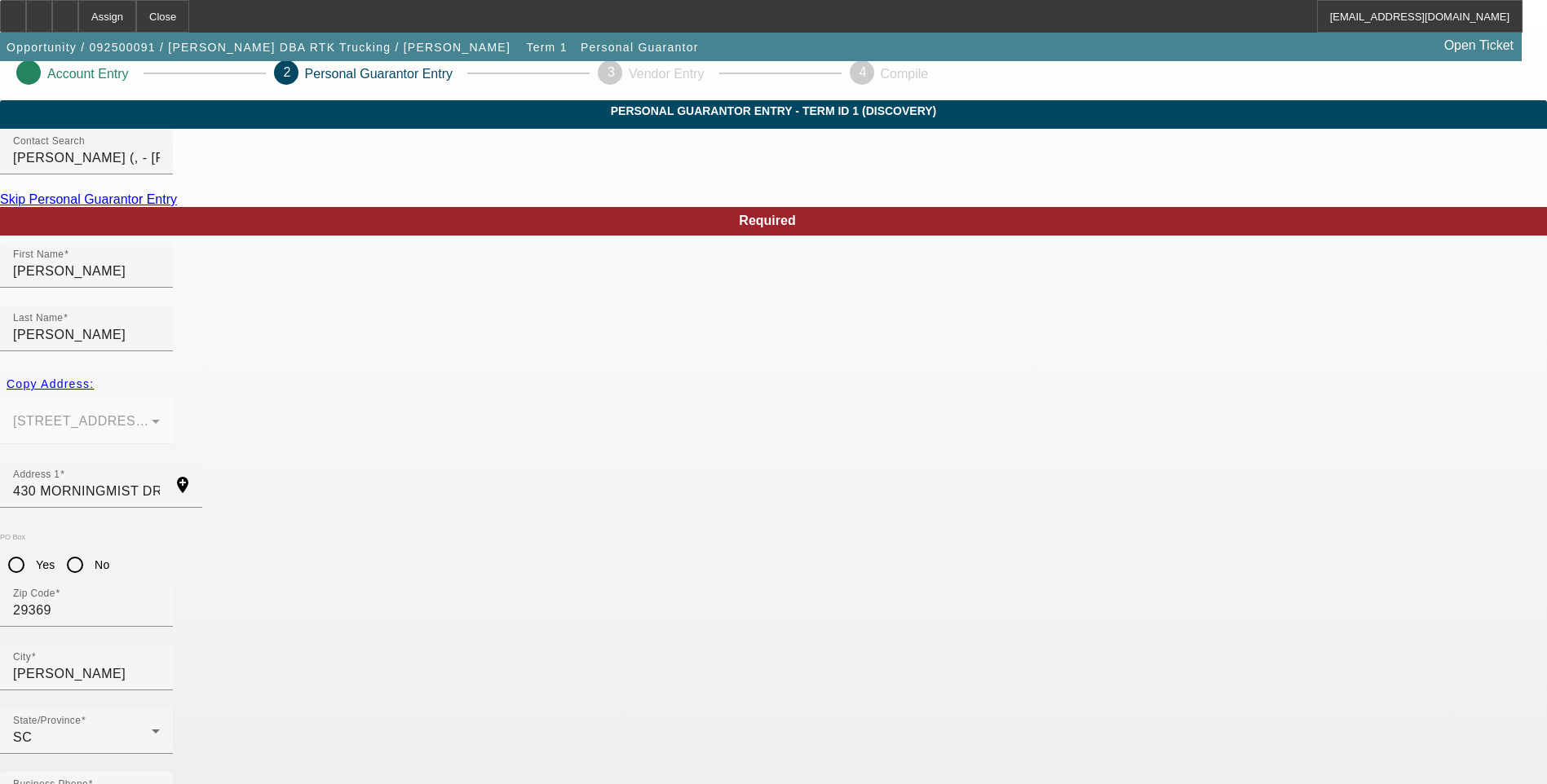
type input "50"
type input "224-17-7119"
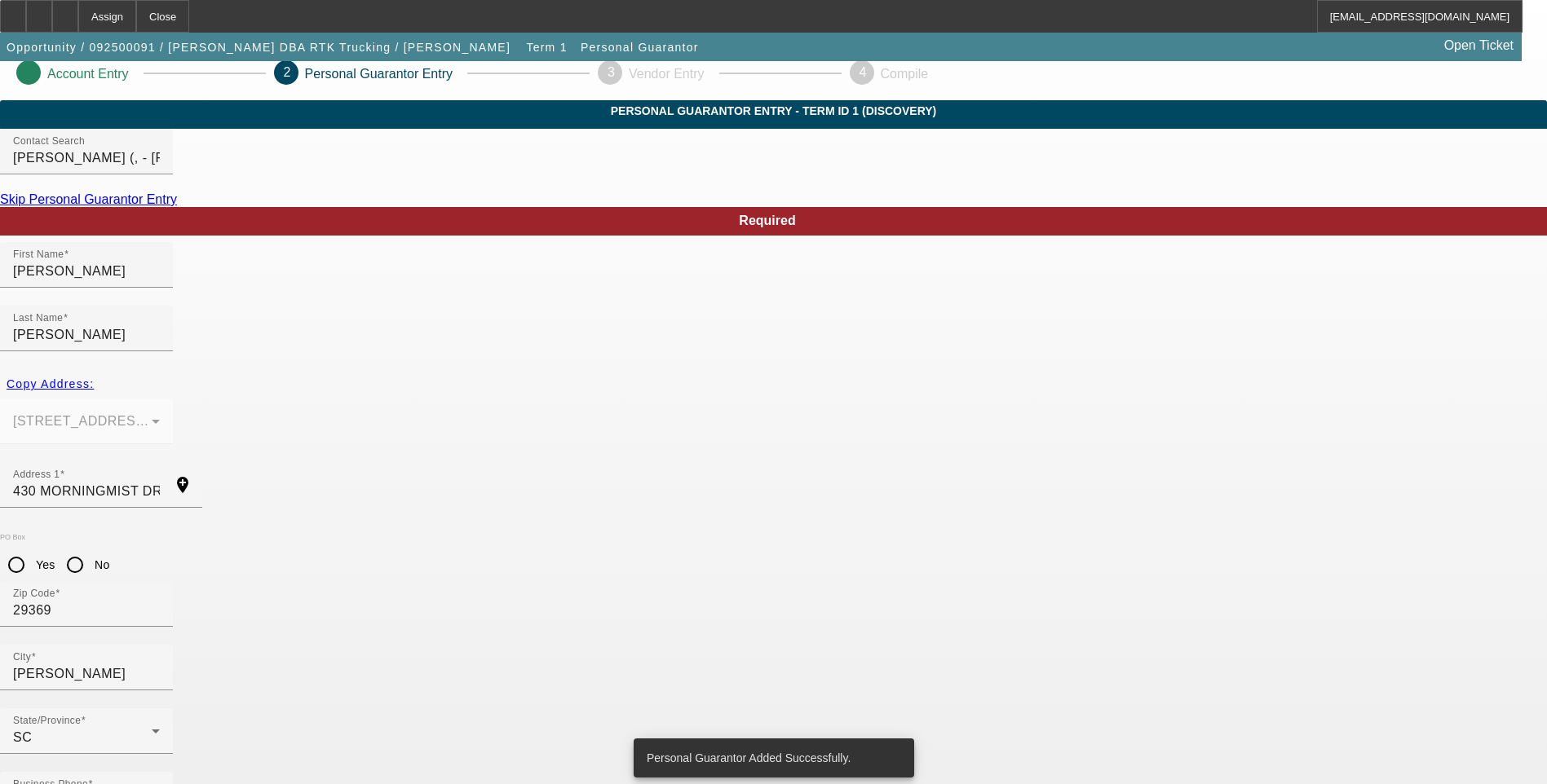
scroll to position [0, 0]
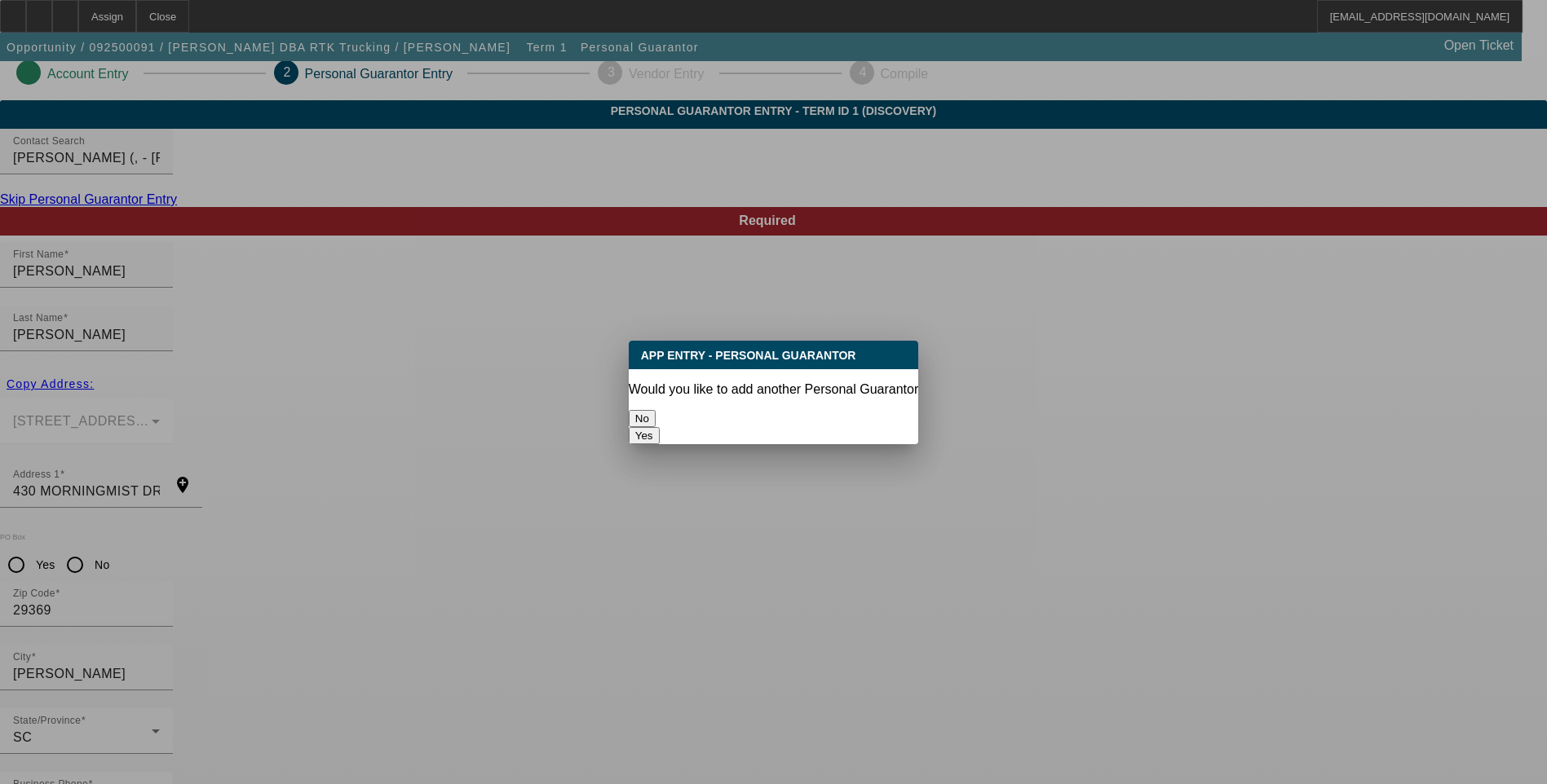
click at [660, 427] on button "Yes" at bounding box center [644, 436] width 31 height 17
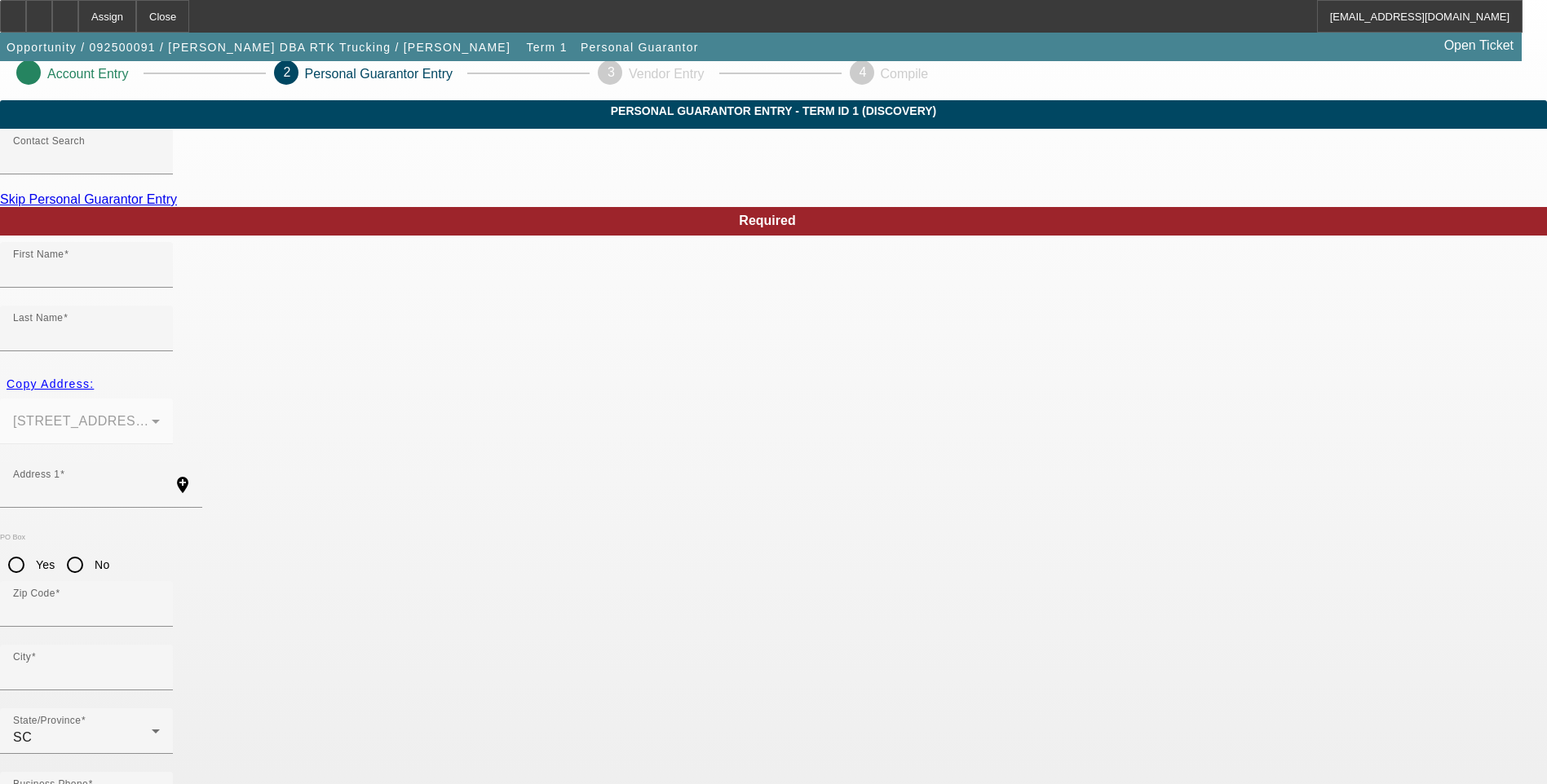
scroll to position [13, 0]
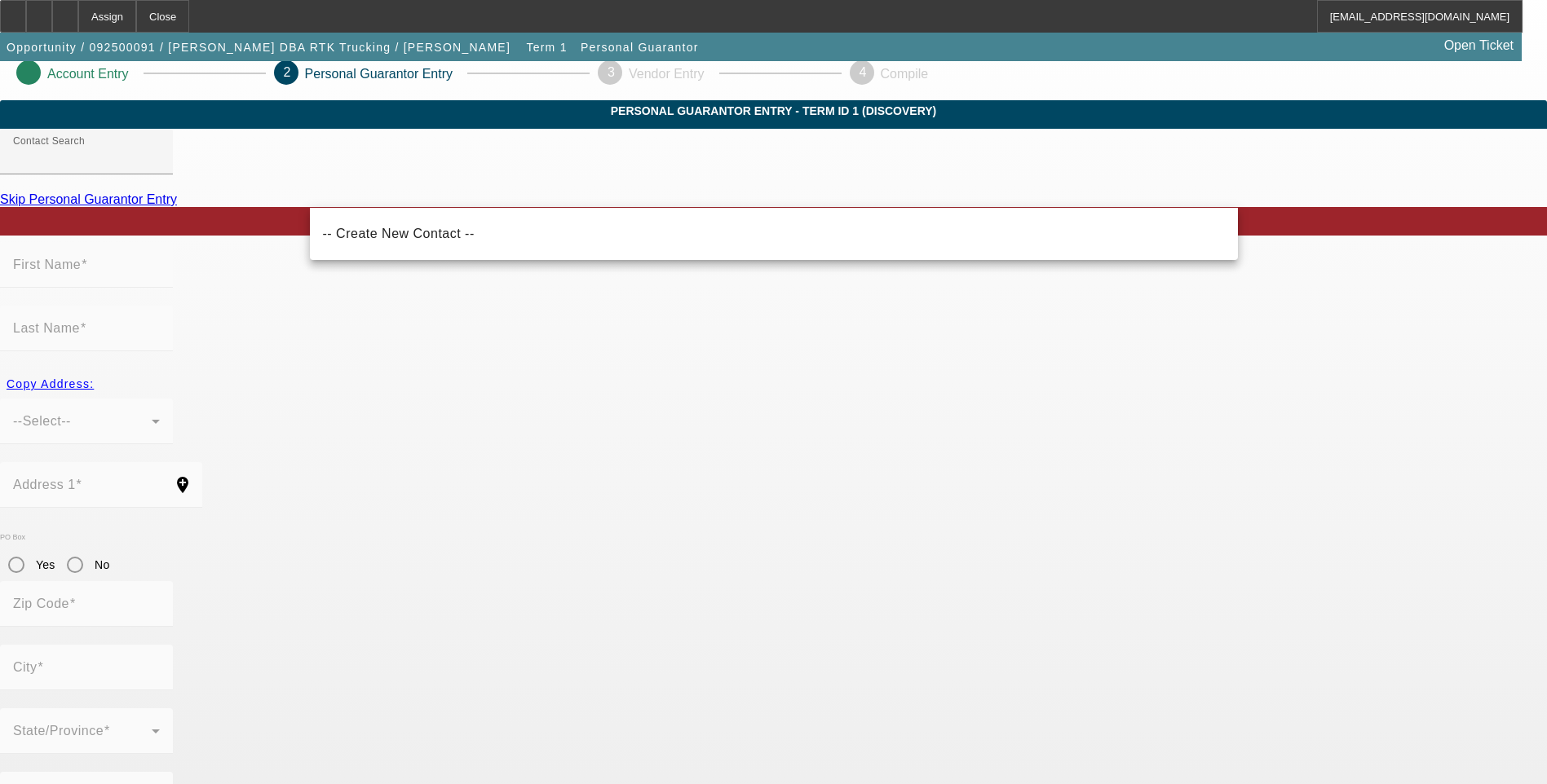
click at [459, 230] on mat-option "-- Create New Contact --" at bounding box center [774, 234] width 928 height 40
type input "-- Create New Contact --"
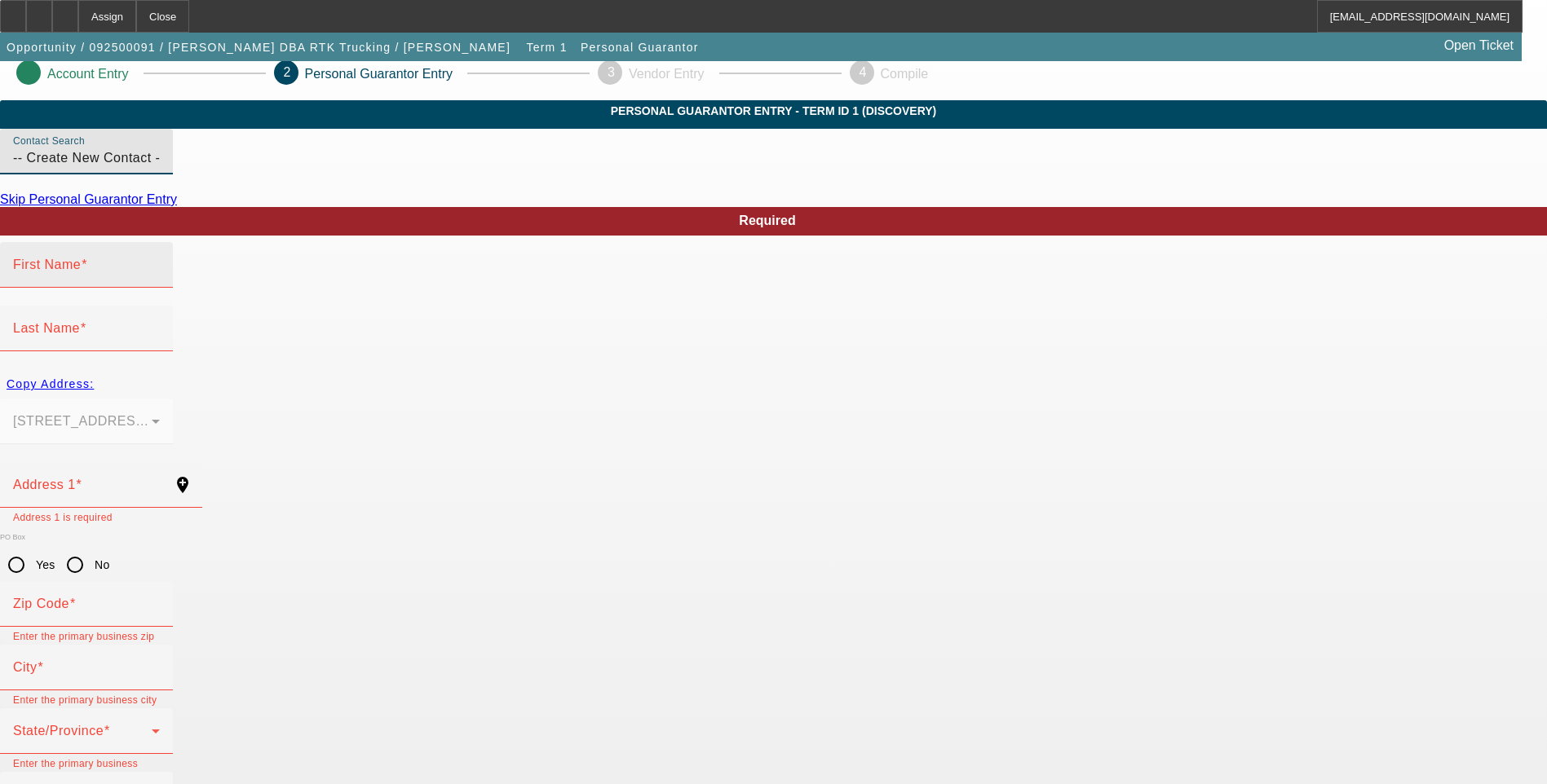
click at [160, 281] on input "First Name" at bounding box center [86, 271] width 146 height 20
type input "[PERSON_NAME]"
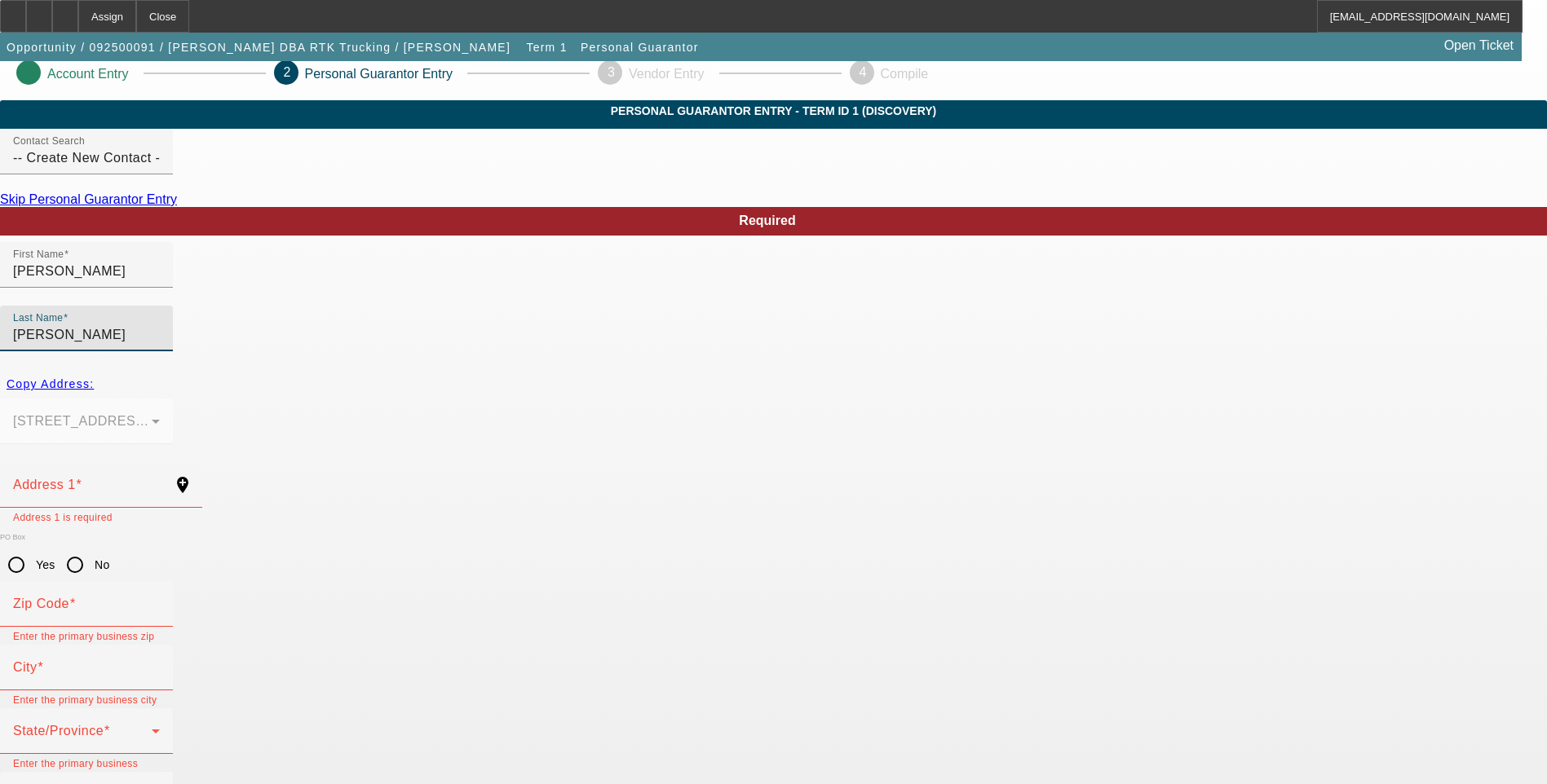
type input "[PERSON_NAME]"
click at [353, 369] on div "Copy Address:" at bounding box center [774, 383] width 1547 height 30
click at [75, 478] on mat-label "Address 1" at bounding box center [45, 484] width 63 height 13
click at [160, 482] on input "Address 1" at bounding box center [86, 492] width 146 height 20
click at [350, 369] on div "Copy Address:" at bounding box center [774, 383] width 1547 height 30
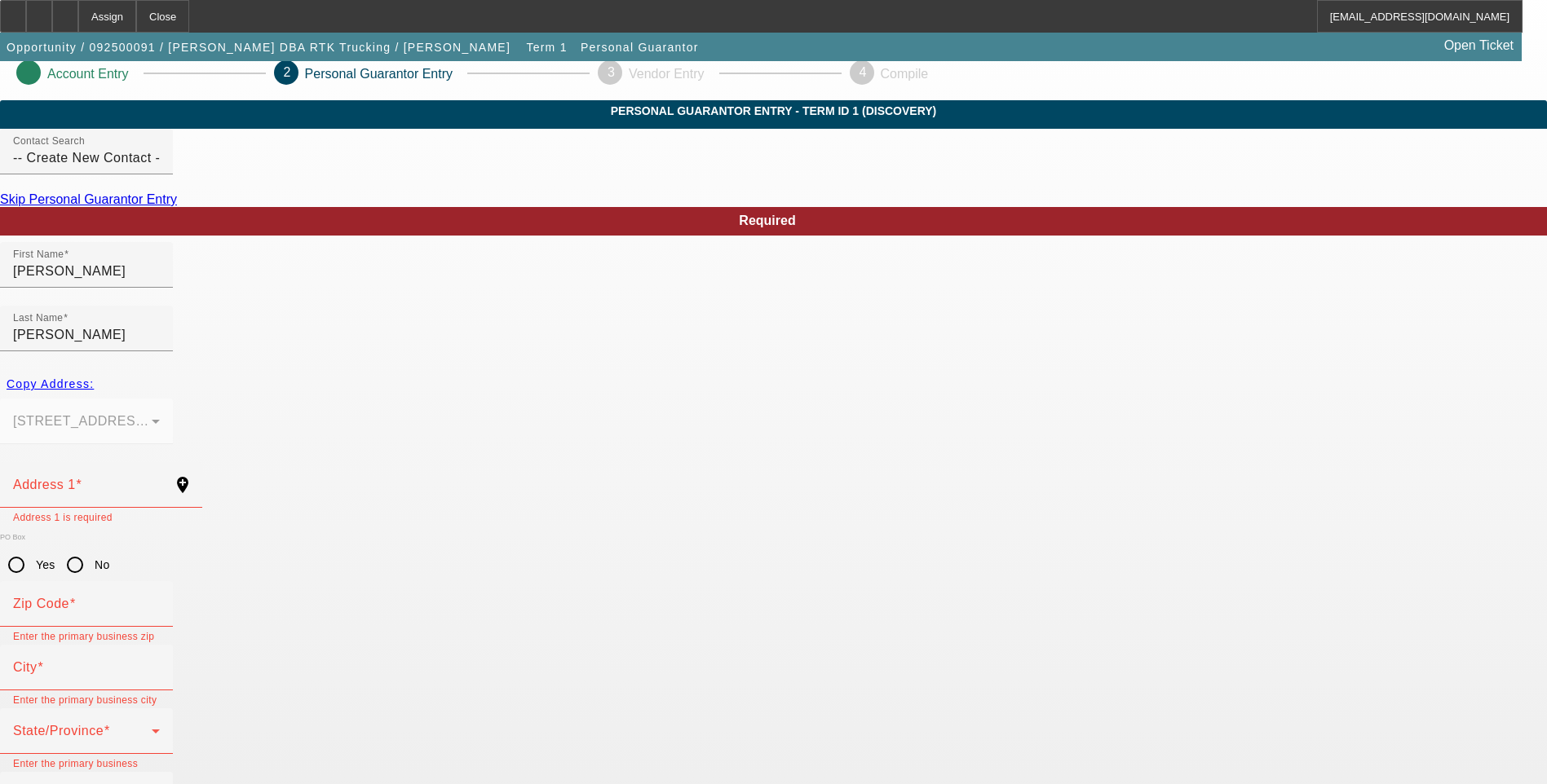
click at [172, 399] on mat-form-field "[STREET_ADDRESS][PERSON_NAME]" at bounding box center [86, 430] width 172 height 64
drag, startPoint x: 441, startPoint y: 370, endPoint x: 650, endPoint y: 377, distance: 209.1
click at [172, 399] on mat-form-field "[STREET_ADDRESS][PERSON_NAME]" at bounding box center [86, 430] width 172 height 64
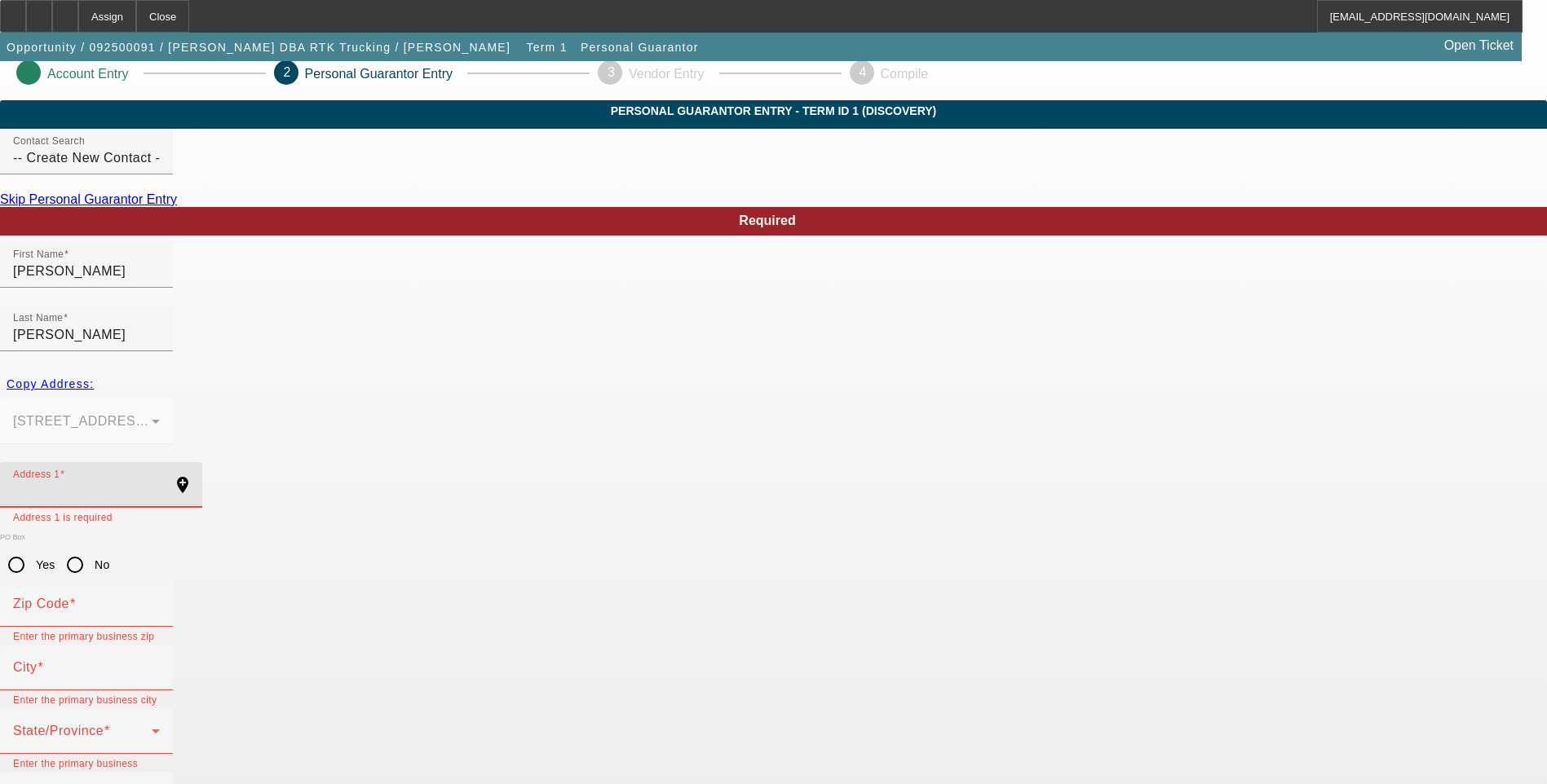
click at [160, 482] on input "Address 1" at bounding box center [86, 492] width 146 height 20
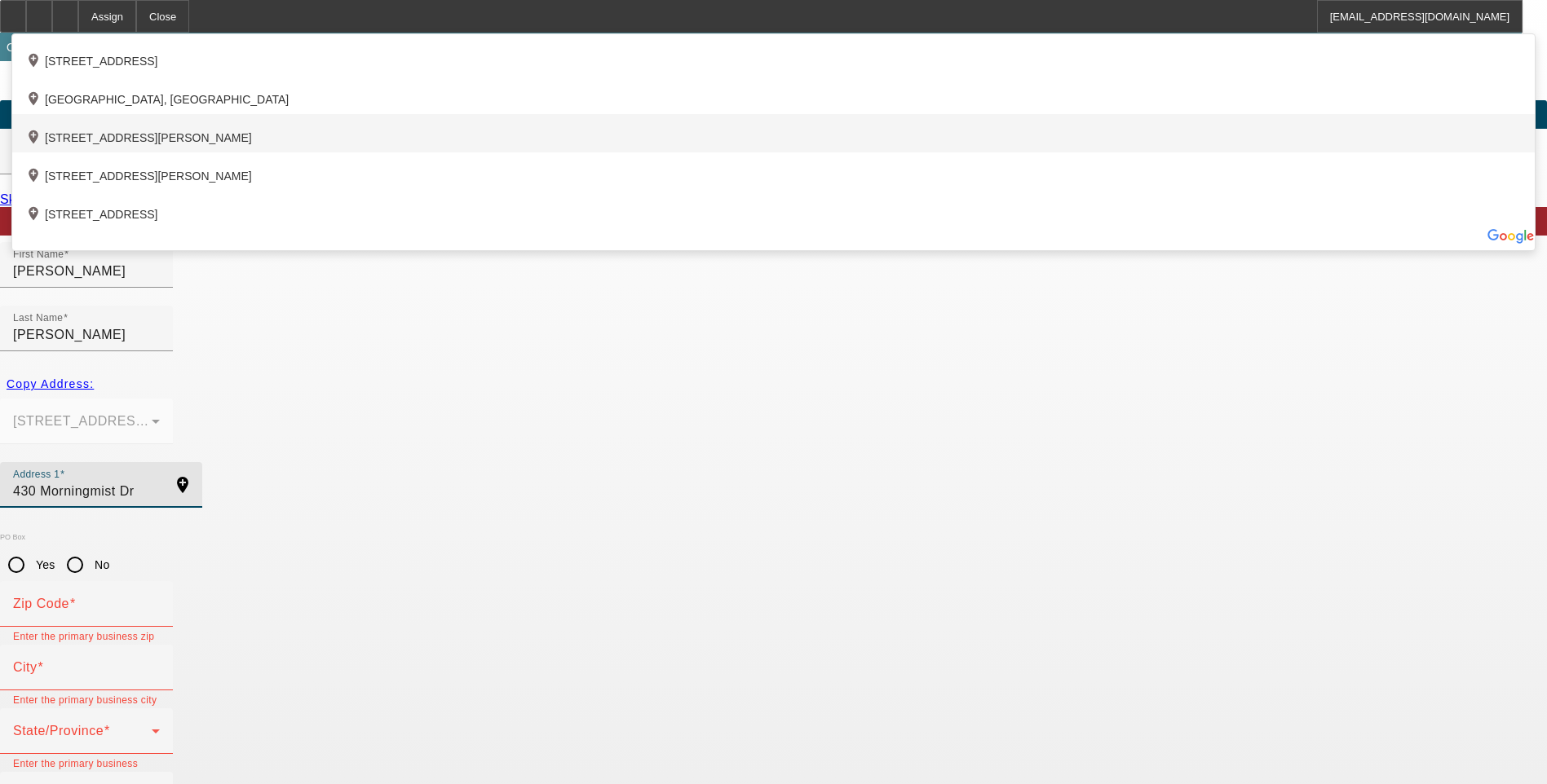
click at [452, 153] on div "add_location [STREET_ADDRESS][PERSON_NAME]" at bounding box center [774, 133] width 1523 height 39
type input "[STREET_ADDRESS]"
type input "29369"
type input "[PERSON_NAME]"
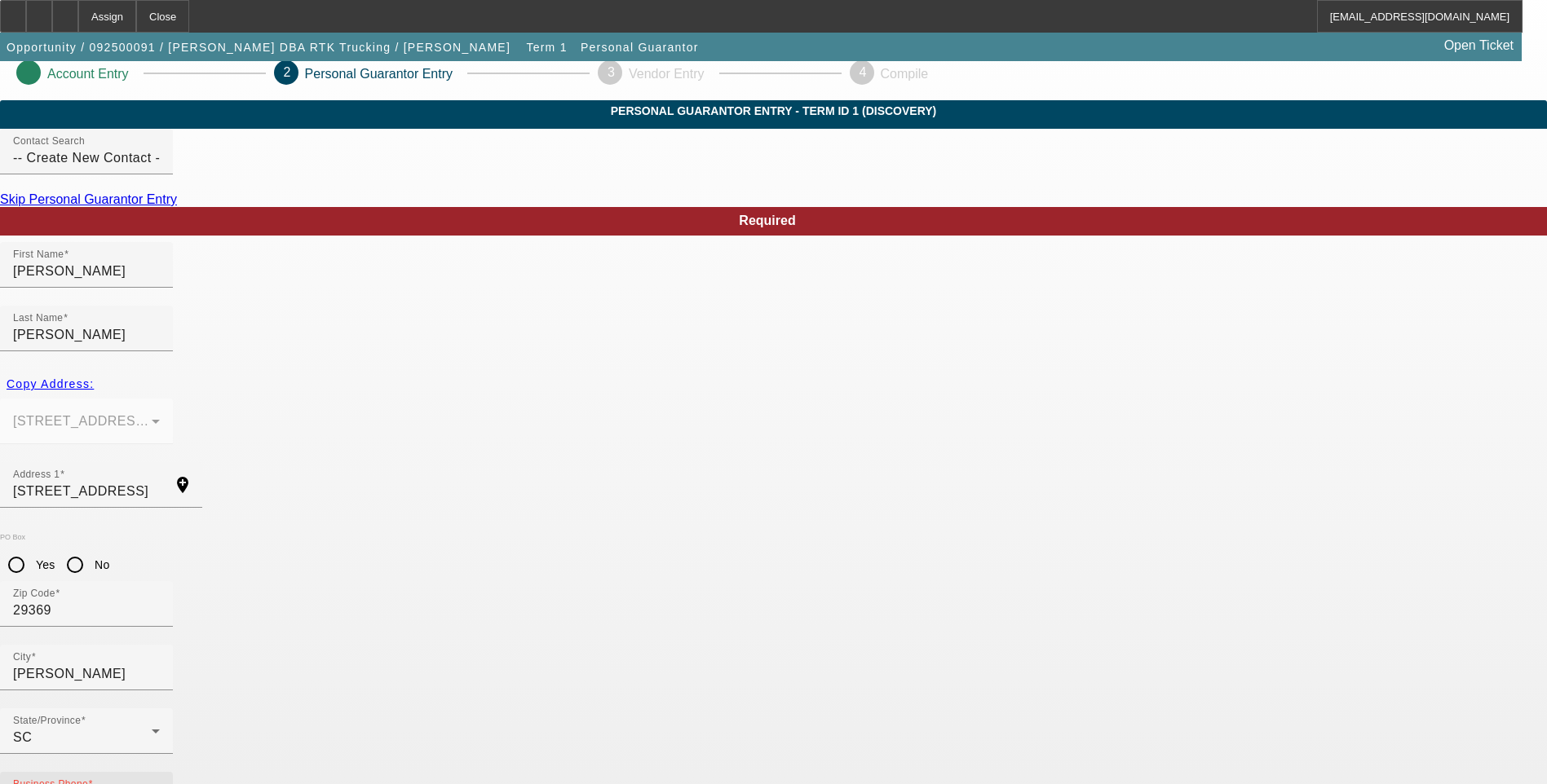
type input "[PHONE_NUMBER]"
type input "231-27-3293"
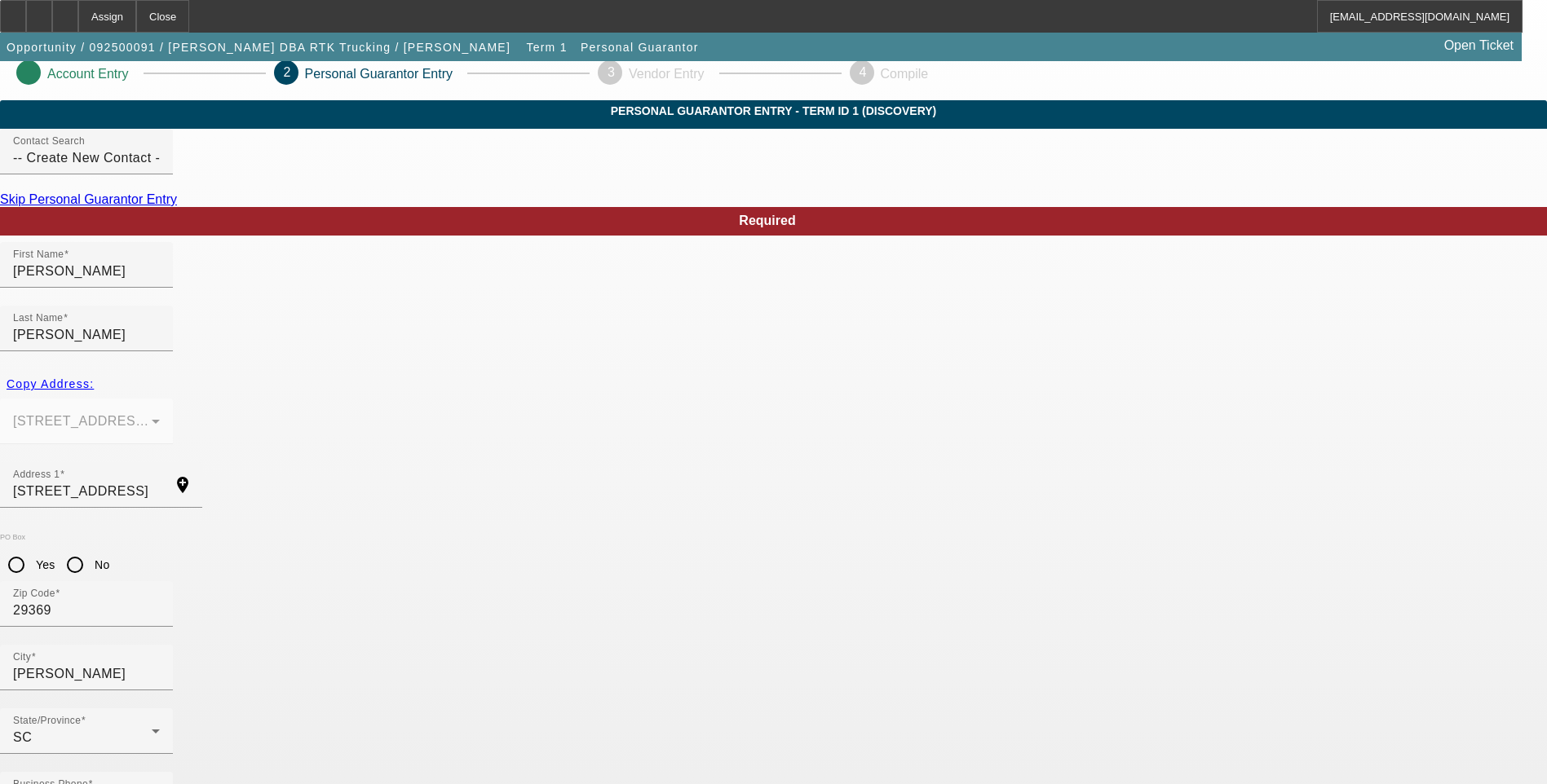
type input "[PERSON_NAME][EMAIL_ADDRESS][PERSON_NAME][DOMAIN_NAME]"
type input "[PHONE_NUMBER]"
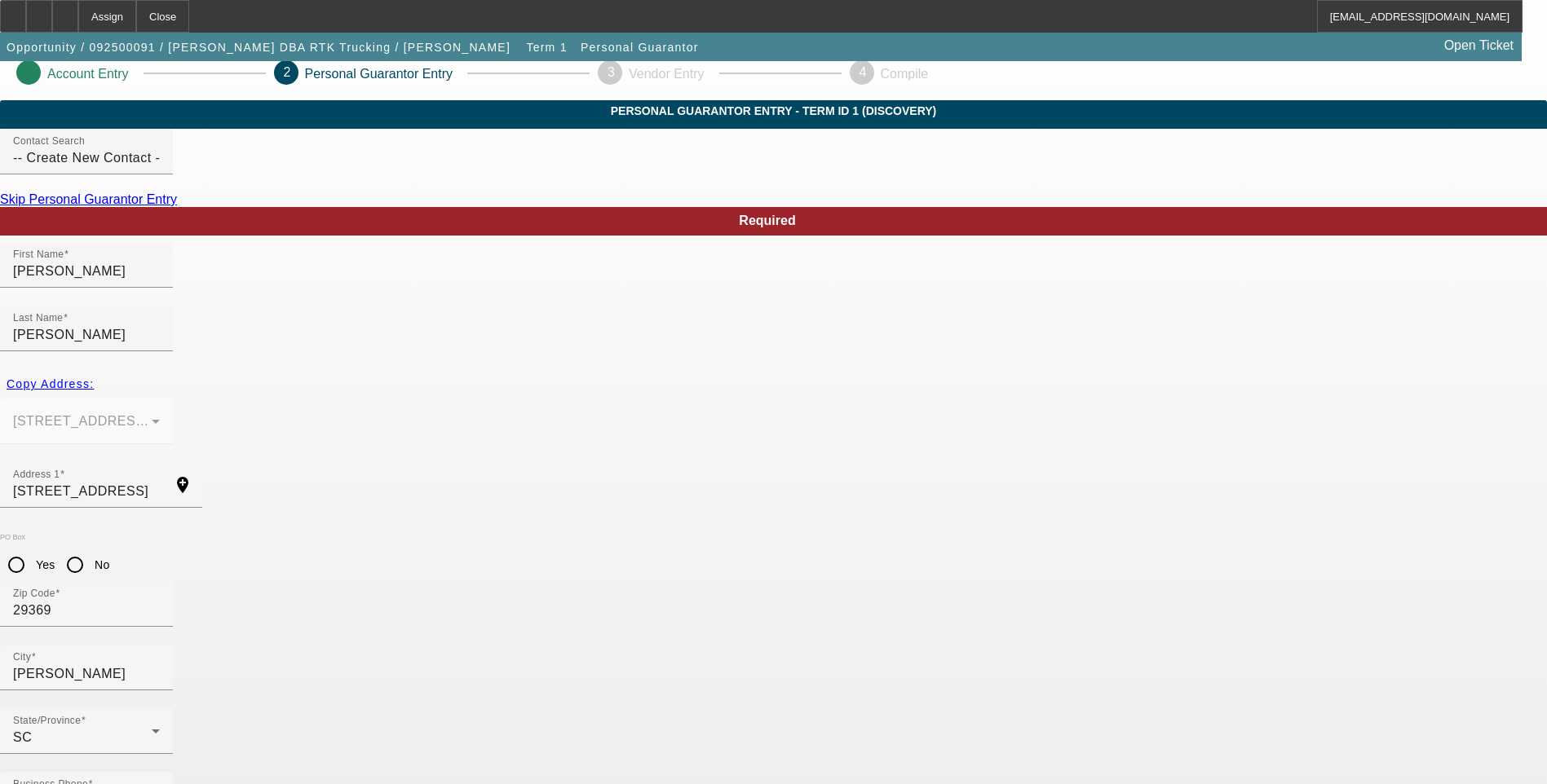
type input "50"
click at [177, 207] on link "Skip Personal Guarantor Entry" at bounding box center [88, 198] width 177 height 13
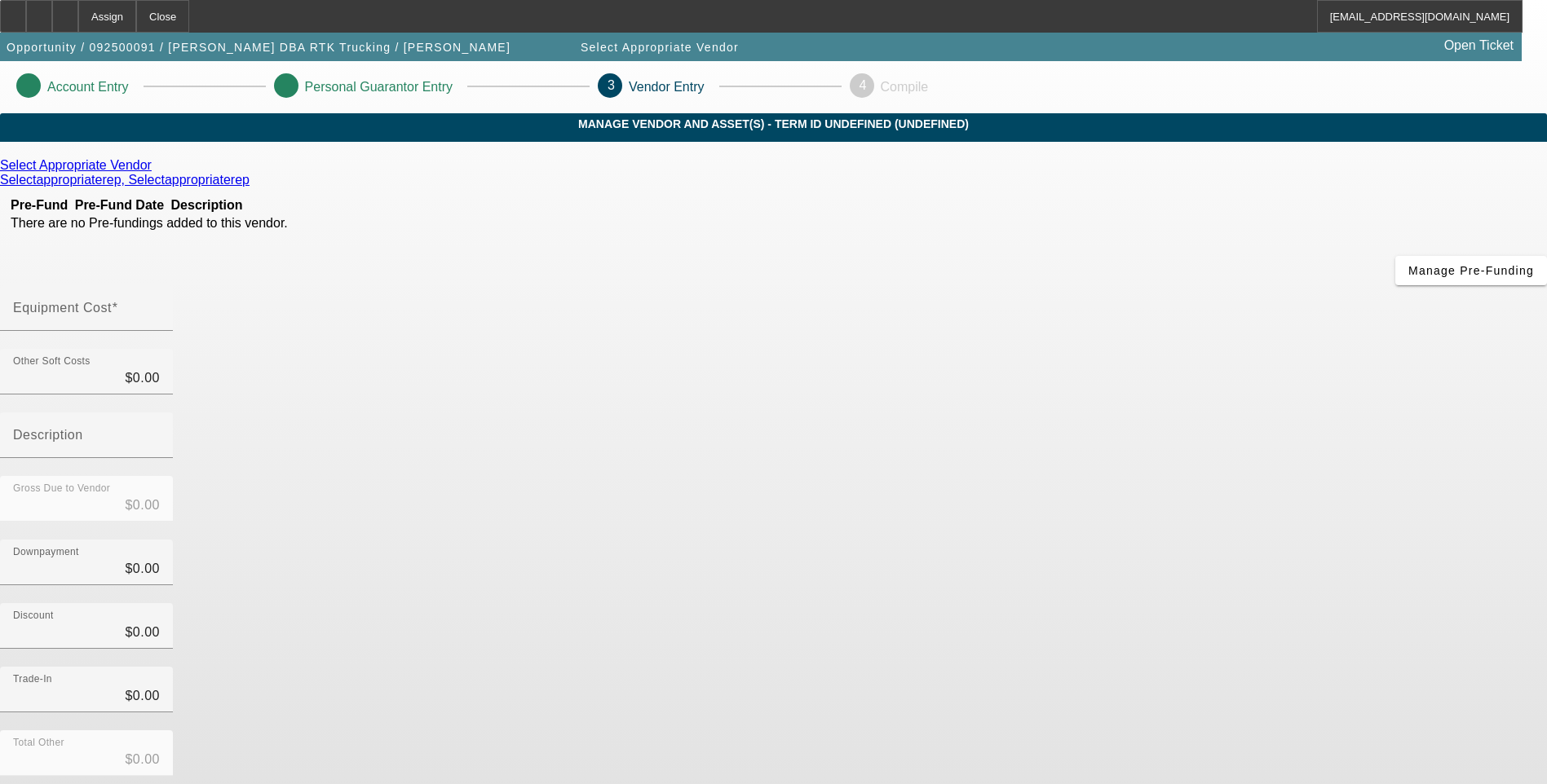
click at [155, 172] on icon at bounding box center [155, 164] width 0 height 13
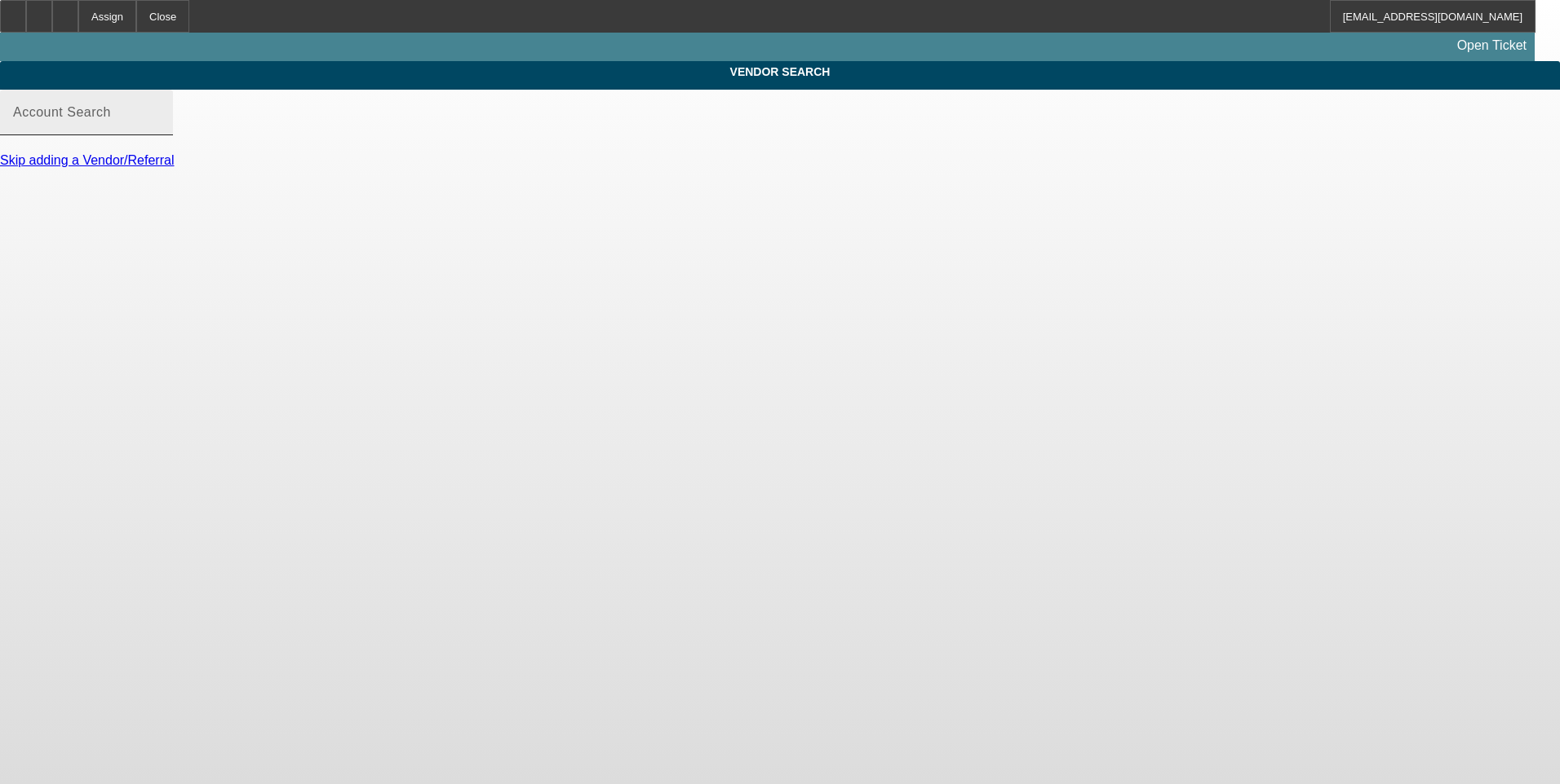
click at [160, 128] on input "Account Search" at bounding box center [86, 119] width 146 height 20
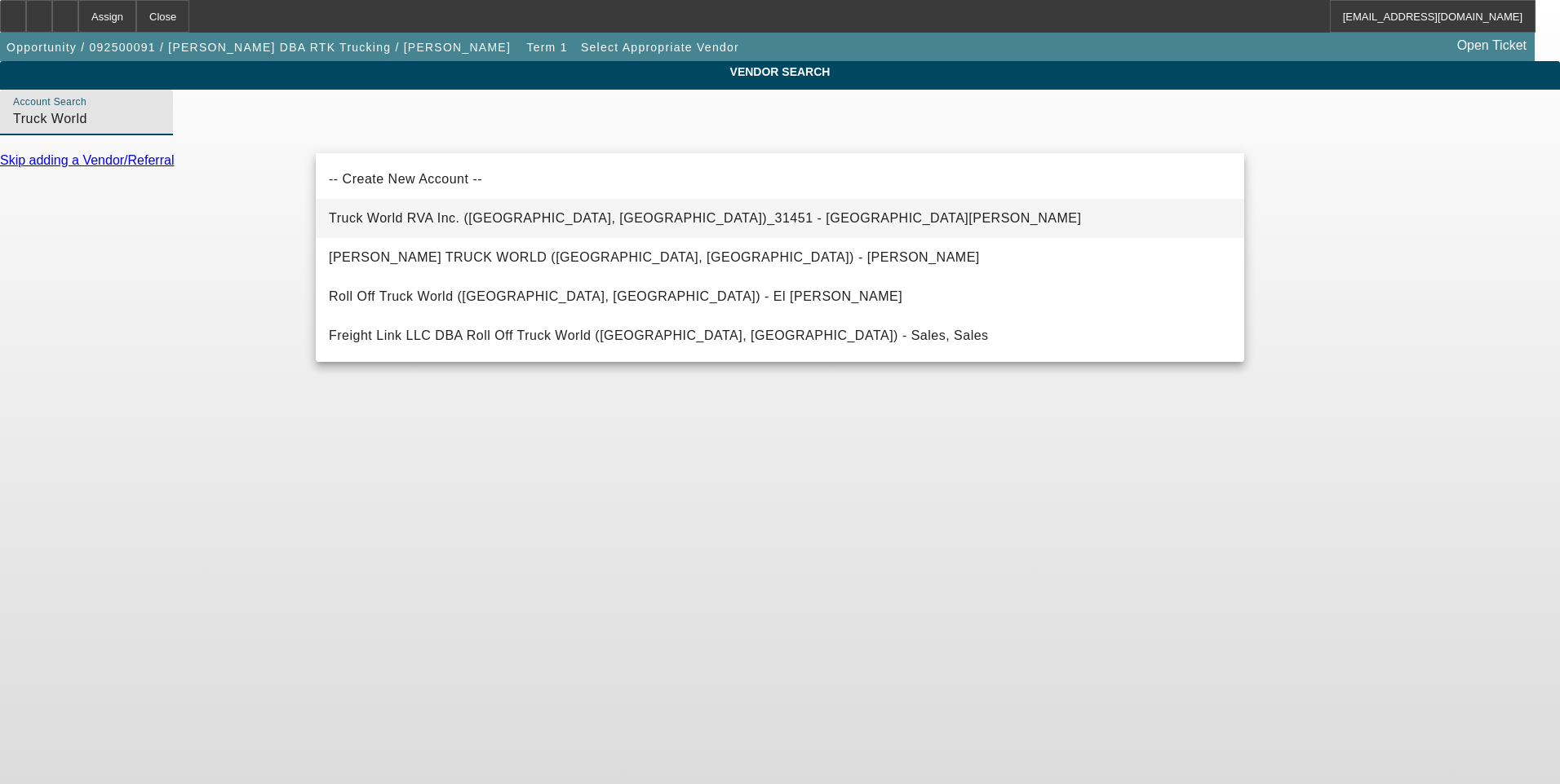
click at [546, 225] on span "Truck World RVA Inc. (Oilville, VA)_31451 - Sandbek, Taylor" at bounding box center [705, 218] width 752 height 20
type input "Truck World RVA Inc. (Oilville, VA)_31451 - Sandbek, Taylor"
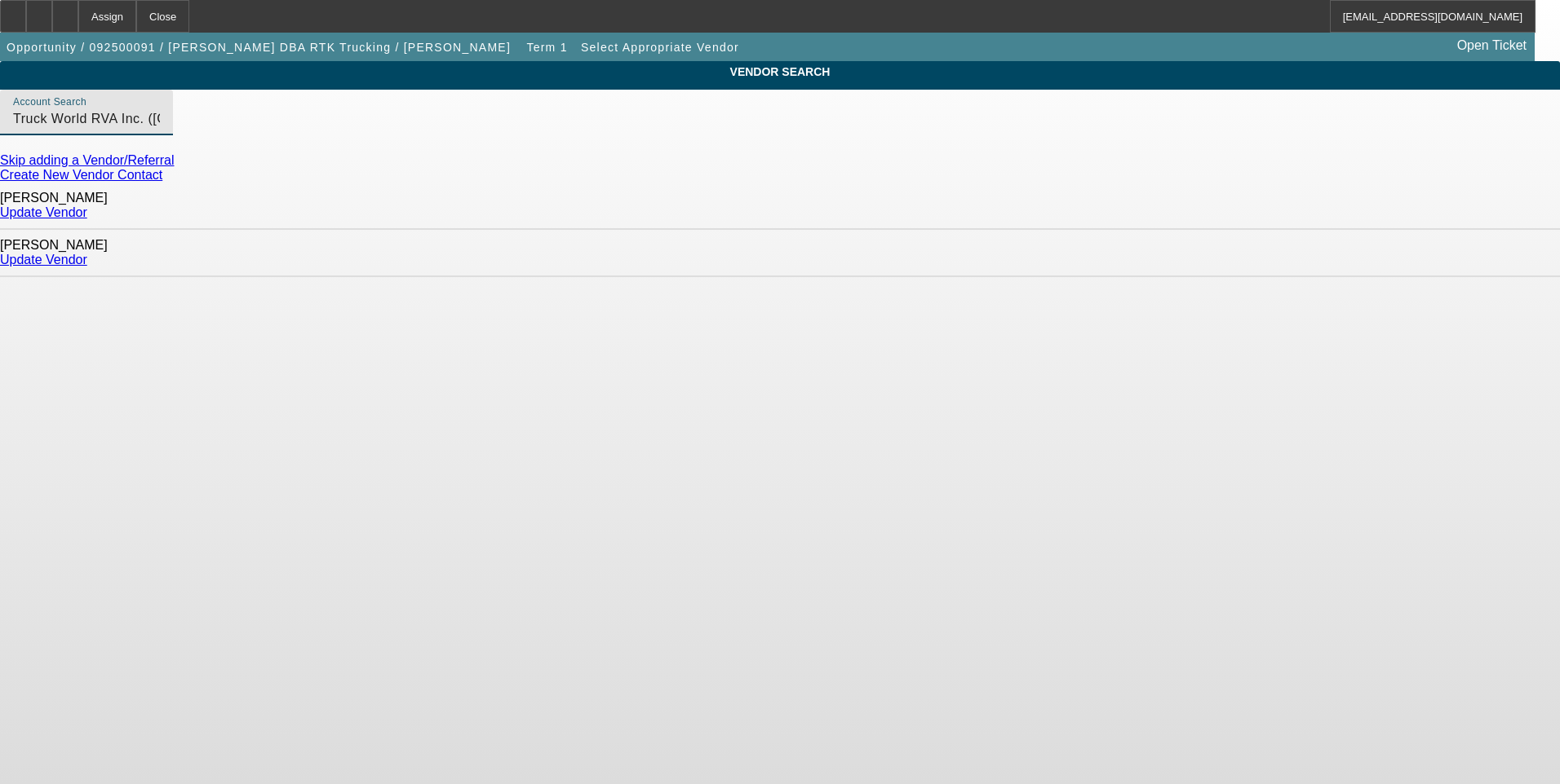
click at [87, 252] on link "Update Vendor" at bounding box center [43, 259] width 87 height 13
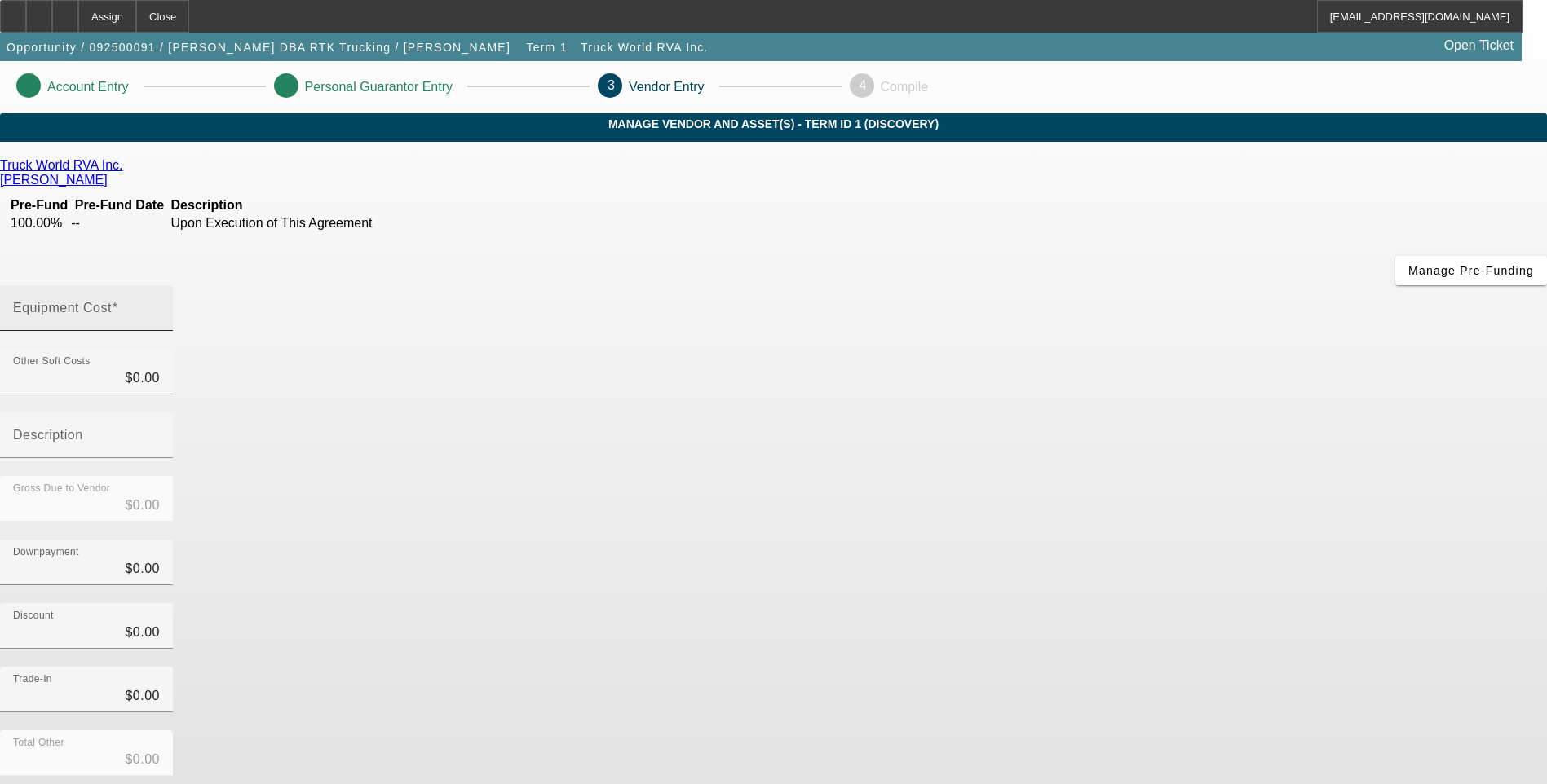
click at [160, 286] on div "Equipment Cost" at bounding box center [86, 308] width 146 height 46
type input "5"
type input "$5.00"
type input "59"
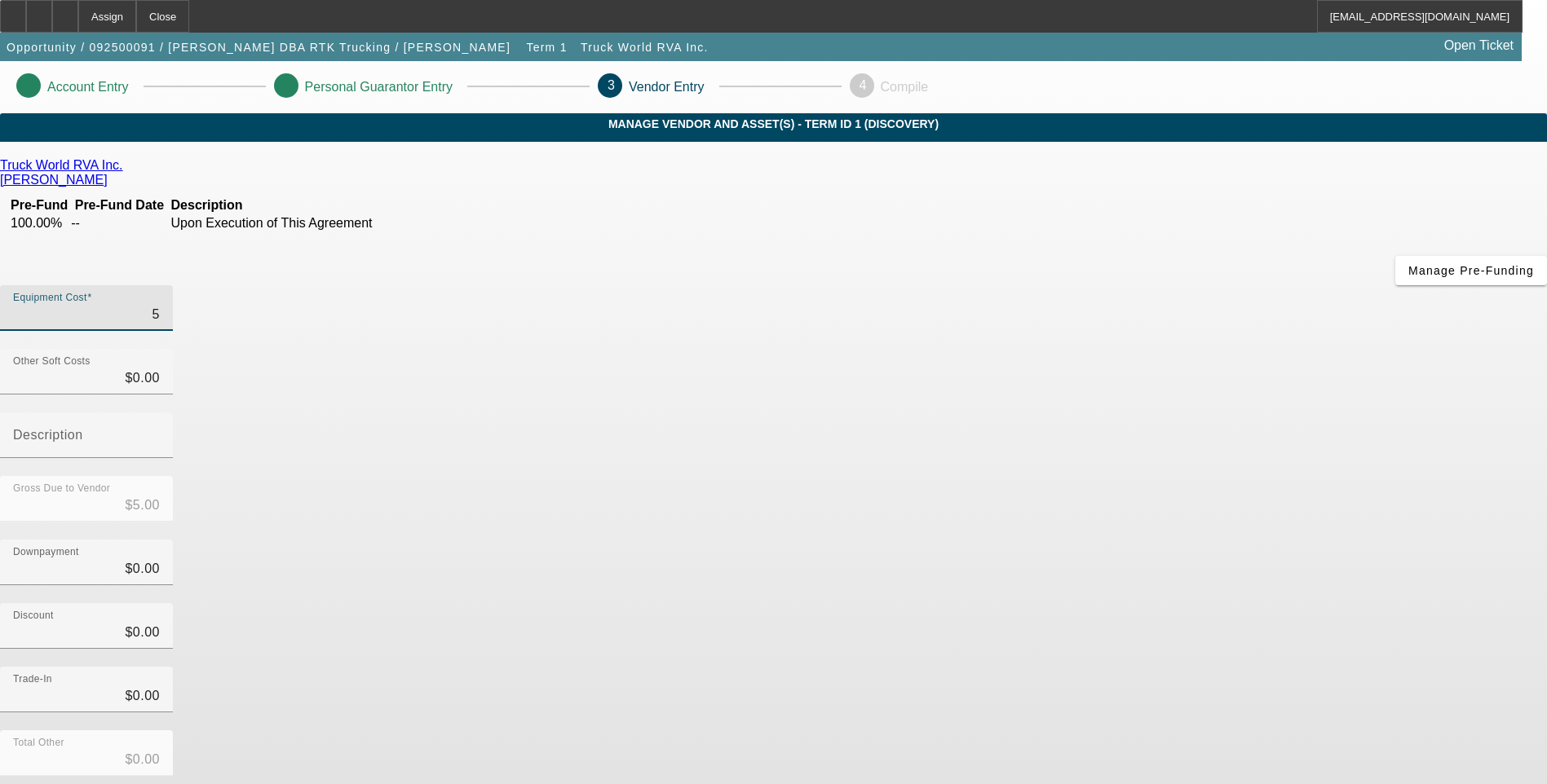
type input "$59.00"
type input "595"
type input "$595.00"
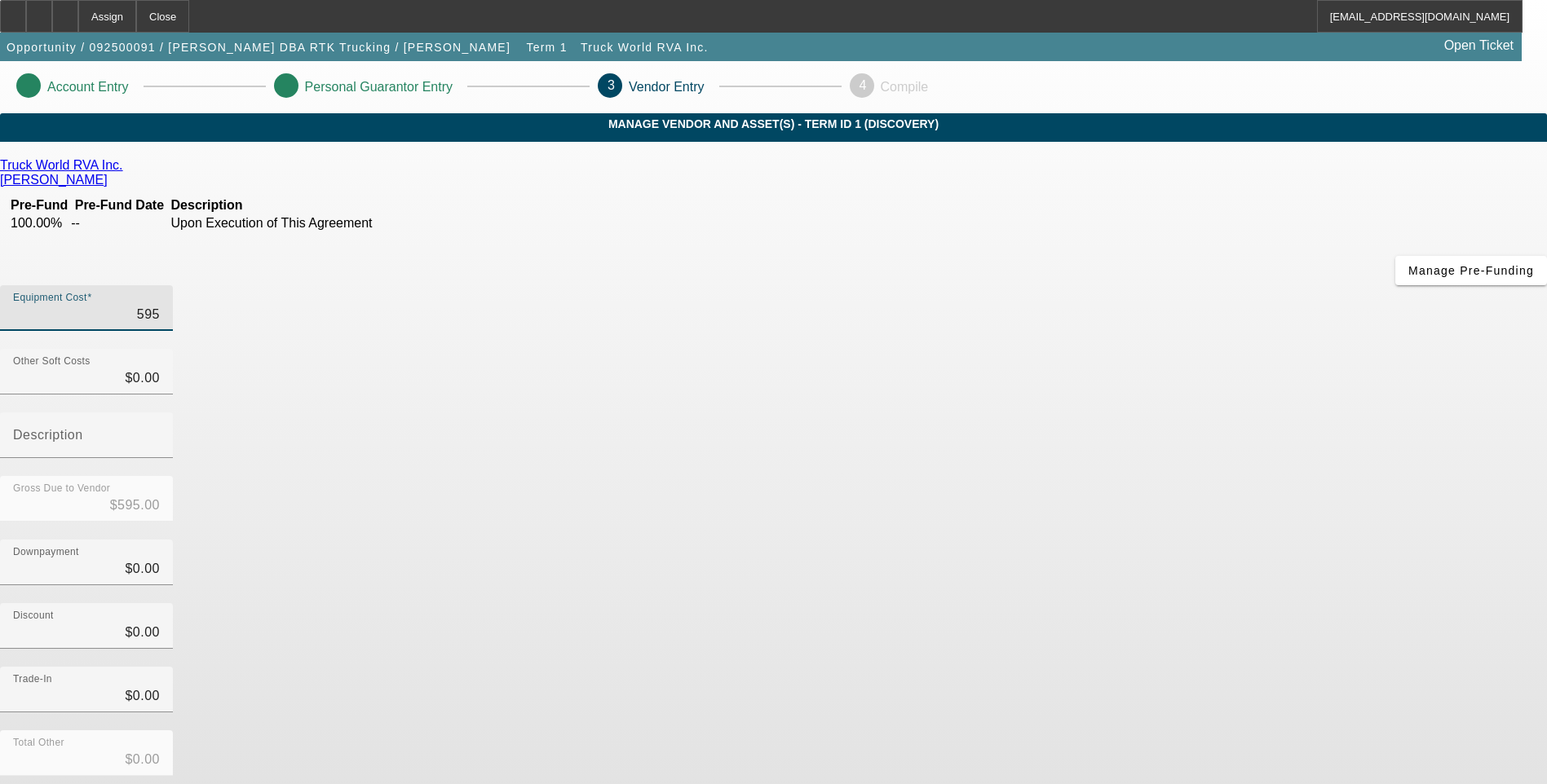
type input "5950"
type input "$5,950.00"
type input "59500"
type input "$59,500.00"
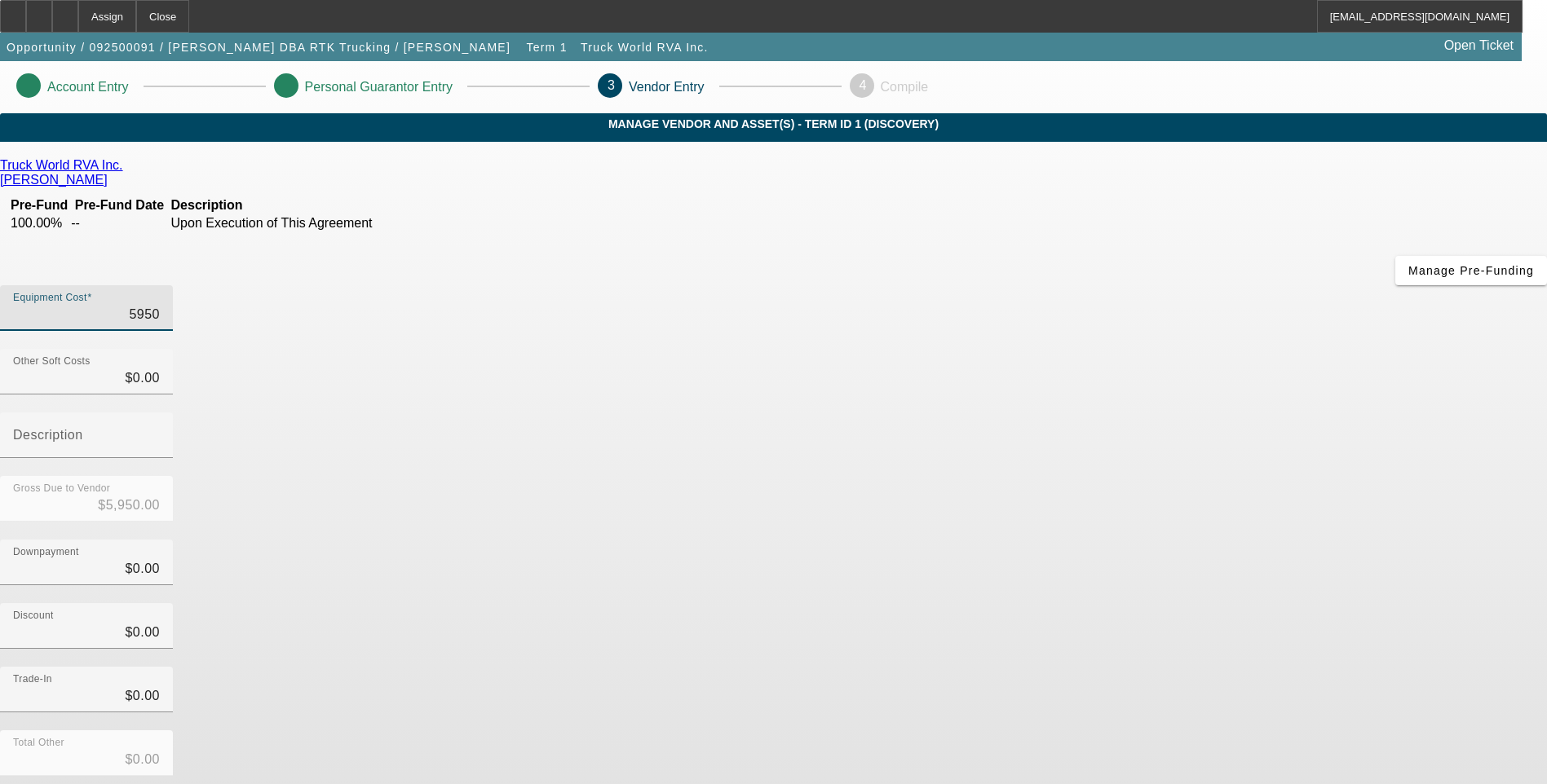
type input "$59,500.00"
click at [1103, 603] on div "Discount $0.00" at bounding box center [774, 635] width 1547 height 64
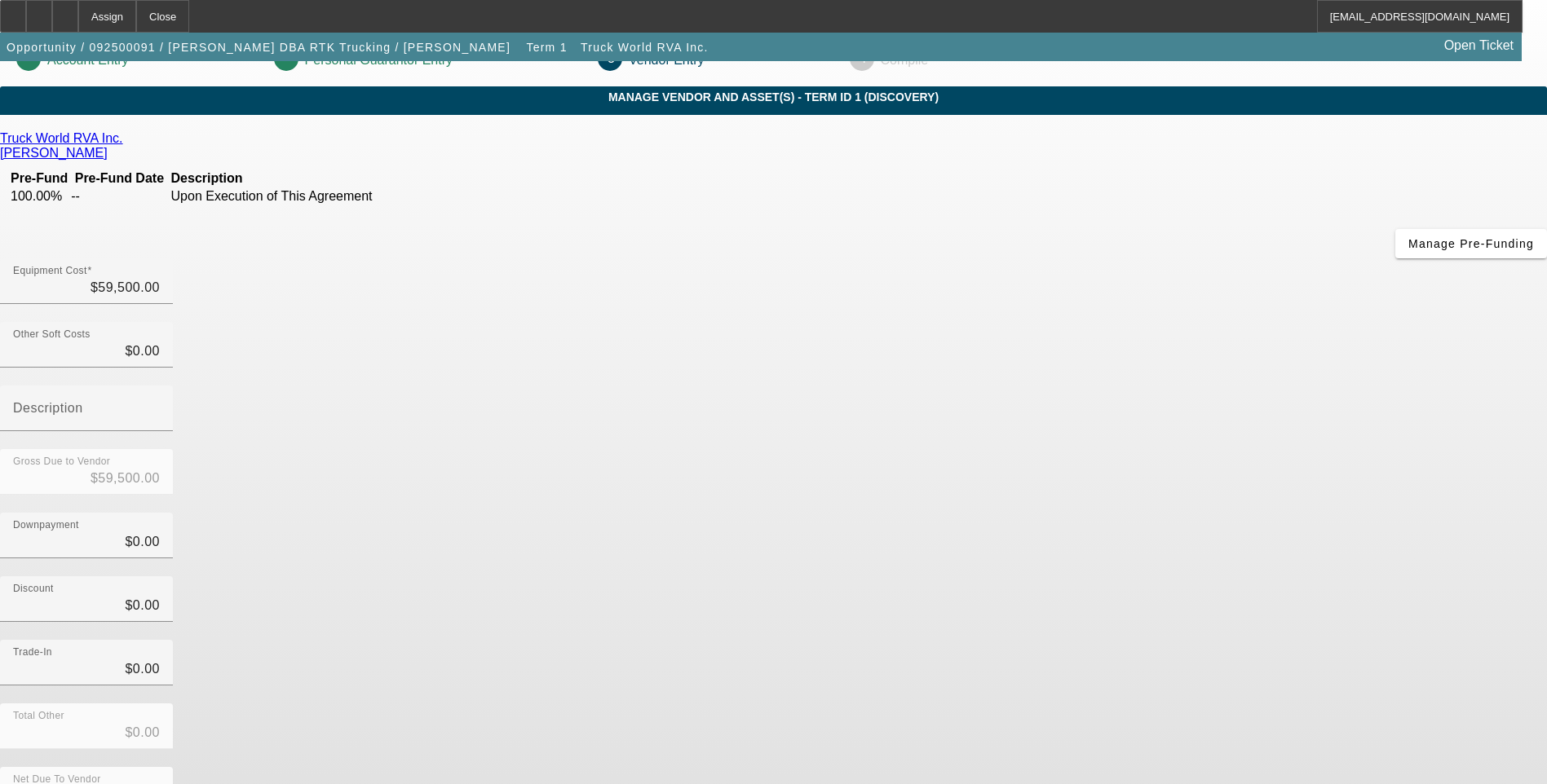
scroll to position [41, 0]
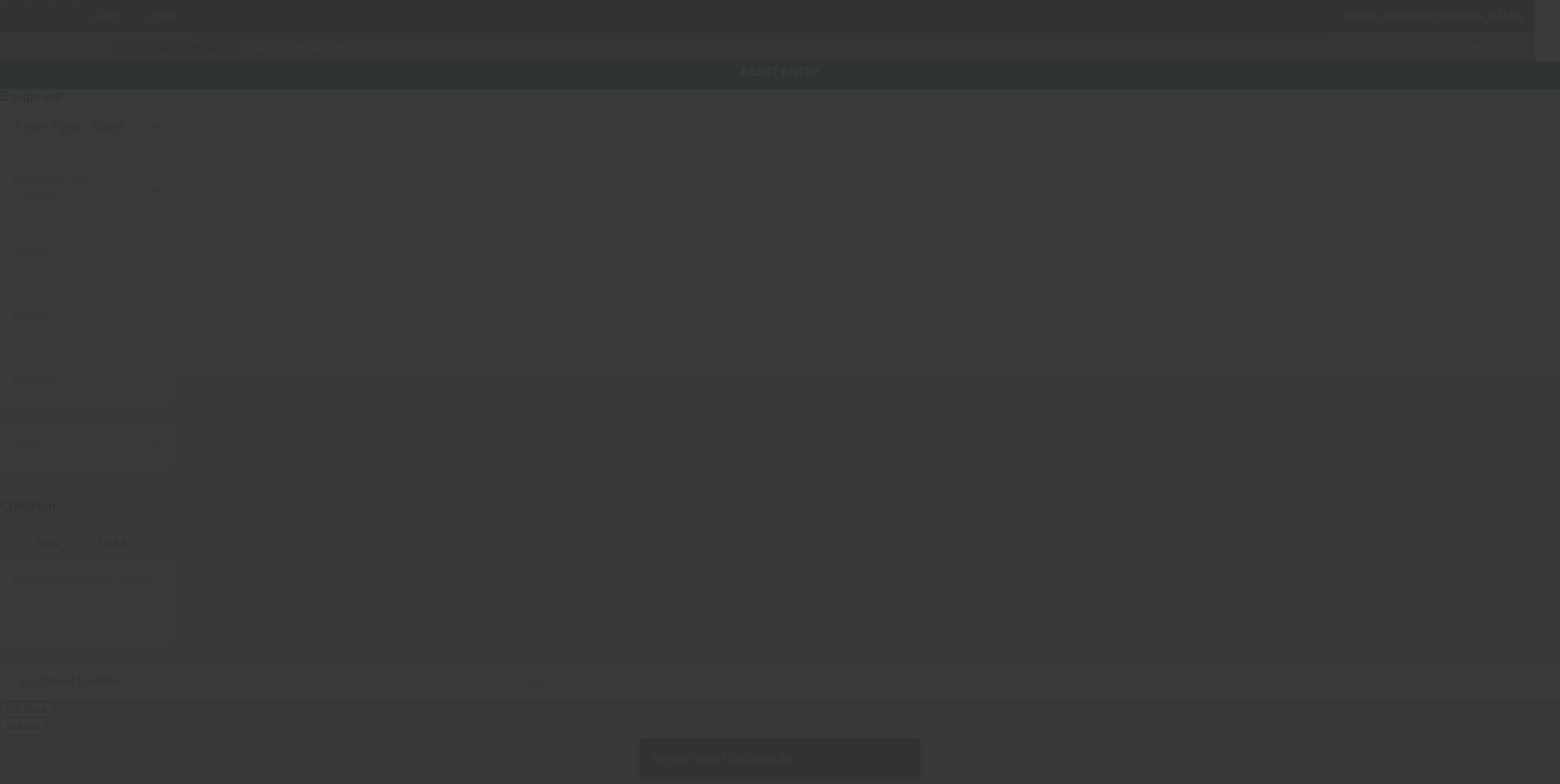
type input "430 MORNINGMIST DR"
type input "MOORE"
type input "29369"
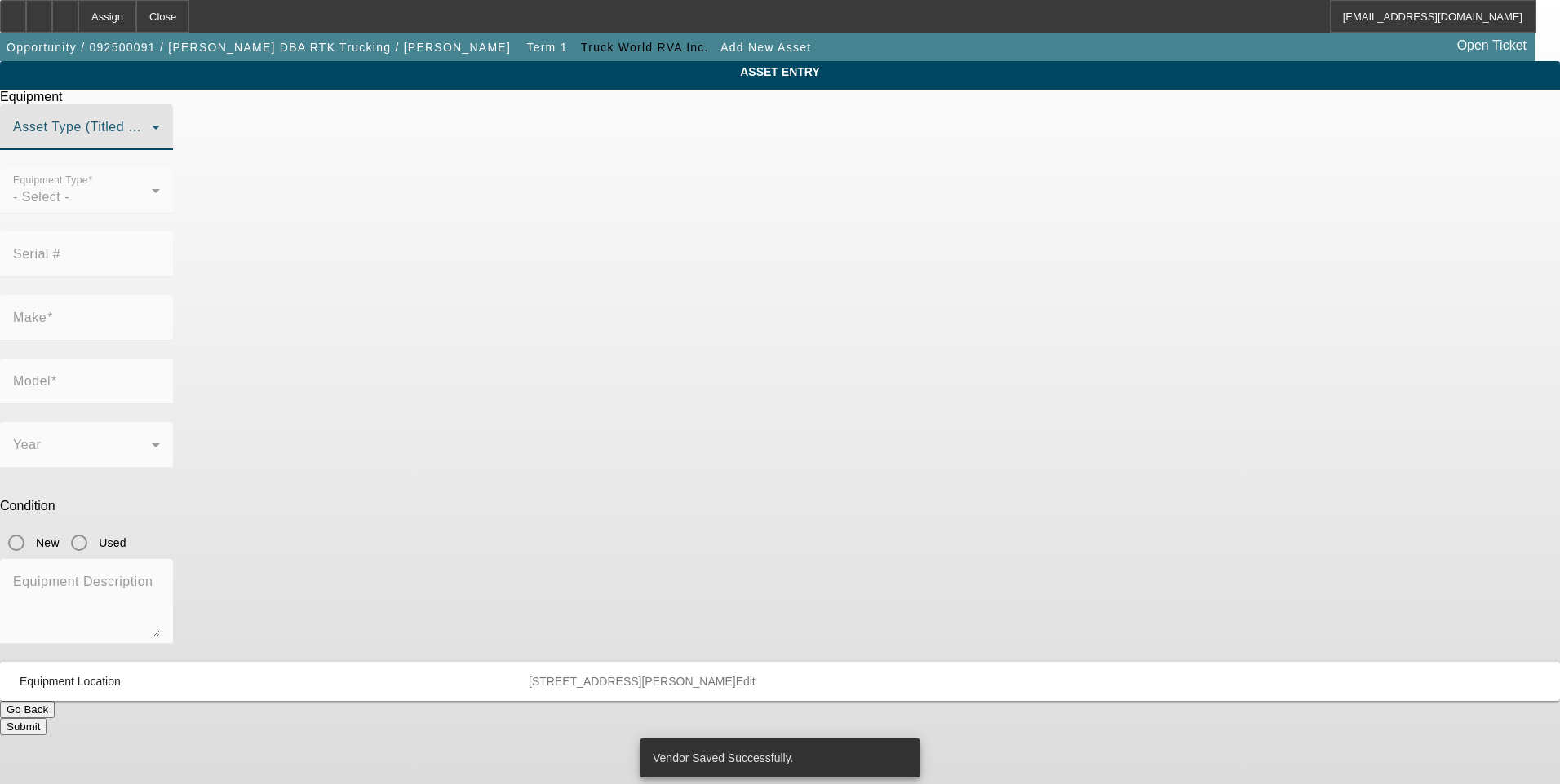
click at [152, 144] on span at bounding box center [83, 134] width 138 height 20
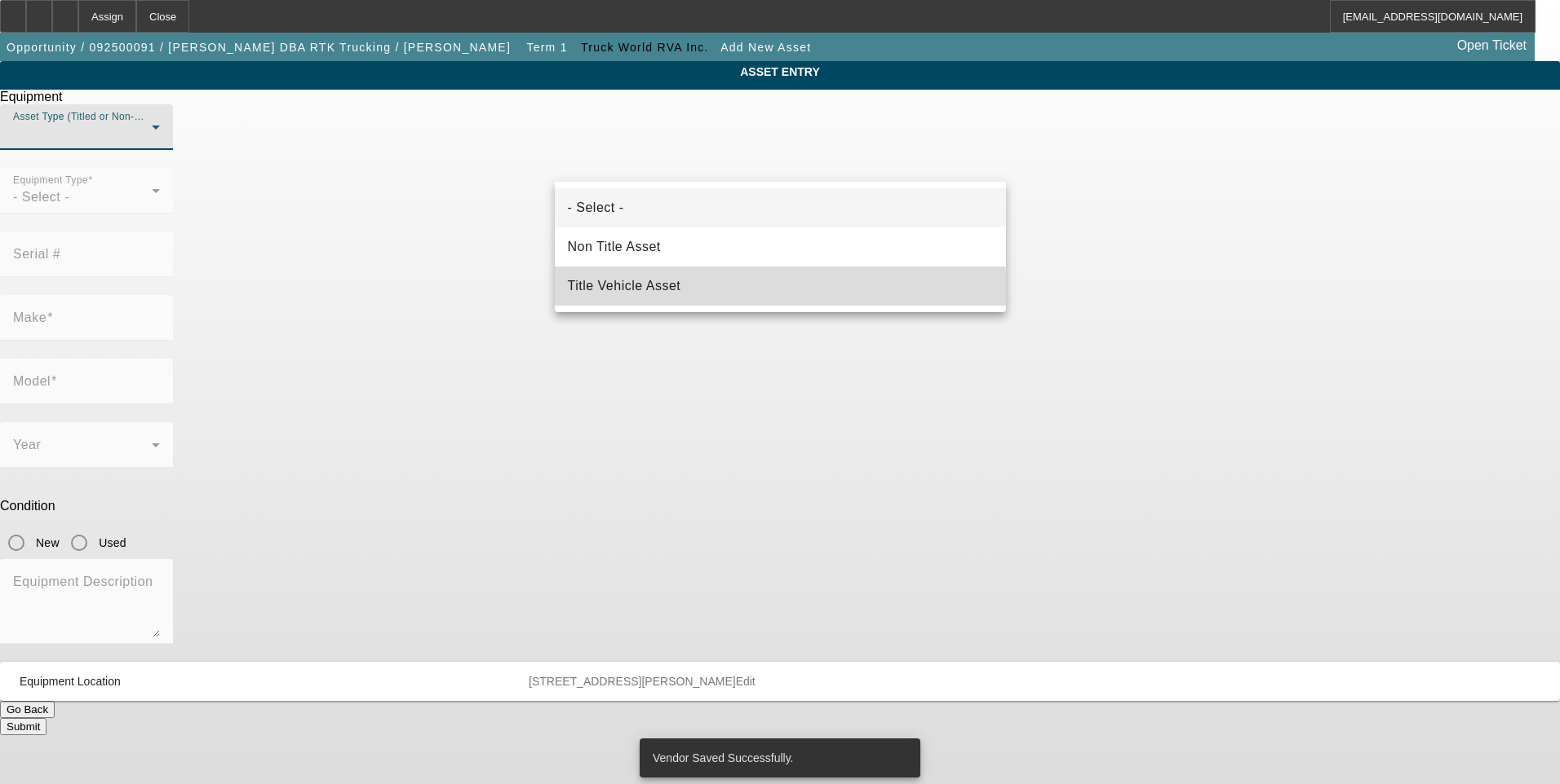
click at [623, 297] on mat-option "Title Vehicle Asset" at bounding box center [780, 286] width 451 height 40
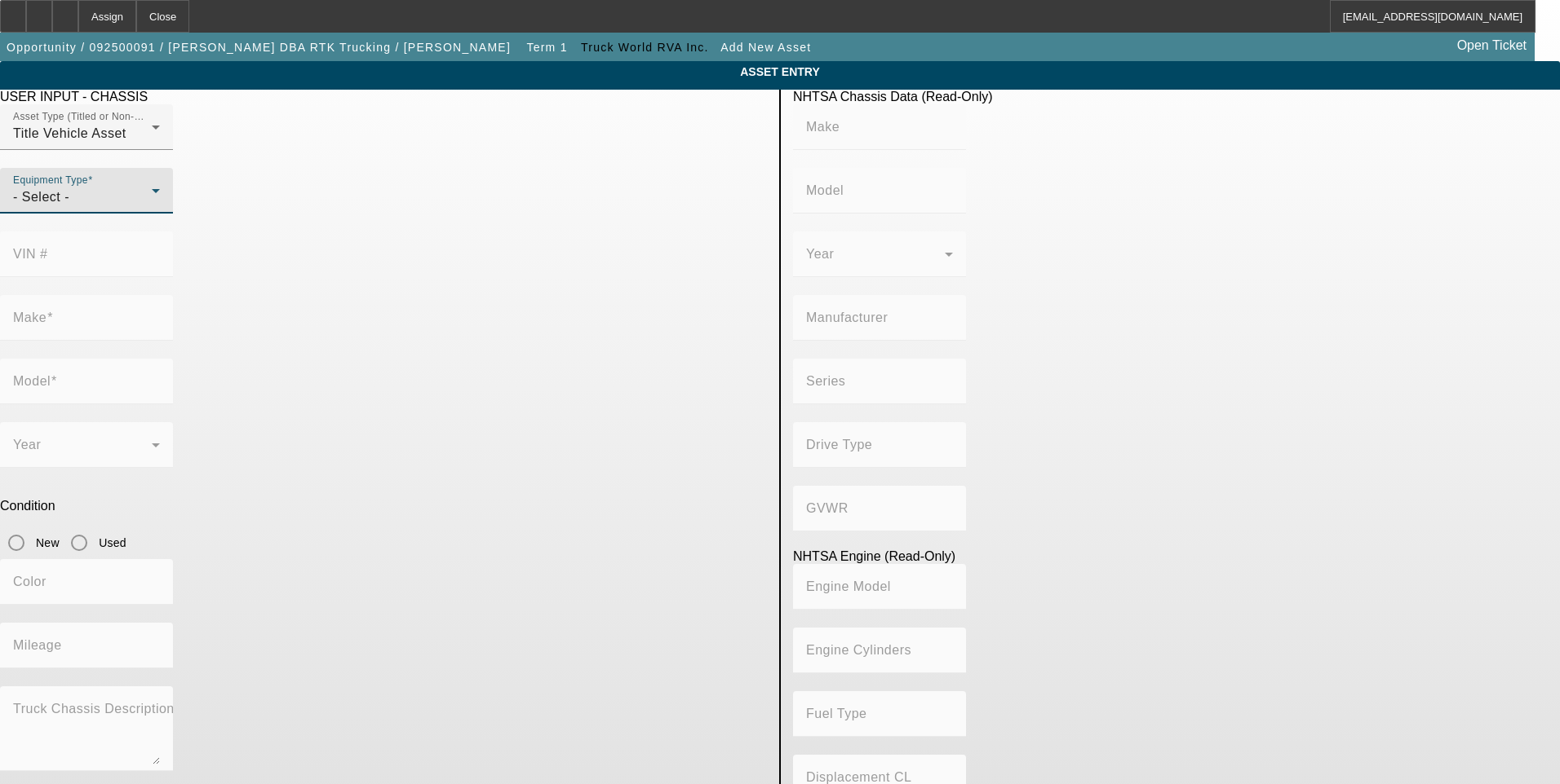
click at [152, 207] on div "- Select -" at bounding box center [83, 198] width 138 height 20
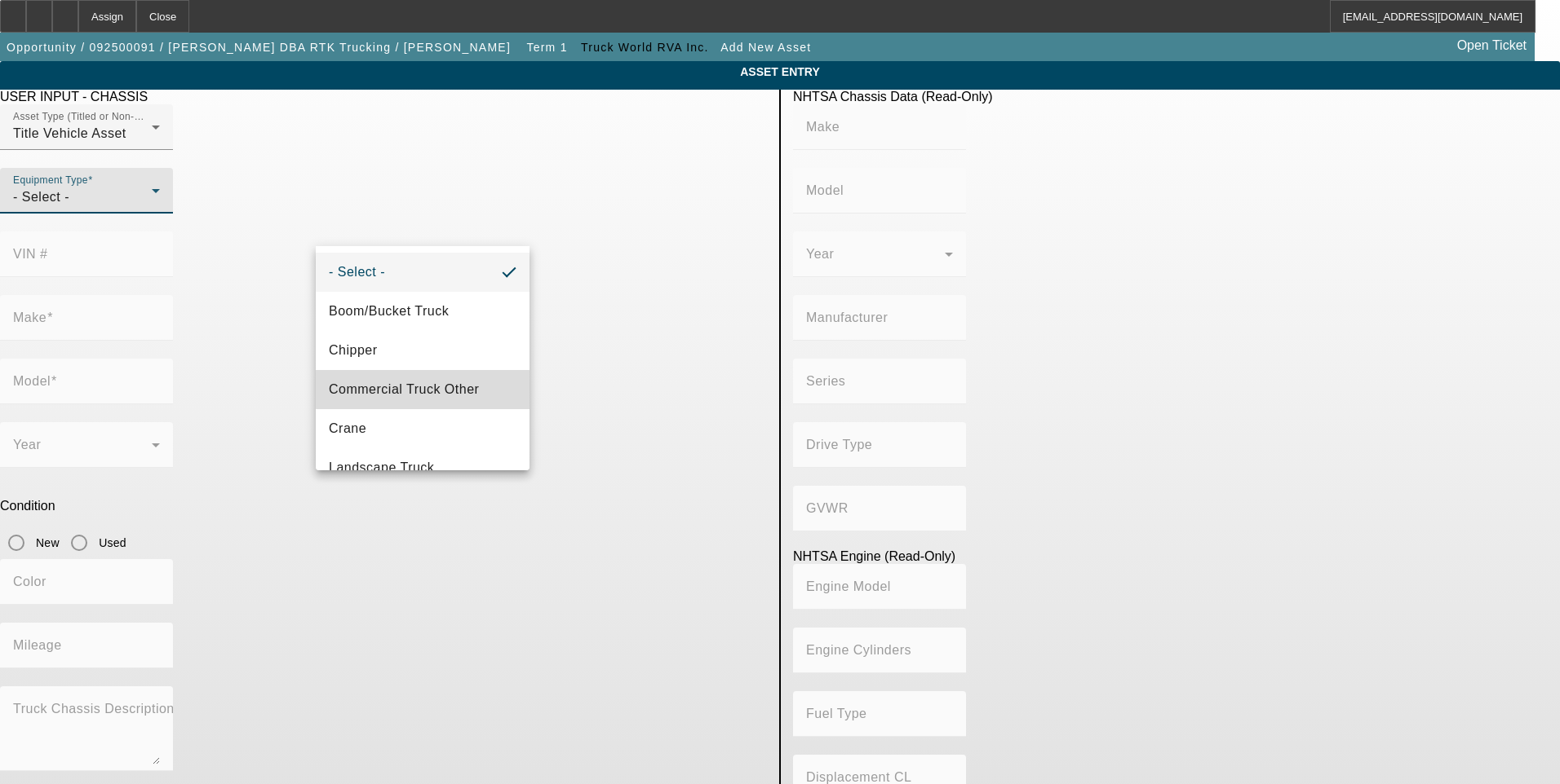
drag, startPoint x: 448, startPoint y: 388, endPoint x: 563, endPoint y: 313, distance: 137.3
click at [448, 387] on span "Commercial Truck Other" at bounding box center [403, 390] width 150 height 20
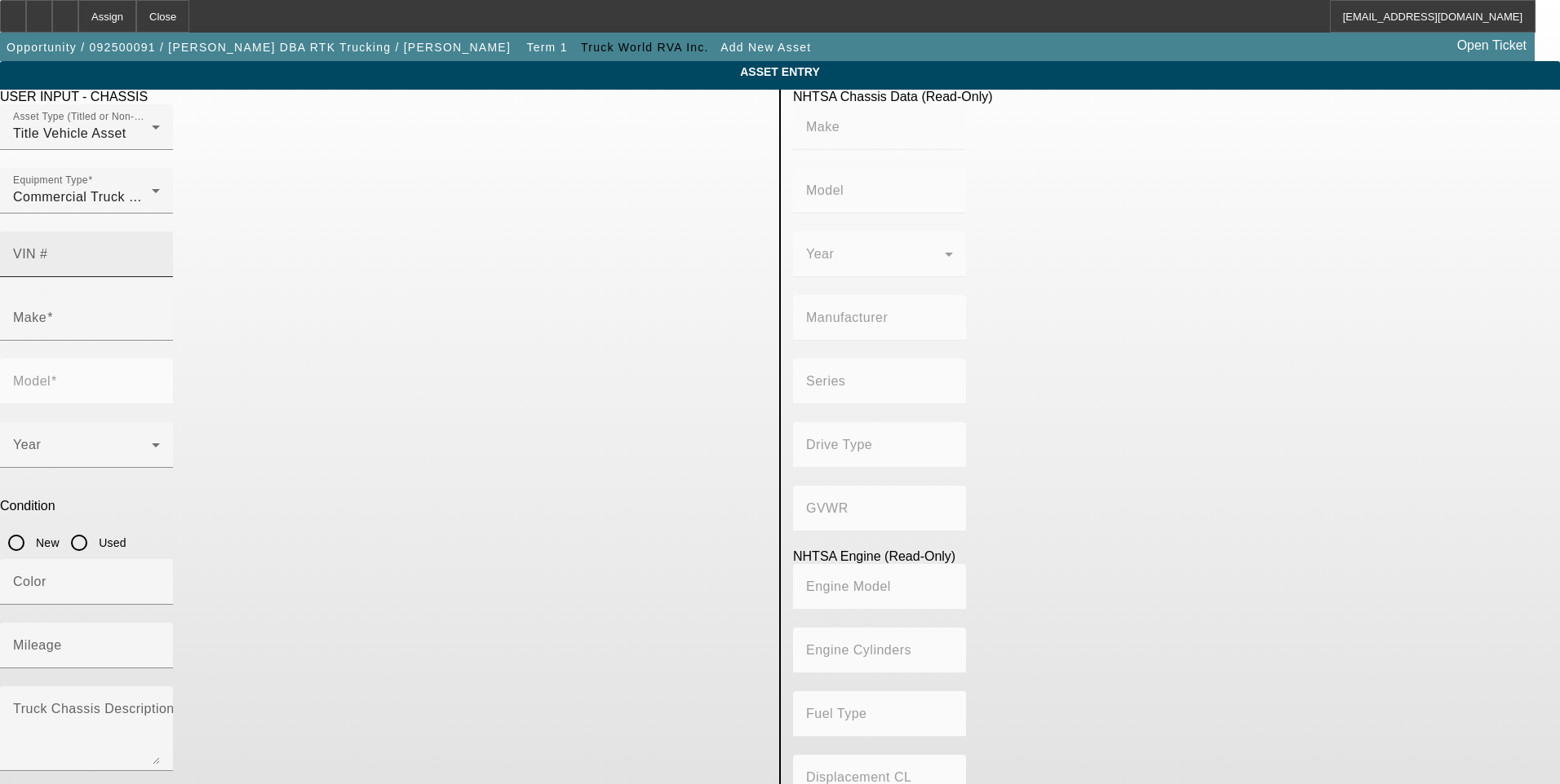
click at [49, 247] on mat-label "VIN #" at bounding box center [31, 253] width 35 height 13
click at [160, 251] on input "VIN #" at bounding box center [86, 261] width 146 height 20
paste input "5PVNV8JJ7H4S50367"
type input "5PVNV8JJ7H4S50367"
type input "HINO"
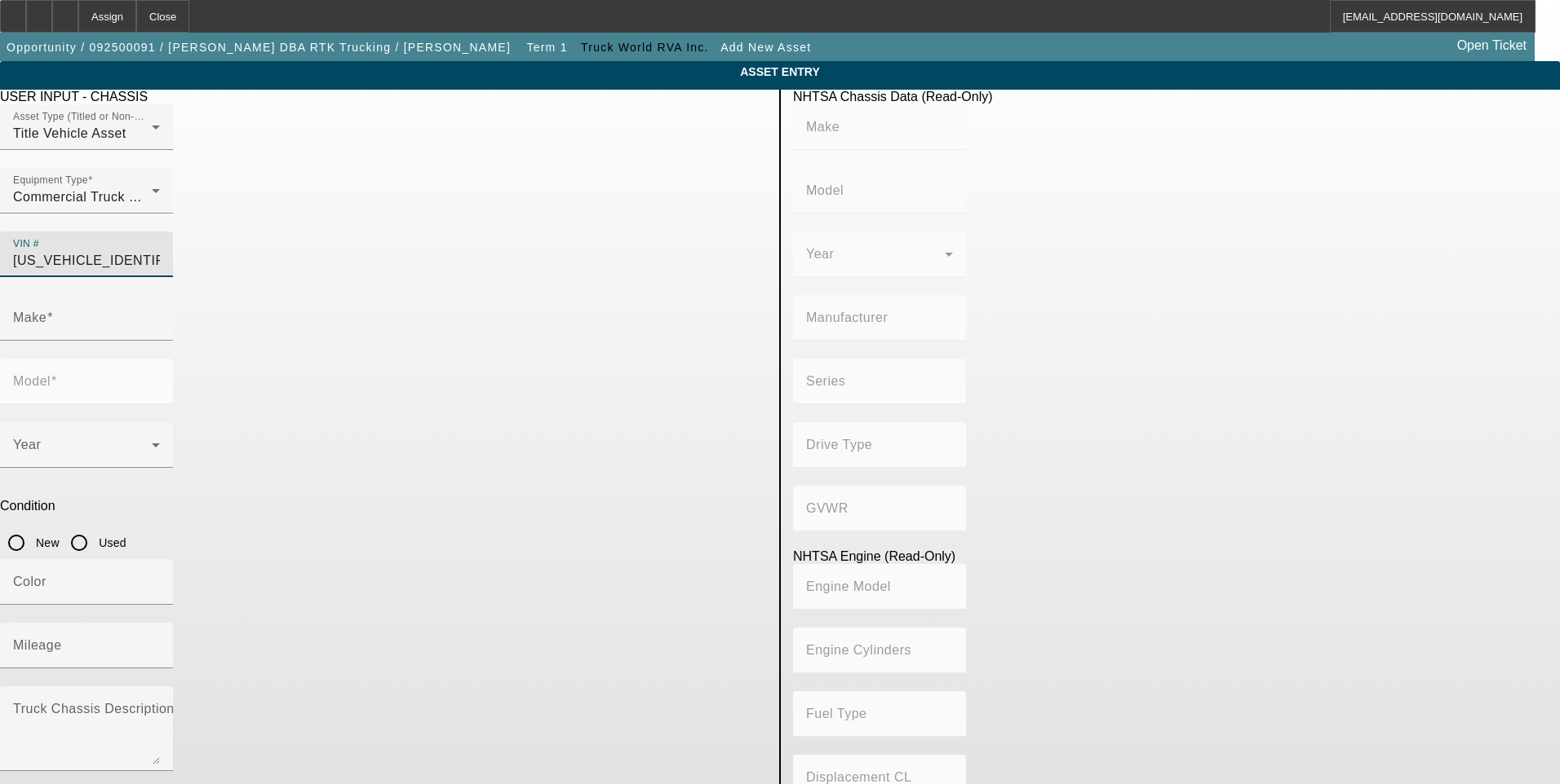
type input "Conventional Type Truck"
type input "HINO MOTORS MANUFACTURING U.S.A."
type input "Class 7: 26,001 - 33,000 lb (11,794 - 14,969 kg)"
type input "J08E-VB/ J08E-WU"
type input "Diesel"
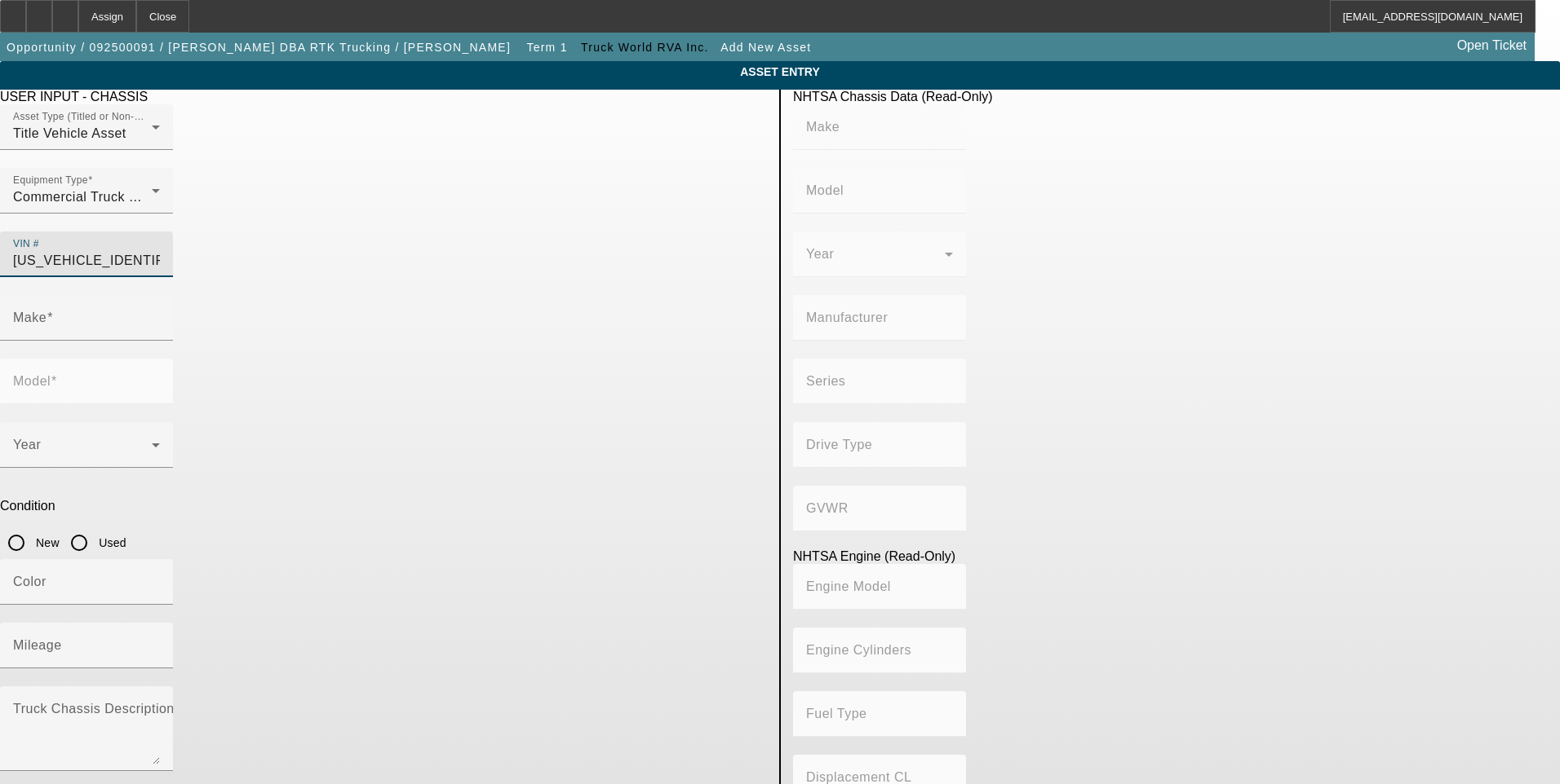
type input "463.78045511996"
type input "7.6"
type input "HINO"
type input "Conventional Type Truck"
type input "5PVNV8JJ7H4S50367"
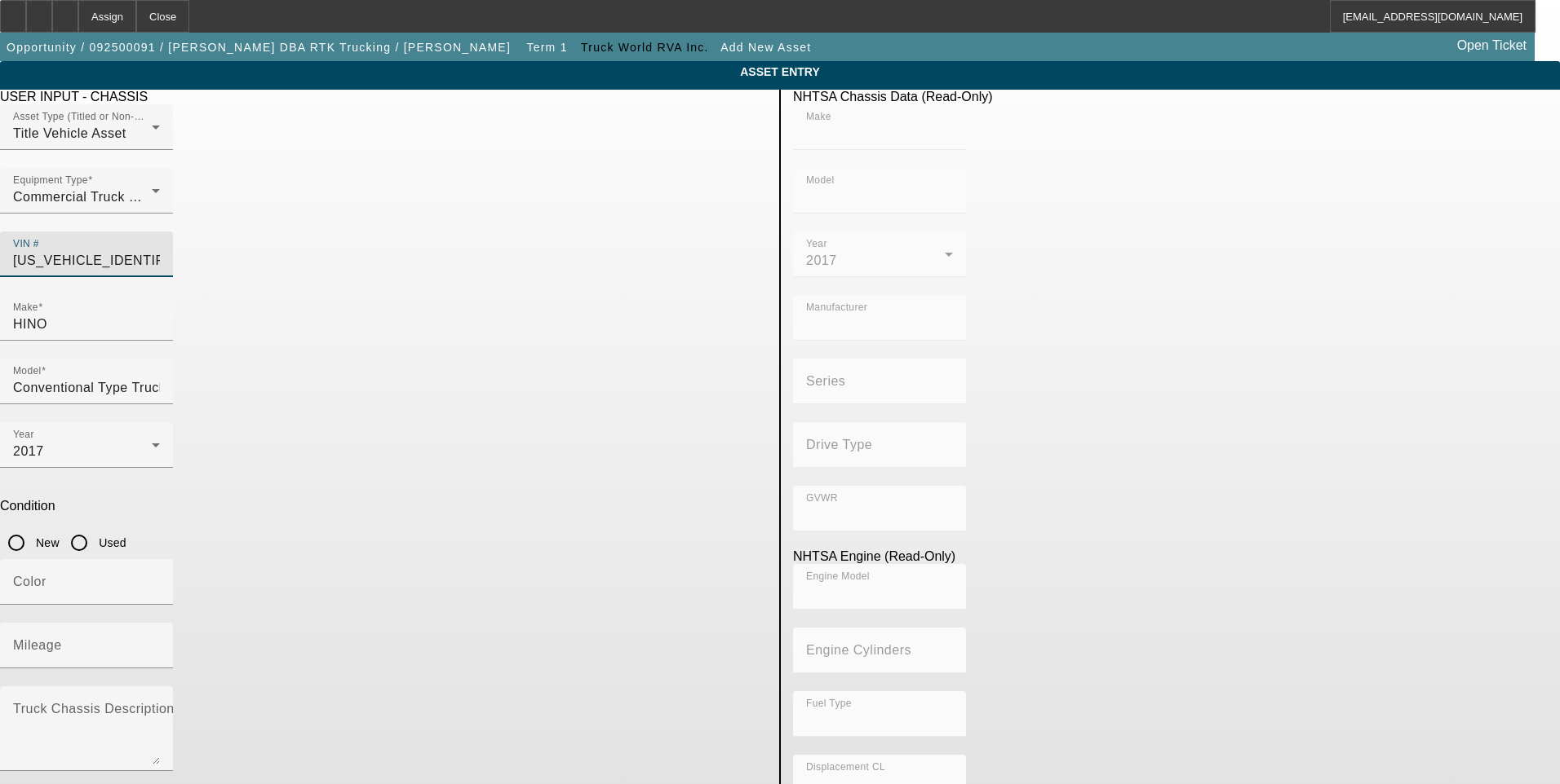
click at [95, 527] on input "Used" at bounding box center [79, 543] width 32 height 32
radio input "true"
click at [160, 378] on input "Conventional Type Truck" at bounding box center [86, 388] width 146 height 20
type input "HINO"
type input "Conventional Type Truck"
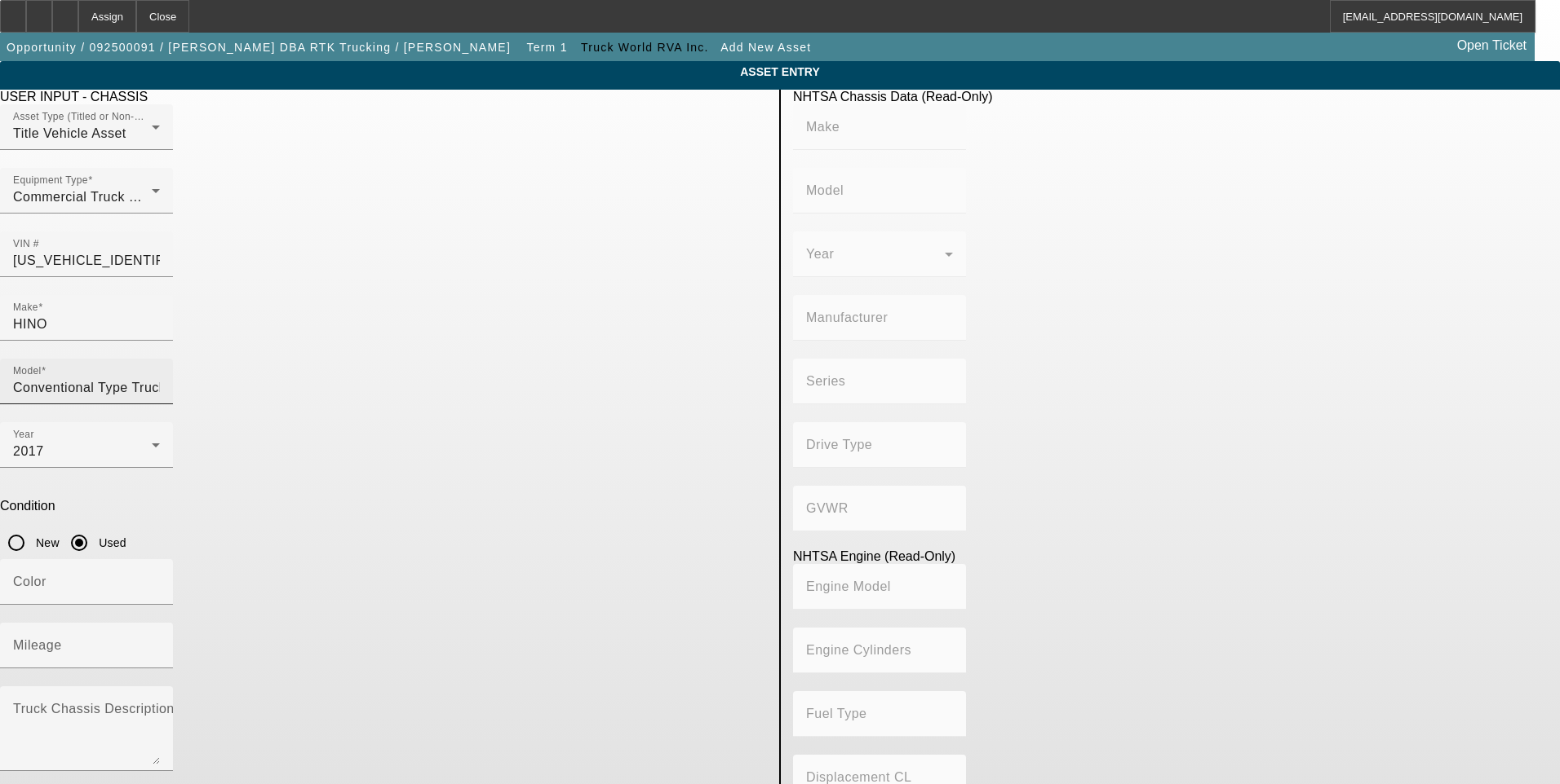
type input "HINO MOTORS MANUFACTURING U.S.A."
type input "Class 7: 26,001 - 33,000 lb (11,794 - 14,969 kg)"
type input "J08E-VB/ J08E-WU"
type input "Diesel"
type input "463.78045511996"
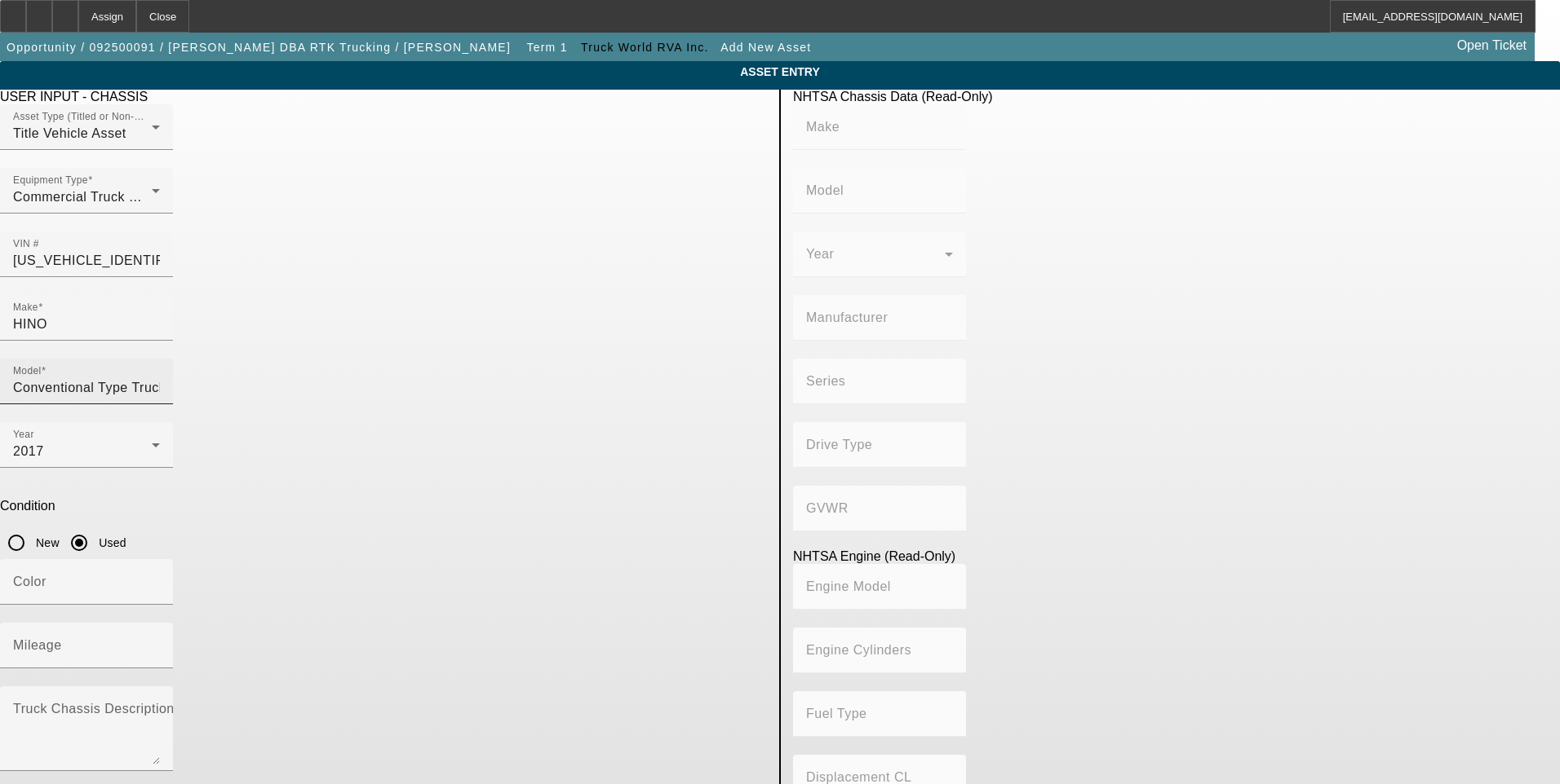
type input "7.6"
click at [160, 378] on input "Conventional Type Truck" at bounding box center [86, 388] width 146 height 20
type input "338"
click at [609, 387] on mat-option "338" at bounding box center [661, 376] width 214 height 40
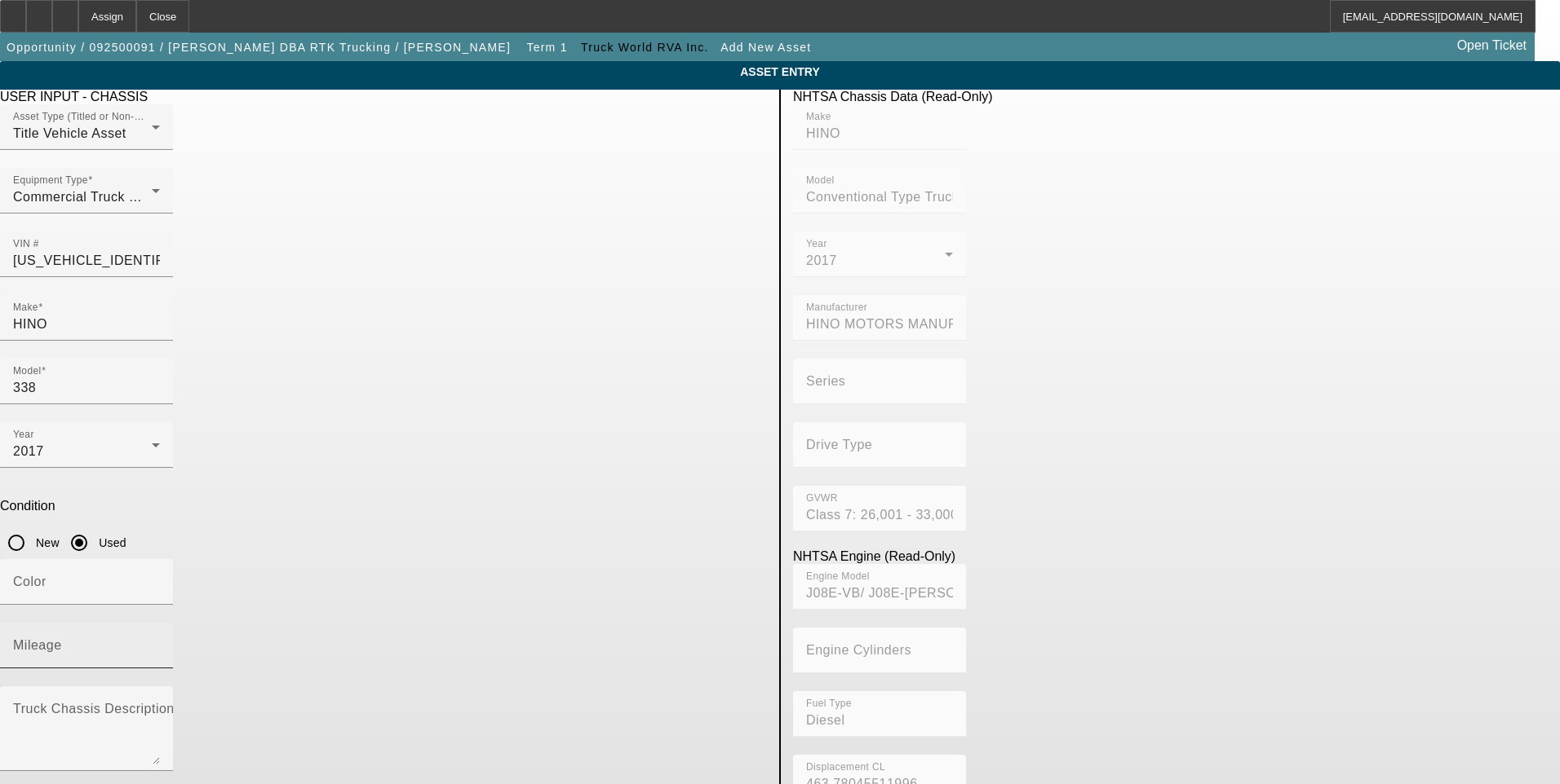
click at [62, 639] on mat-label "Mileage" at bounding box center [38, 645] width 49 height 13
click at [160, 642] on input "Mileage" at bounding box center [86, 652] width 146 height 20
type input "213352"
click at [176, 445] on app-asset-collateral-manage "ASSET ENTRY USER INPUT - CHASSIS Asset Type (Titled or Non-Titled) Title Vehicl…" at bounding box center [780, 513] width 1560 height 904
click at [21, 784] on icon "button" at bounding box center [13, 797] width 14 height 14
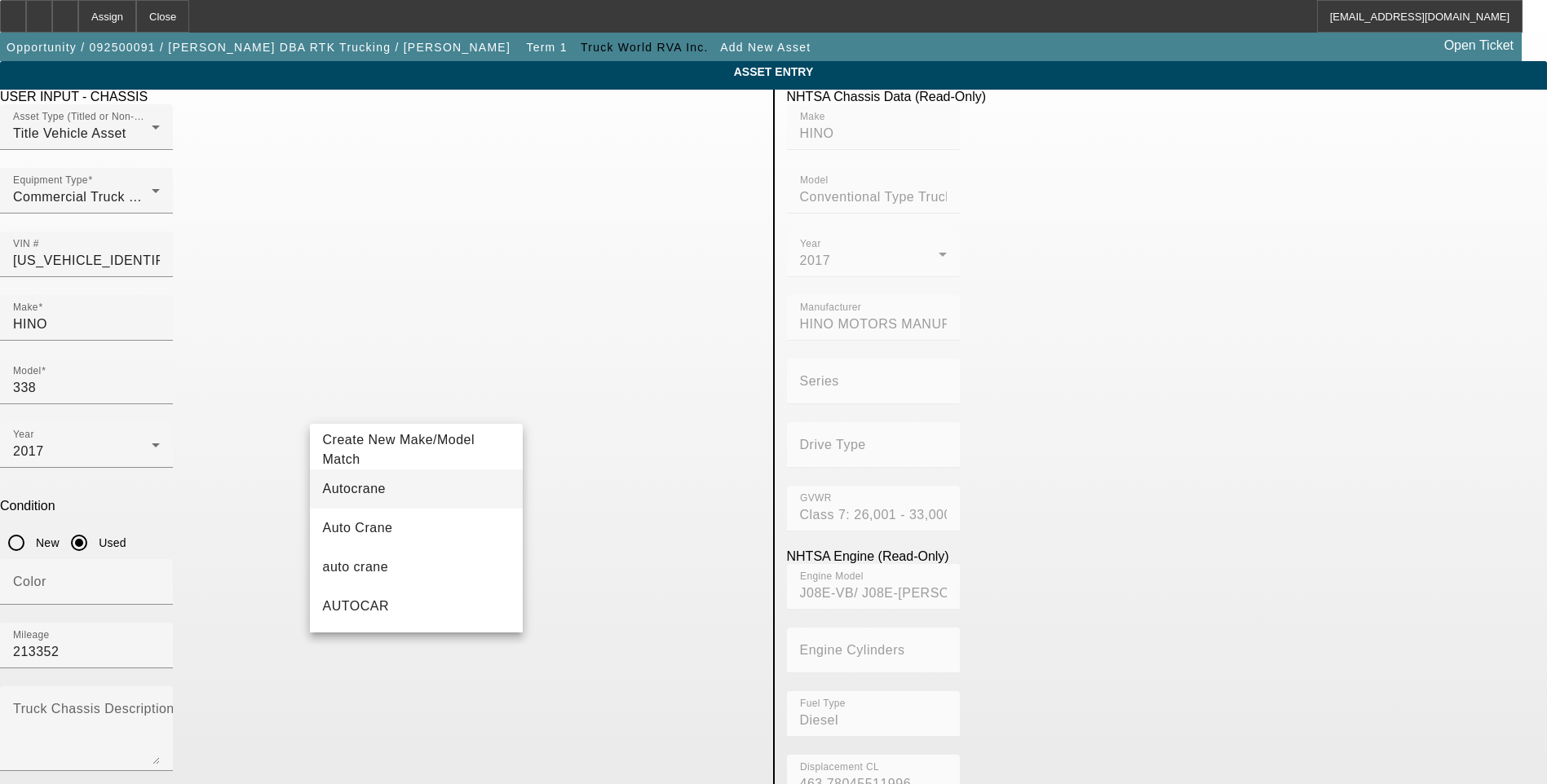
click at [359, 501] on mat-option "Autocrane" at bounding box center [417, 489] width 214 height 40
type input "Autocrane"
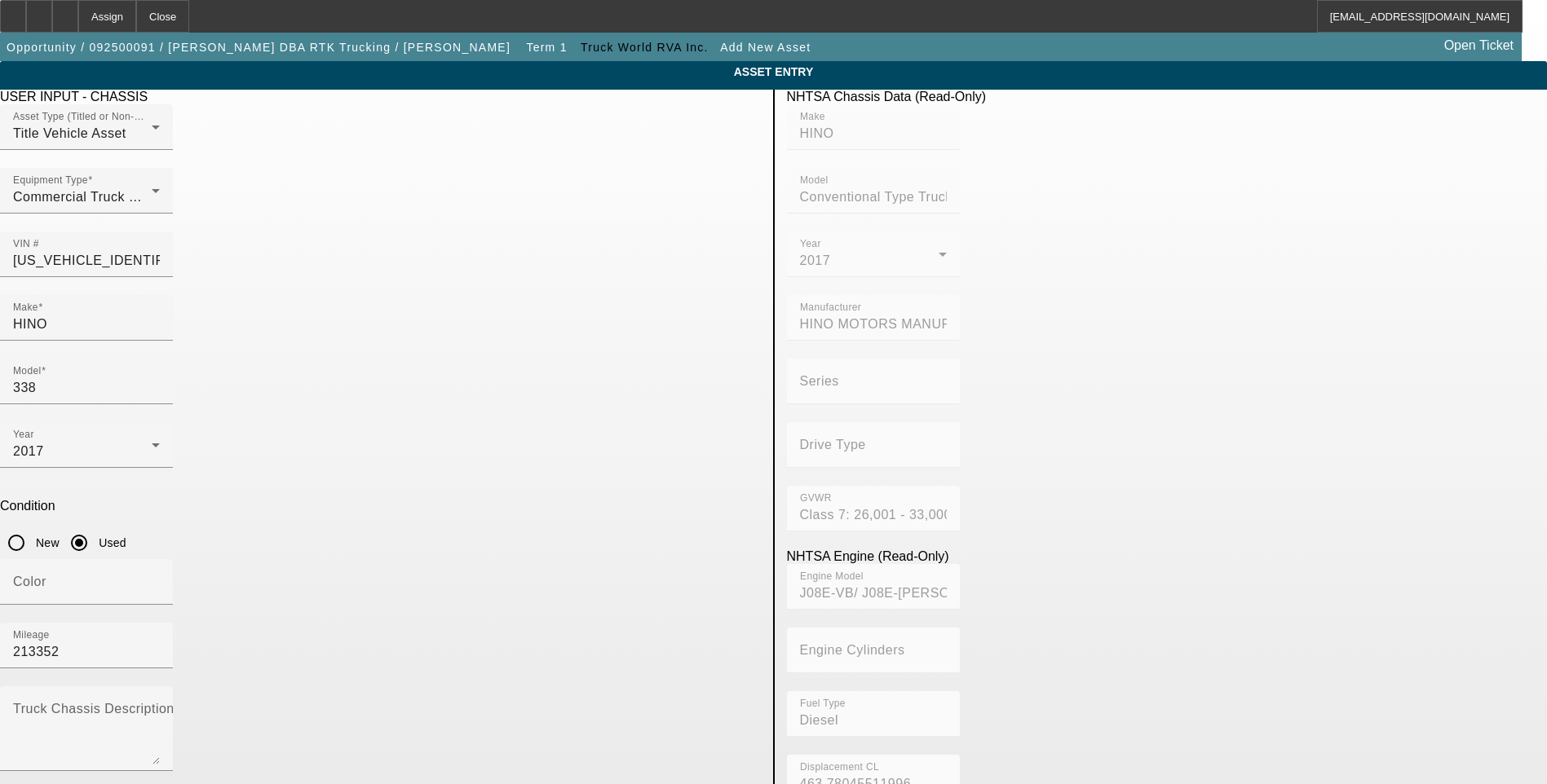
type input "HC"
click at [617, 700] on span "Create New Make/Model Match" at bounding box center [637, 704] width 153 height 33
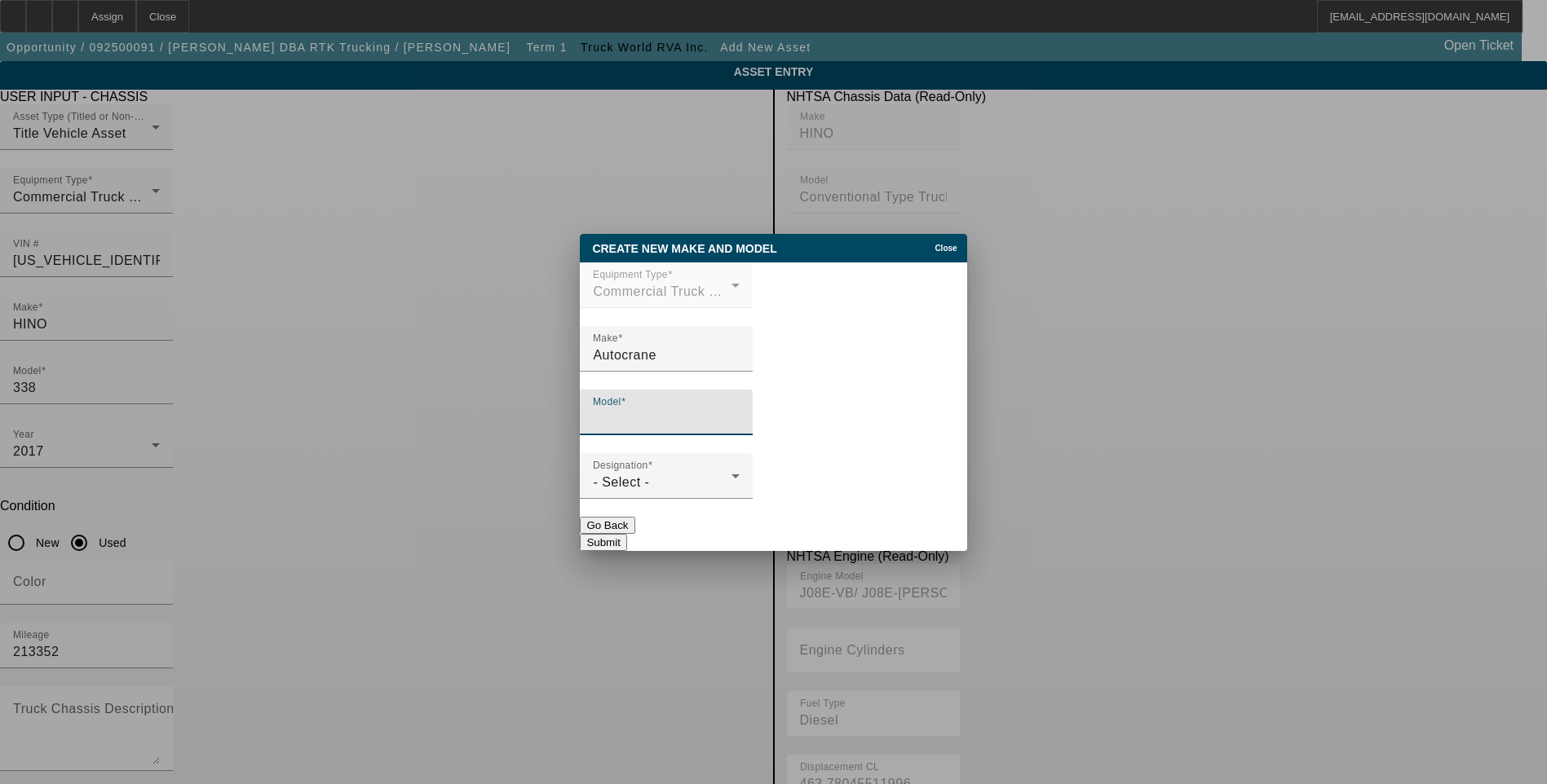
click at [683, 413] on input "Model" at bounding box center [666, 419] width 146 height 20
type input "HC10"
click at [685, 491] on div "- Select -" at bounding box center [662, 483] width 138 height 20
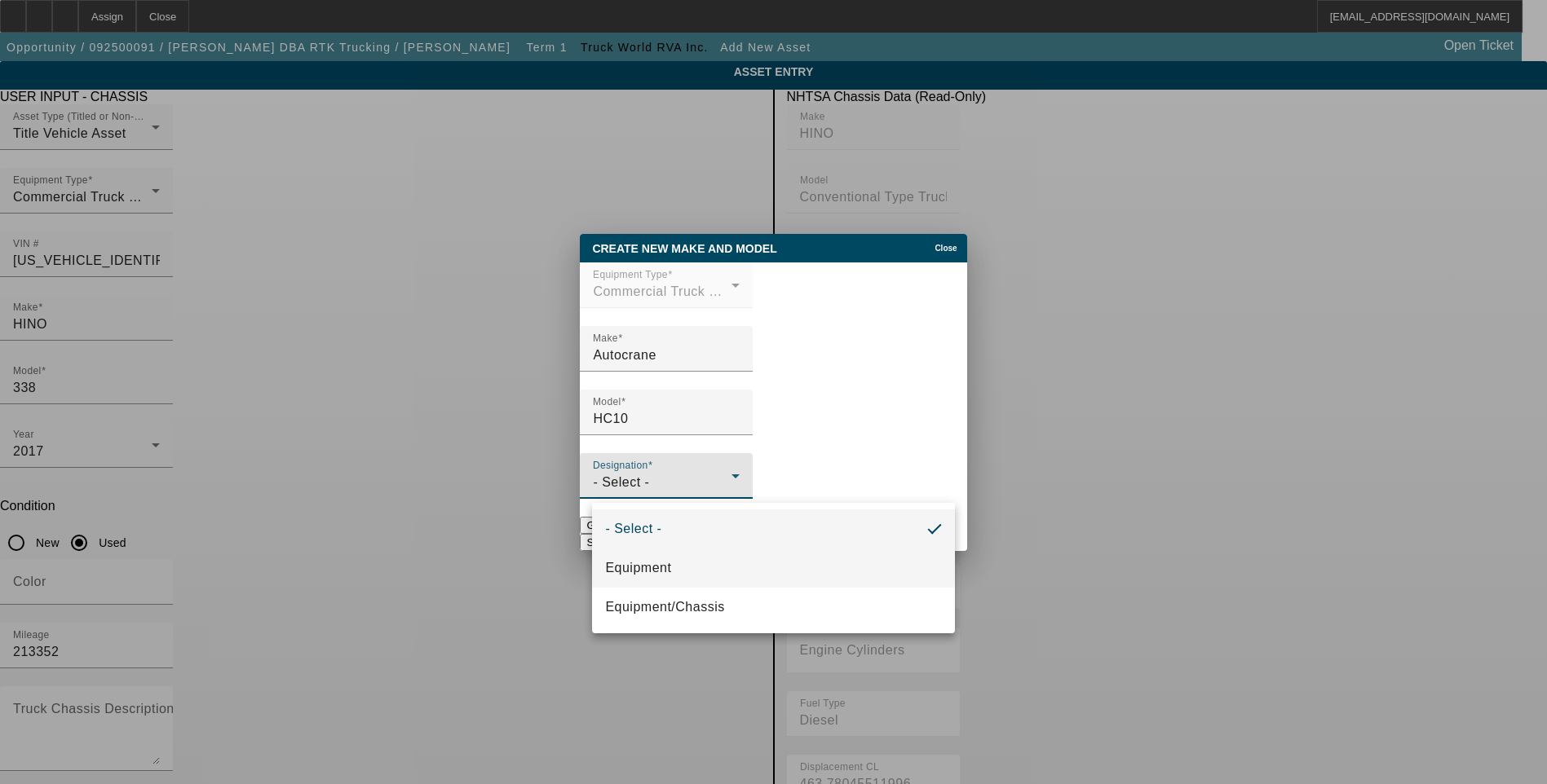
click at [691, 579] on mat-option "Equipment" at bounding box center [773, 568] width 362 height 40
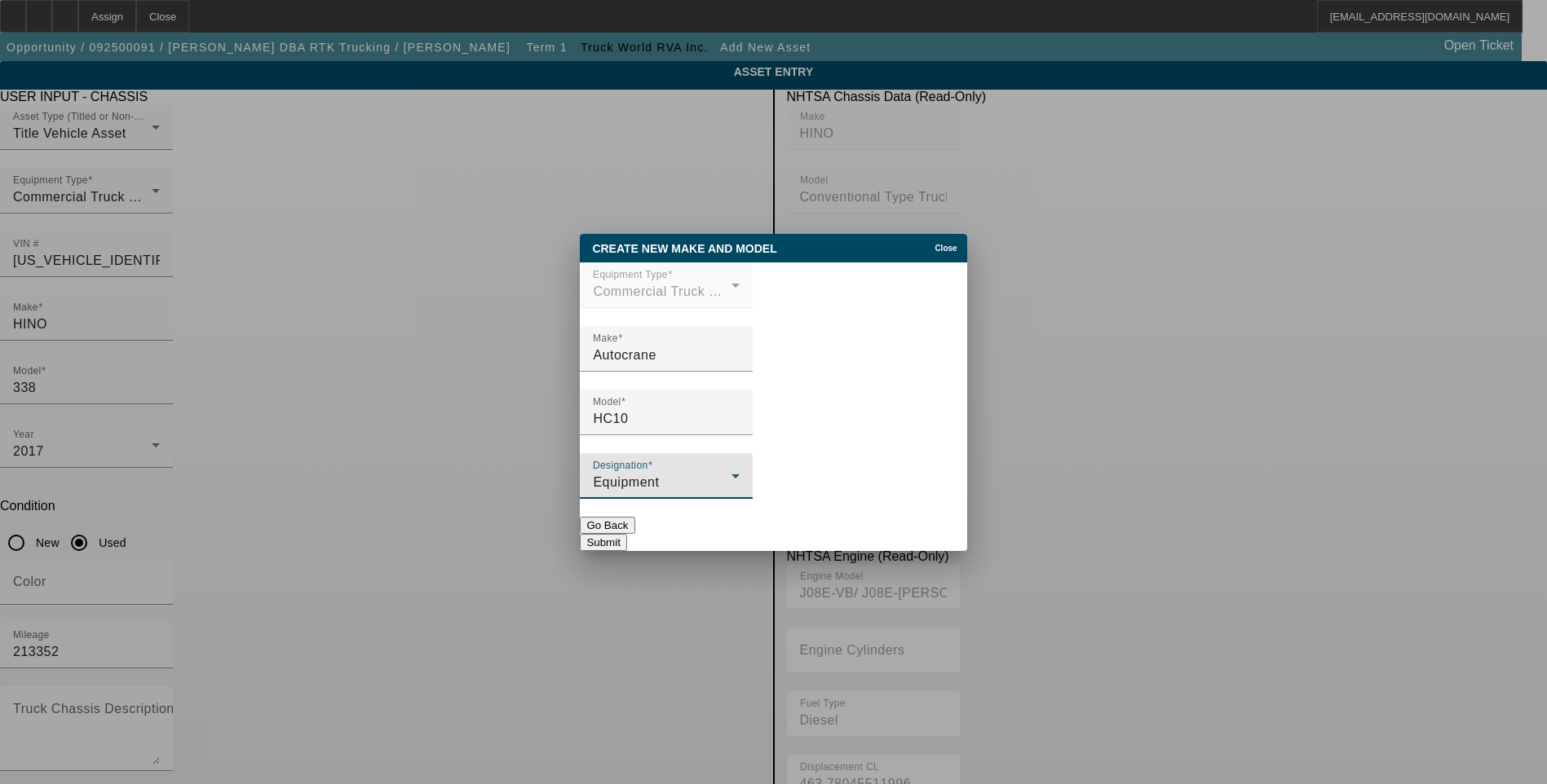
click at [626, 534] on button "Submit" at bounding box center [604, 542] width 47 height 17
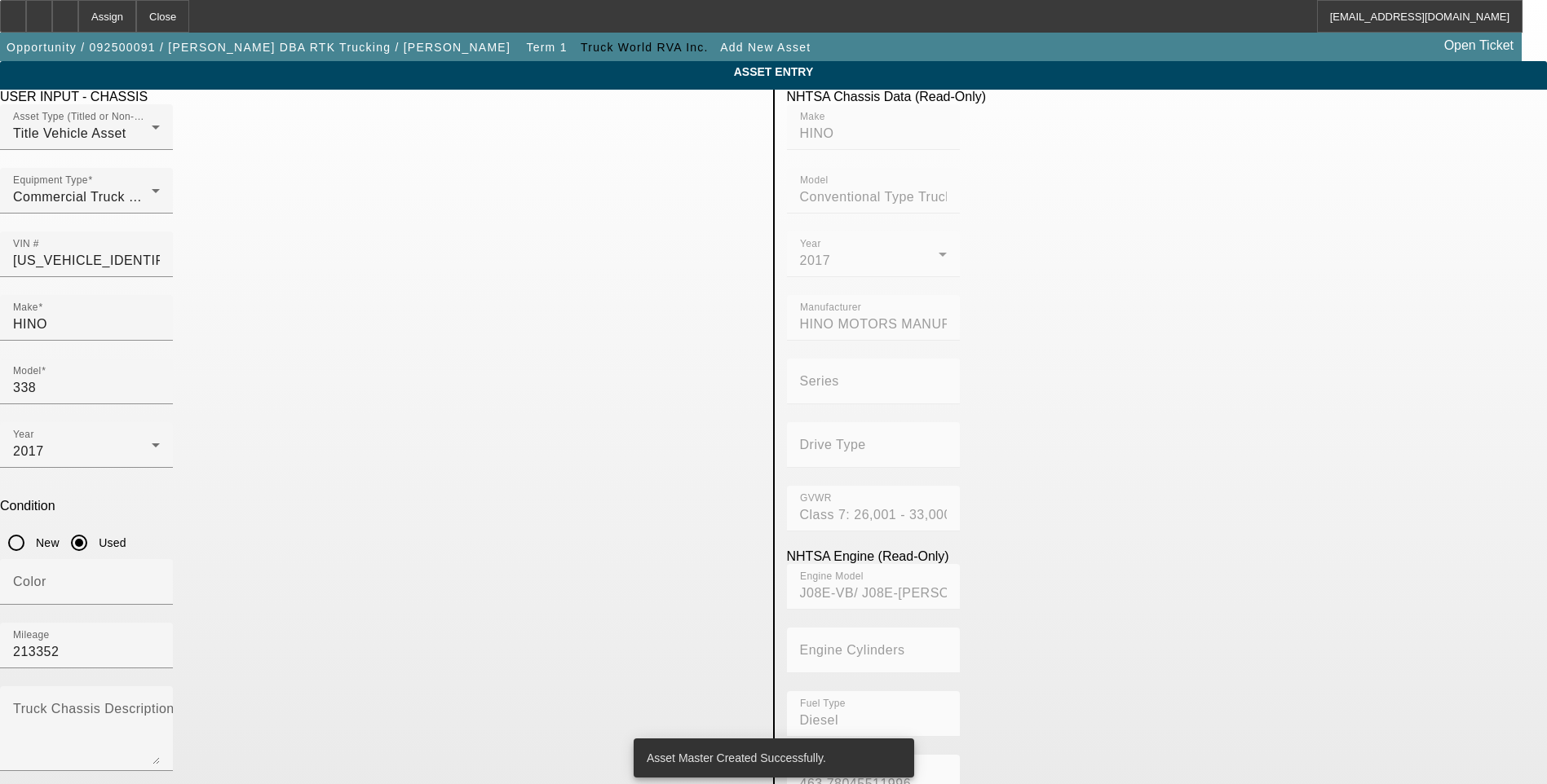
type input "HC10"
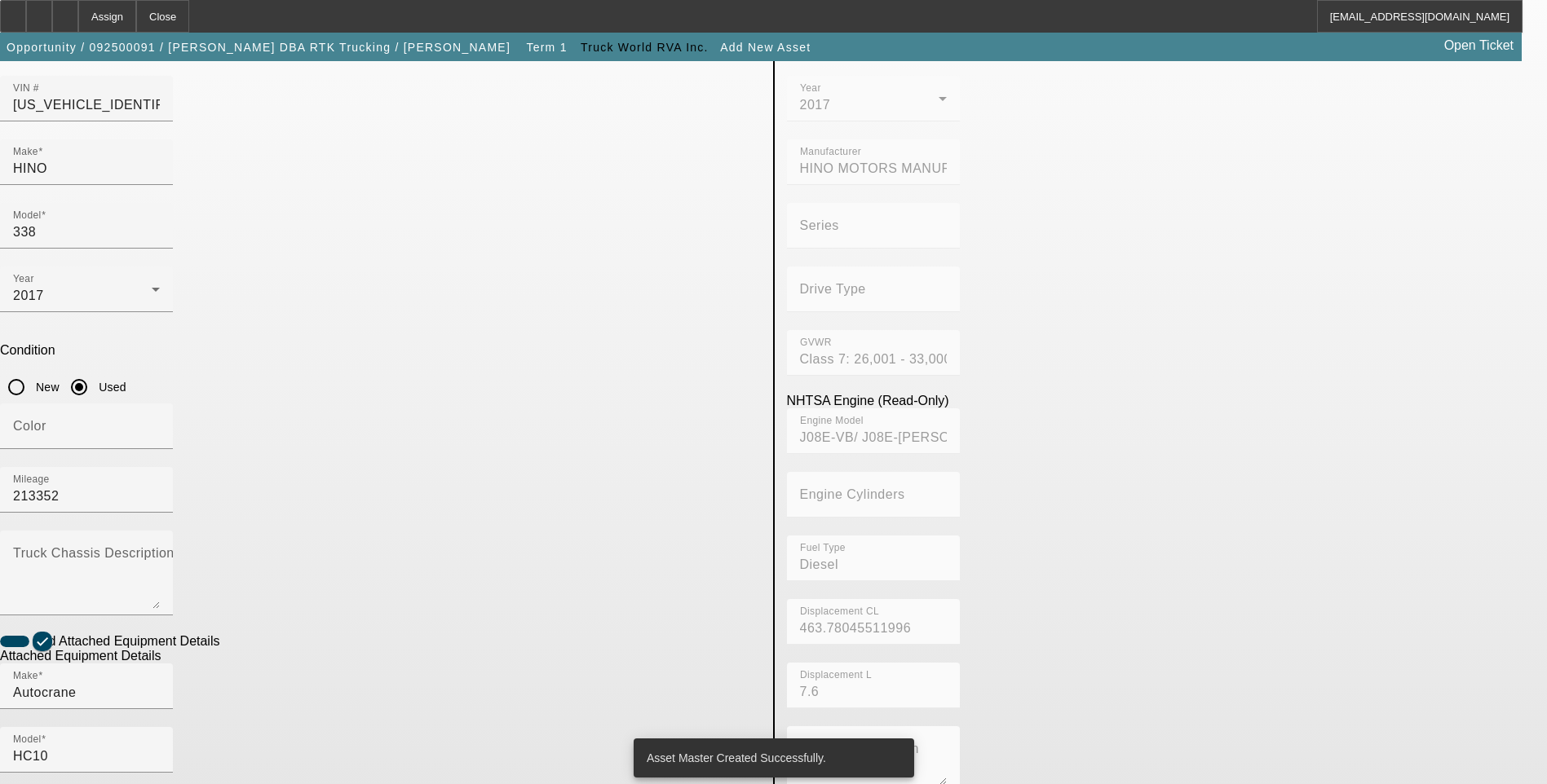
scroll to position [163, 0]
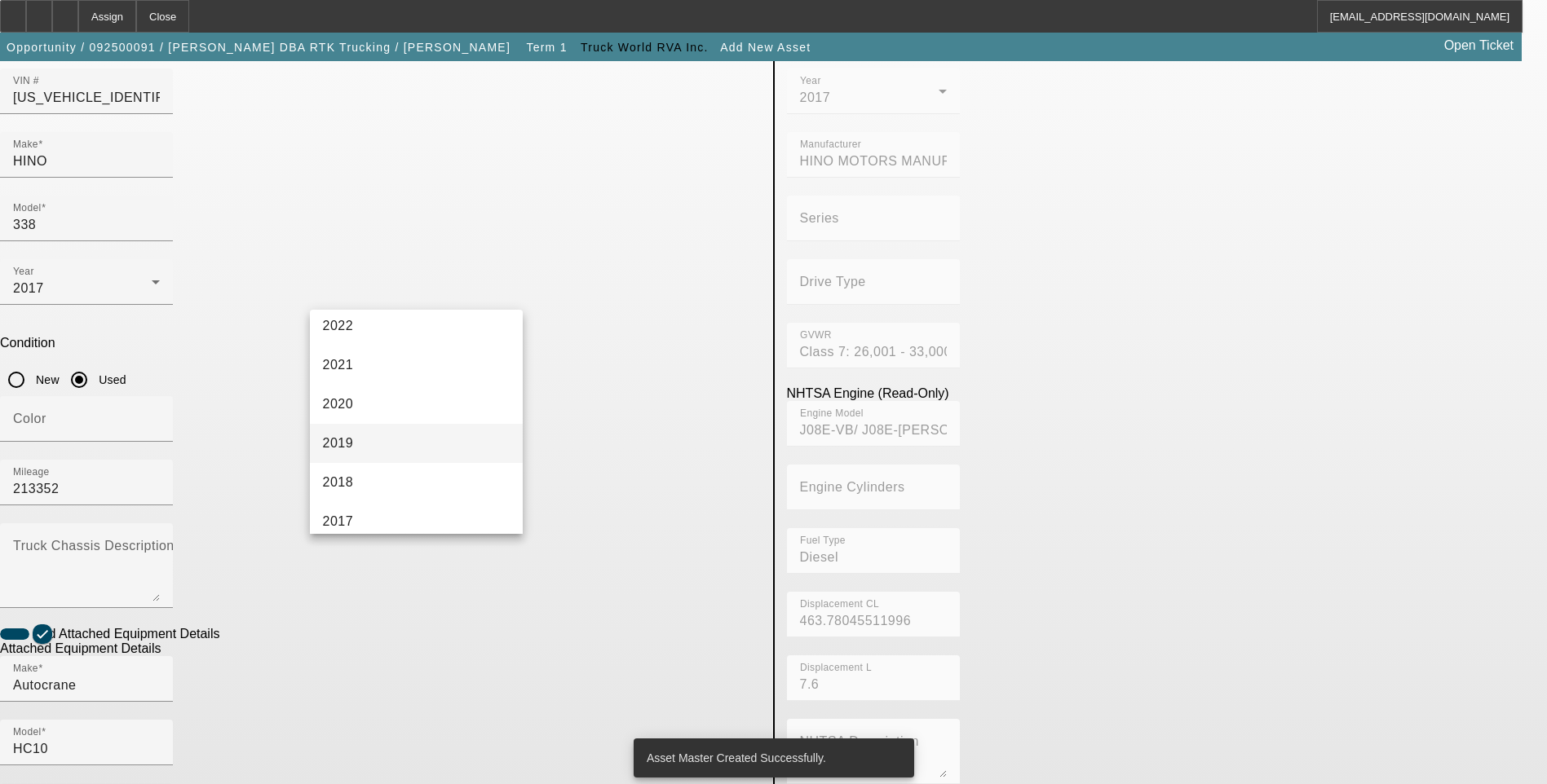
scroll to position [326, 0]
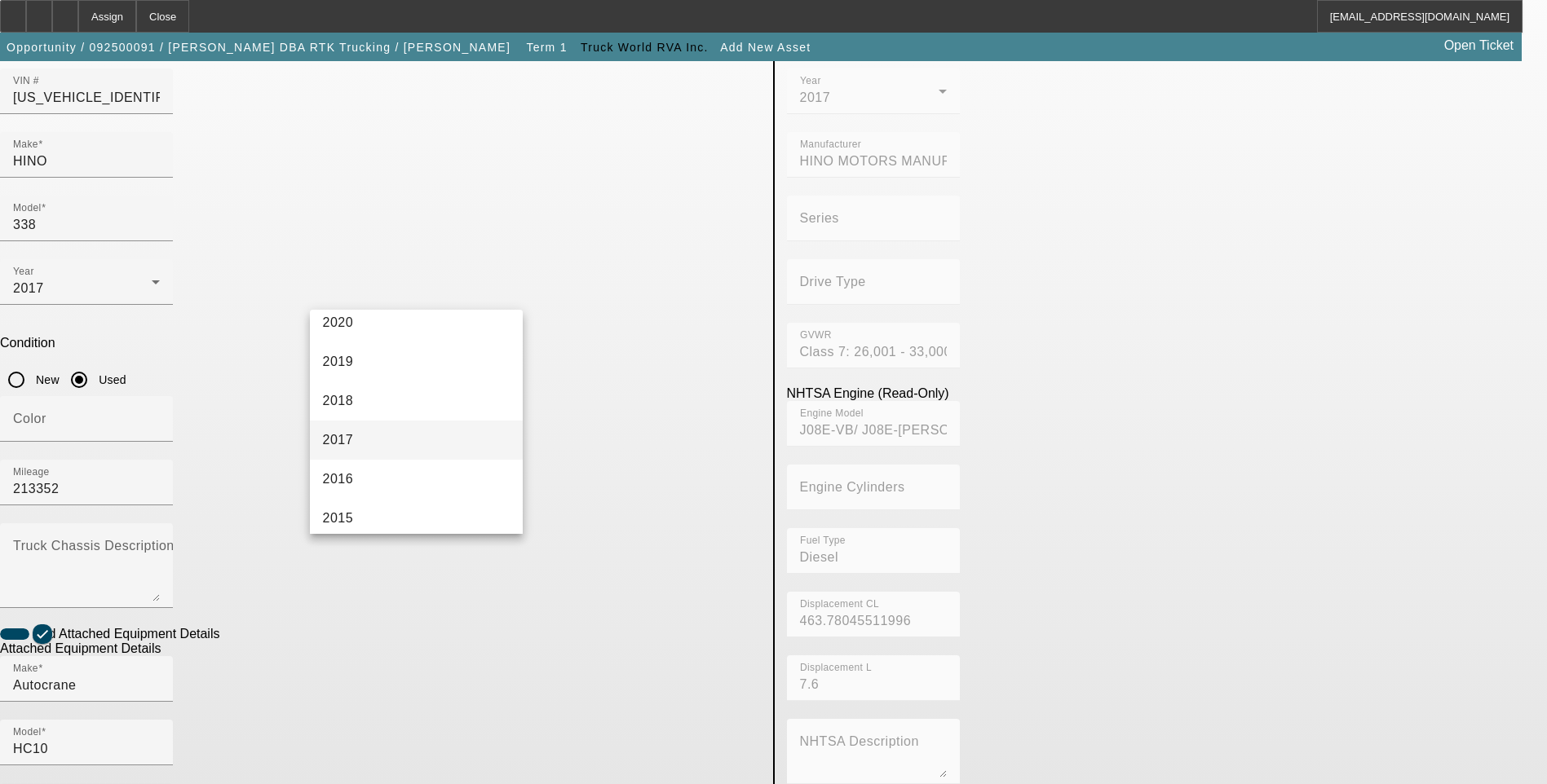
click at [388, 444] on mat-option "2017" at bounding box center [417, 441] width 214 height 40
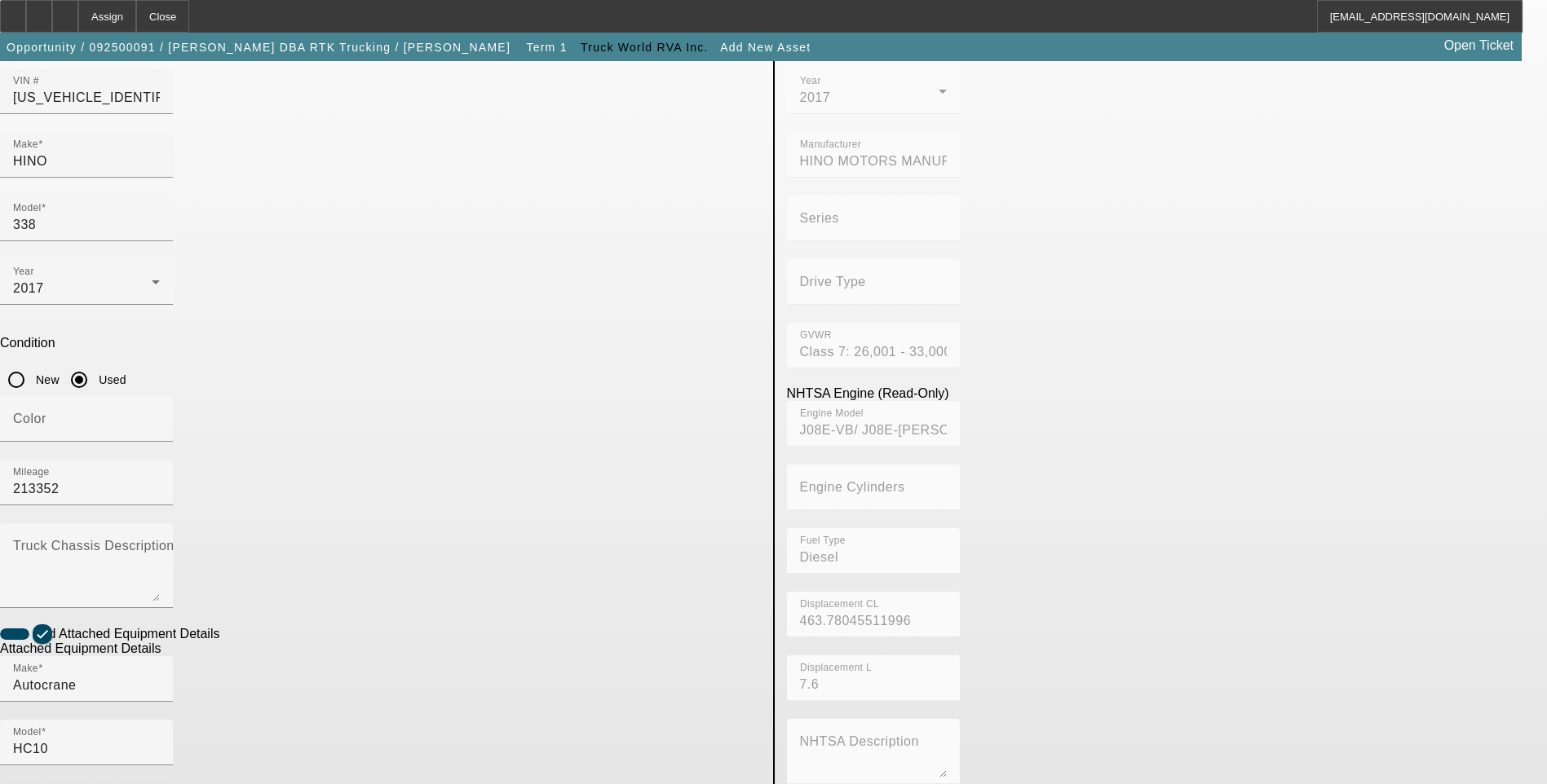
radio input "true"
drag, startPoint x: 487, startPoint y: 711, endPoint x: 456, endPoint y: 704, distance: 31.8
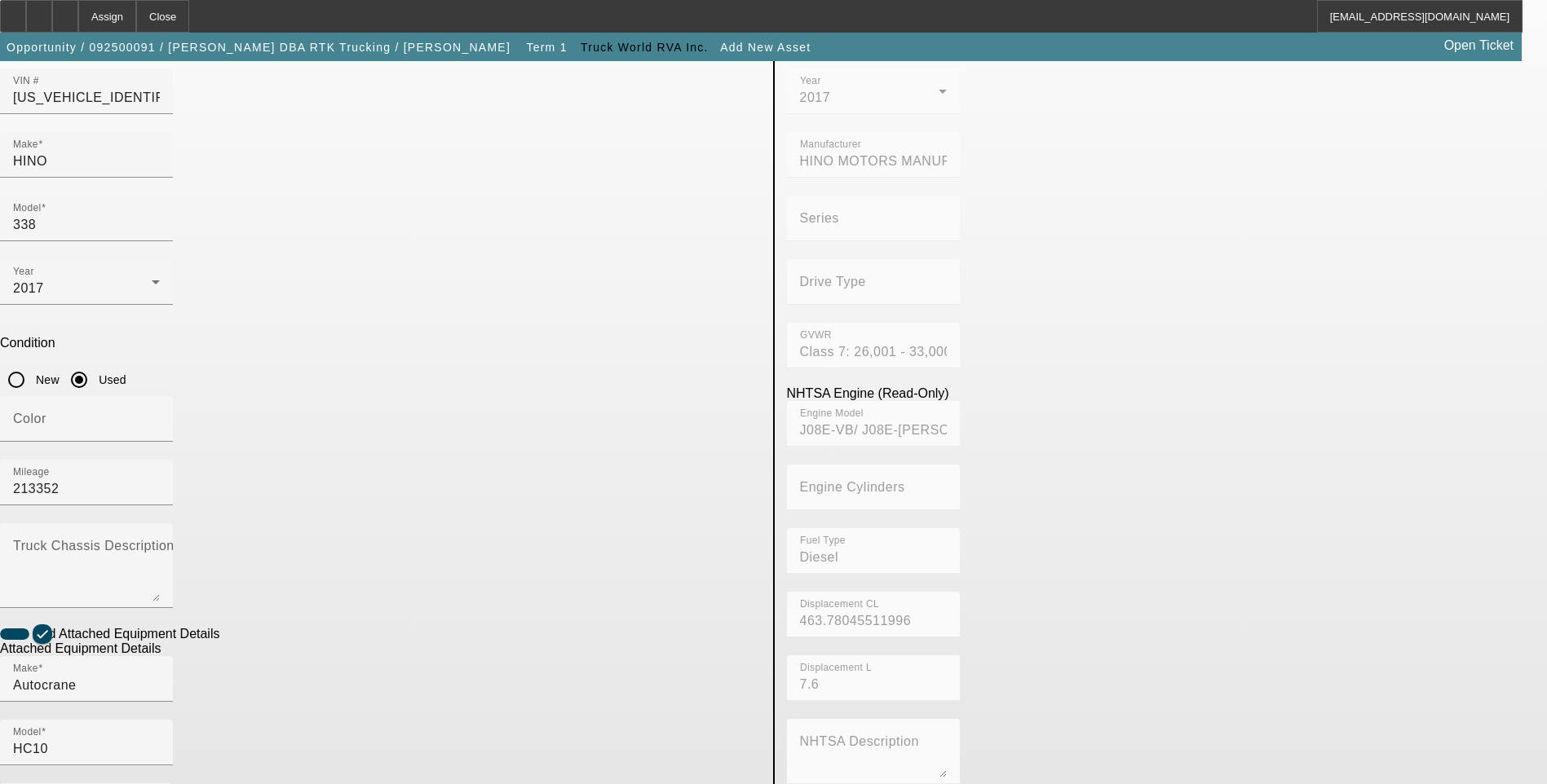
paste textarea "maximum lifting capacity of 10,000#, and a two stage hydraulic extension out to…"
type textarea "maximum lifting capacity of 10,000LB, and a two stage hydraulic extension out t…"
drag, startPoint x: 5, startPoint y: 421, endPoint x: 14, endPoint y: 426, distance: 10.3
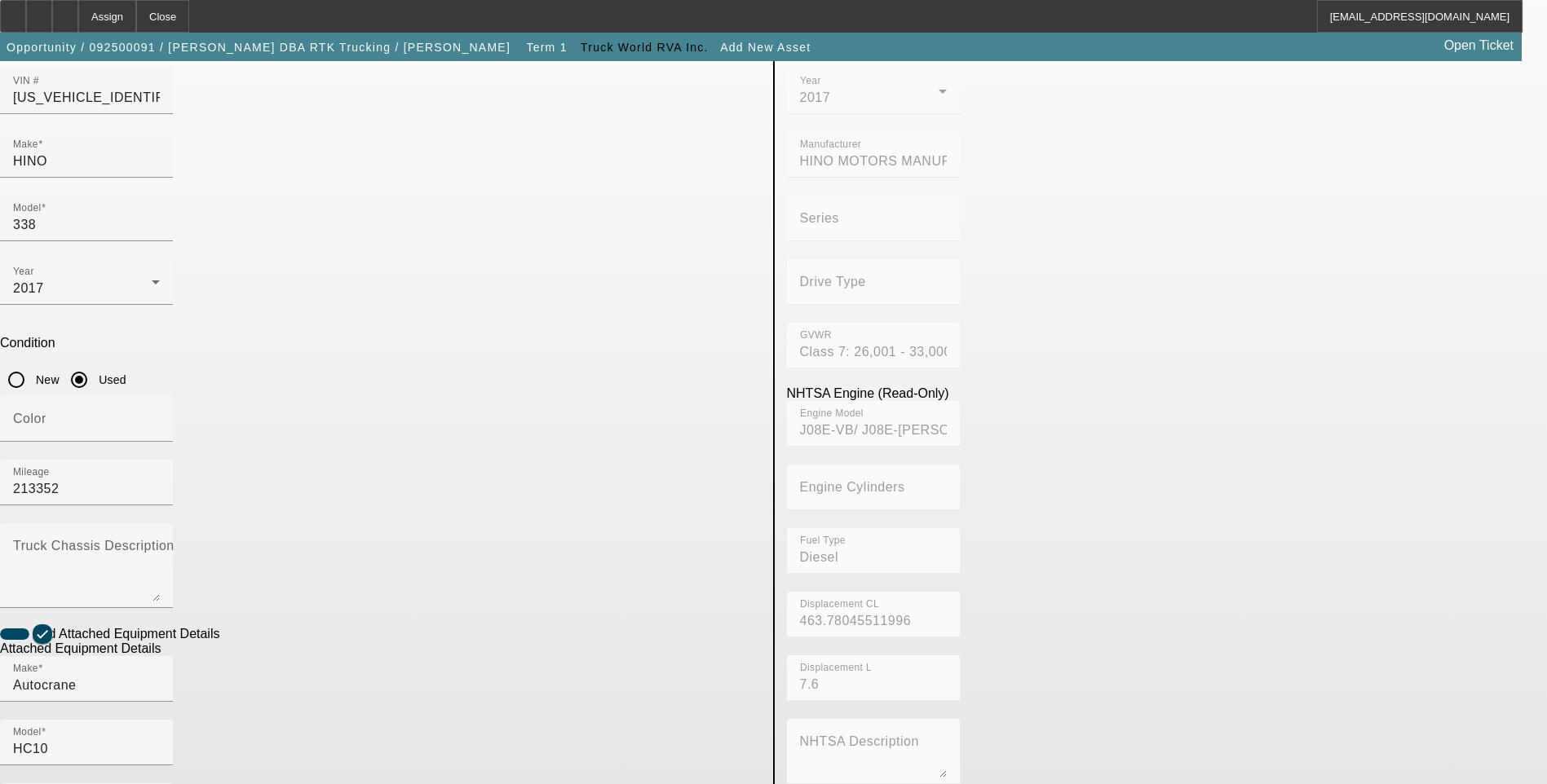
click at [4, 420] on app-asset-collateral-manage "ASSET ENTRY USER INPUT - CHASSIS Asset Type (Titled or Non-Titled) Title Vehicl…" at bounding box center [774, 533] width 1547 height 1269
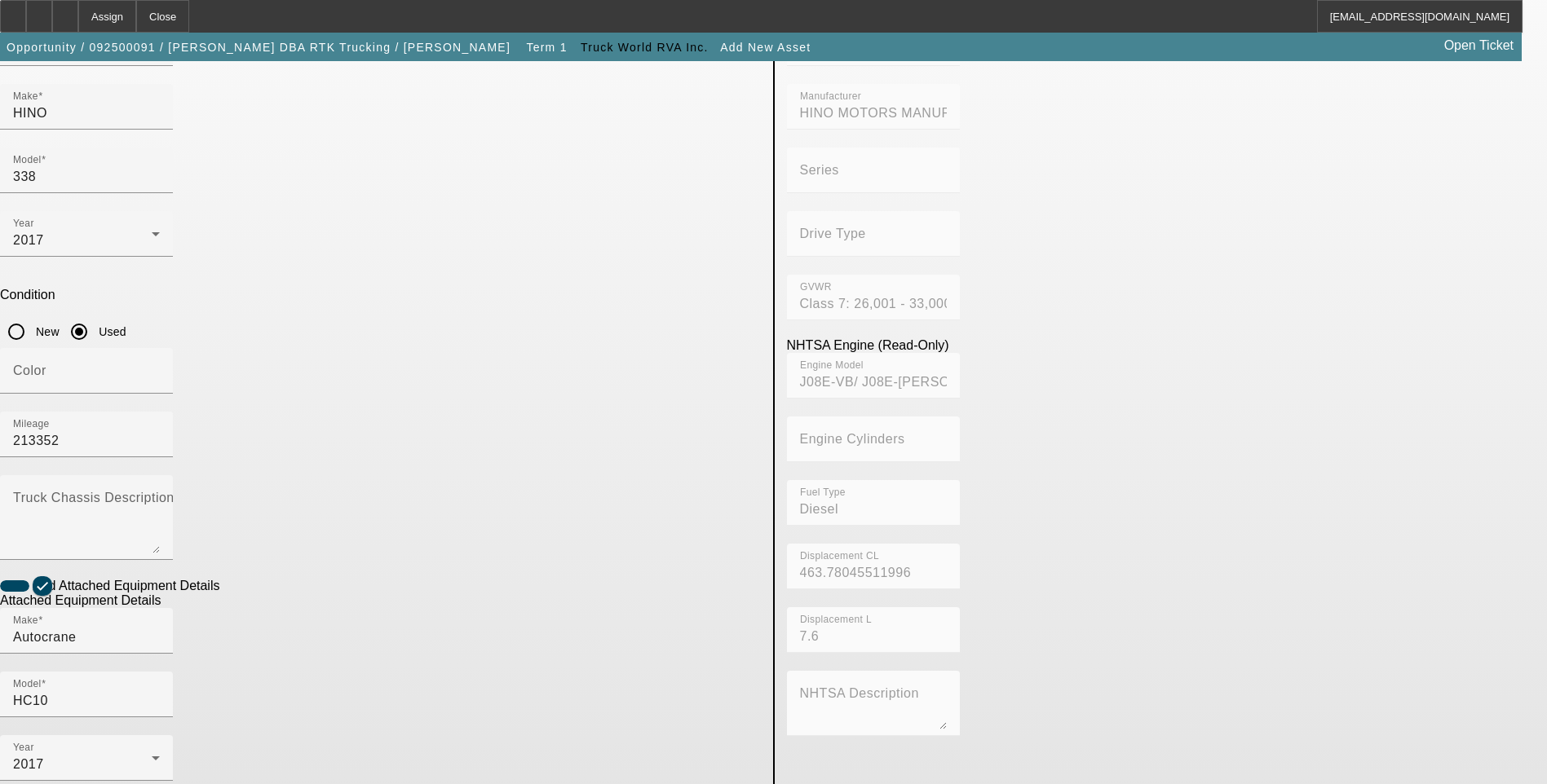
scroll to position [266, 0]
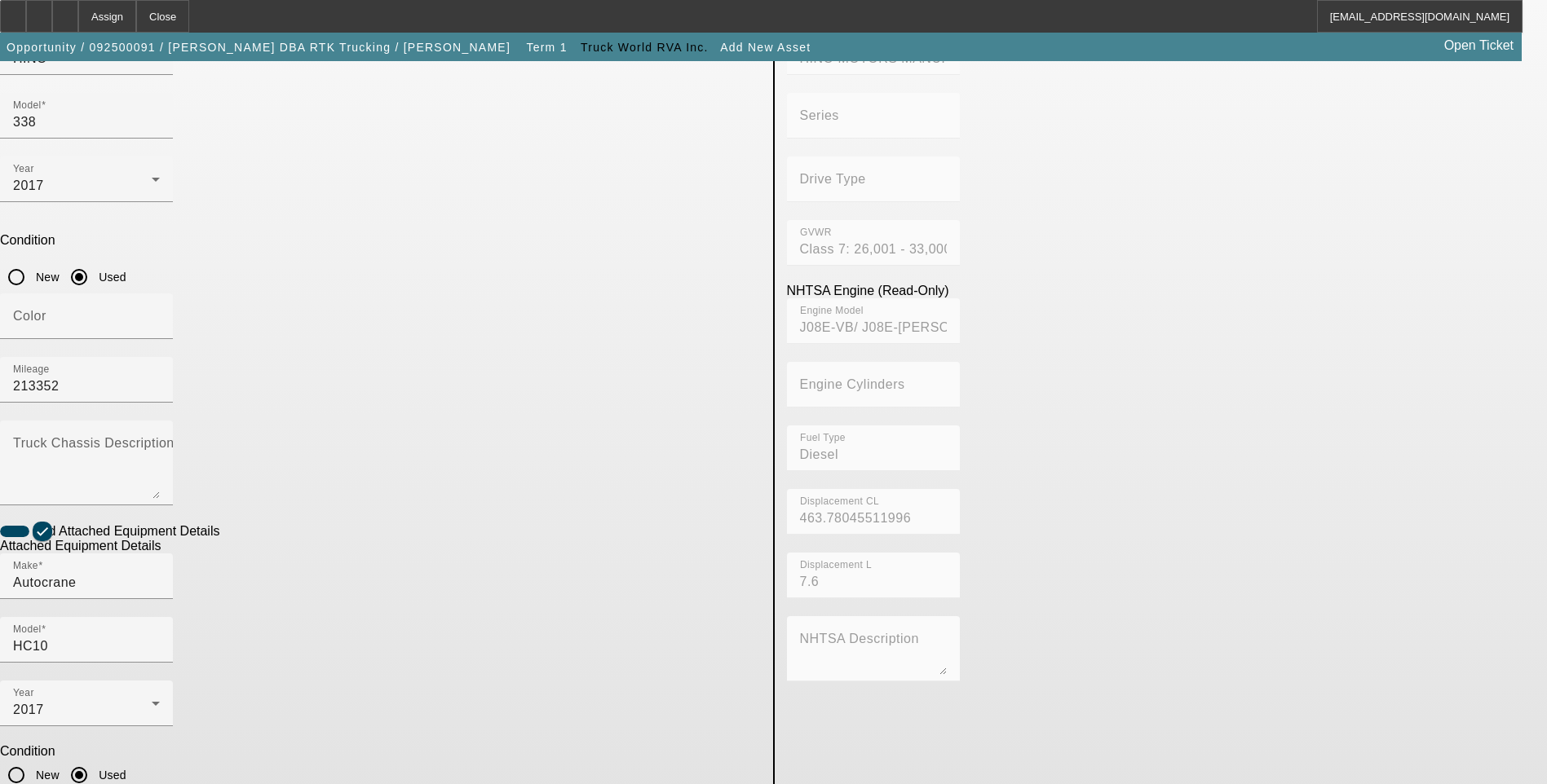
checkbox input "true"
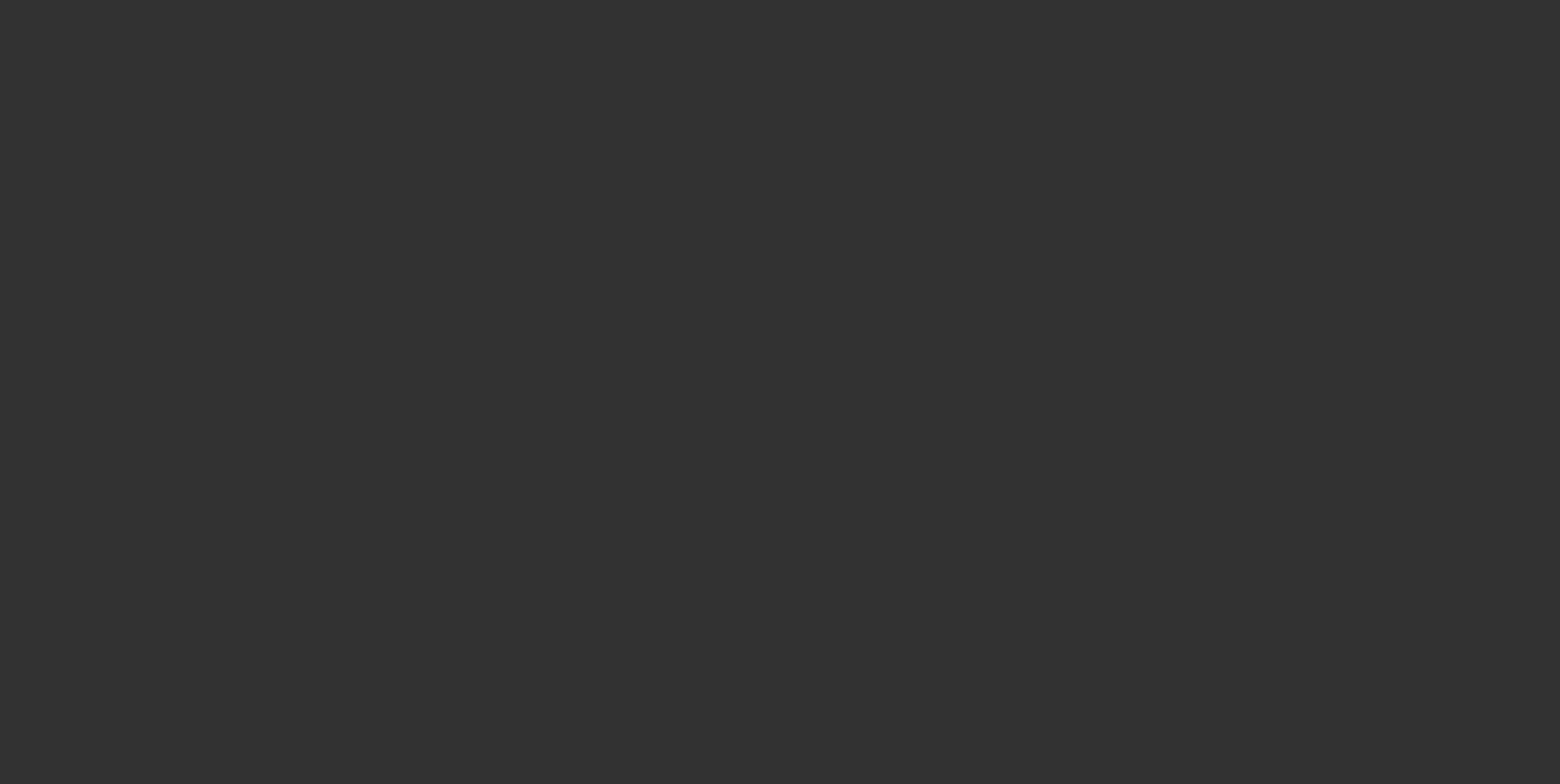
type input "$59,500.00"
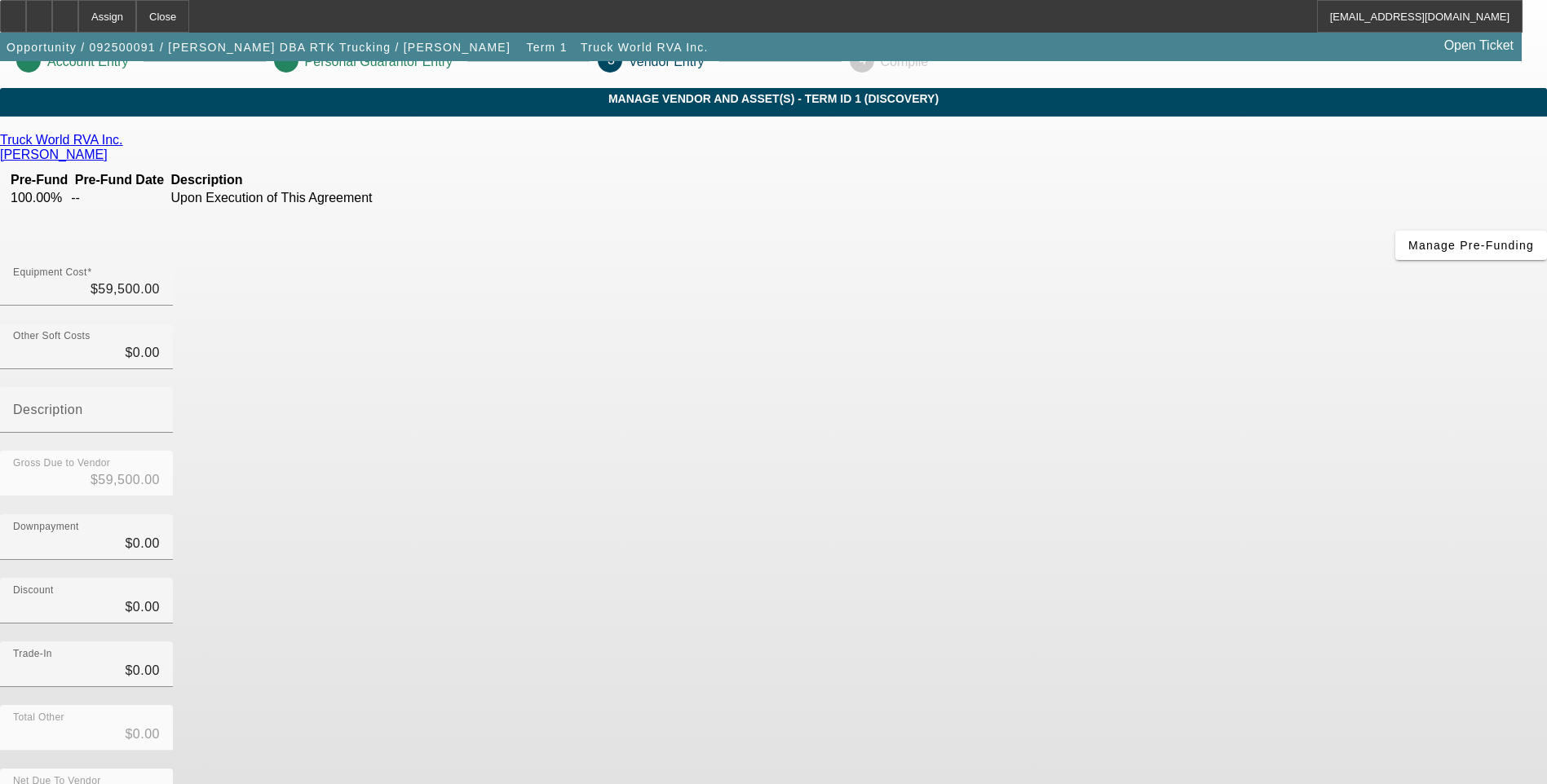
scroll to position [48, 0]
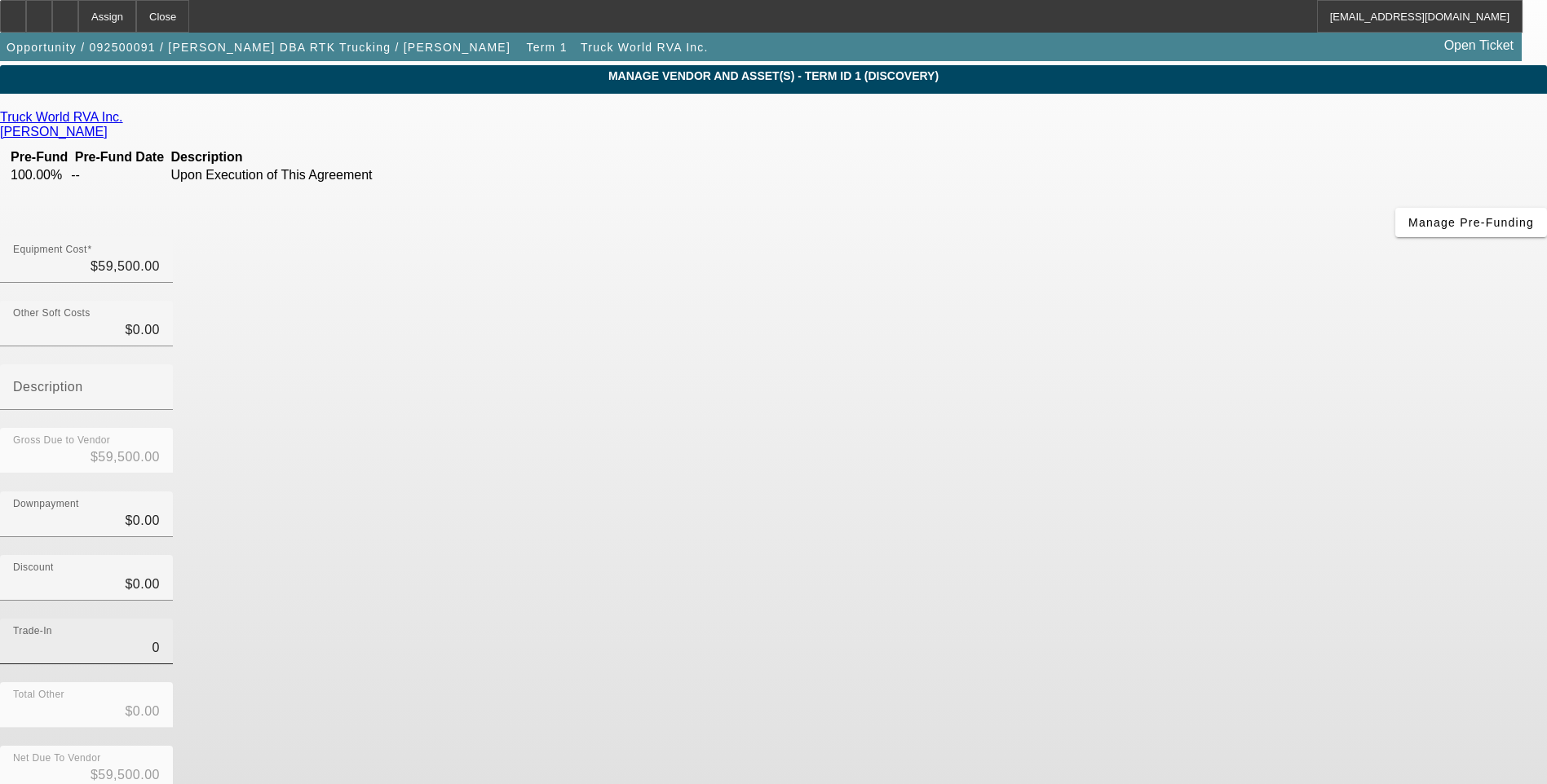
click at [160, 639] on input "0" at bounding box center [86, 648] width 146 height 20
type input "$0.00"
click at [1035, 619] on div "Trade-In $0.00" at bounding box center [774, 650] width 1547 height 64
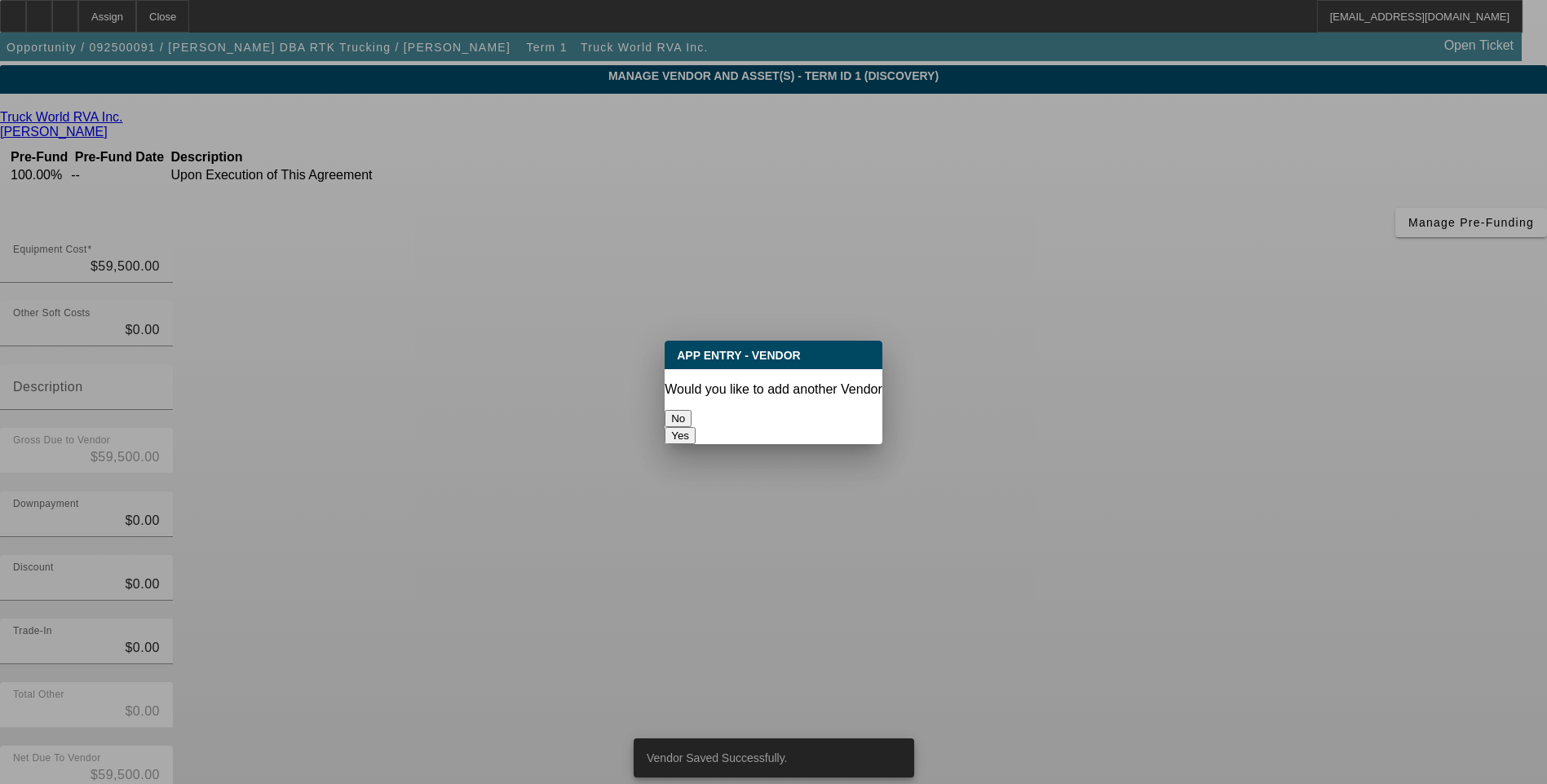
scroll to position [0, 0]
click at [692, 410] on button "No" at bounding box center [678, 418] width 27 height 17
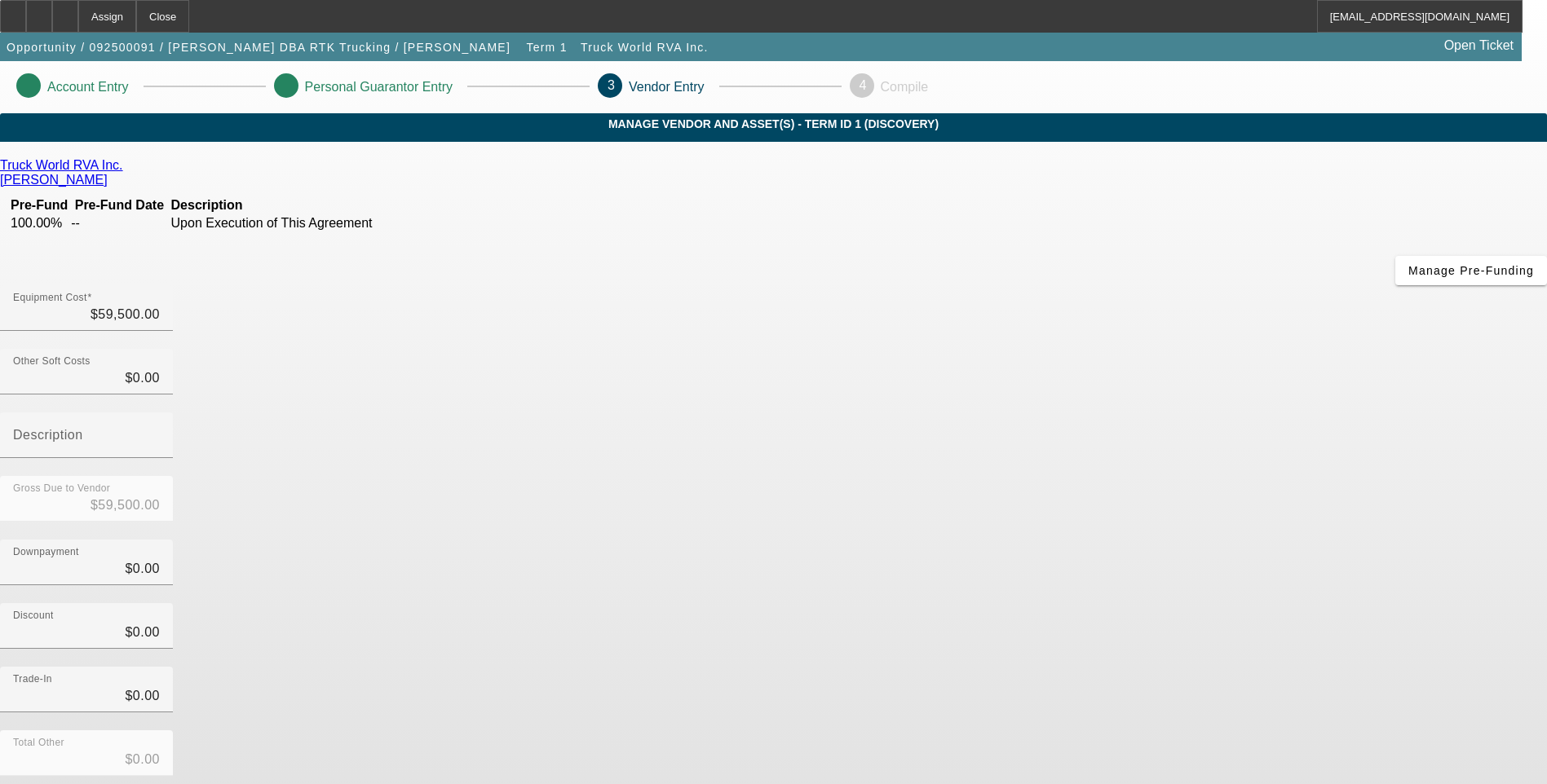
scroll to position [48, 0]
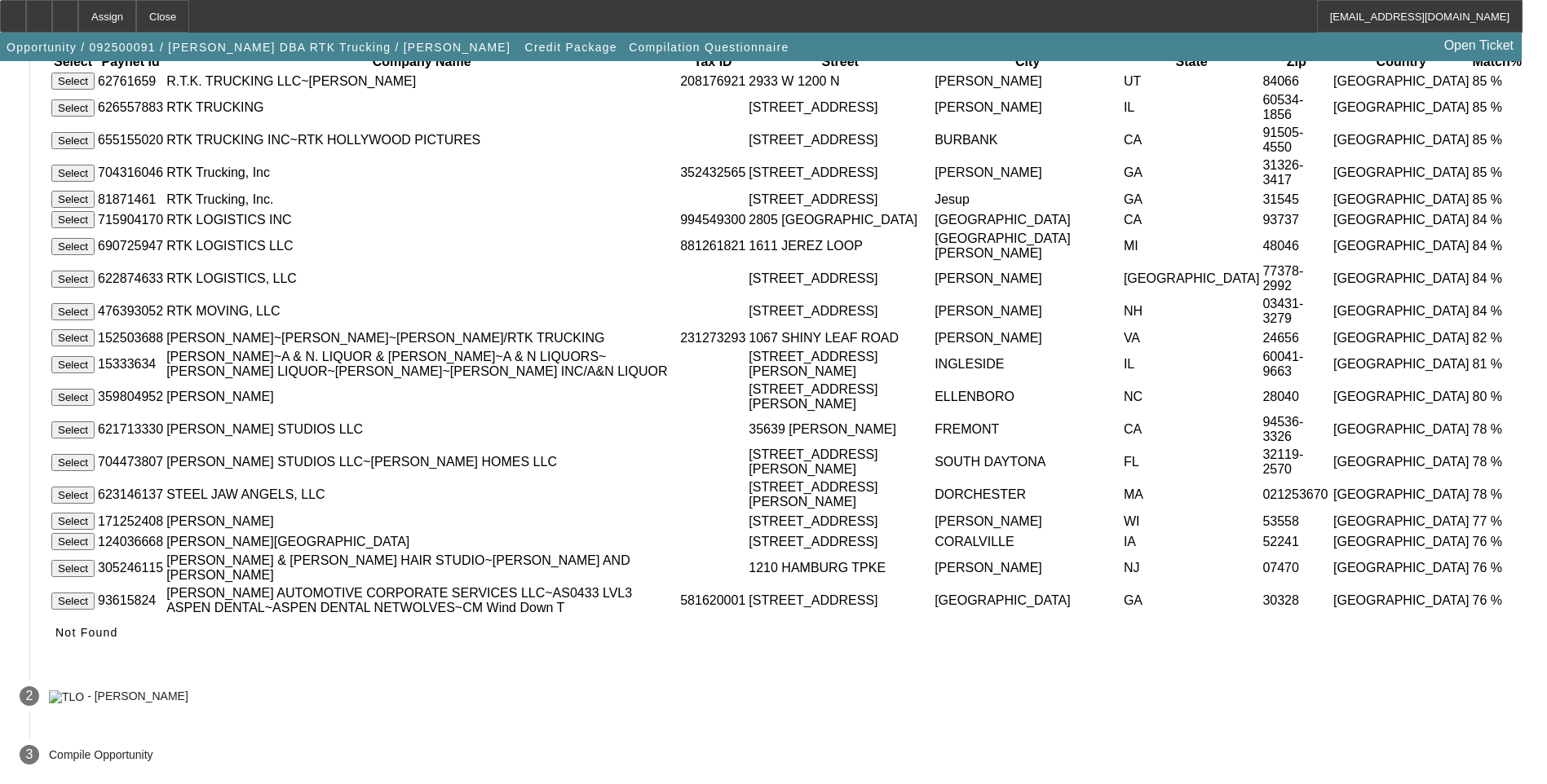
scroll to position [326, 0]
click at [94, 330] on button "Select" at bounding box center [73, 338] width 43 height 17
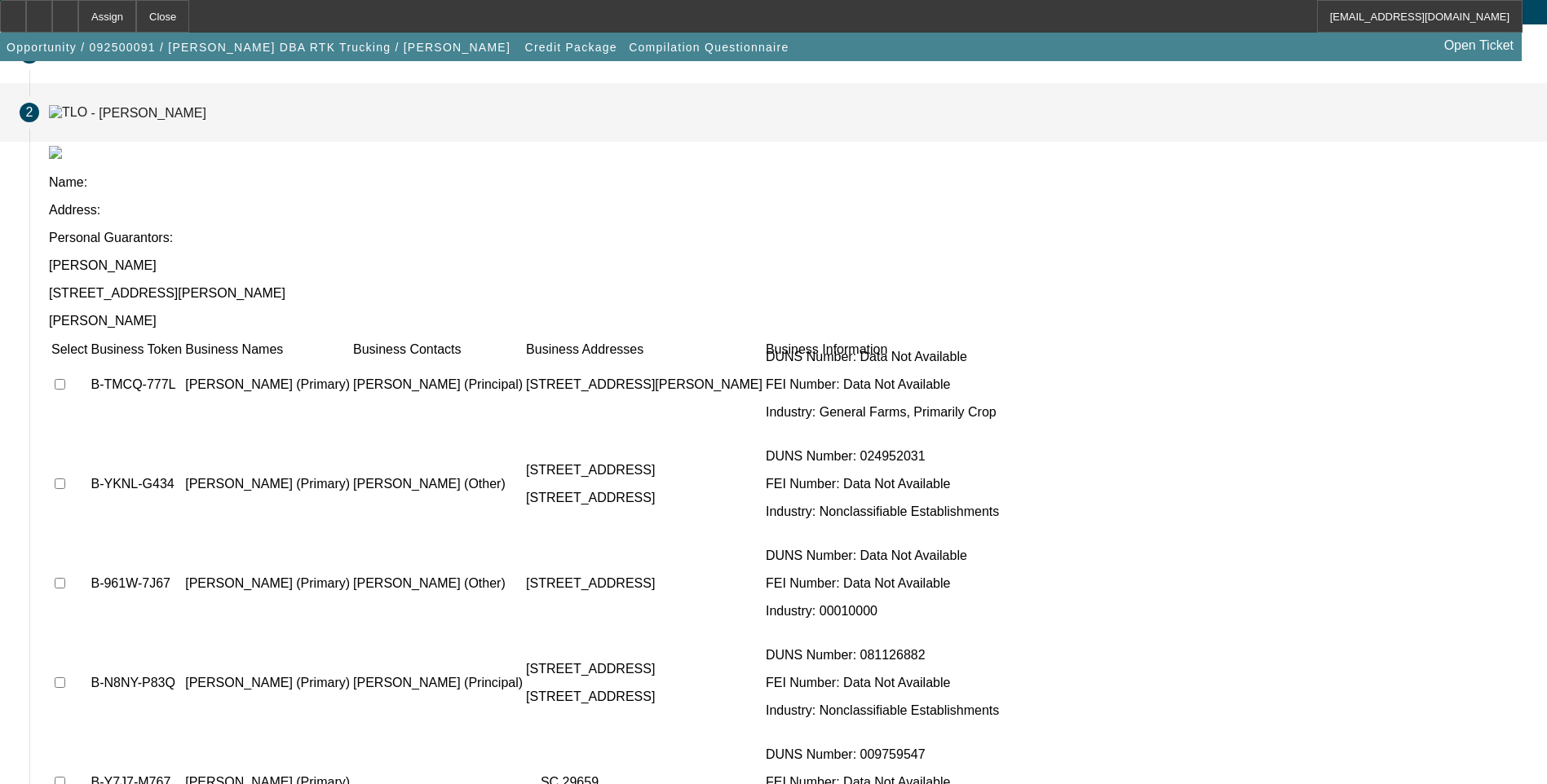
scroll to position [288, 0]
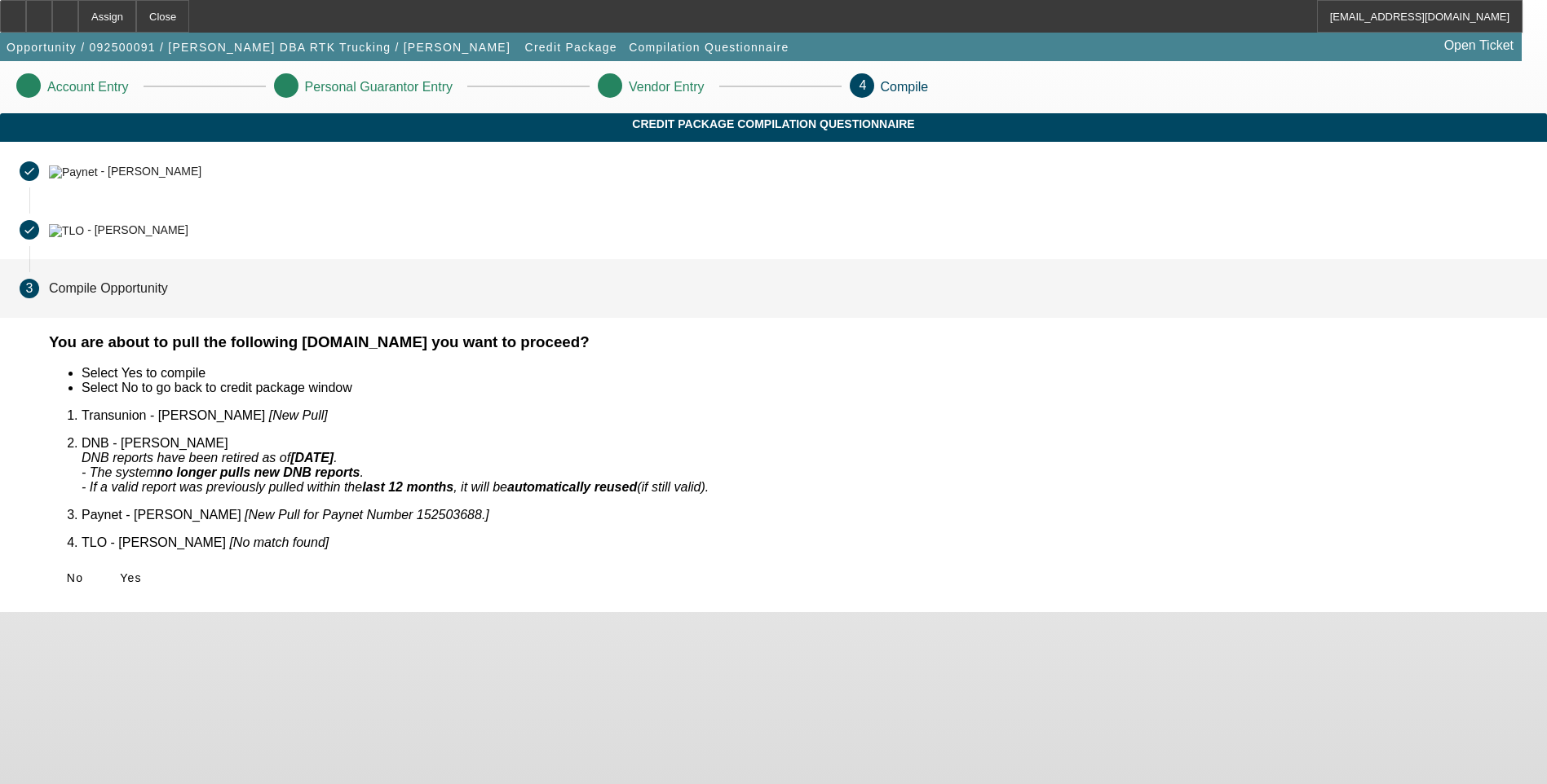
scroll to position [0, 0]
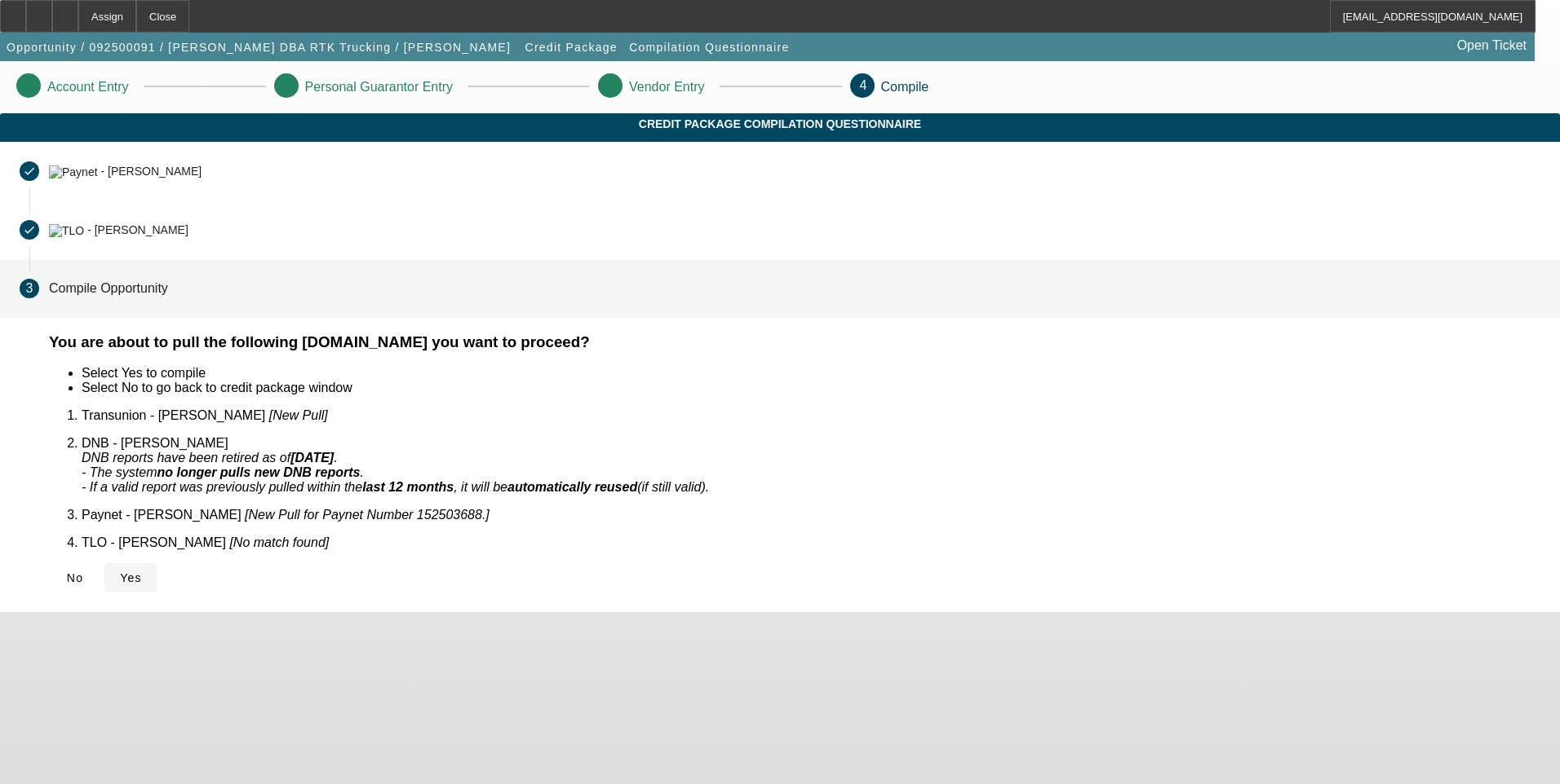
click at [120, 572] on icon at bounding box center [120, 578] width 0 height 13
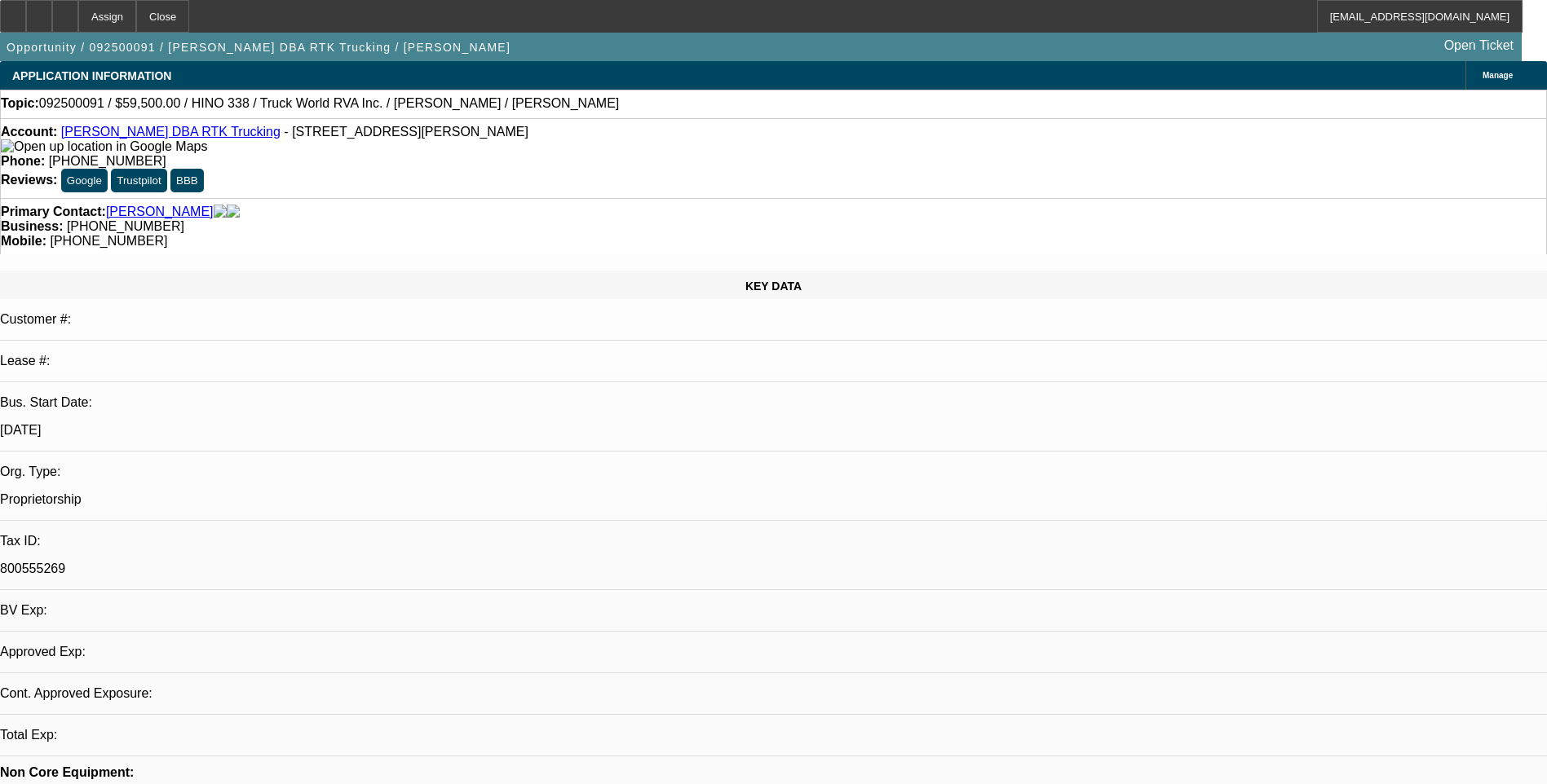
select select "0"
select select "2"
select select "0.1"
select select "1"
select select "2"
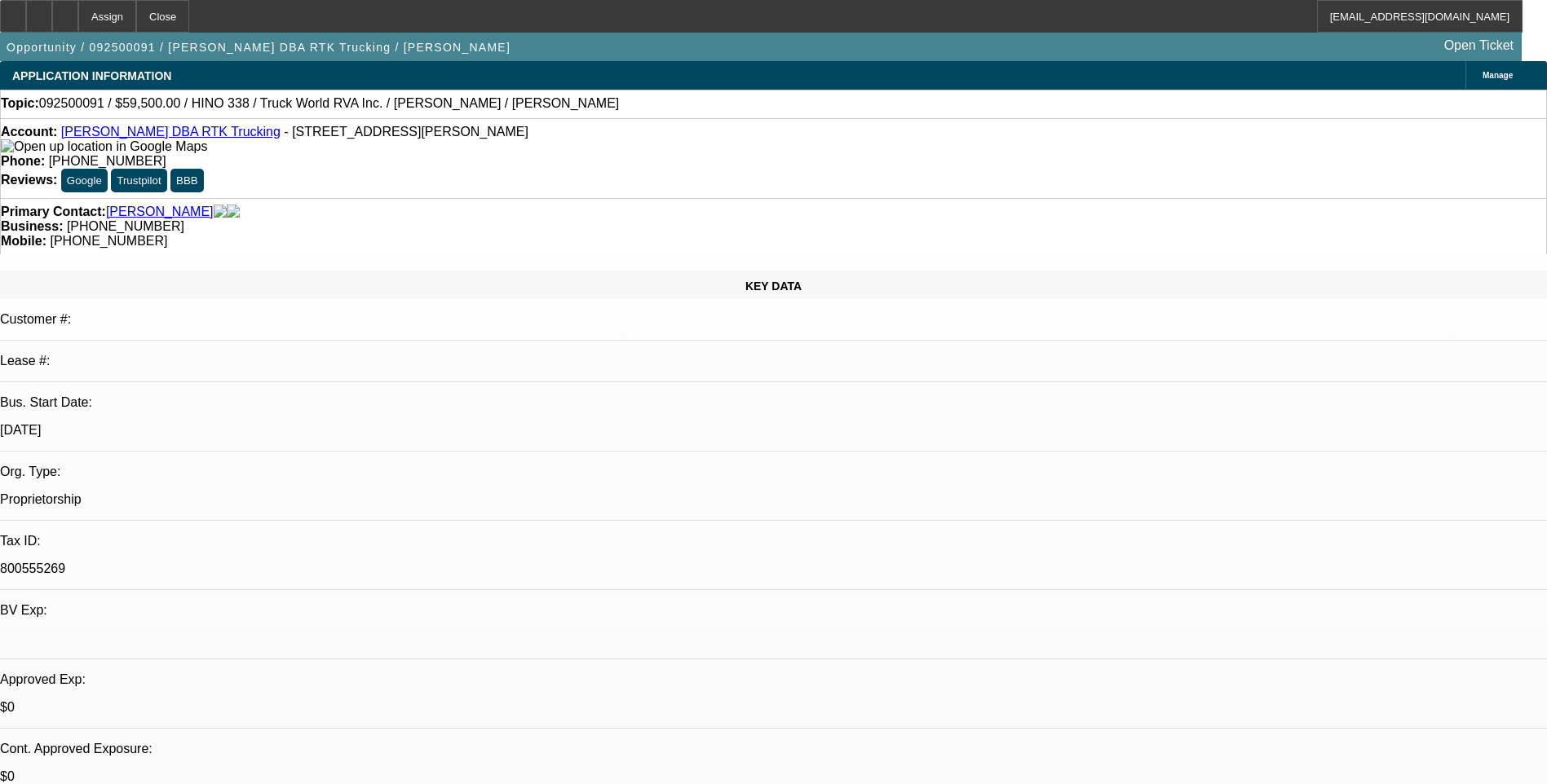
select select "4"
click at [78, 24] on div at bounding box center [65, 16] width 26 height 32
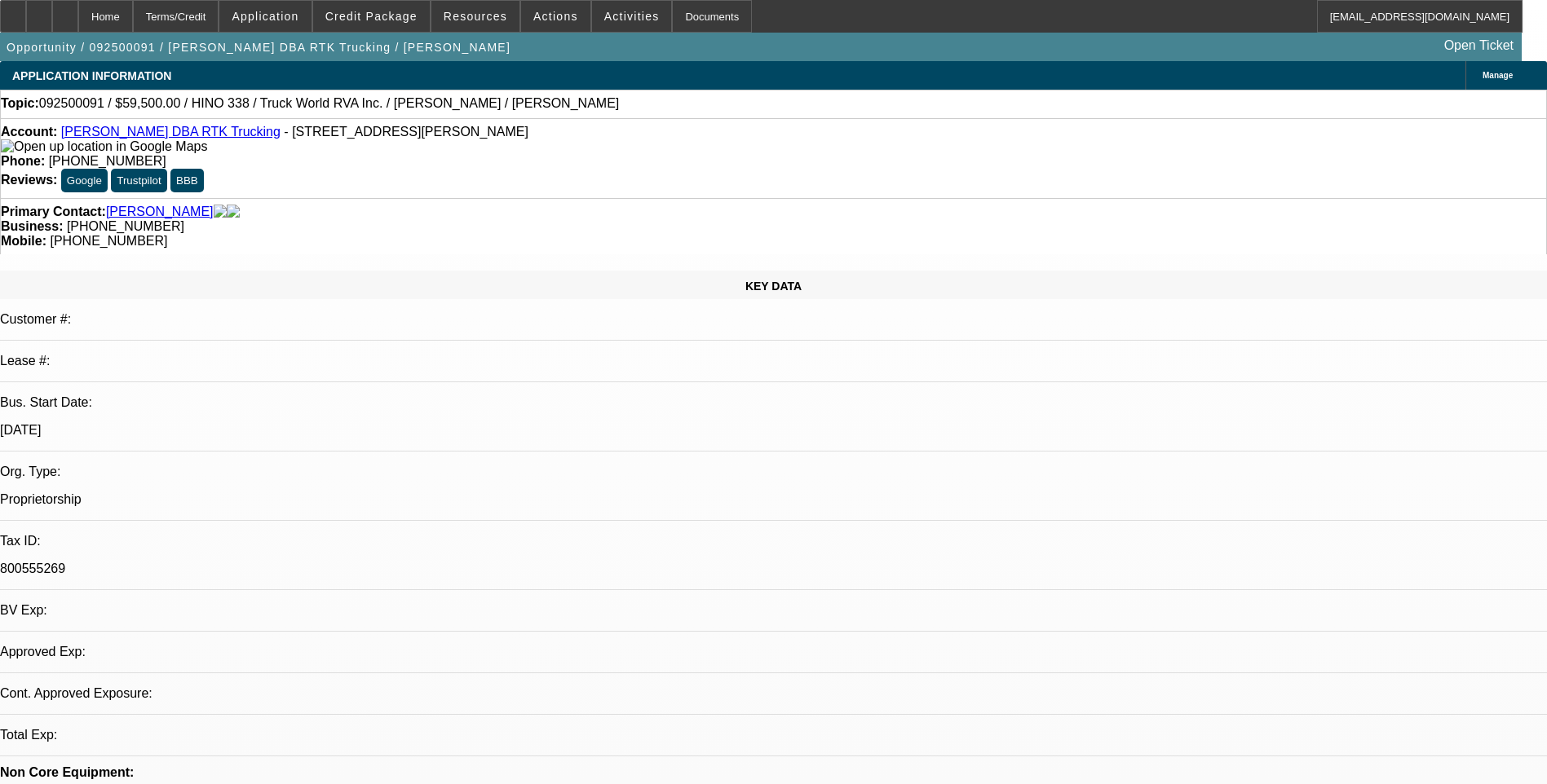
select select "0"
select select "2"
select select "0.1"
select select "1"
select select "2"
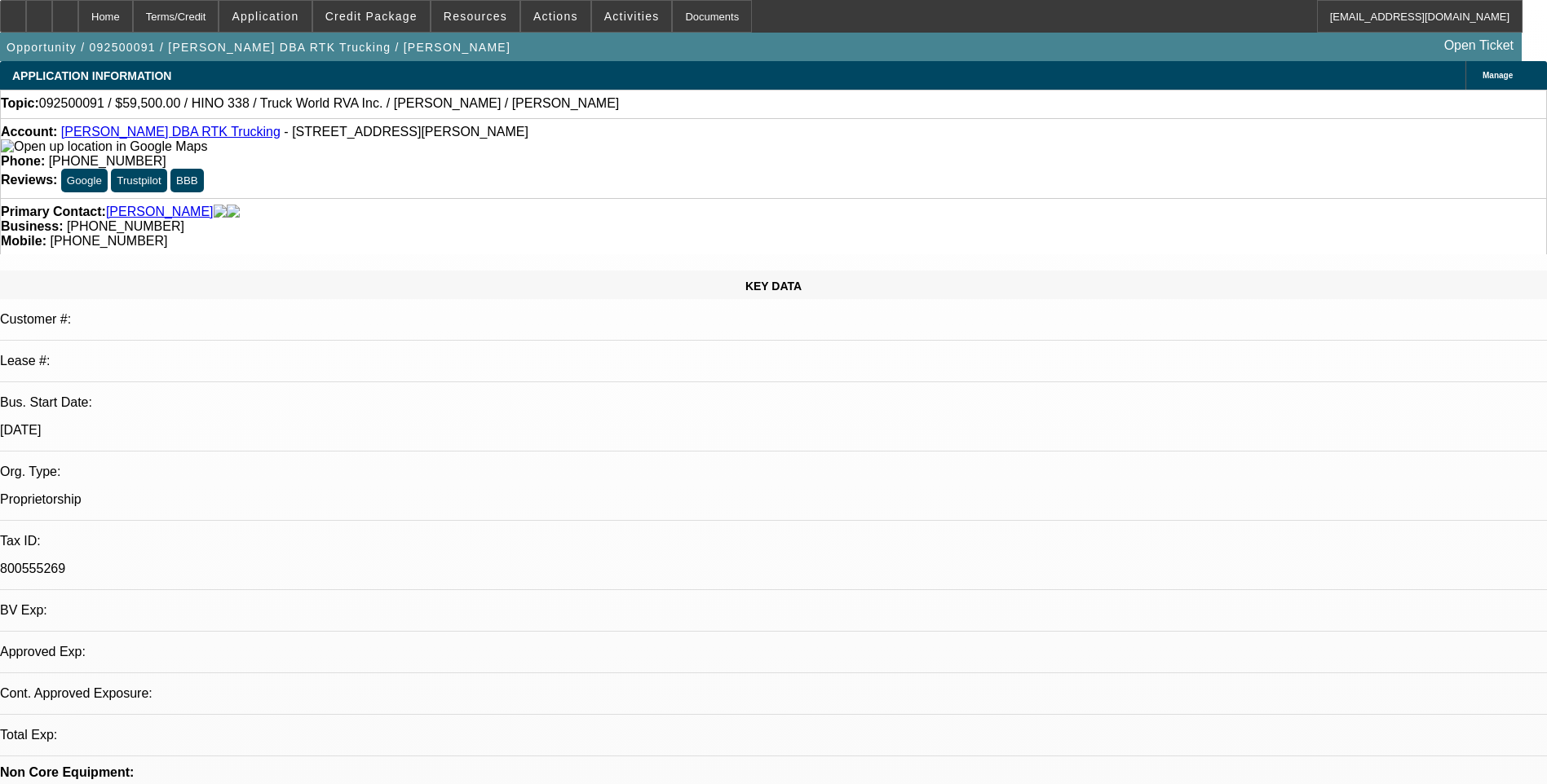
select select "4"
click at [298, 19] on span "Application" at bounding box center [265, 16] width 66 height 13
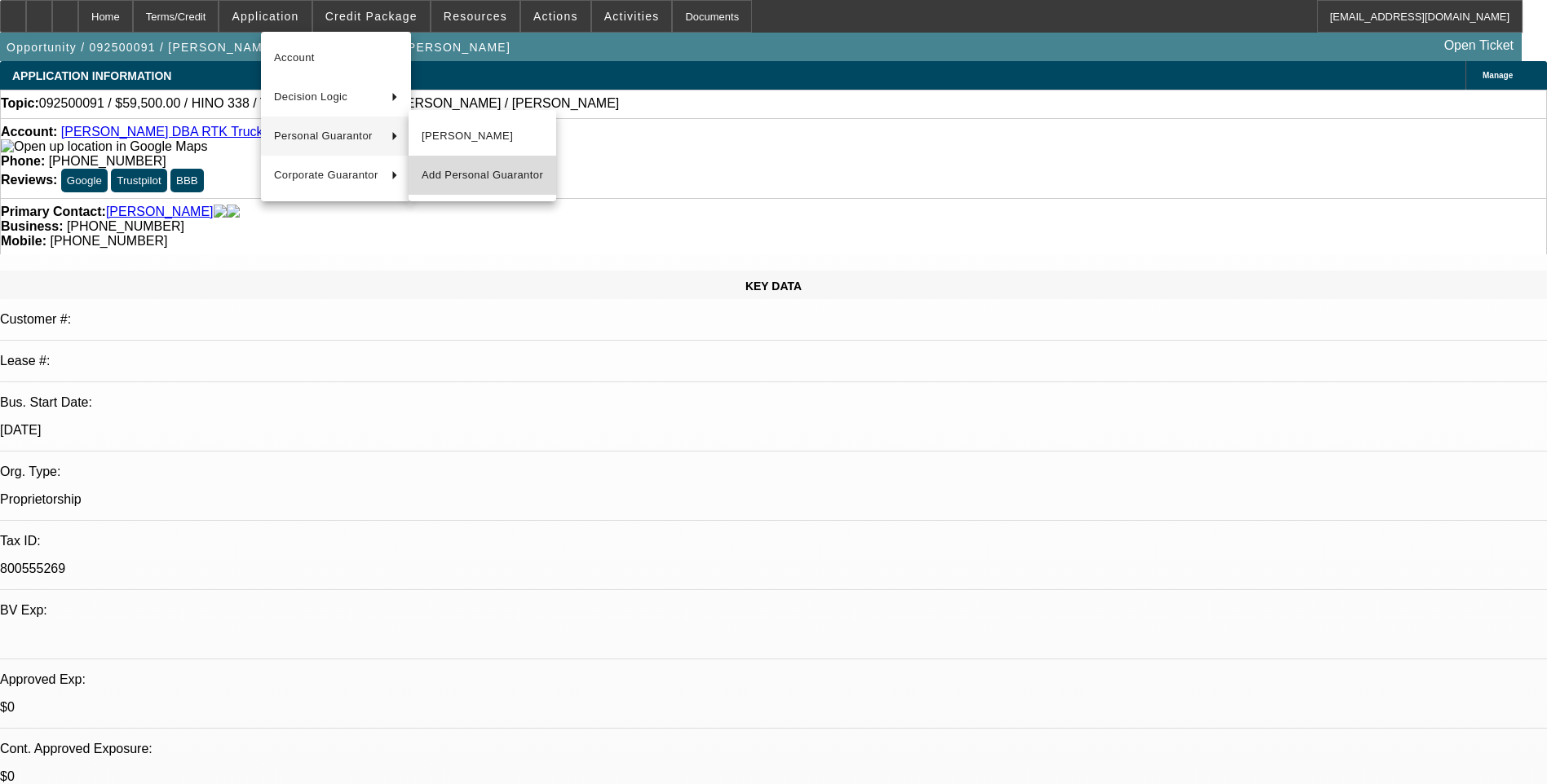
click at [495, 187] on button "Add Personal Guarantor" at bounding box center [482, 175] width 147 height 40
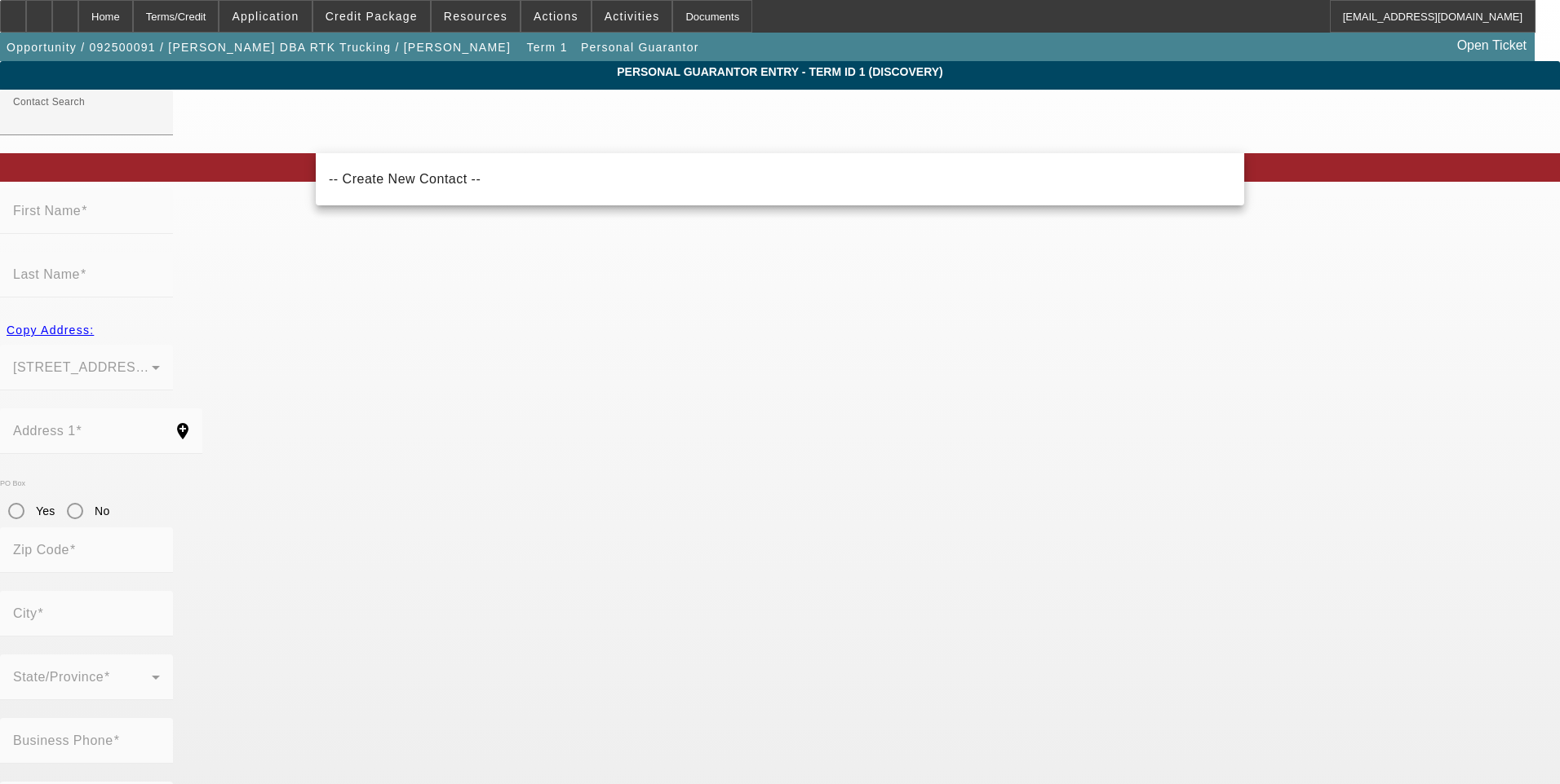
drag, startPoint x: 492, startPoint y: 172, endPoint x: 478, endPoint y: 189, distance: 22.0
click at [492, 172] on mat-option "-- Create New Contact --" at bounding box center [779, 180] width 928 height 40
type input "-- Create New Contact --"
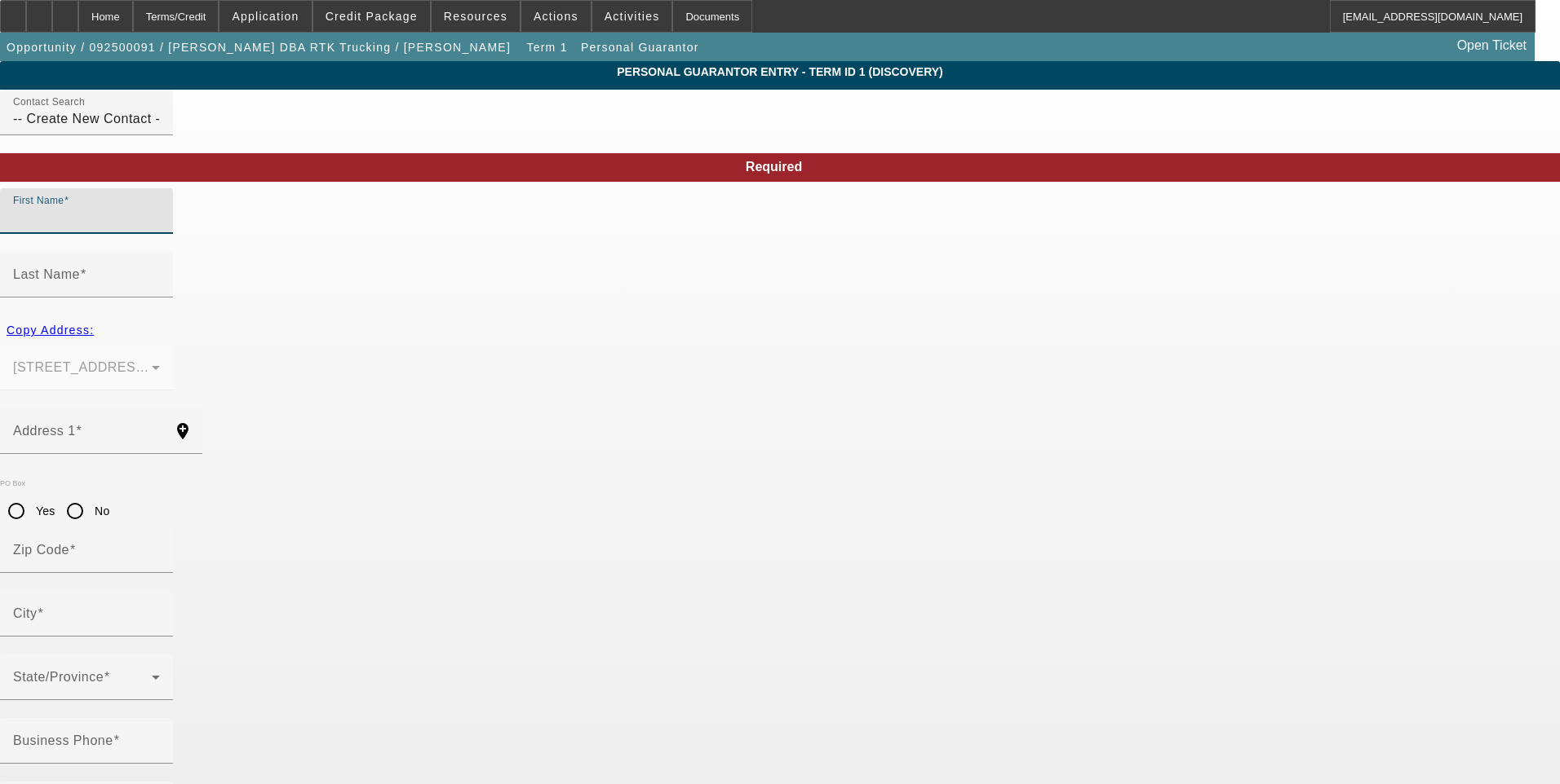
click at [160, 227] on input "First Name" at bounding box center [86, 218] width 146 height 20
type input "[PERSON_NAME]"
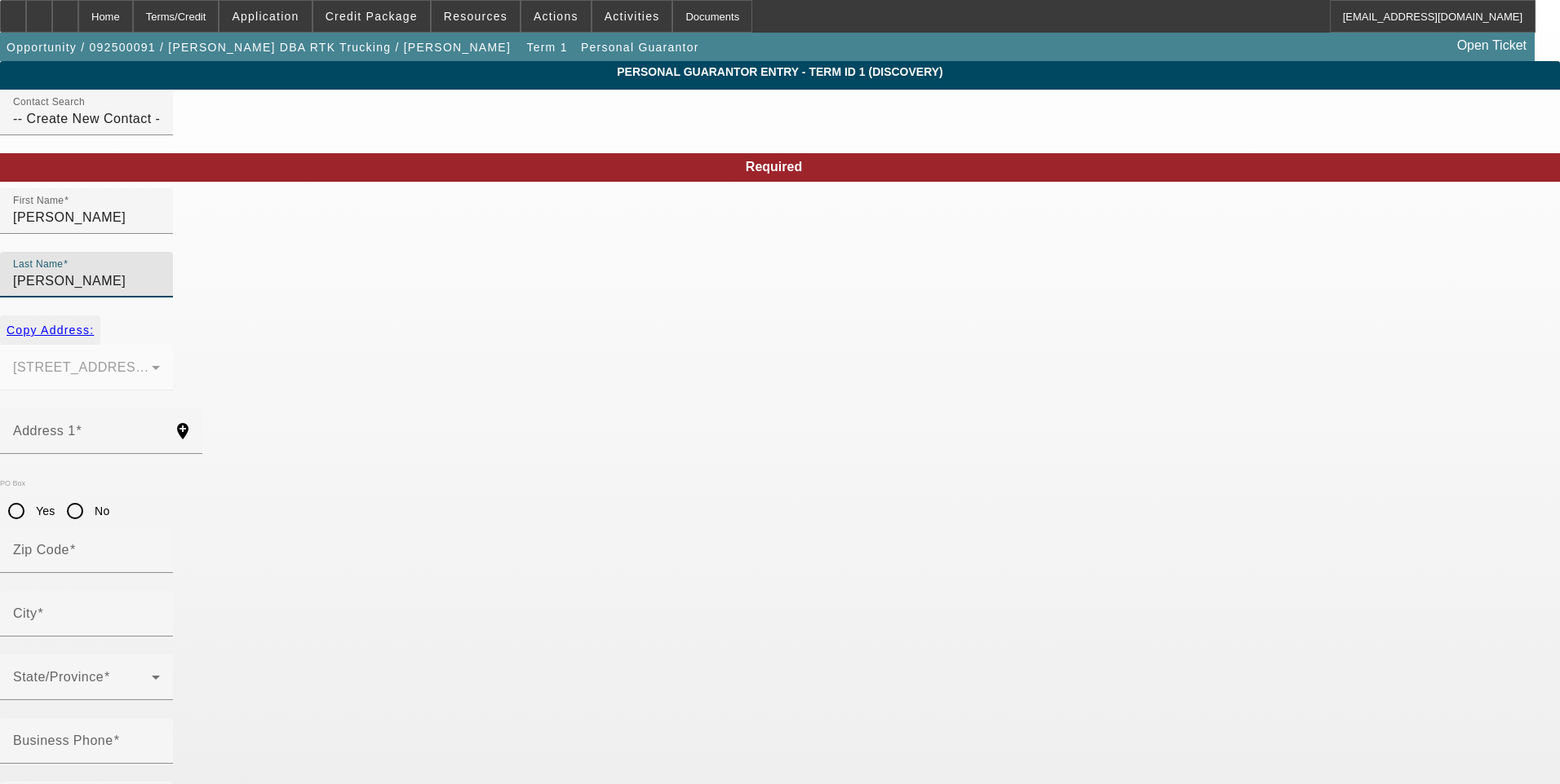
type input "[PERSON_NAME]"
click at [93, 323] on span "Copy Address:" at bounding box center [49, 330] width 87 height 13
type input "430 MORNINGMIST DR"
type input "29369"
type input "[PERSON_NAME]"
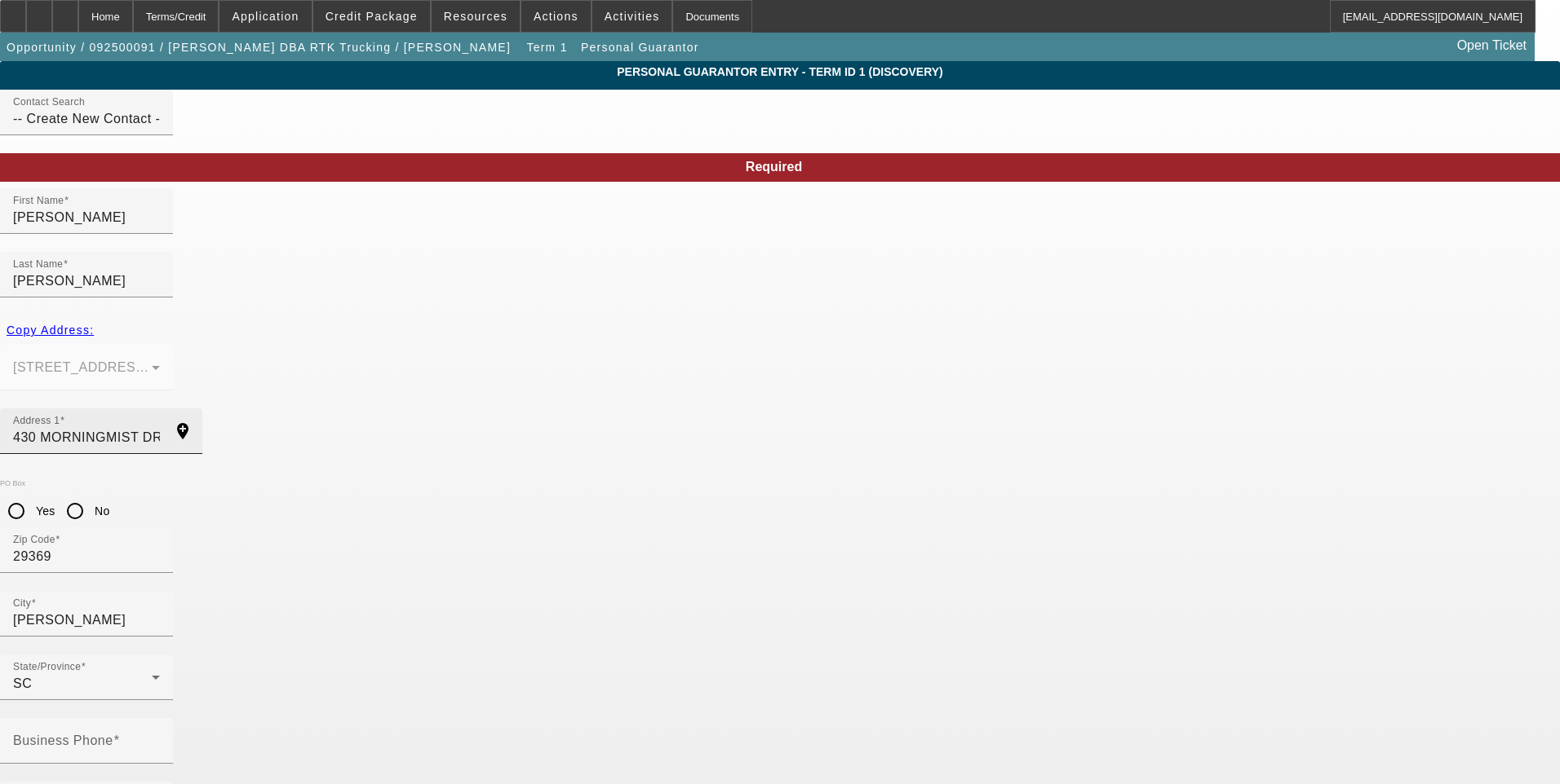
click at [160, 428] on input "430 MORNINGMIST DR" at bounding box center [86, 438] width 146 height 20
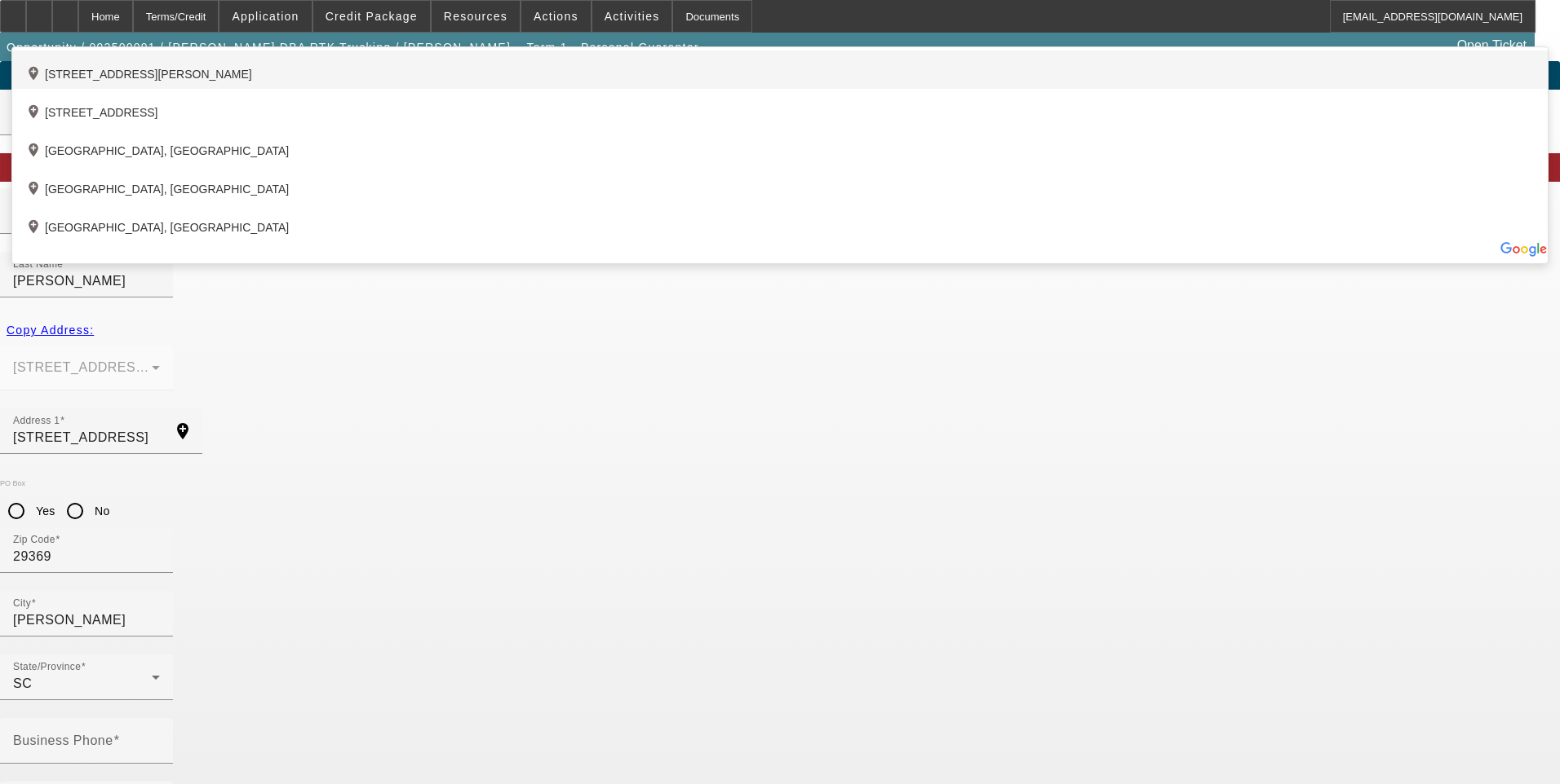
click at [482, 89] on div "add_location [STREET_ADDRESS][PERSON_NAME]" at bounding box center [780, 69] width 1536 height 39
type input "[STREET_ADDRESS]"
type input "[PERSON_NAME]"
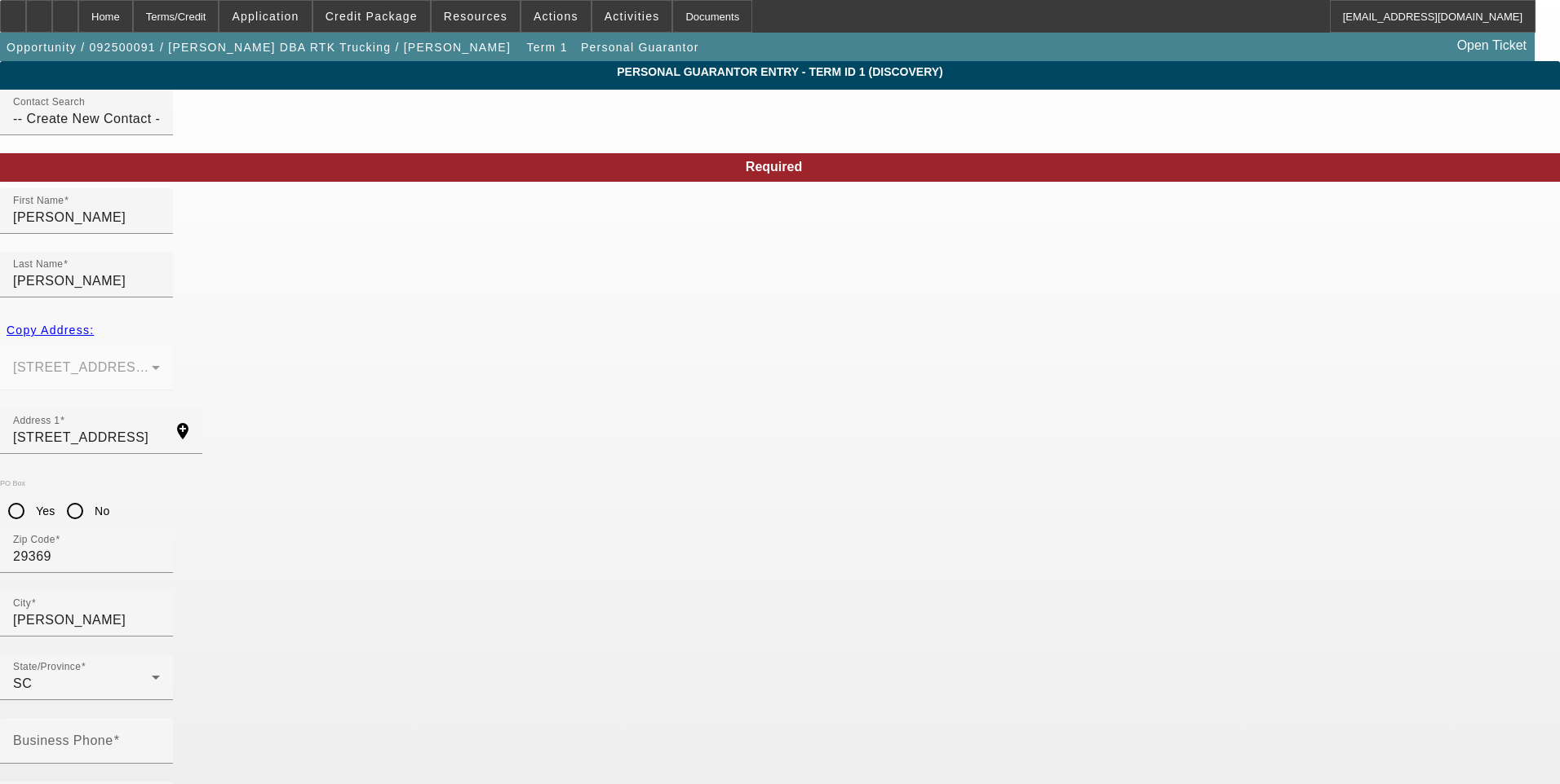
type input "50"
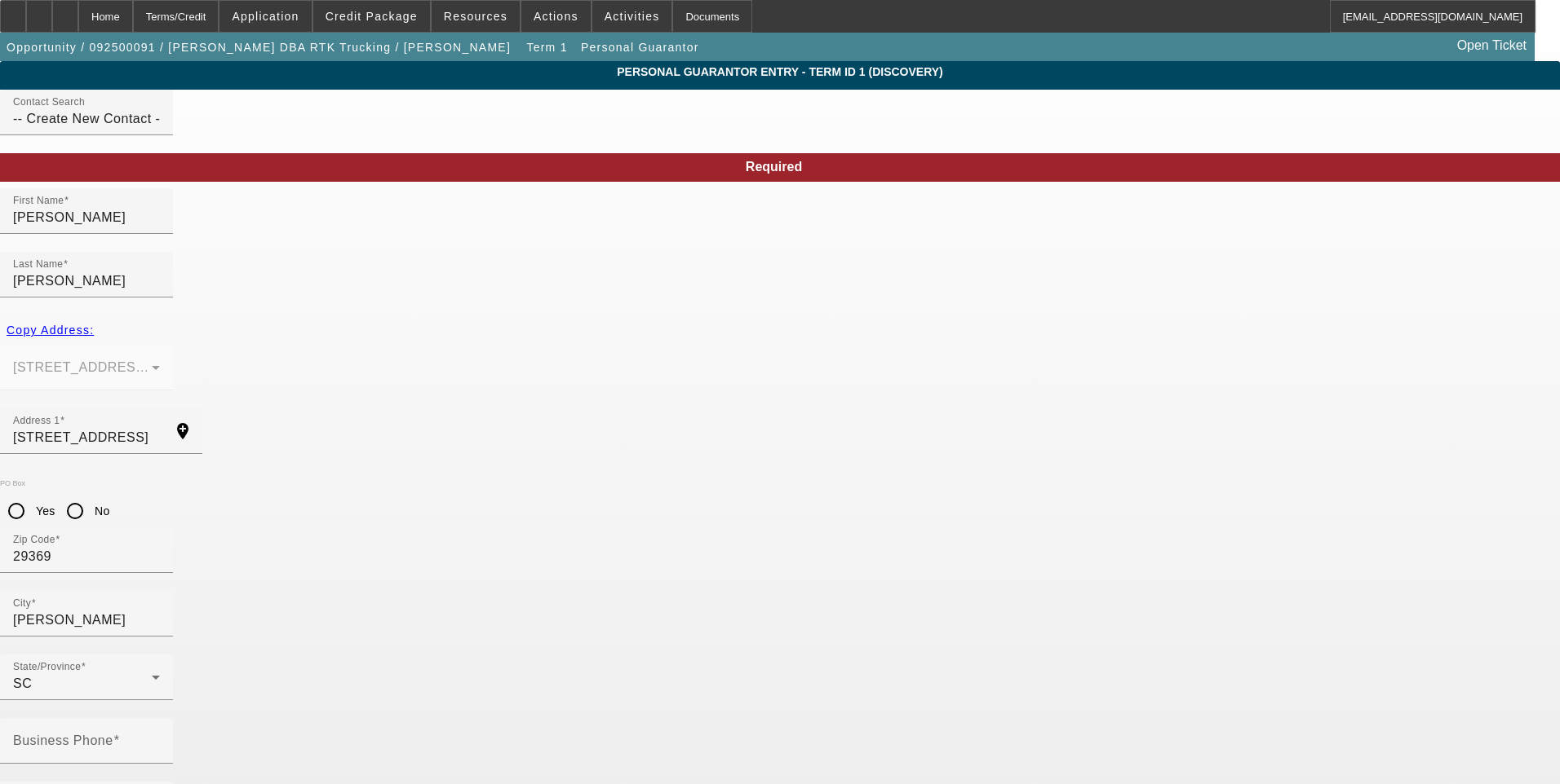
type input "[PERSON_NAME][EMAIL_ADDRESS][PERSON_NAME][DOMAIN_NAME]"
type input "231-27-3293"
click at [160, 738] on input "Business Phone" at bounding box center [86, 748] width 146 height 20
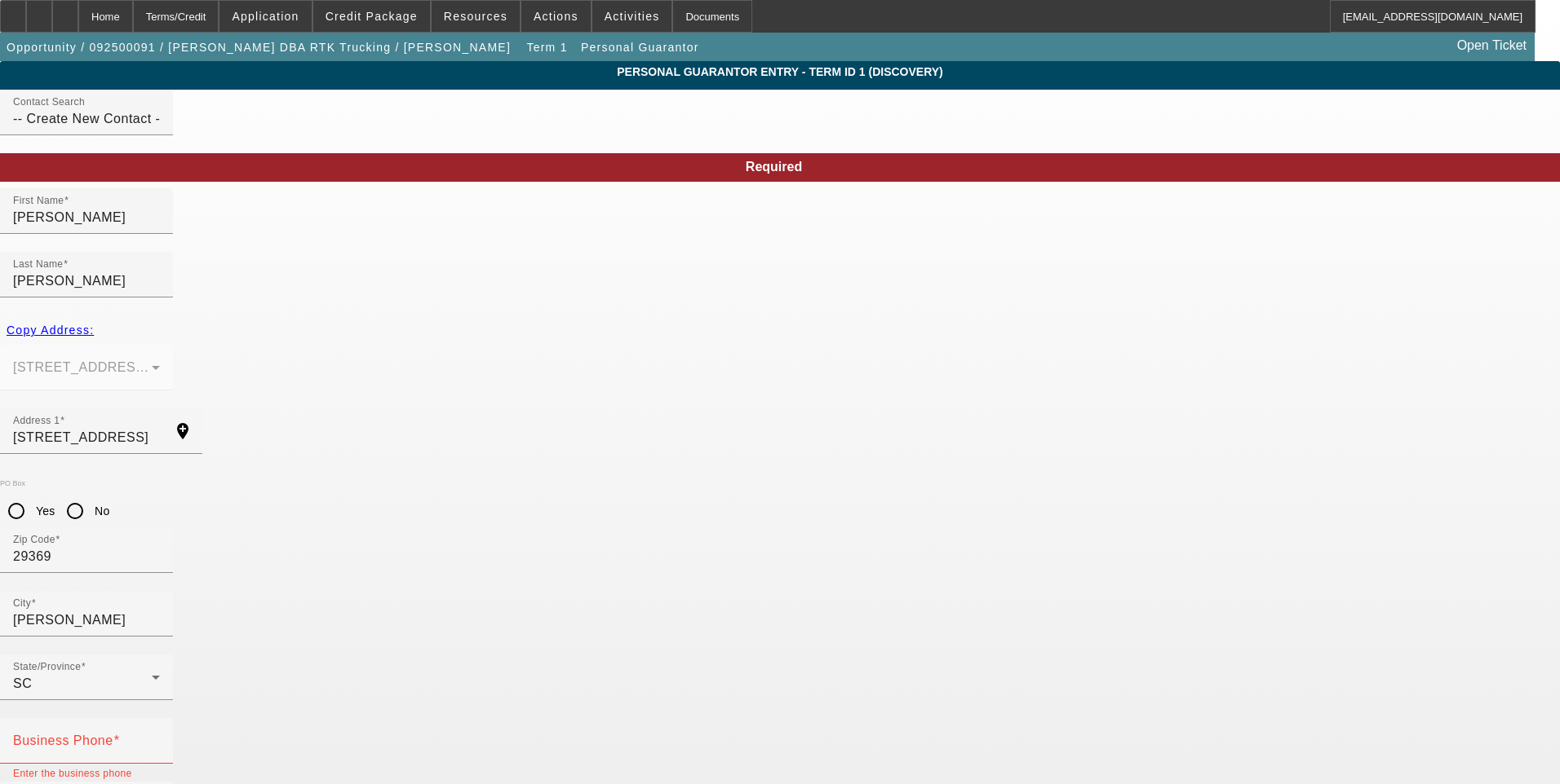
type input "[PHONE_NUMBER]"
click at [113, 734] on mat-label "Business Phone" at bounding box center [64, 740] width 101 height 13
click at [160, 738] on input "Business Phone" at bounding box center [86, 748] width 146 height 20
type input "[PHONE_NUMBER]"
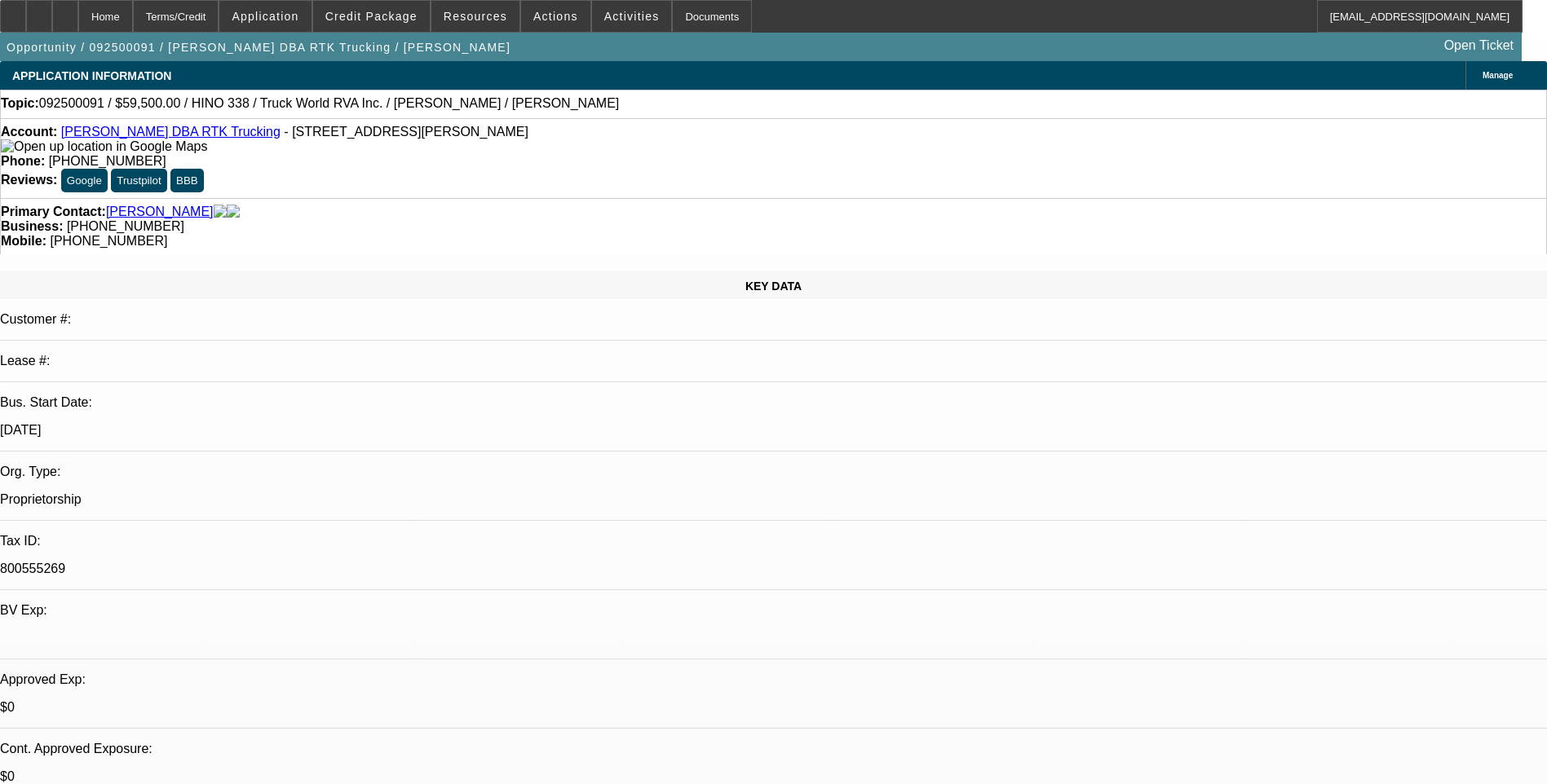
select select "0"
select select "2"
select select "0.1"
select select "4"
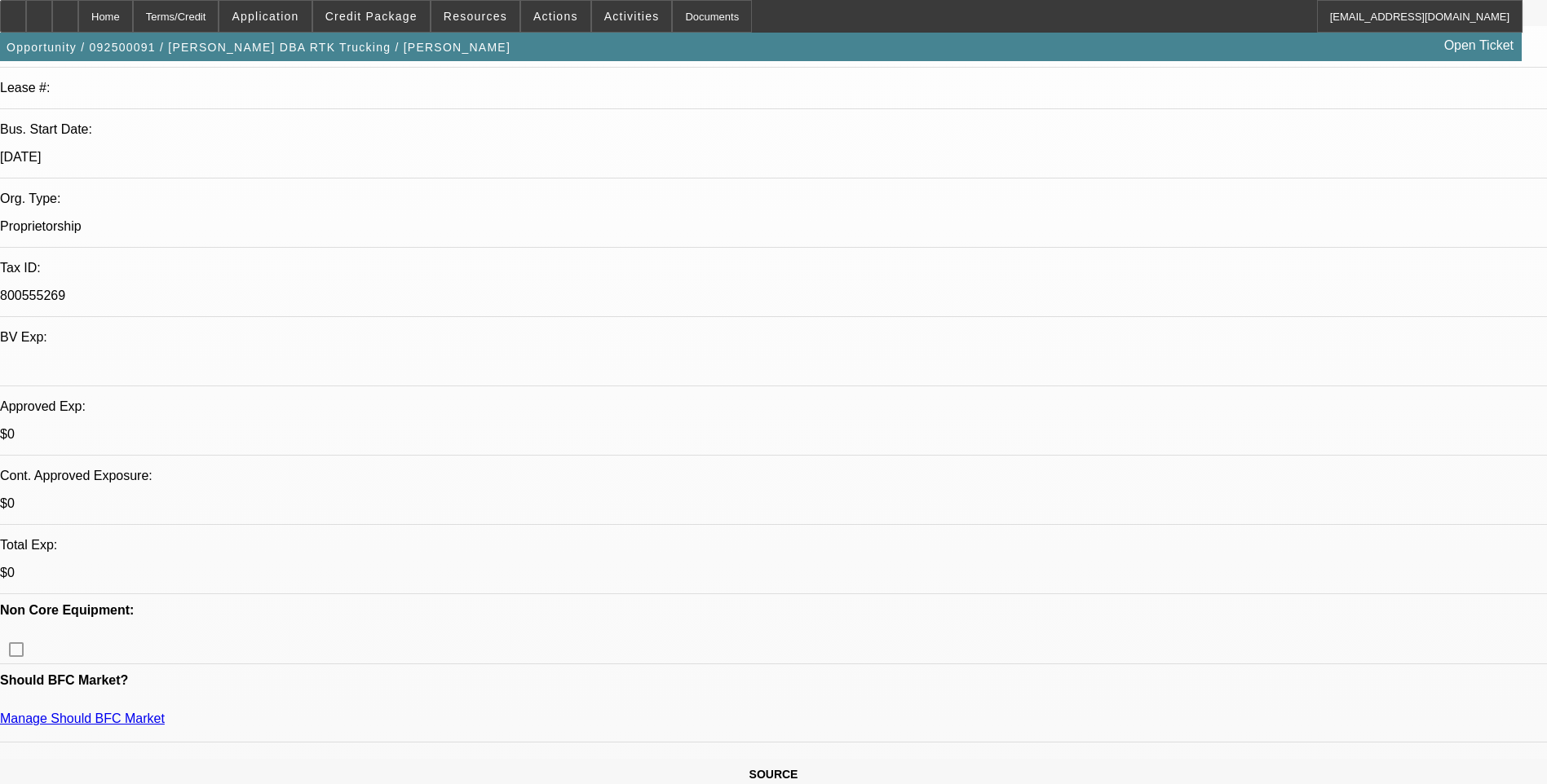
scroll to position [326, 0]
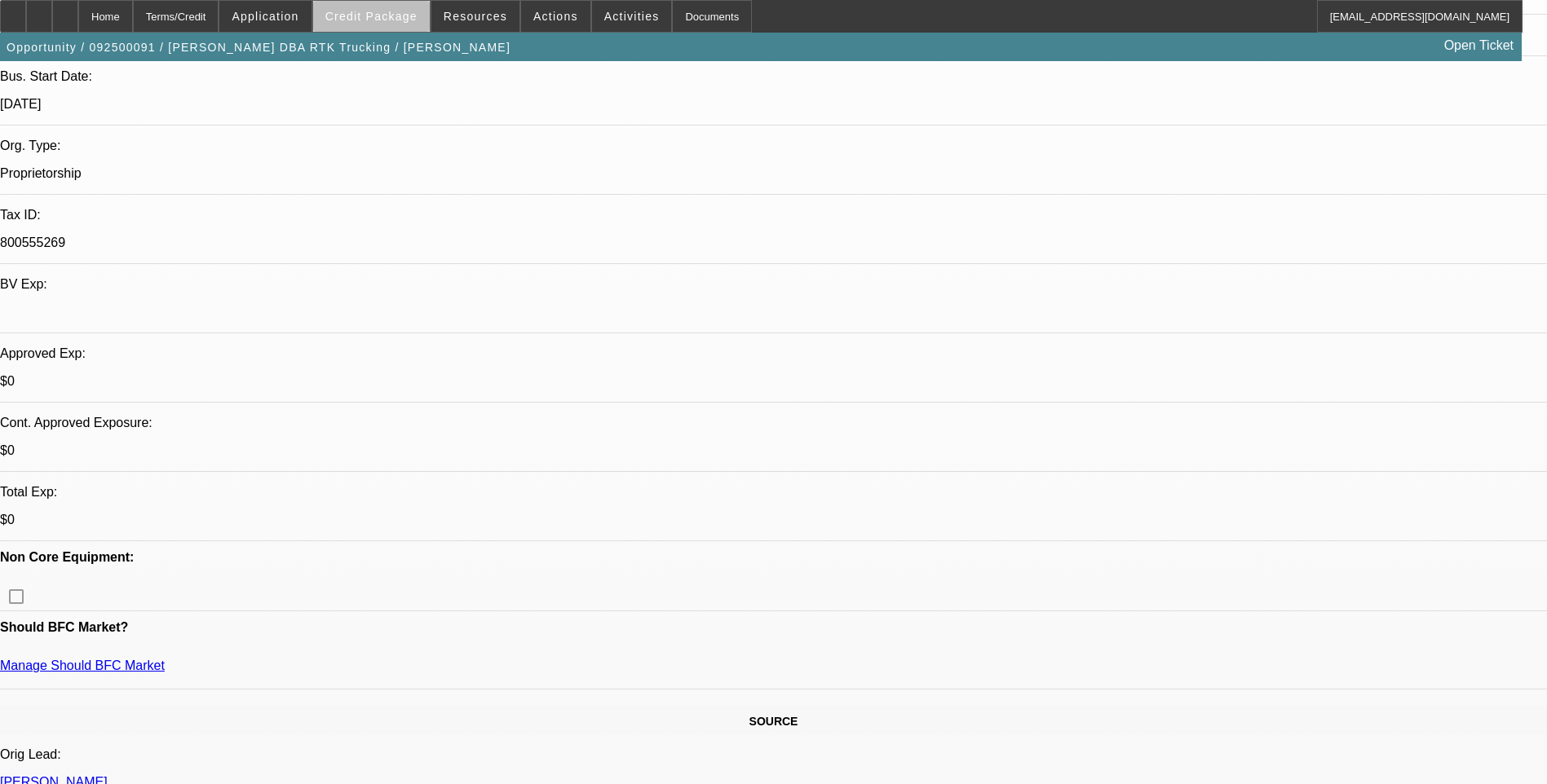
click at [402, 20] on span "Credit Package" at bounding box center [371, 16] width 93 height 13
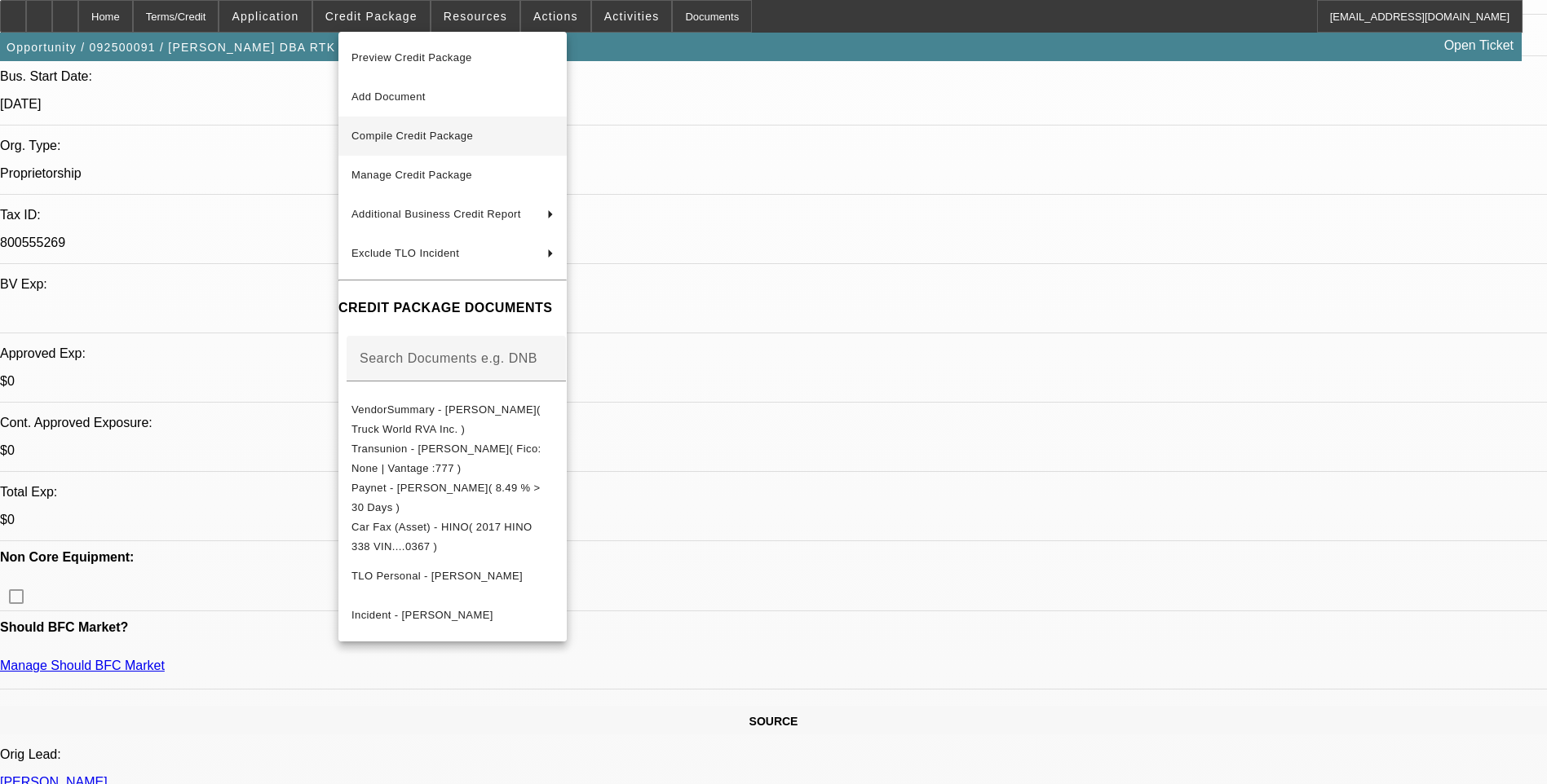
click at [474, 145] on span "Compile Credit Package" at bounding box center [452, 137] width 202 height 20
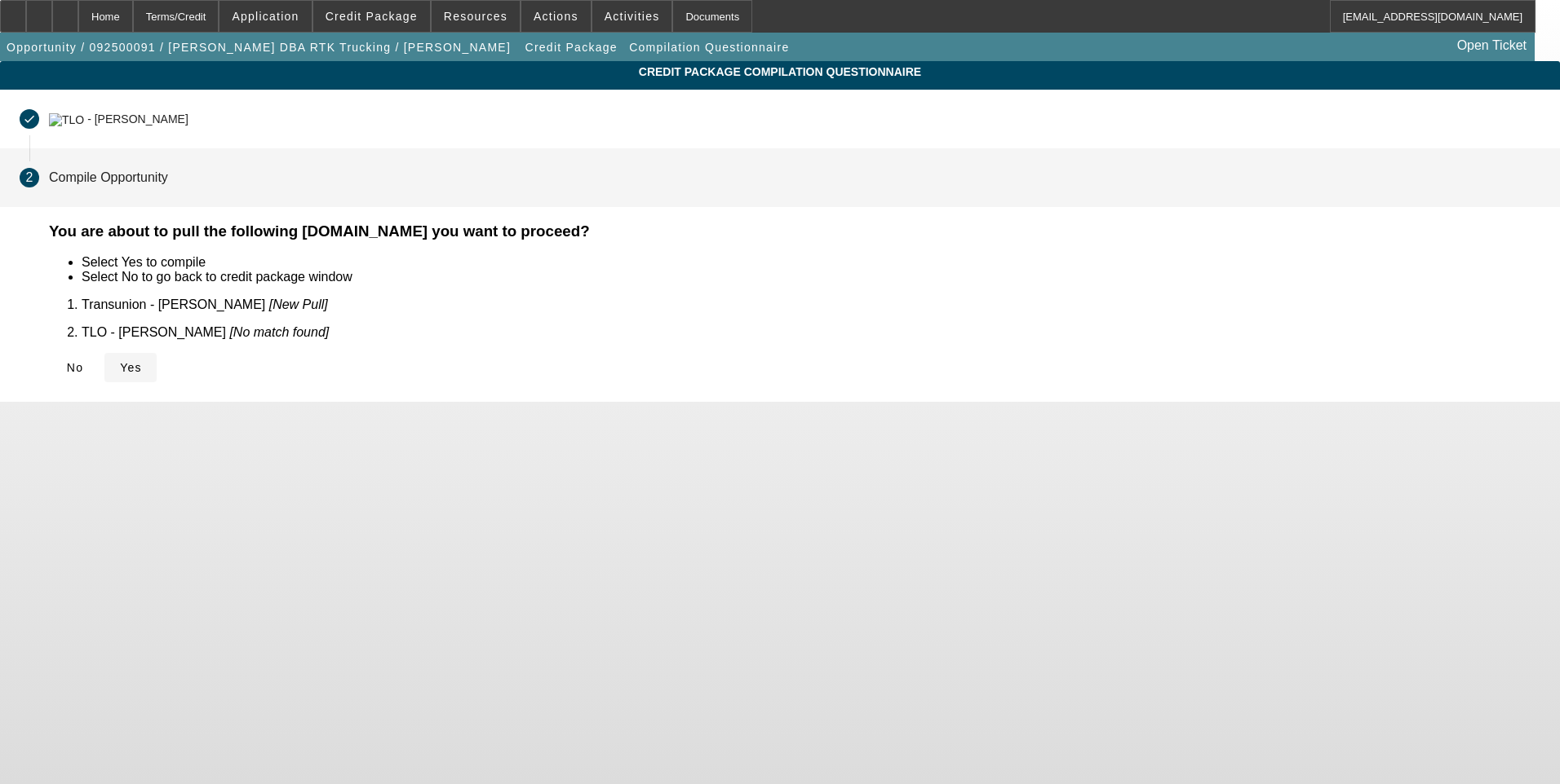
click at [142, 361] on span "Yes" at bounding box center [130, 367] width 22 height 13
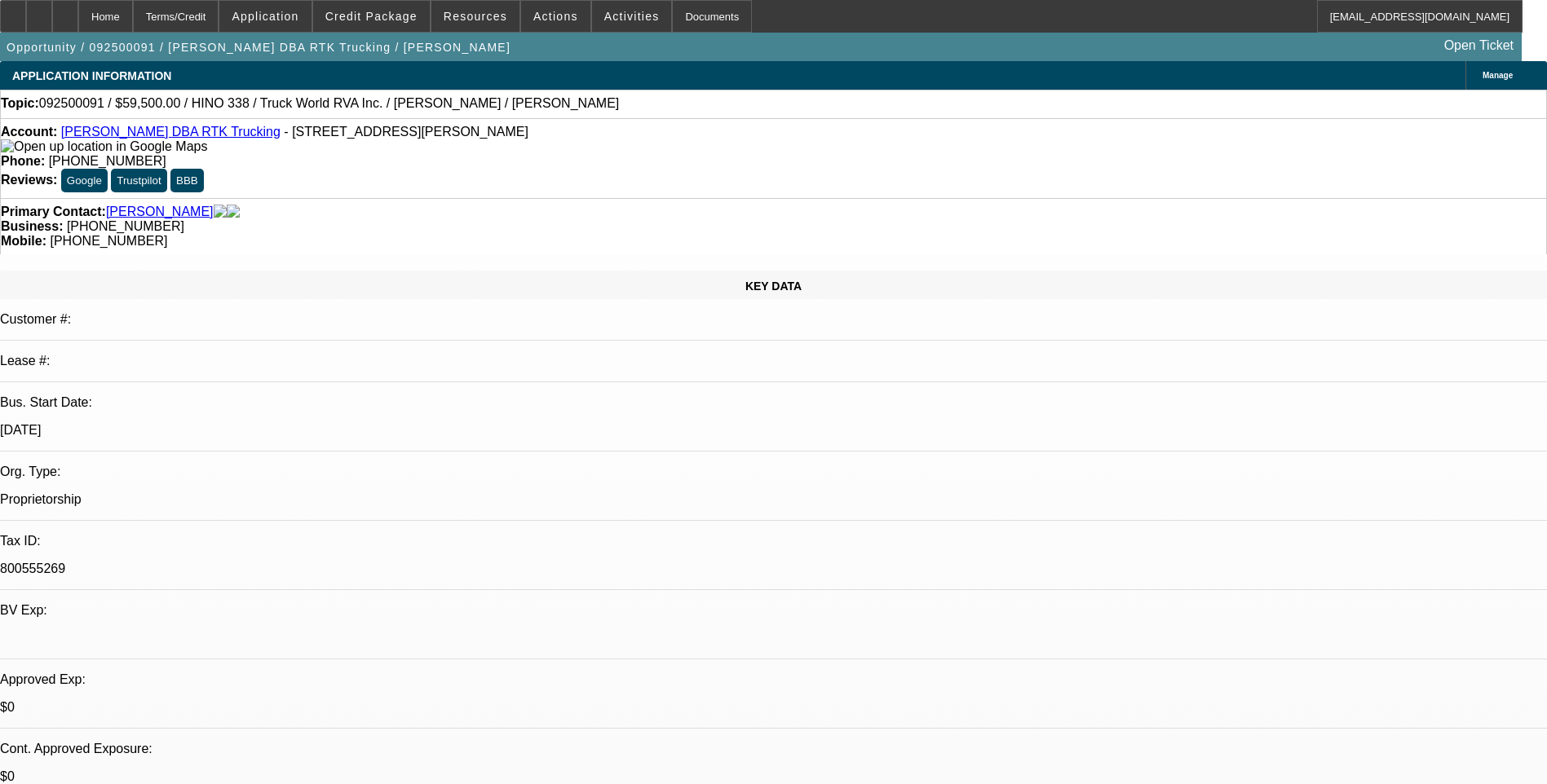
select select "0"
select select "2"
select select "0.1"
select select "4"
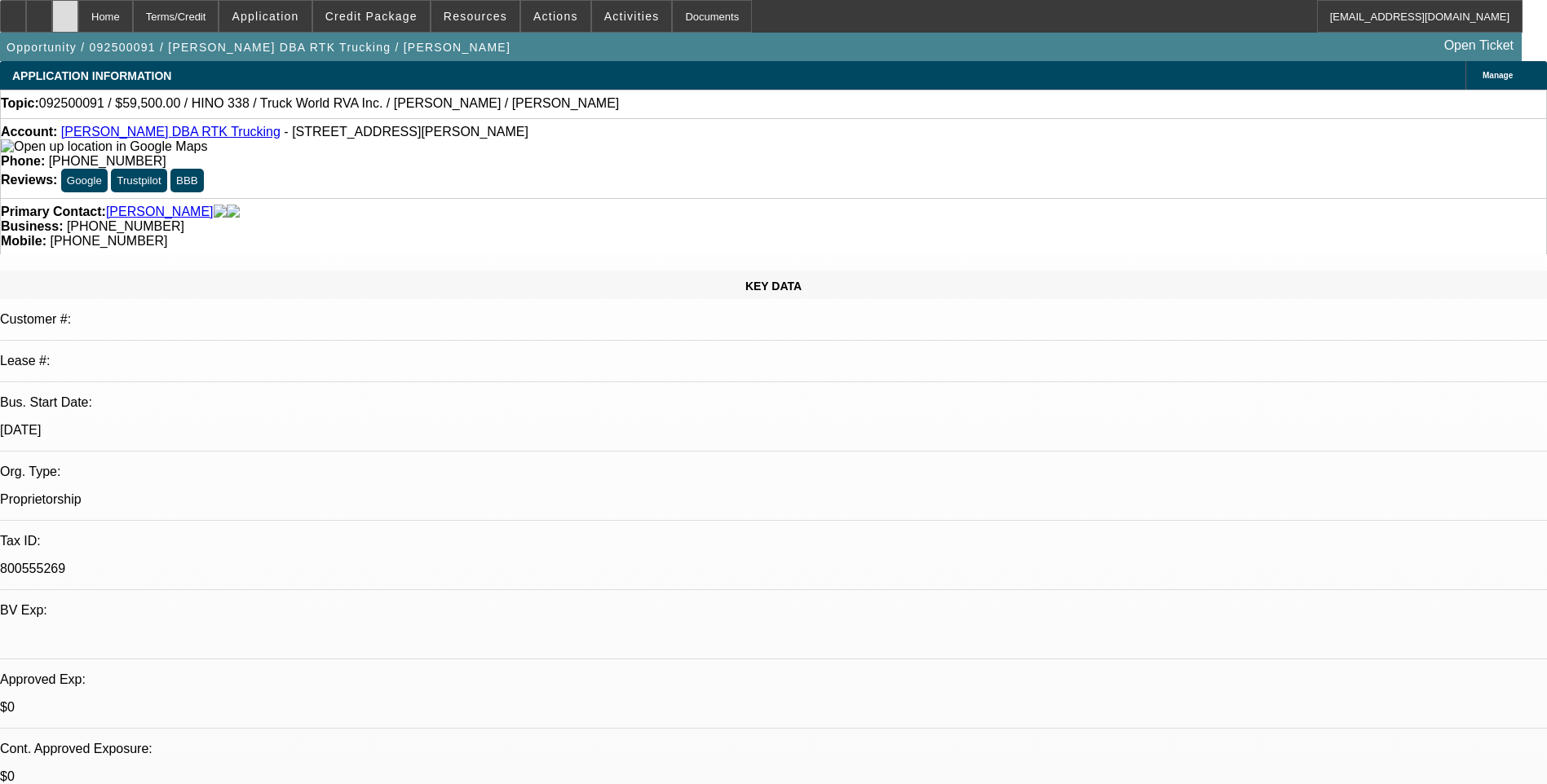
click at [66, 11] on icon at bounding box center [66, 11] width 0 height 0
select select "0"
select select "2"
select select "0.1"
select select "1"
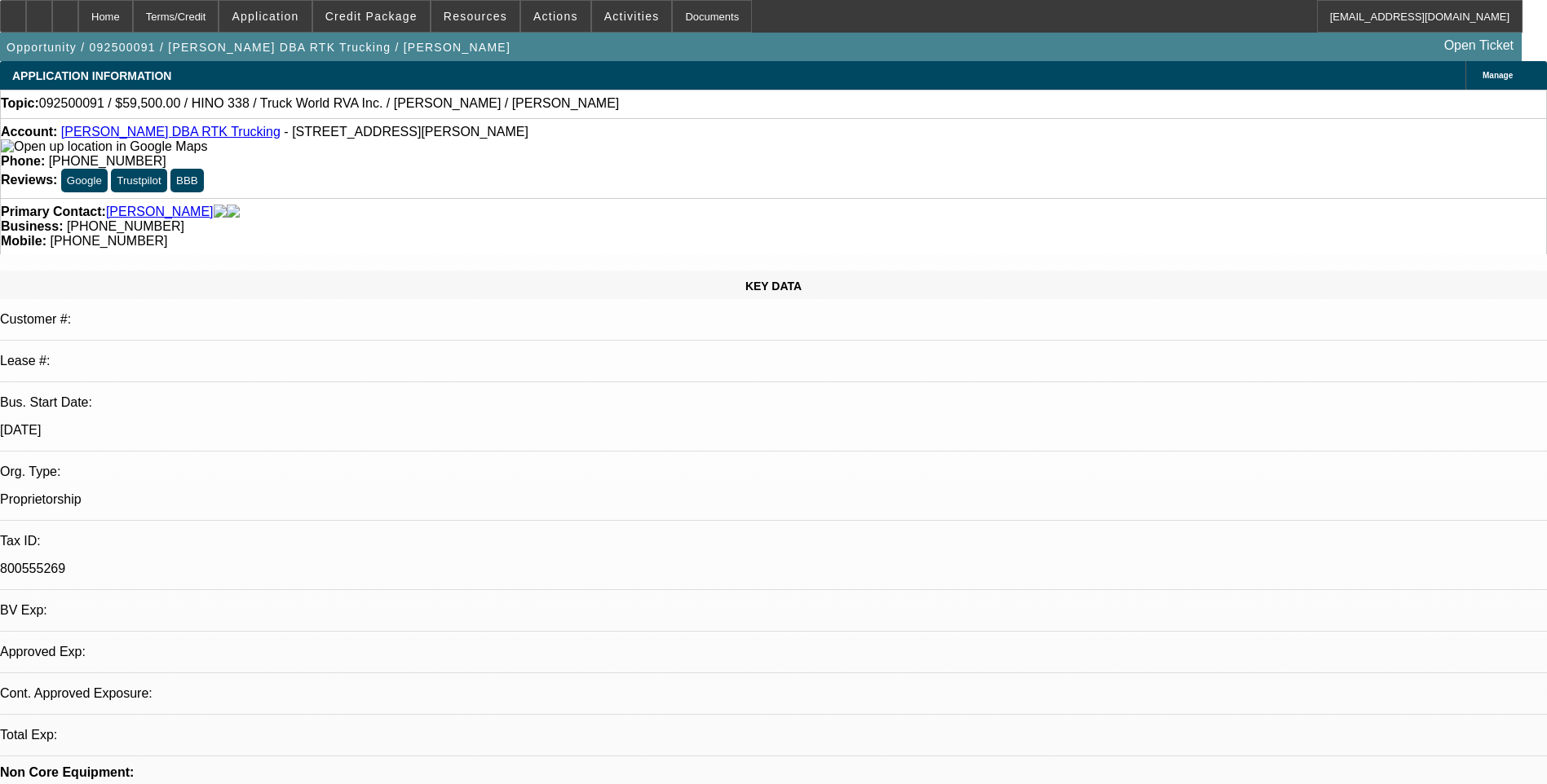
select select "2"
select select "4"
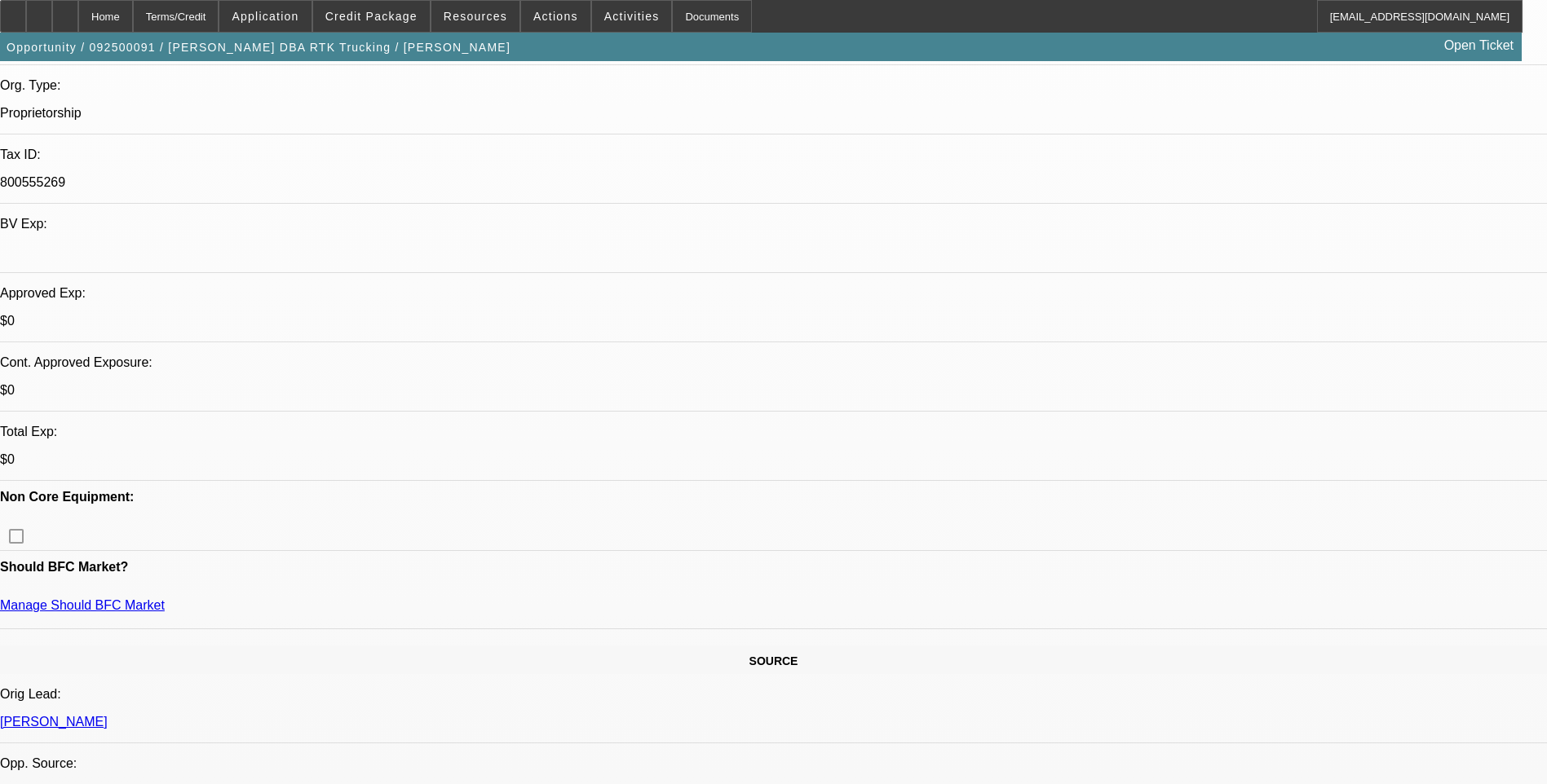
scroll to position [571, 0]
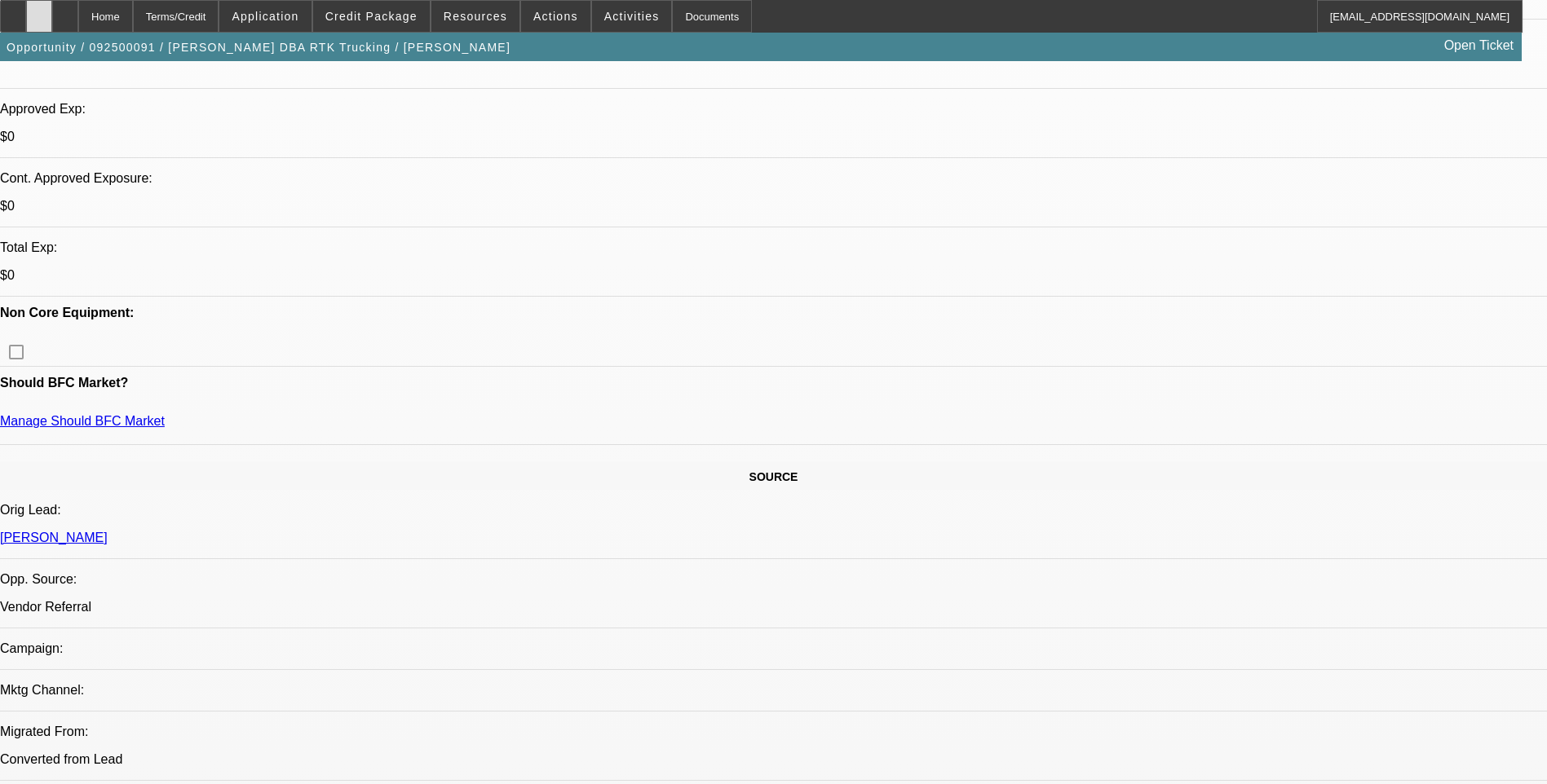
click at [52, 29] on div at bounding box center [39, 16] width 26 height 32
click at [66, 11] on icon at bounding box center [66, 11] width 0 height 0
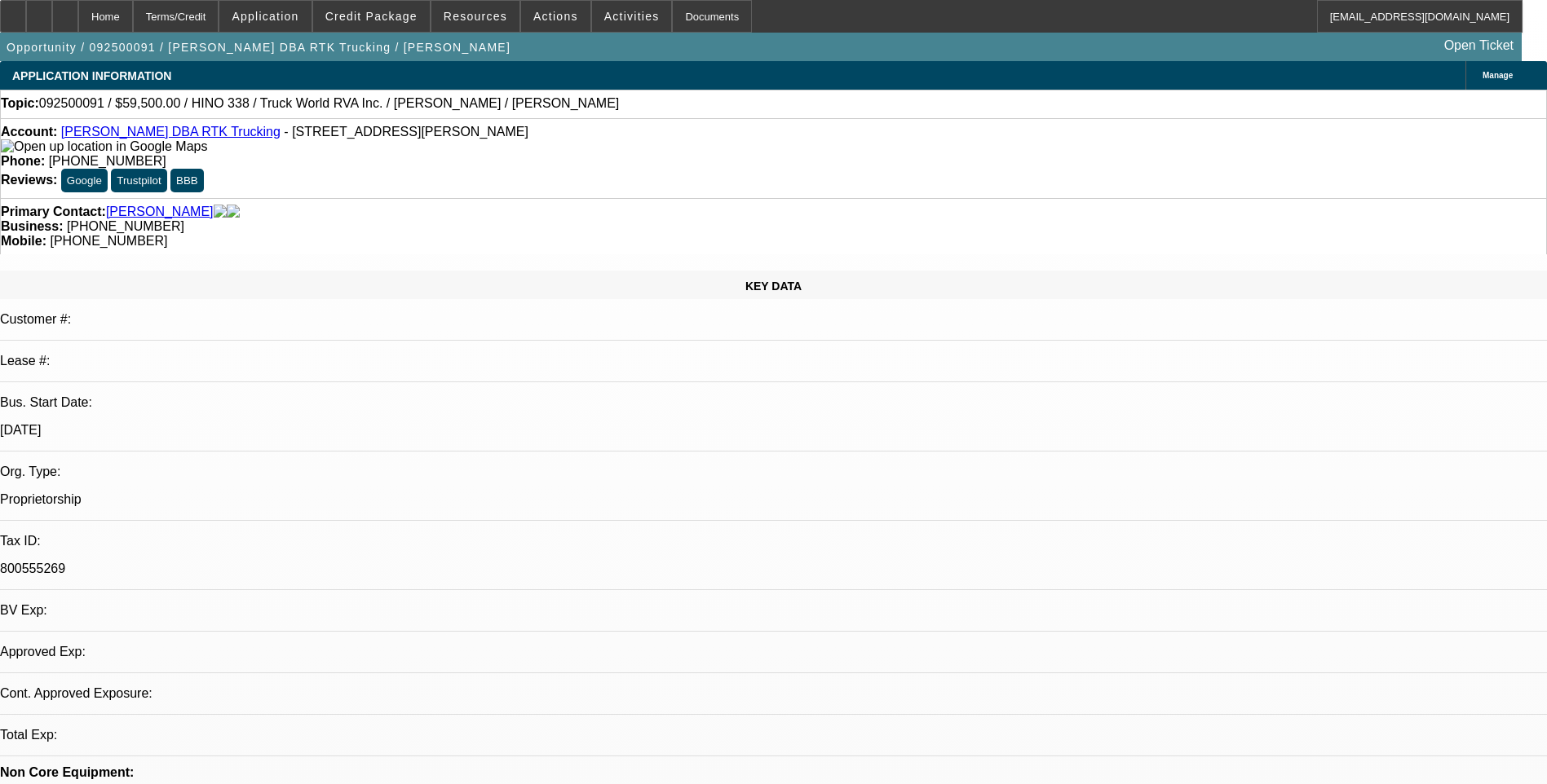
select select "0"
select select "2"
select select "0.1"
select select "1"
select select "2"
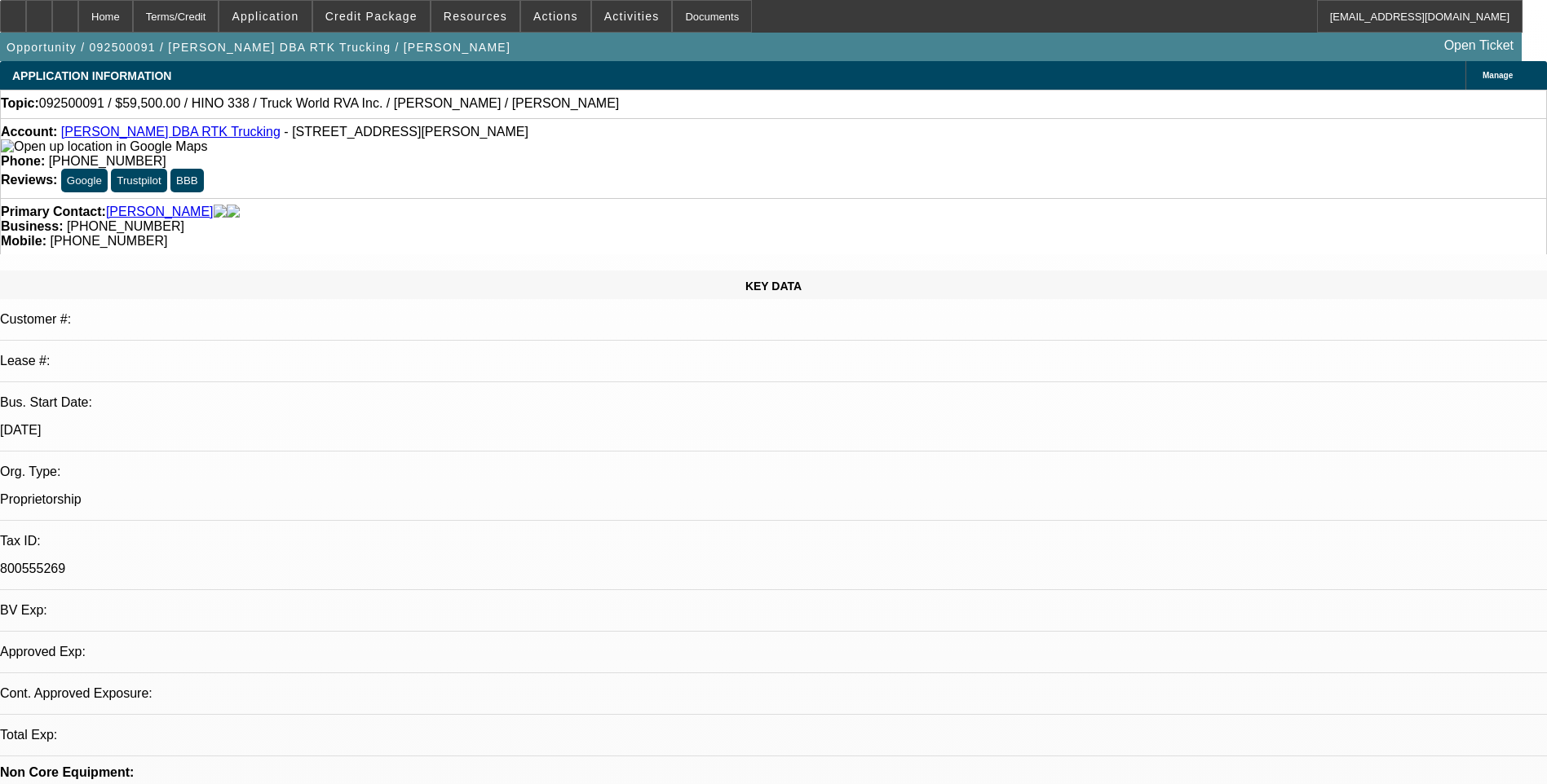
select select "4"
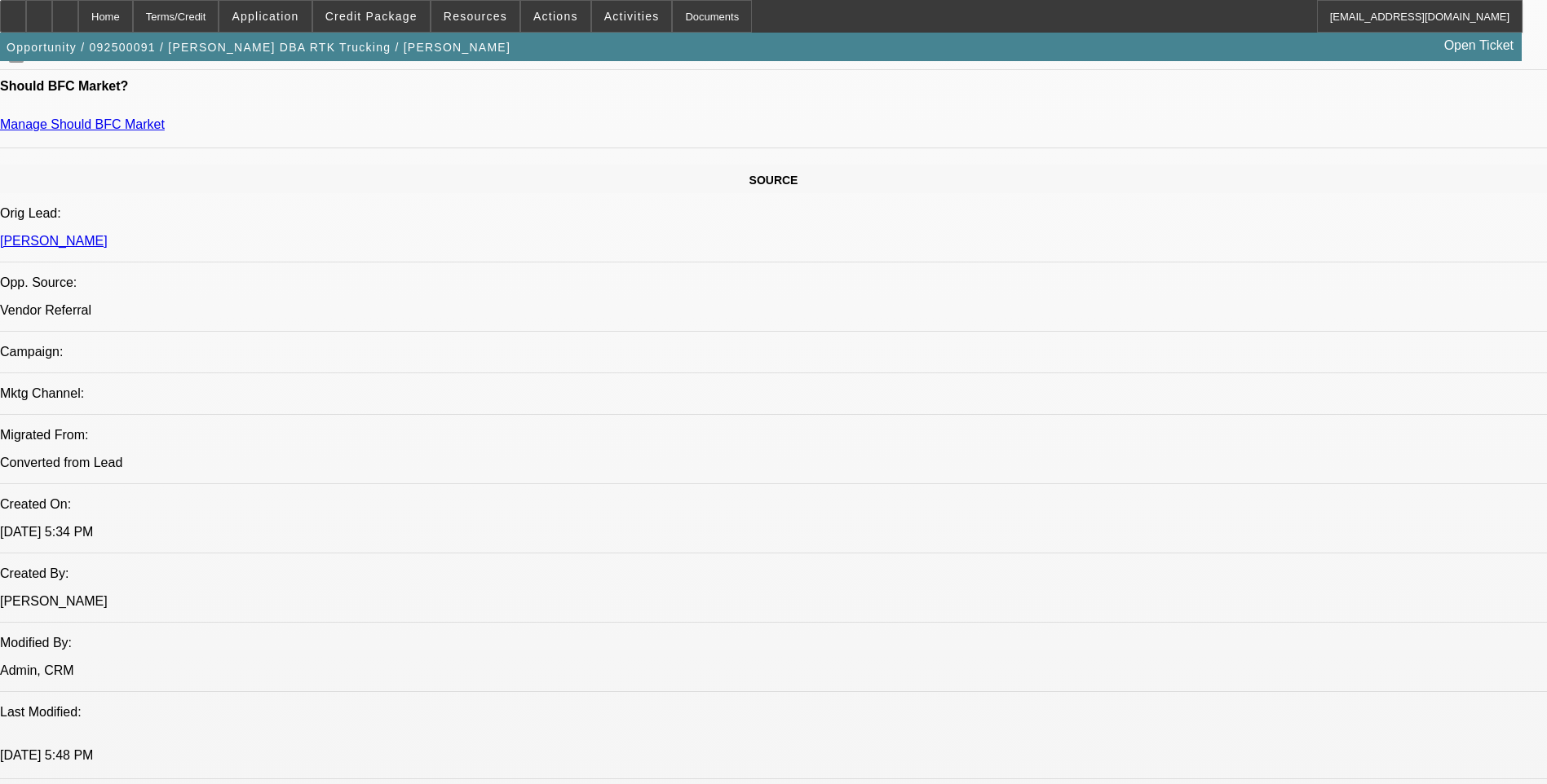
scroll to position [1060, 0]
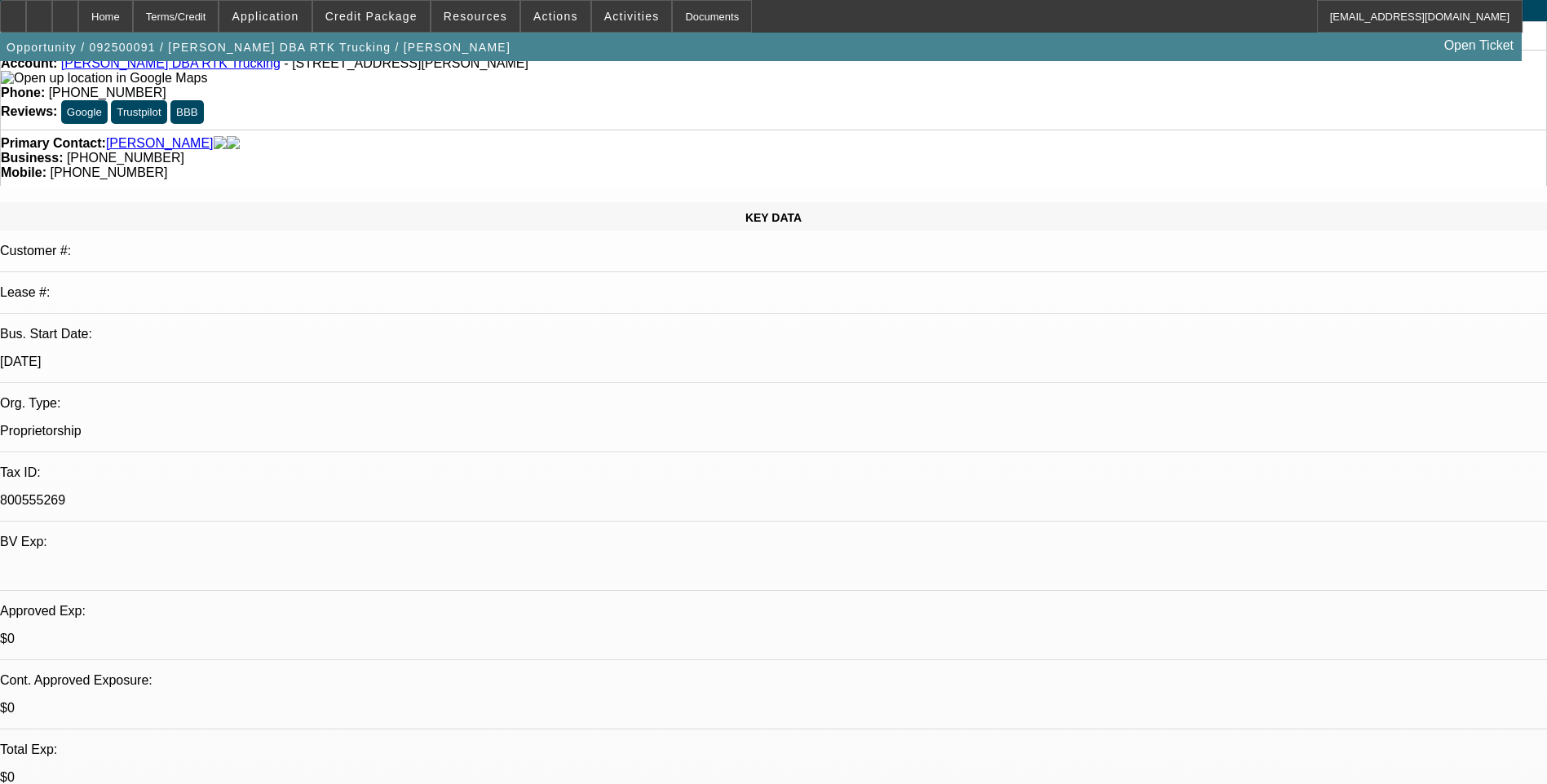
scroll to position [0, 0]
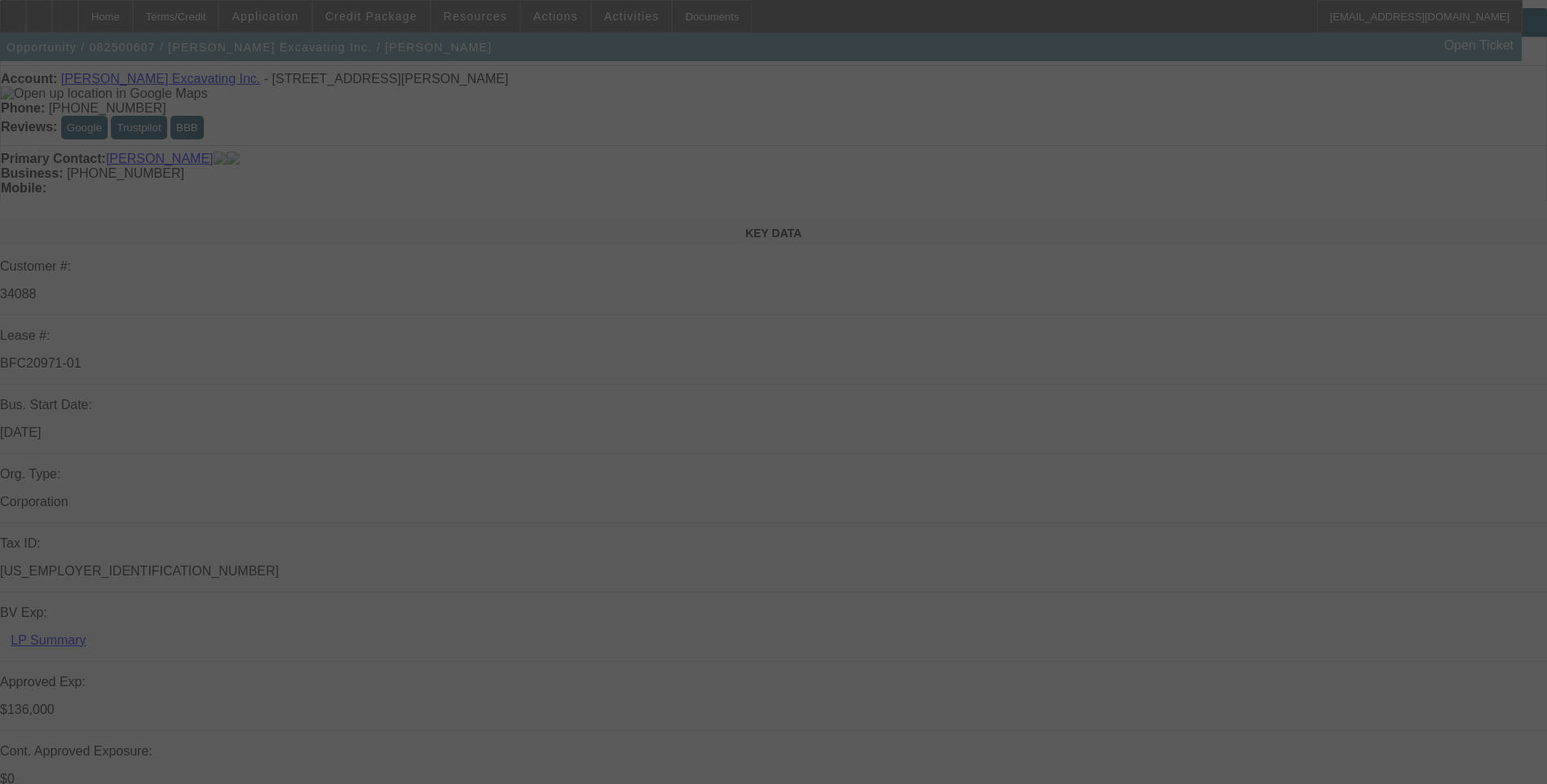
scroll to position [82, 0]
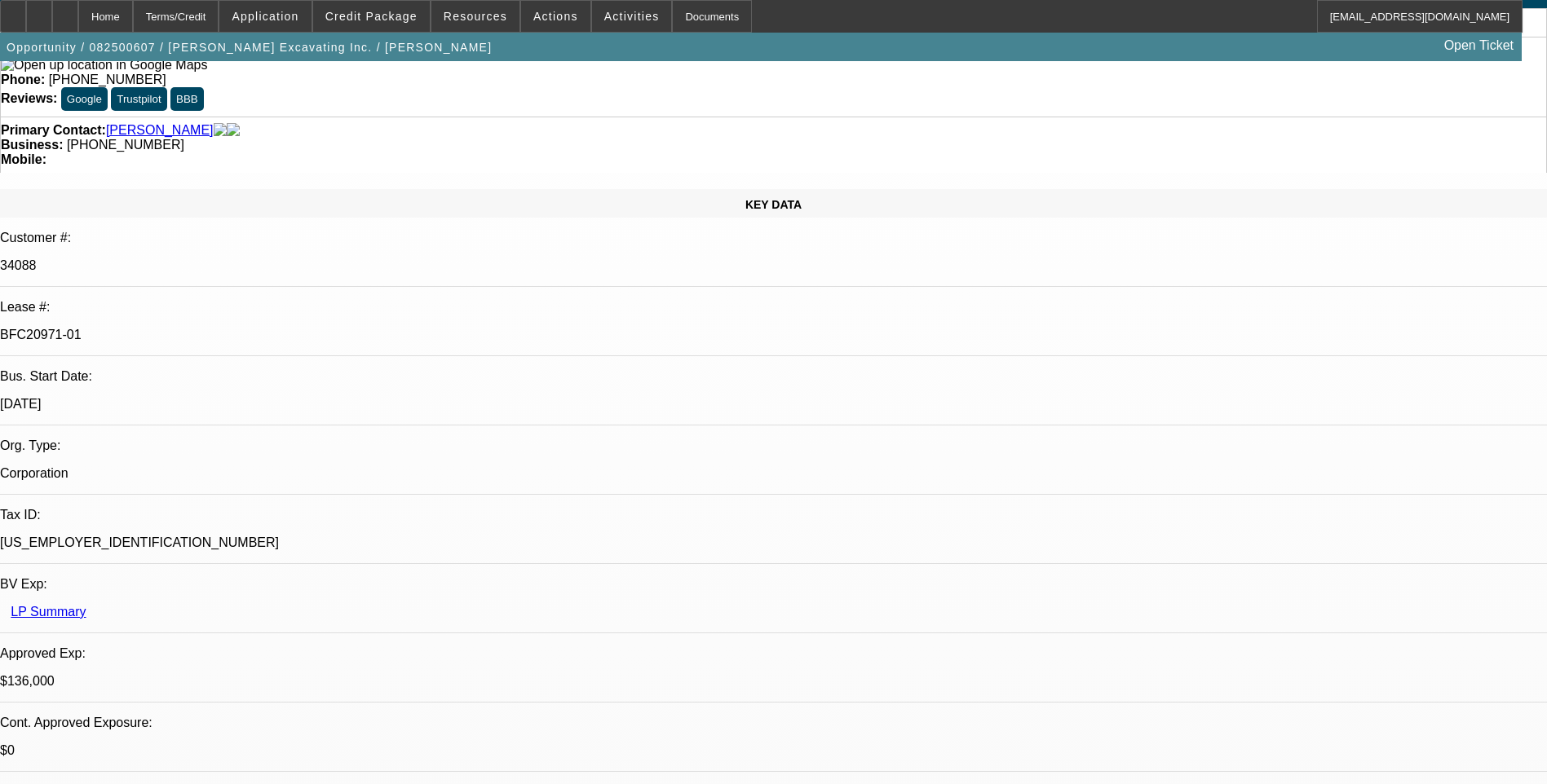
select select "0"
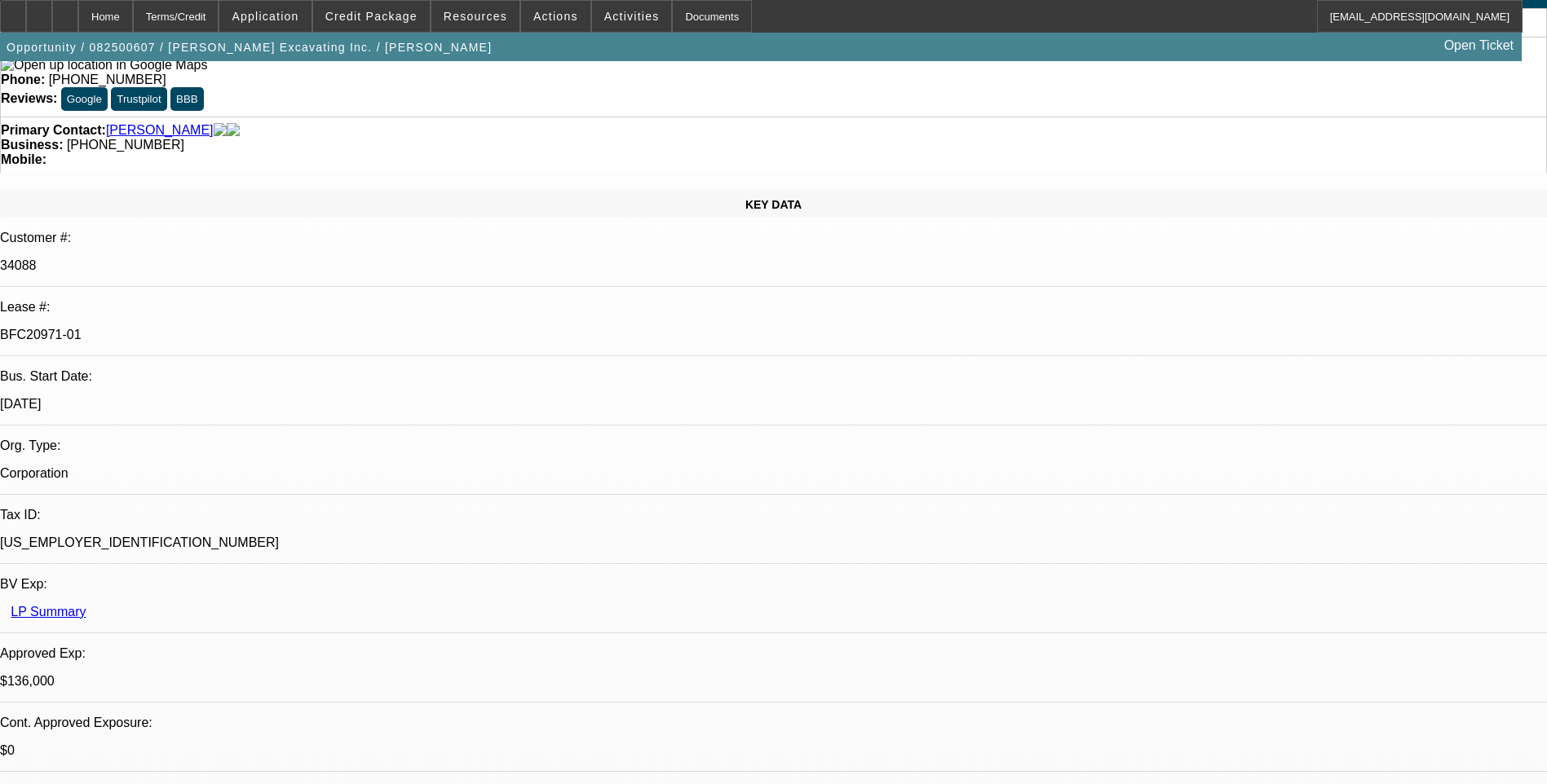
select select "0"
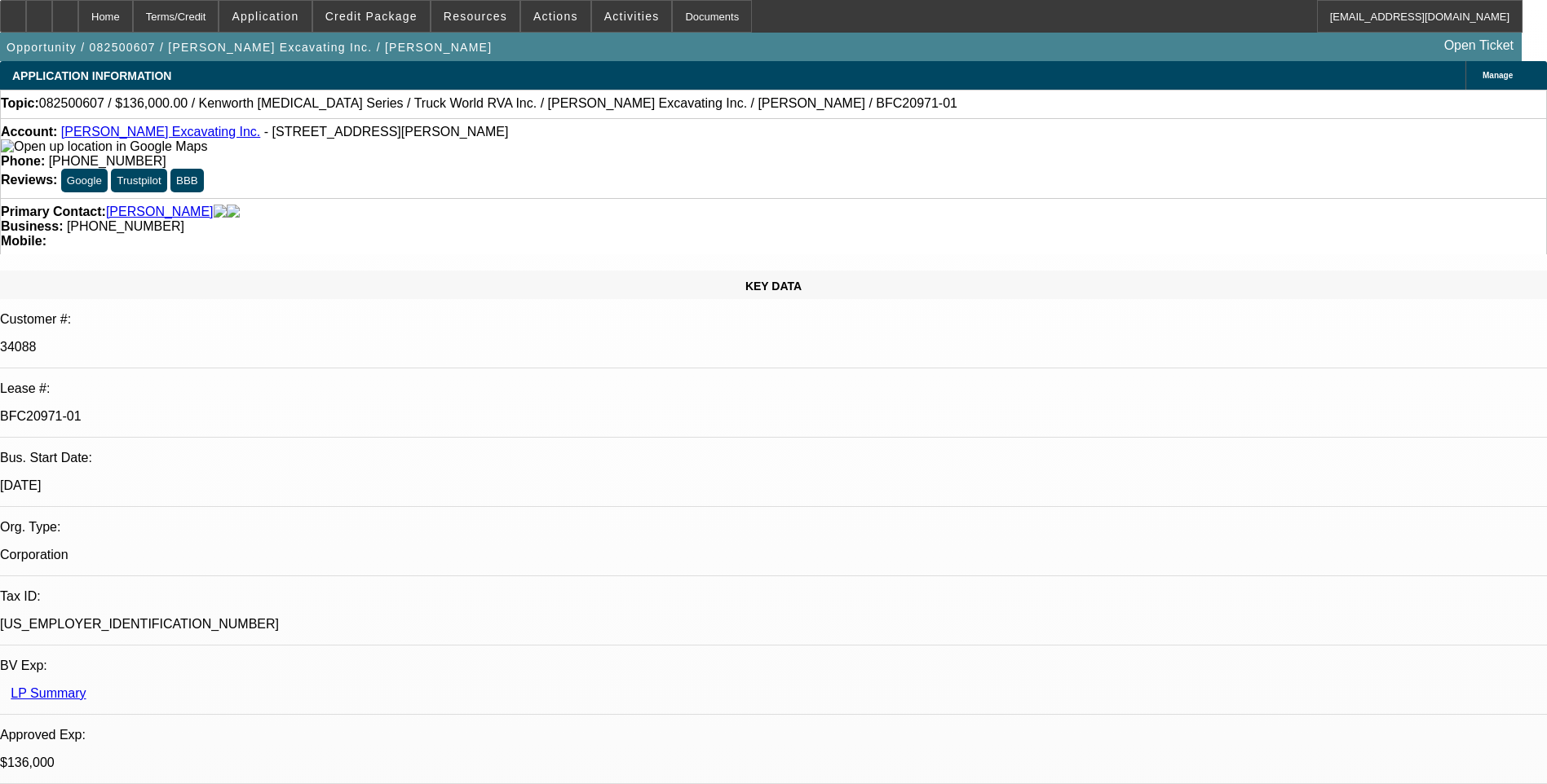
select select "1"
select select "6"
select select "1"
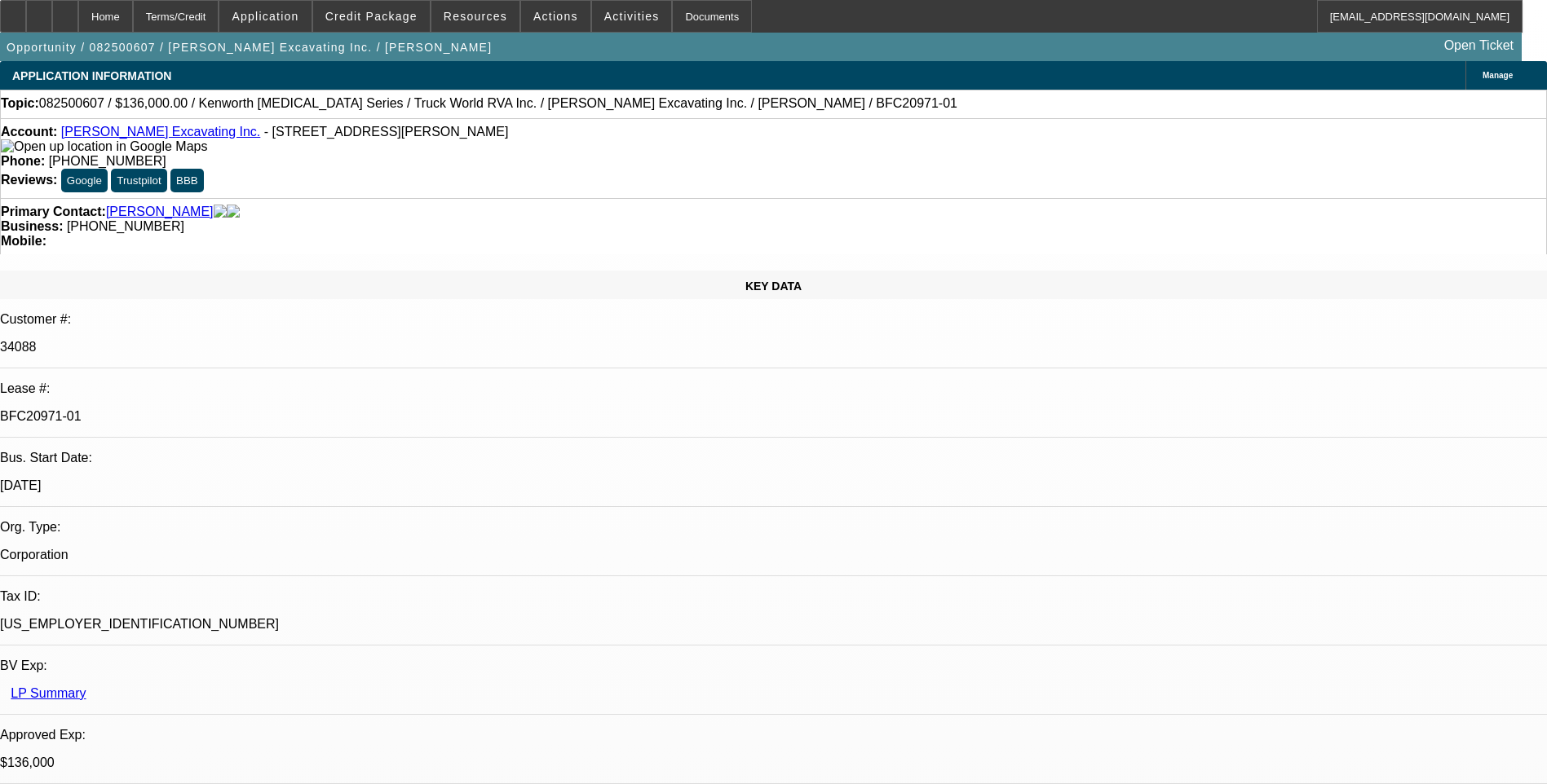
select select "6"
select select "1"
select select "6"
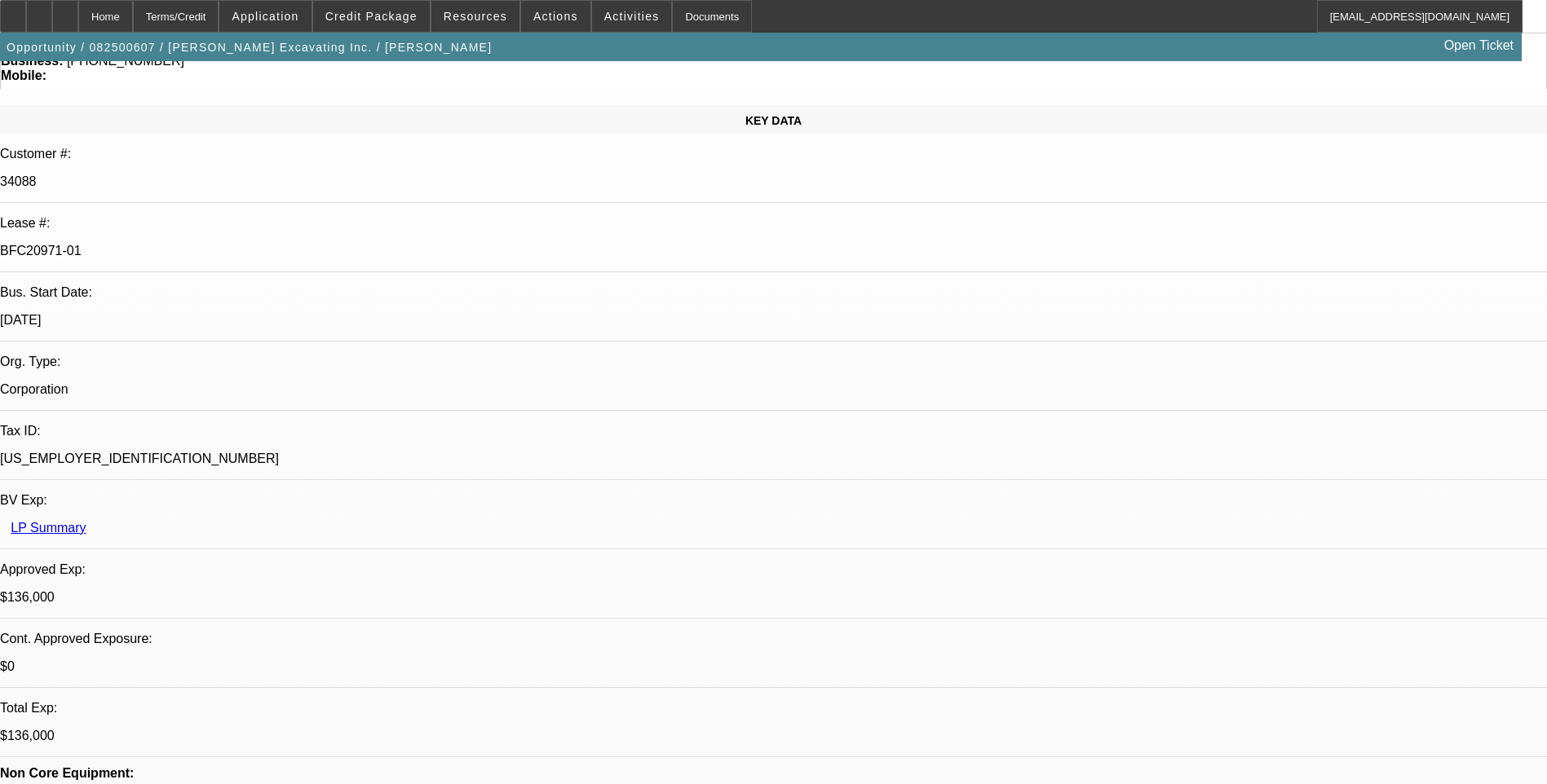
scroll to position [163, 0]
click at [395, 22] on span "Credit Package" at bounding box center [371, 16] width 93 height 13
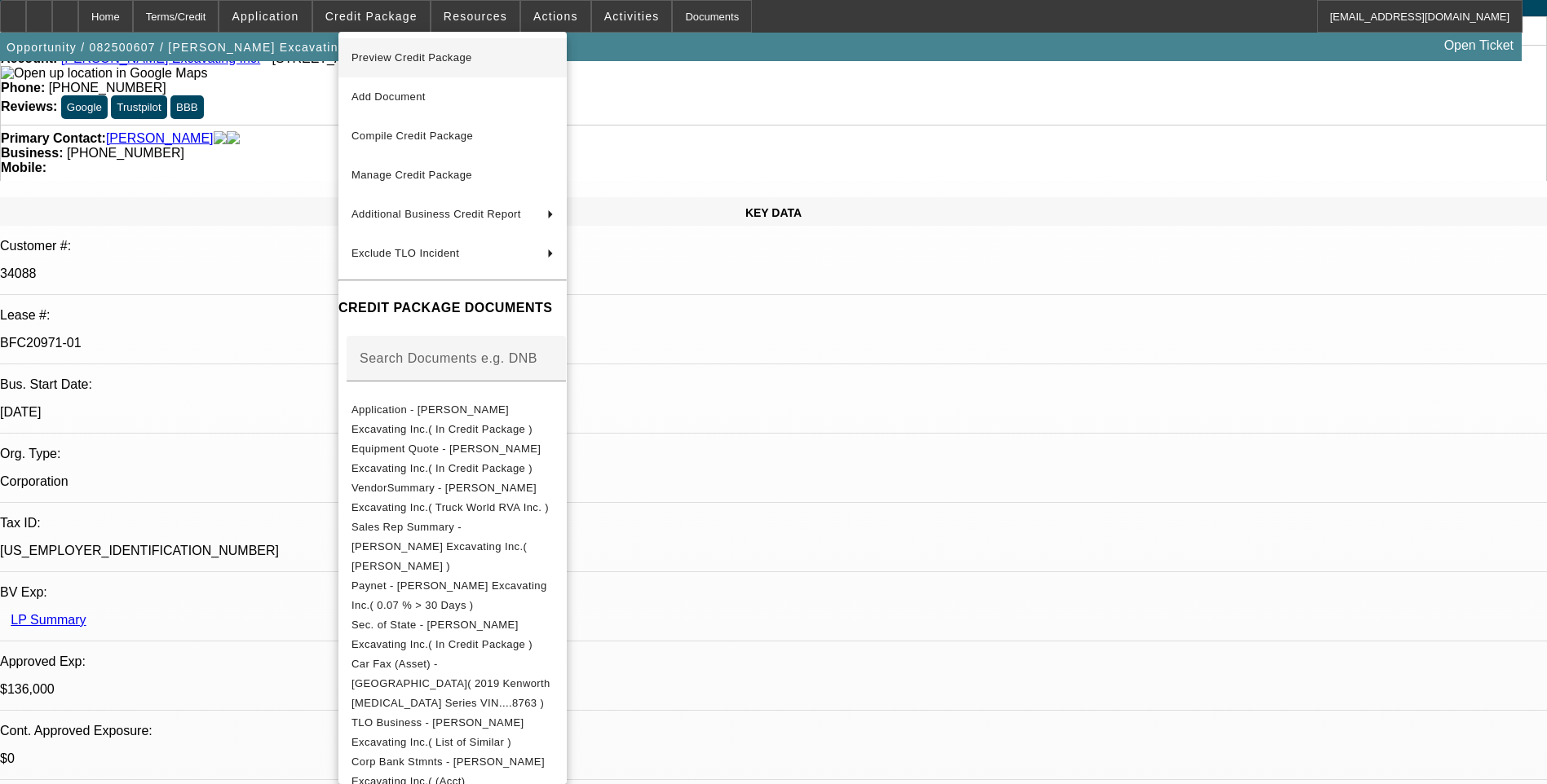
scroll to position [0, 0]
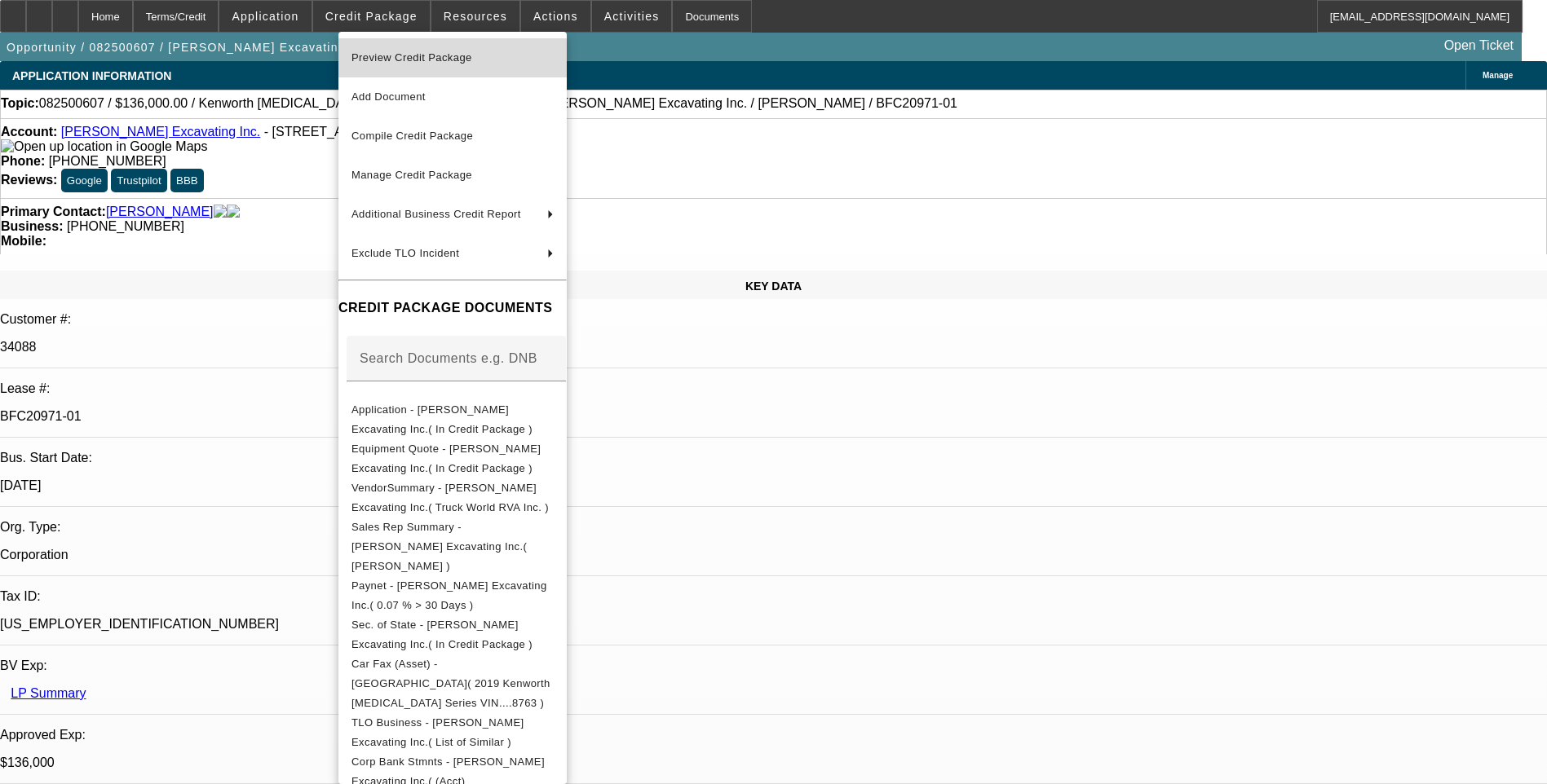
click at [539, 70] on button "Preview Credit Package" at bounding box center [453, 58] width 228 height 40
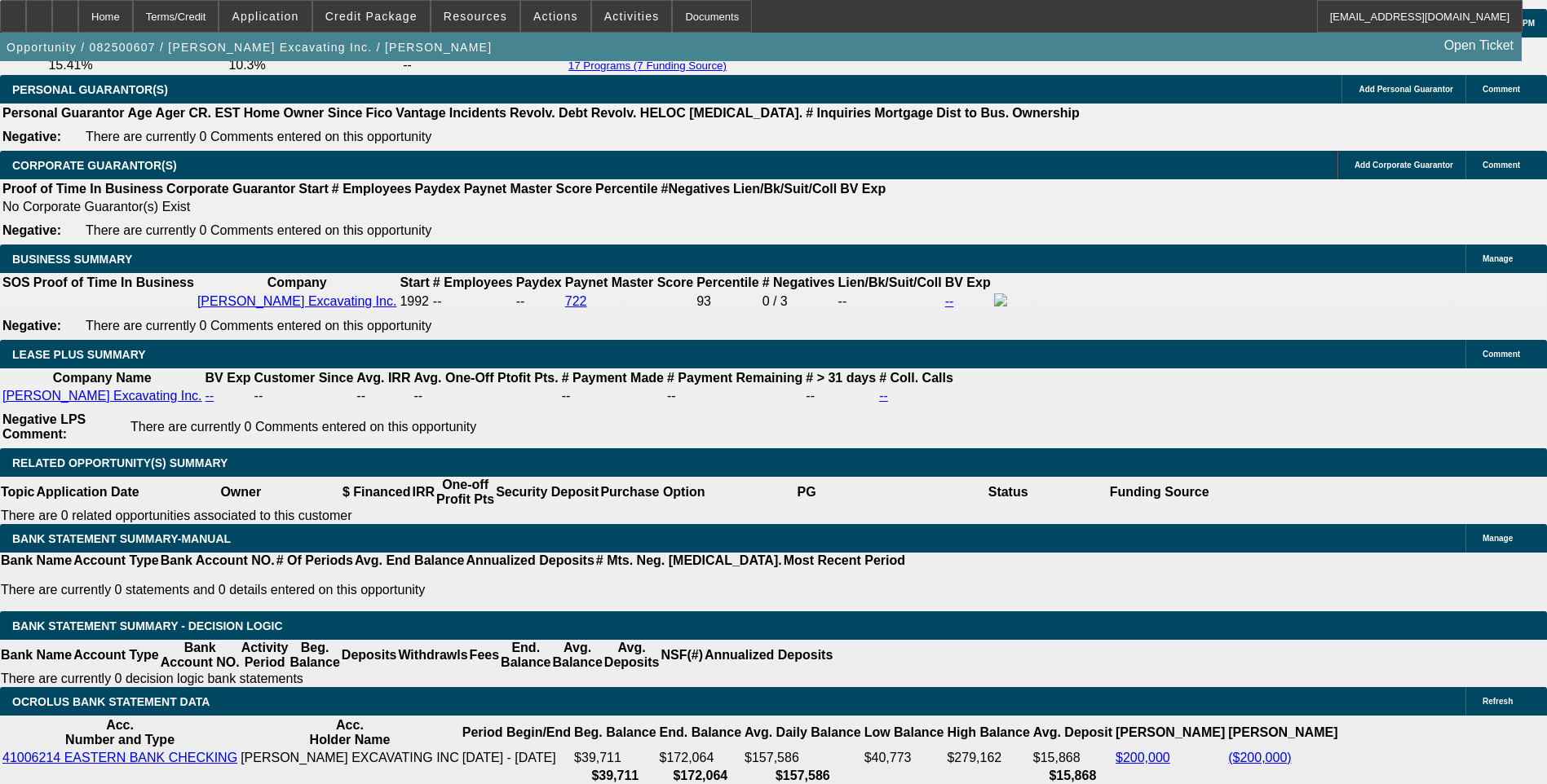
scroll to position [2528, 0]
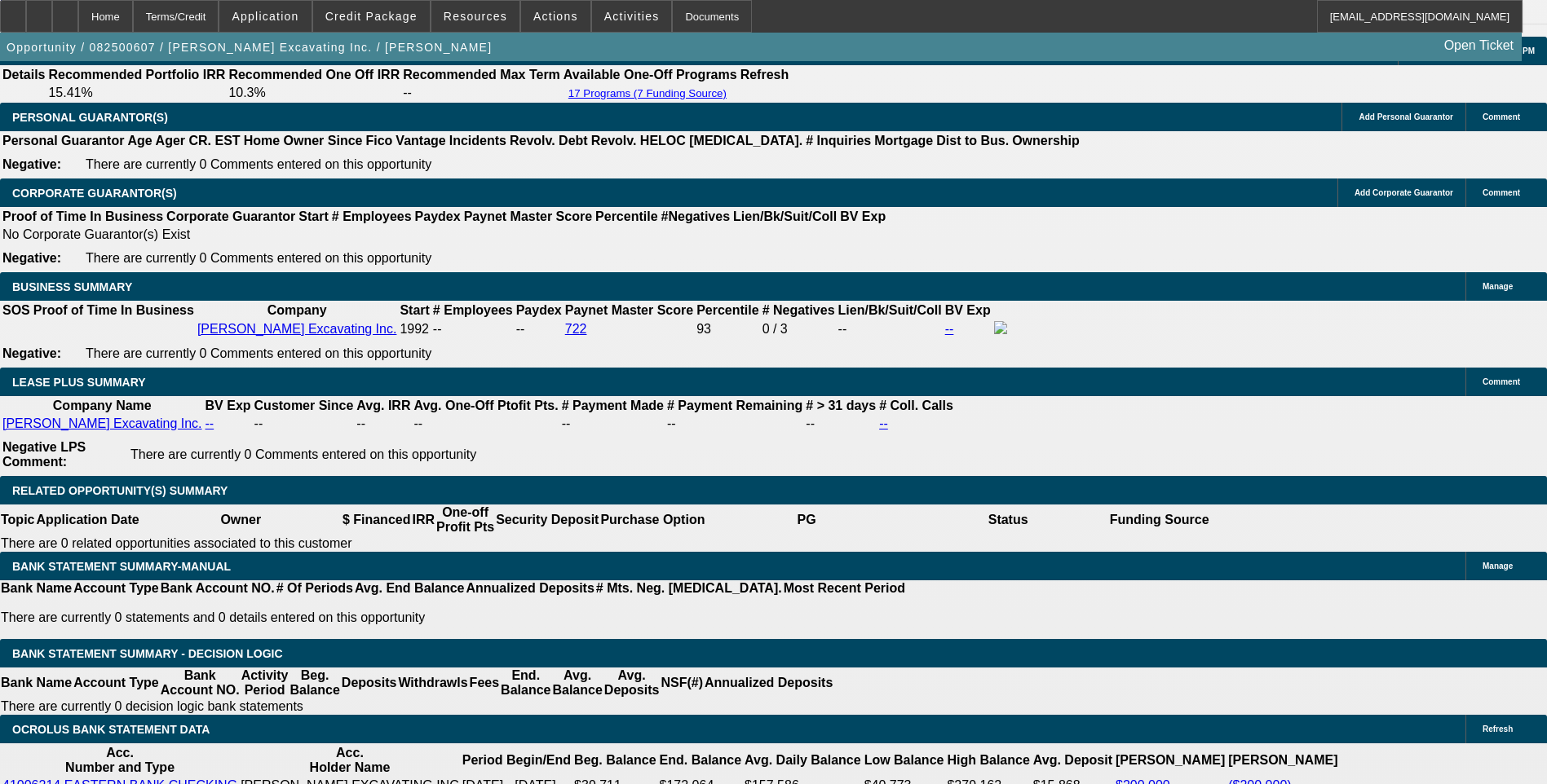
click at [40, 11] on icon at bounding box center [40, 11] width 0 height 0
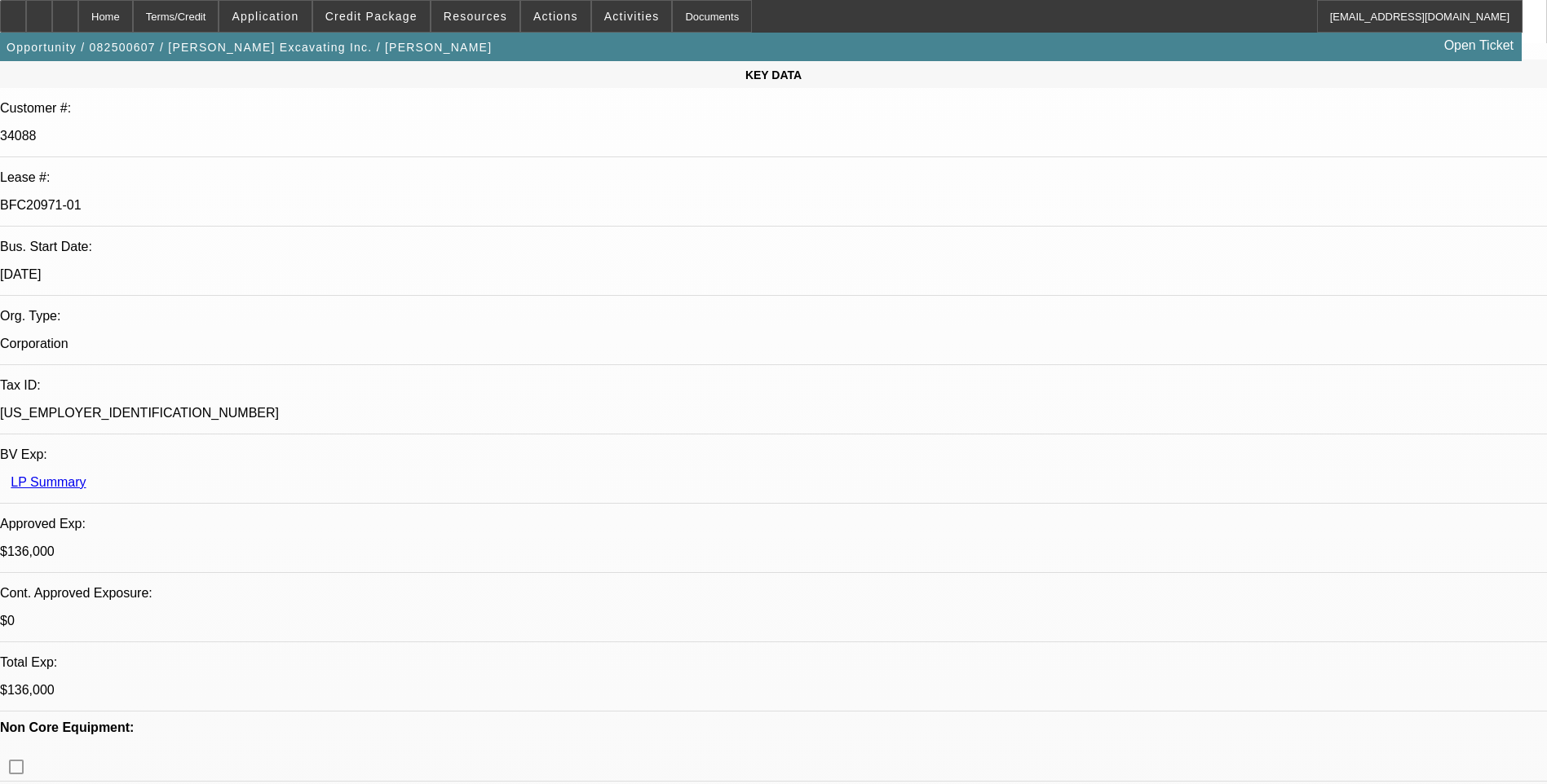
scroll to position [0, 0]
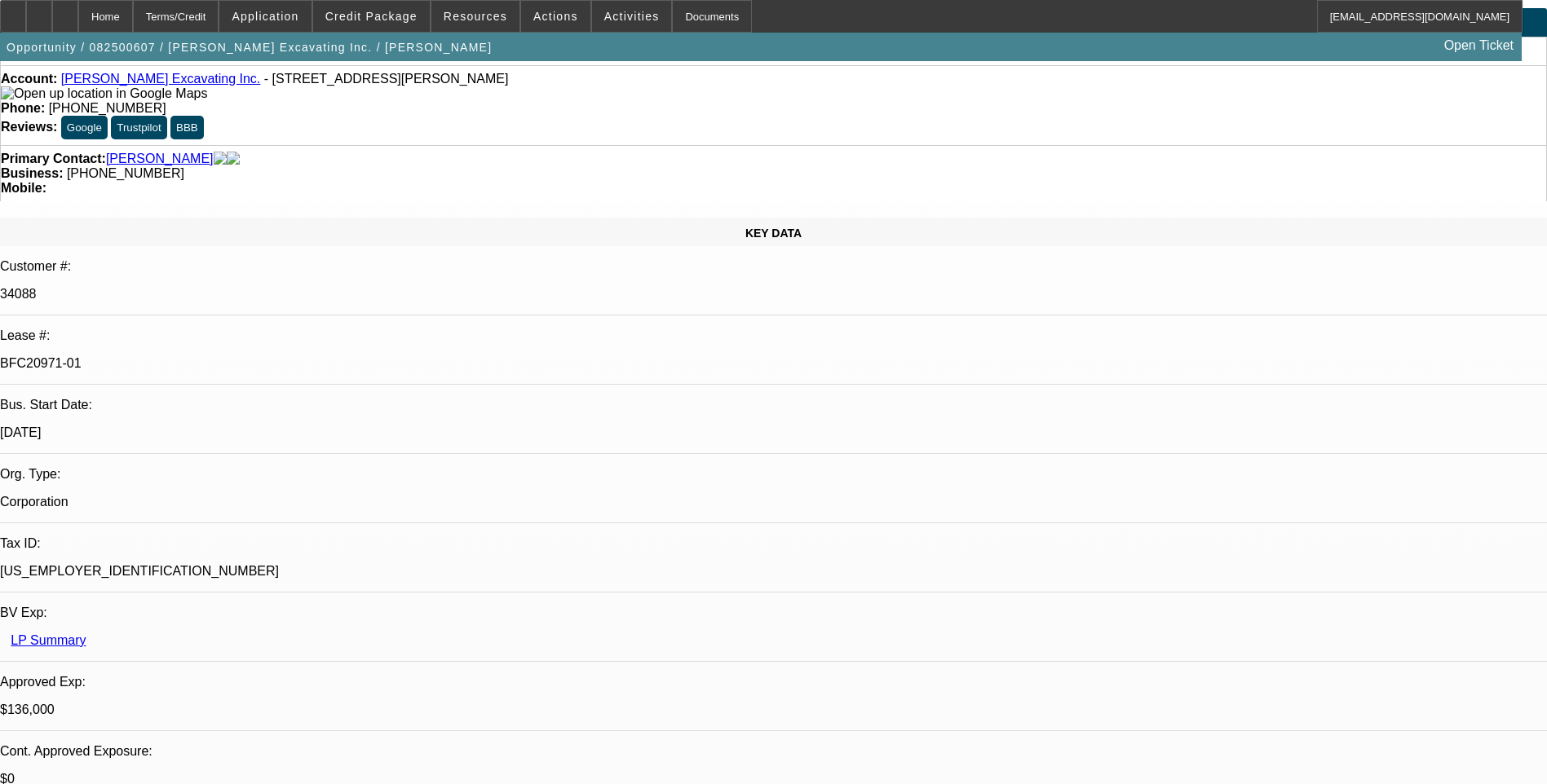
scroll to position [82, 0]
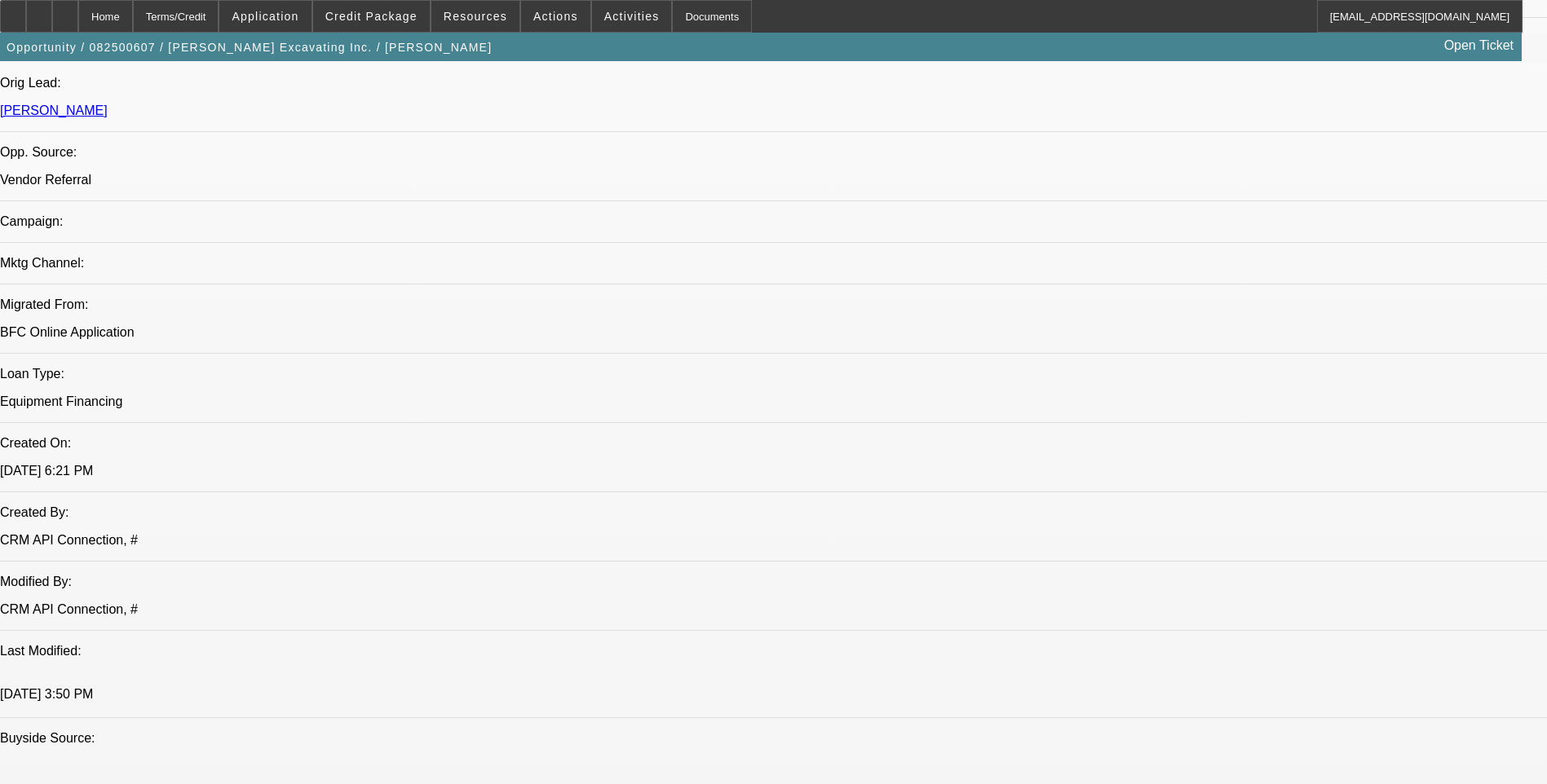
scroll to position [1141, 0]
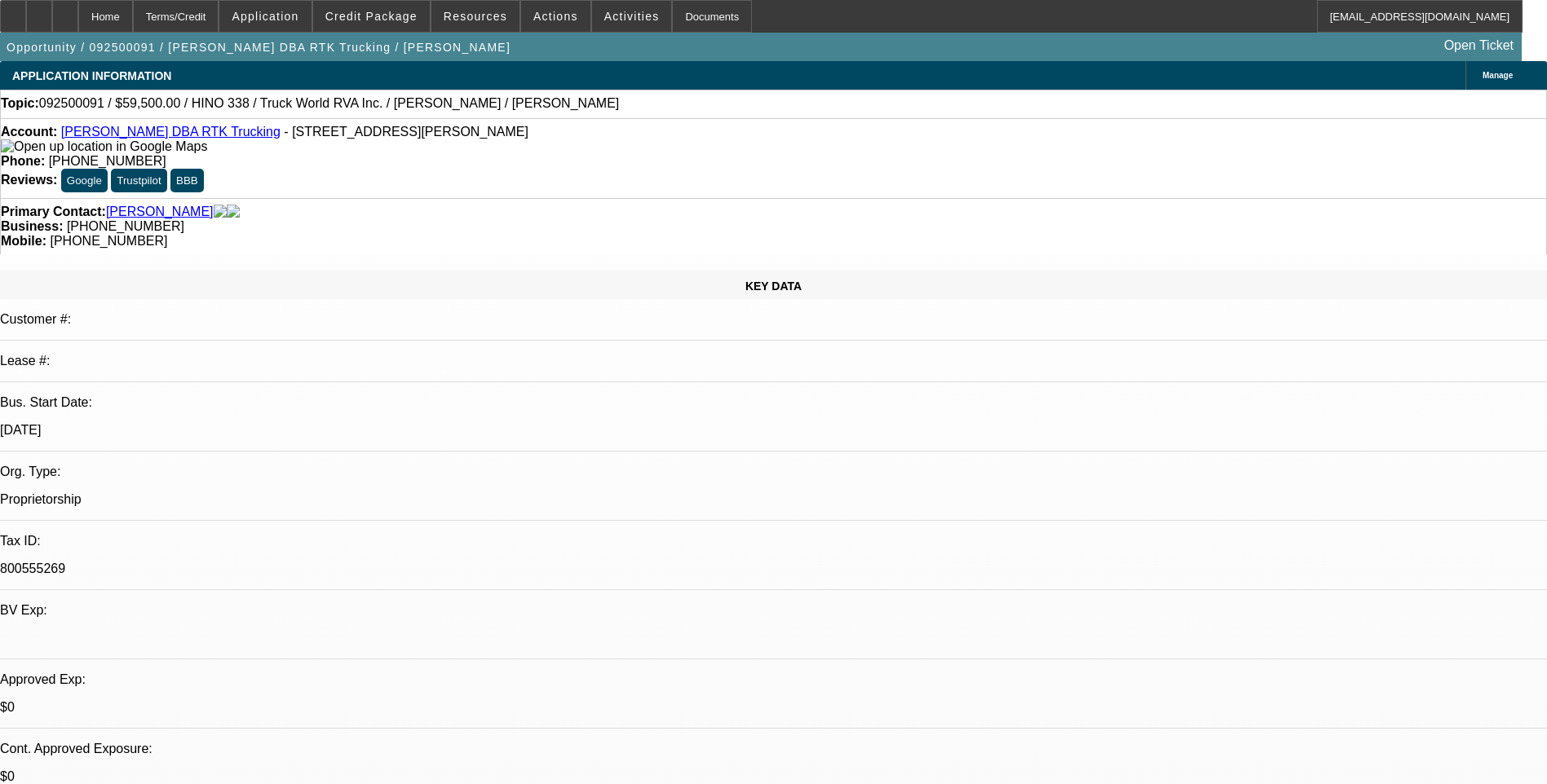
select select "0"
select select "2"
select select "0.1"
select select "4"
